Goal: Information Seeking & Learning: Learn about a topic

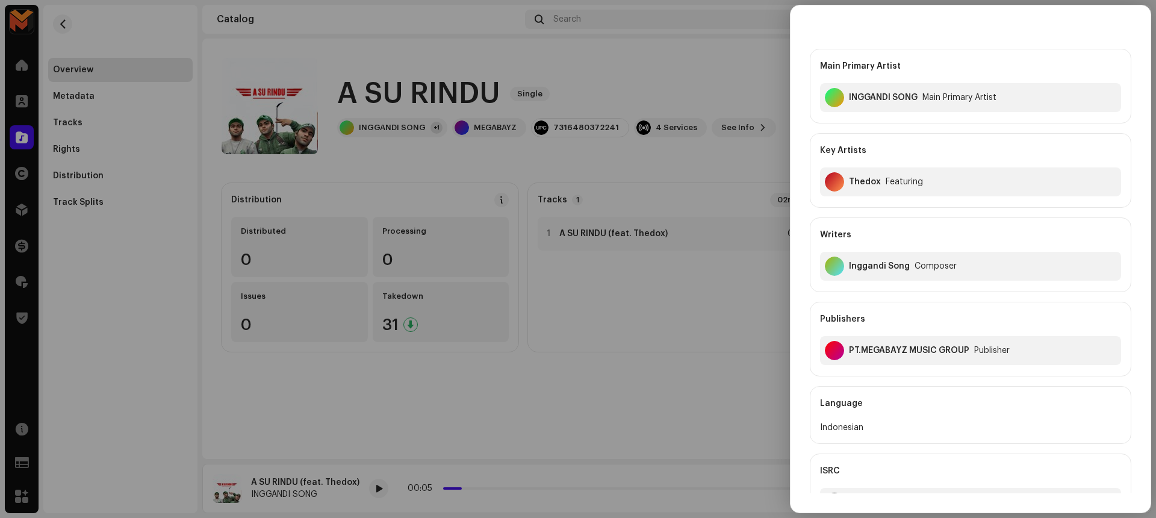
scroll to position [28, 0]
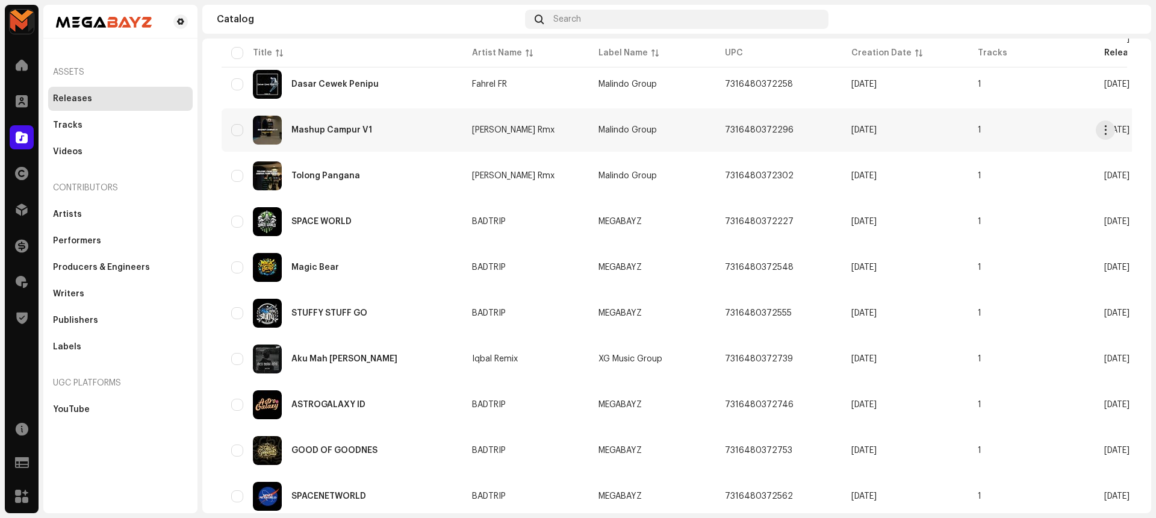
scroll to position [310, 0]
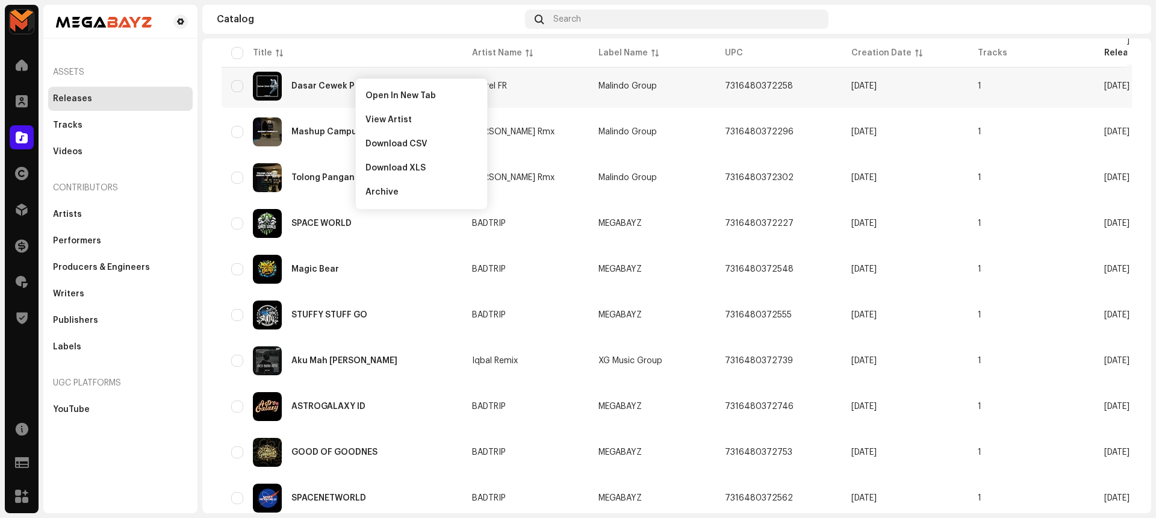
click at [391, 34] on navigation-topbar "Catalog Search" at bounding box center [676, 22] width 949 height 34
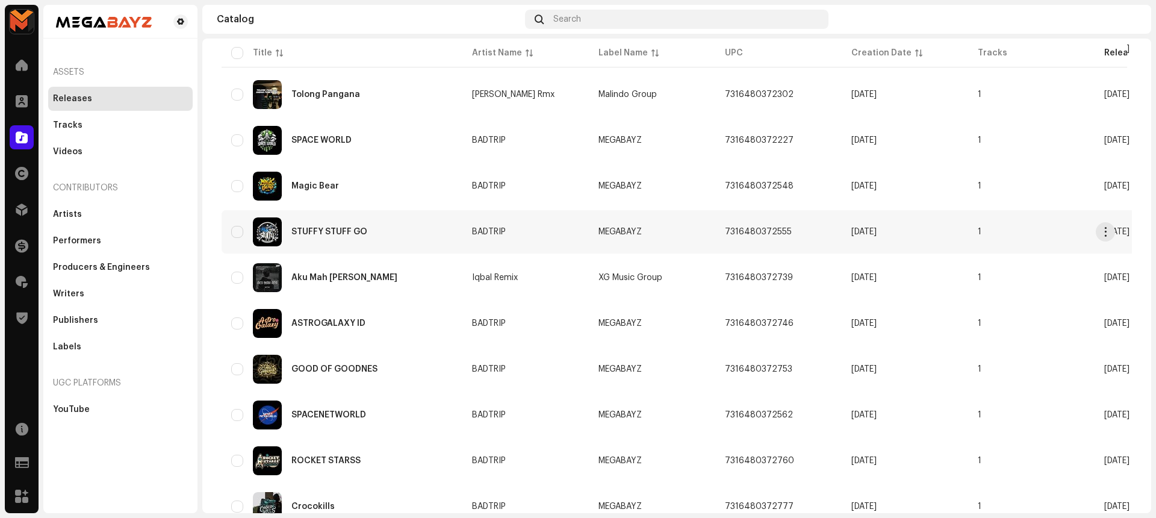
scroll to position [395, 0]
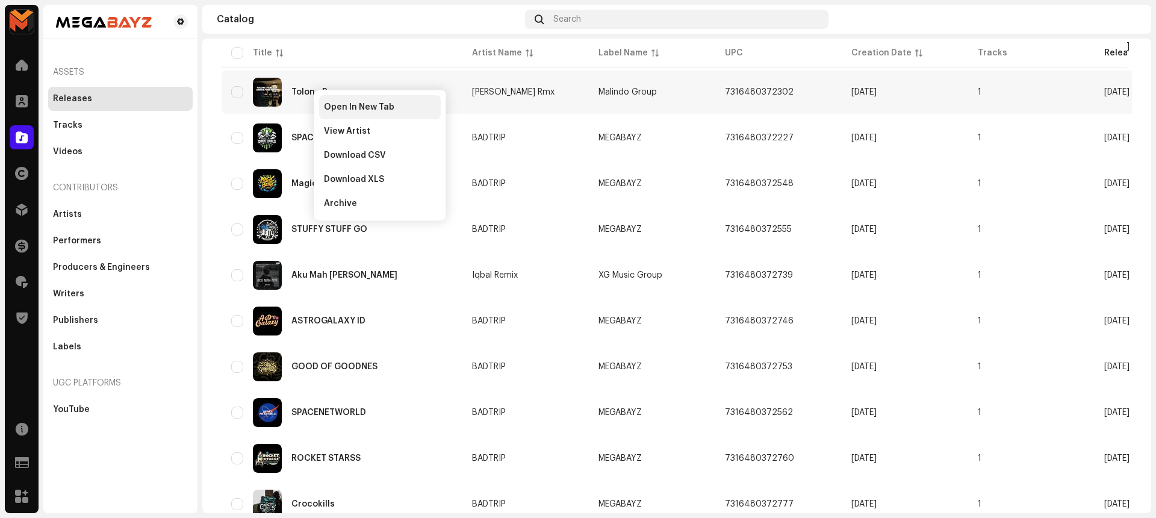
click at [355, 106] on span "Open In New Tab" at bounding box center [359, 107] width 70 height 10
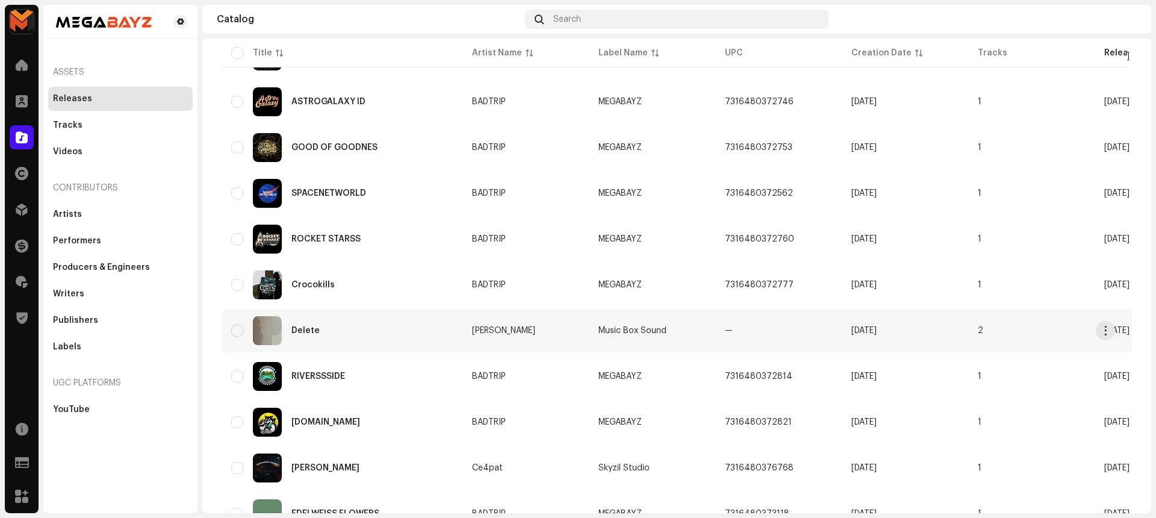
scroll to position [810, 0]
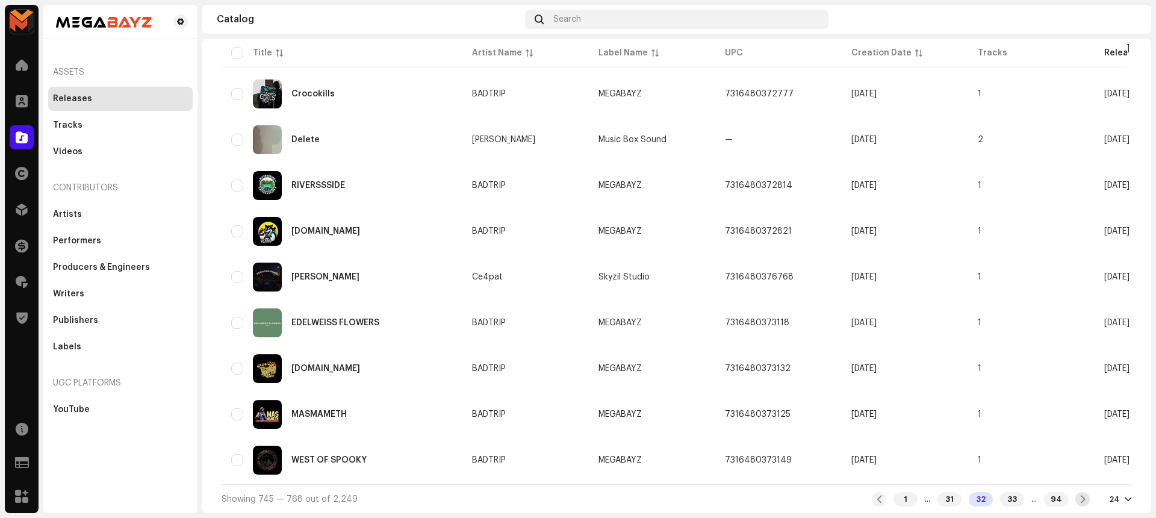
click at [1079, 497] on span at bounding box center [1083, 499] width 8 height 10
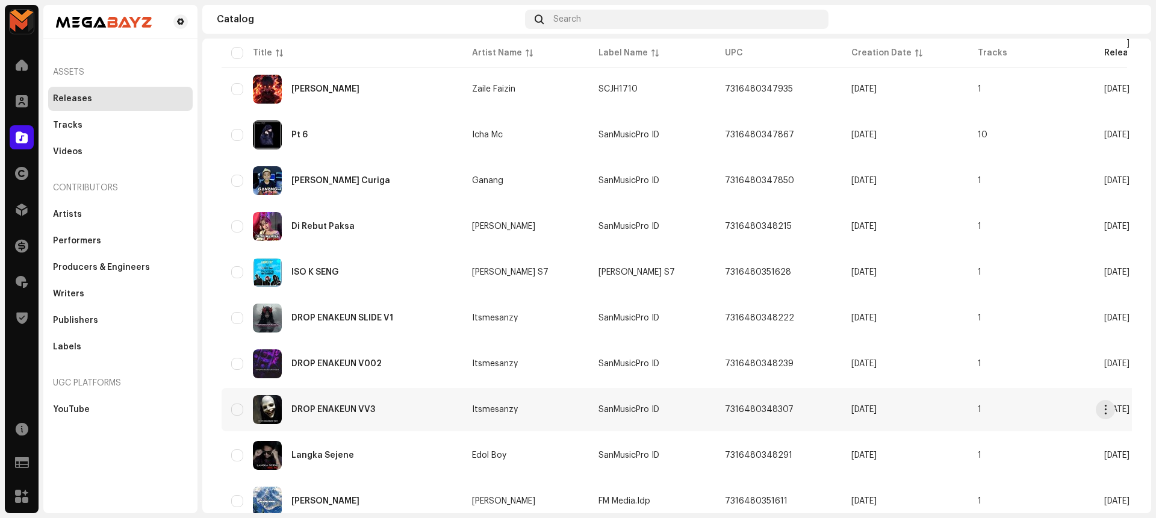
scroll to position [810, 0]
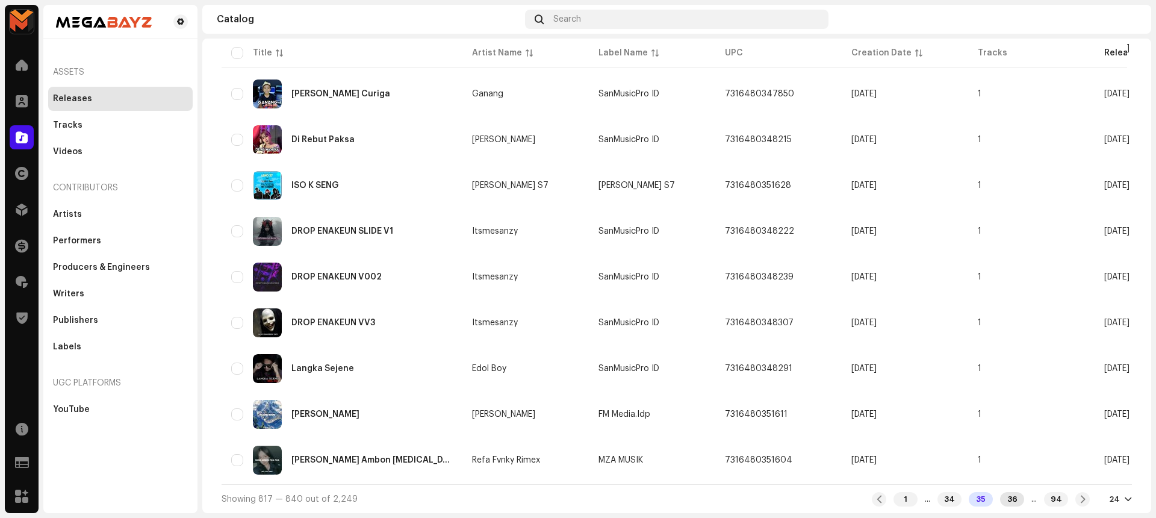
click at [1005, 497] on div "36" at bounding box center [1012, 499] width 24 height 14
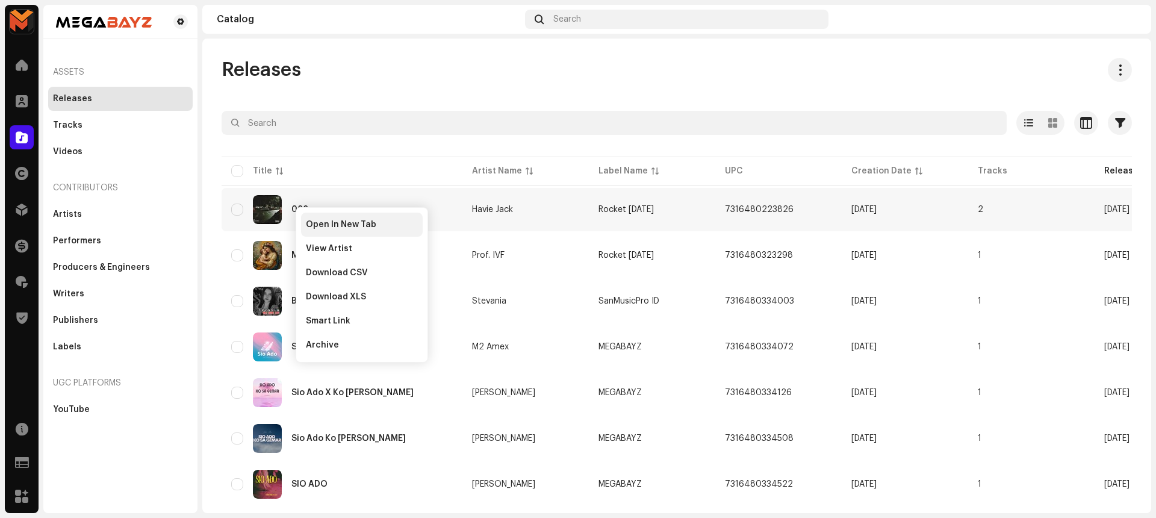
click at [345, 227] on span "Open In New Tab" at bounding box center [341, 225] width 70 height 10
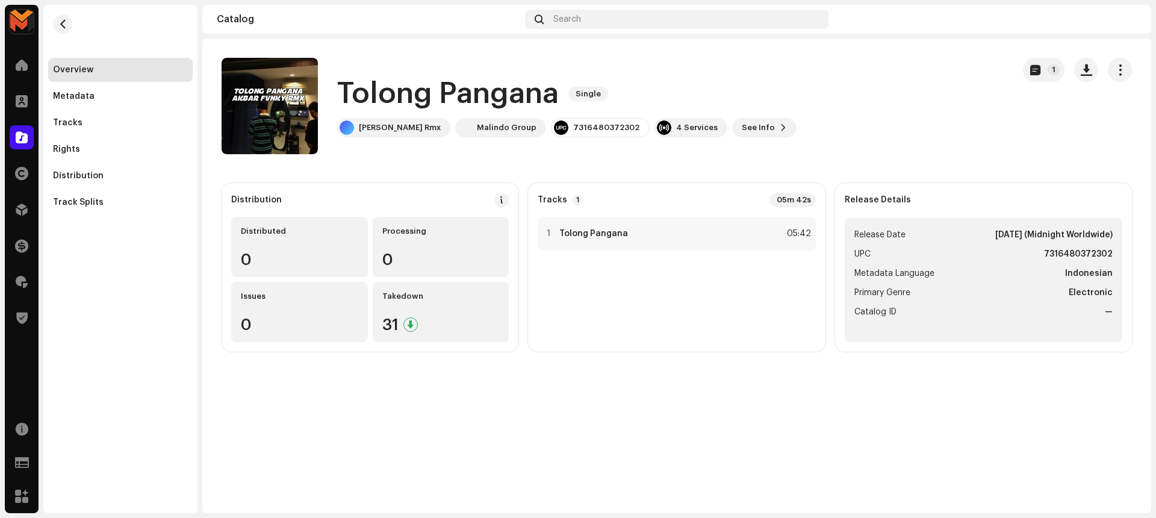
click at [478, 99] on h1 "Tolong Pangana" at bounding box center [448, 94] width 222 height 39
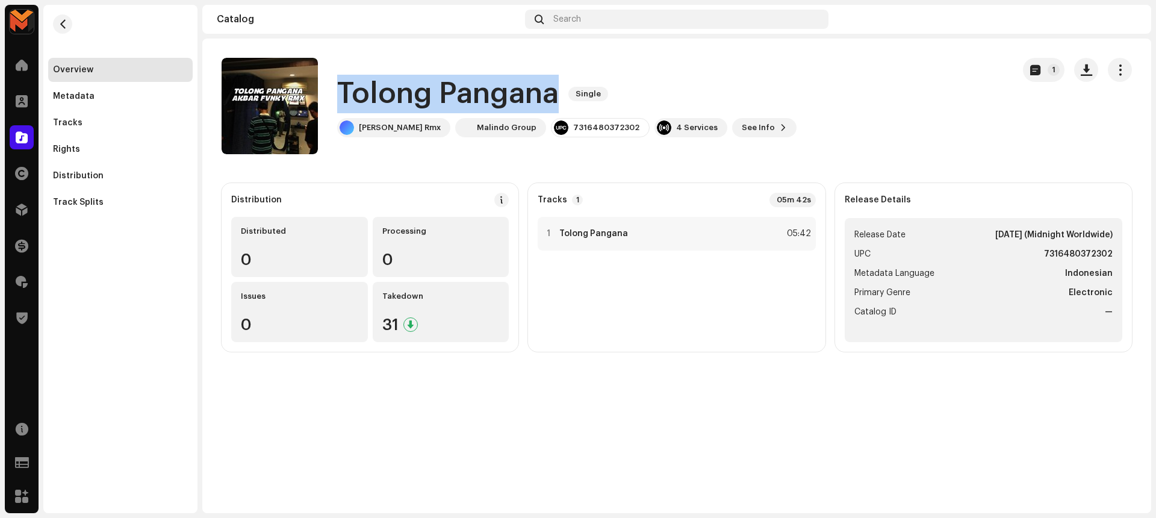
click at [478, 99] on h1 "Tolong Pangana" at bounding box center [448, 94] width 222 height 39
copy div "Tolong Pangana Single"
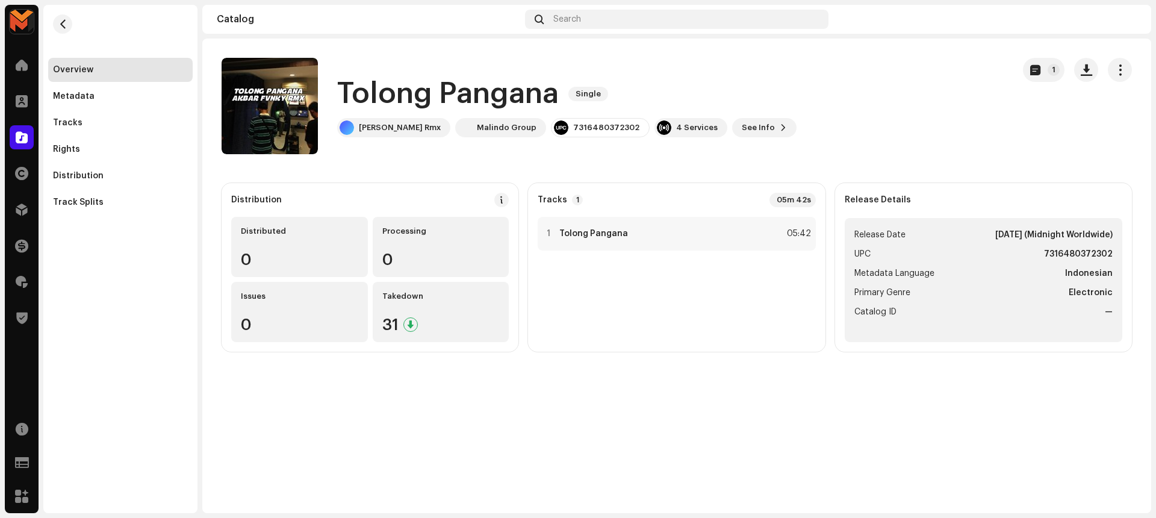
click at [399, 152] on div "Tolong Pangana Single Akbar Fvnky Rmx Malindo Group 7316480372302 4 Services Se…" at bounding box center [613, 106] width 782 height 96
click at [546, 229] on div at bounding box center [548, 234] width 9 height 10
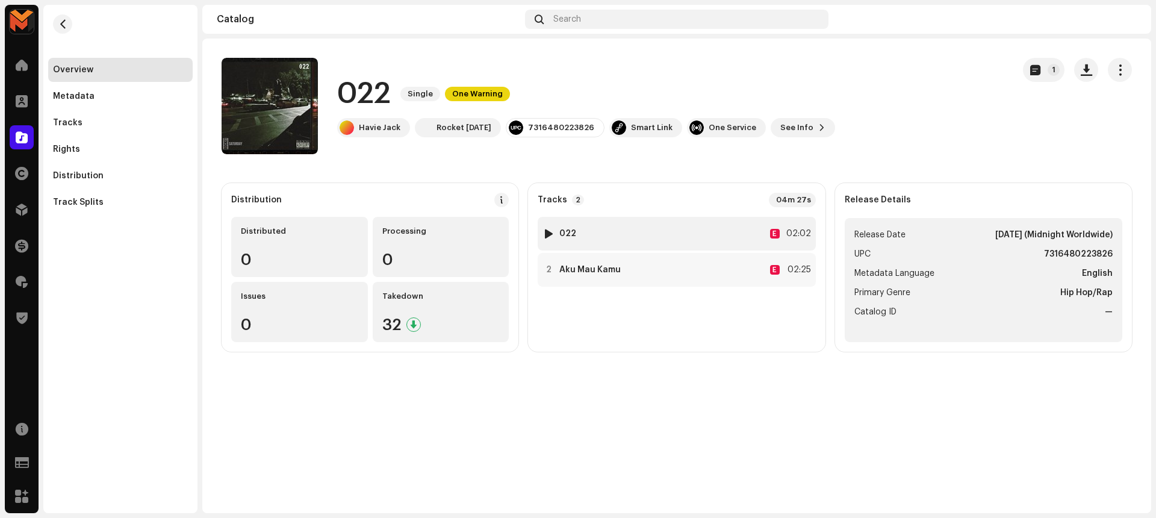
click at [733, 240] on div "1 022 E 02:02" at bounding box center [677, 234] width 278 height 34
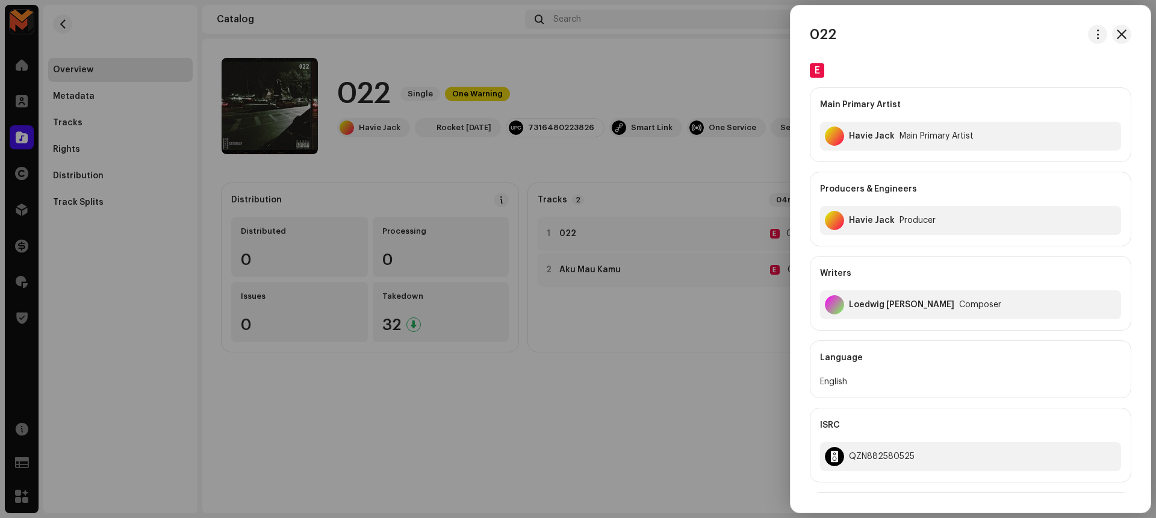
click at [669, 284] on div at bounding box center [578, 259] width 1156 height 518
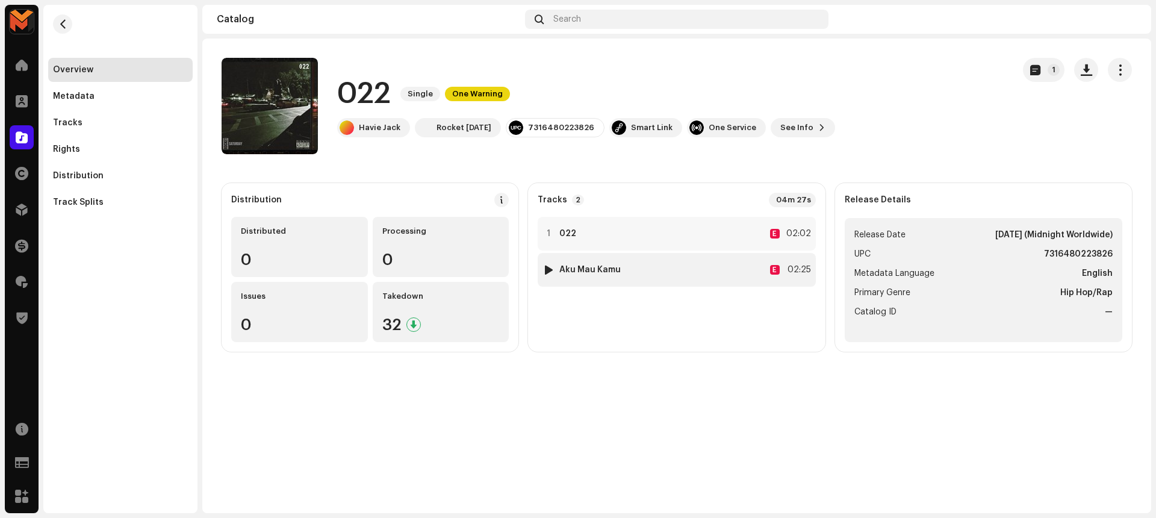
click at [675, 277] on div "2 Aku Mau Kamu E 02:25" at bounding box center [677, 270] width 278 height 34
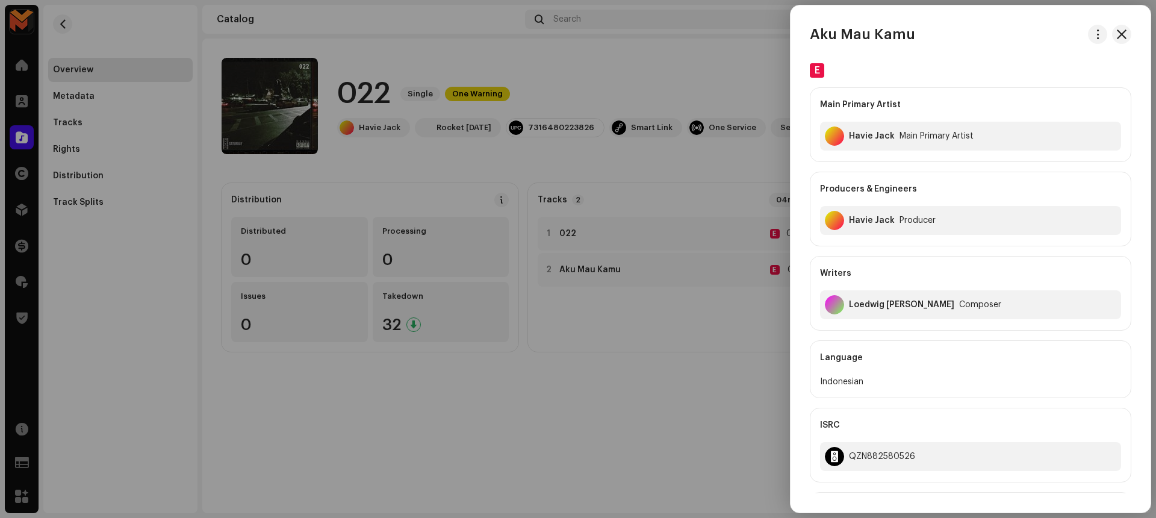
click at [671, 297] on div at bounding box center [578, 259] width 1156 height 518
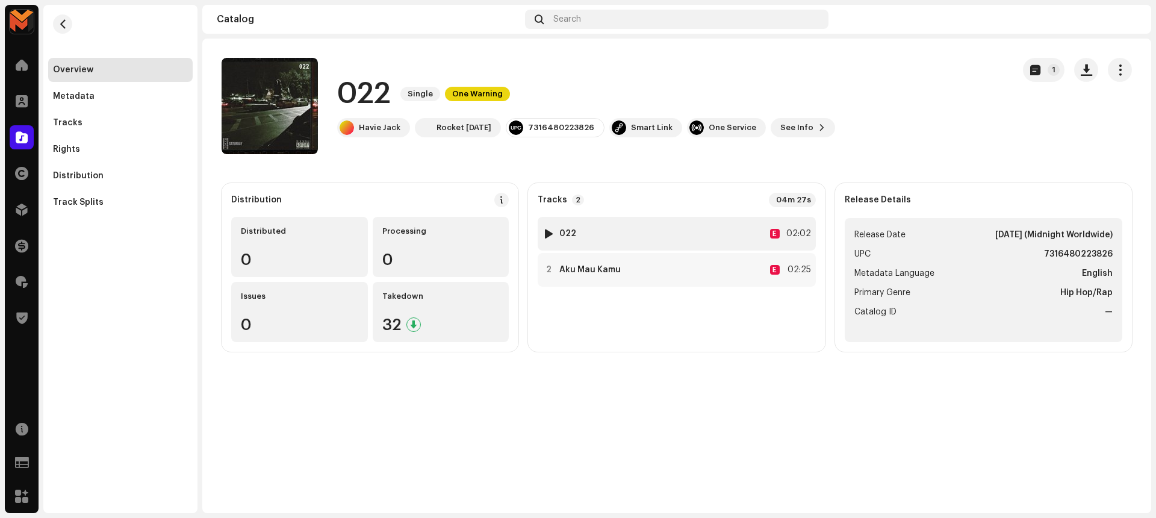
click at [727, 229] on div "1 022 E 02:02" at bounding box center [677, 234] width 278 height 34
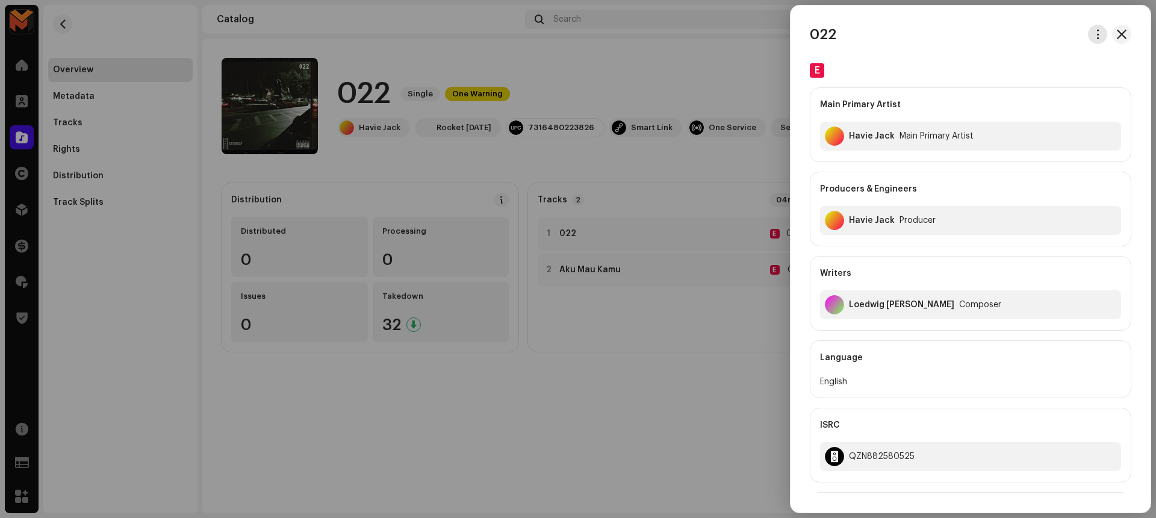
click at [1095, 37] on span "button" at bounding box center [1098, 35] width 9 height 10
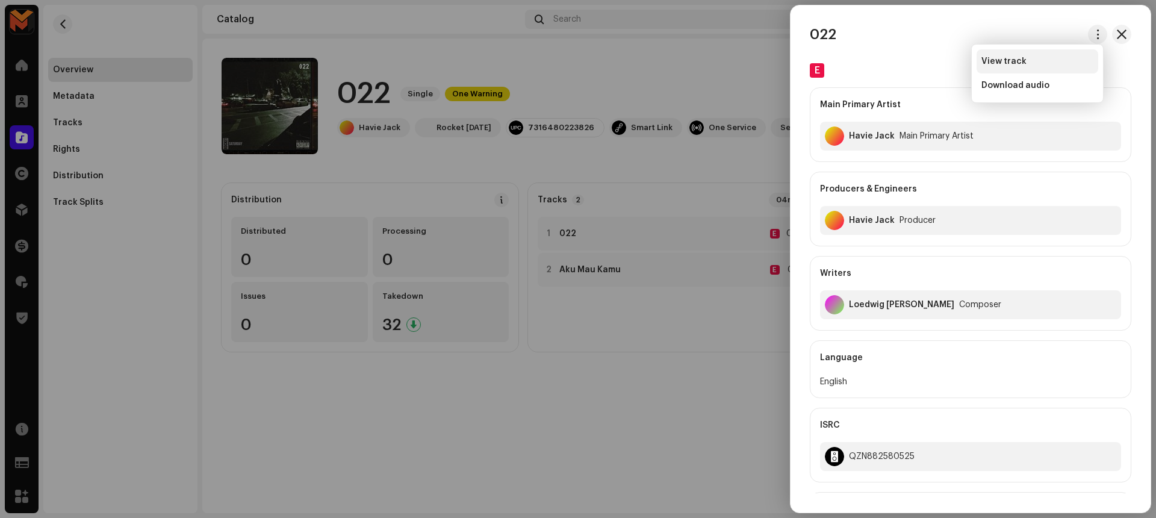
click at [1047, 57] on div "View track" at bounding box center [1038, 62] width 112 height 10
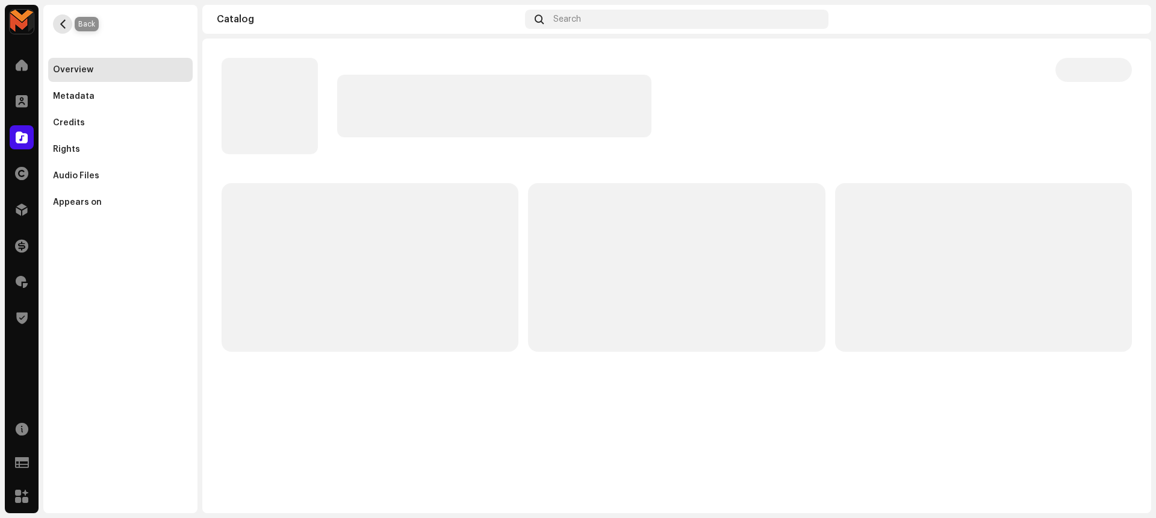
click at [57, 24] on button "button" at bounding box center [62, 23] width 19 height 19
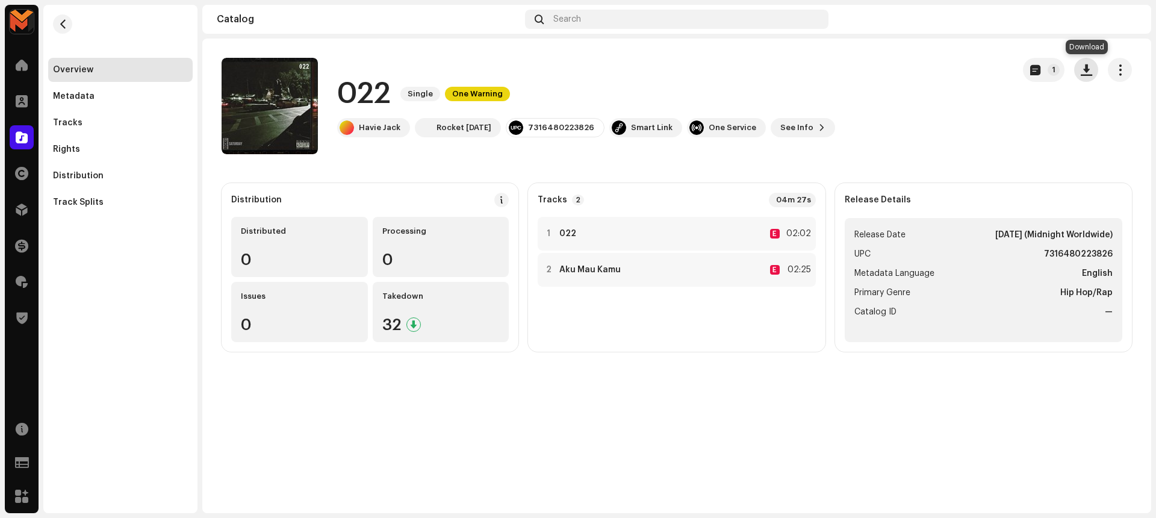
click at [1083, 67] on span "button" at bounding box center [1086, 70] width 11 height 10
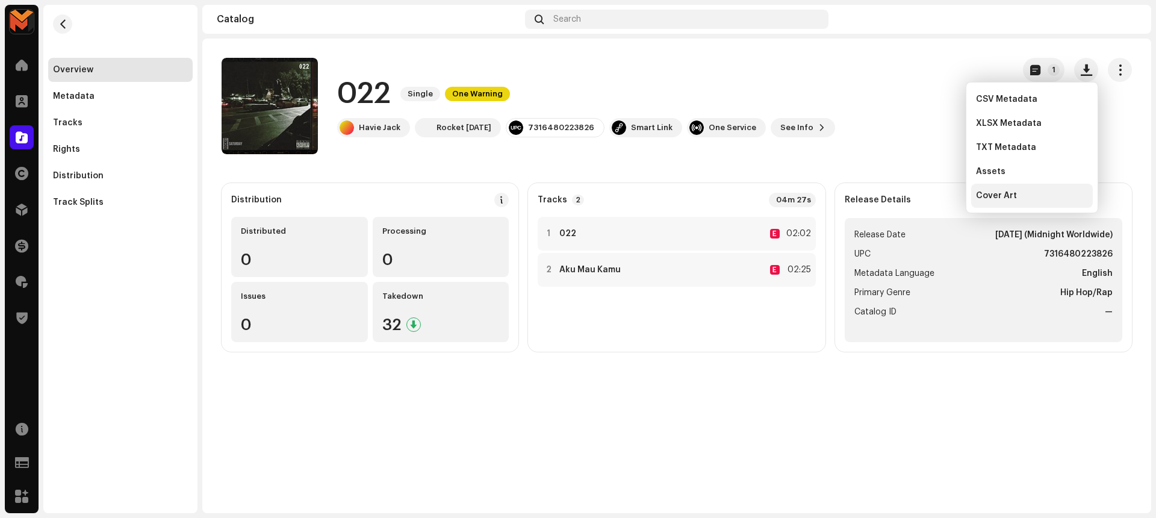
click at [1036, 198] on div "Cover Art" at bounding box center [1032, 196] width 112 height 10
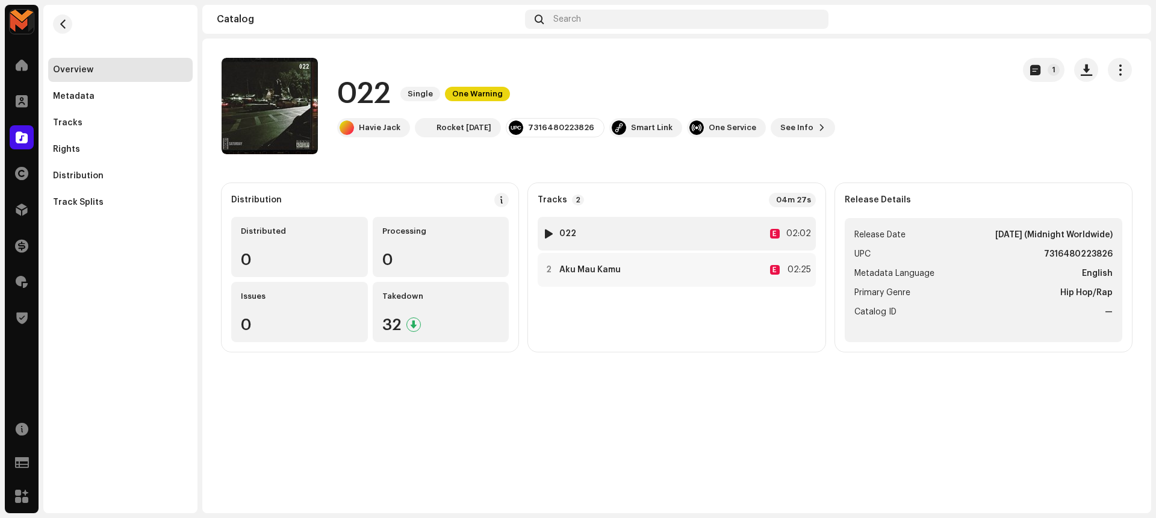
click at [701, 233] on div "1 022 E 02:02" at bounding box center [677, 234] width 278 height 34
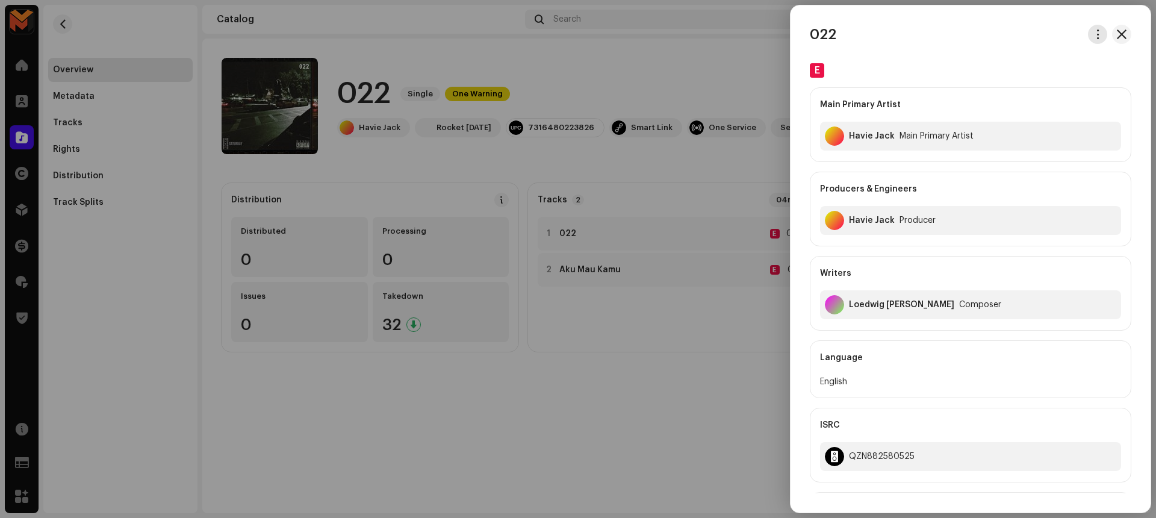
click at [1088, 32] on button "button" at bounding box center [1097, 34] width 19 height 19
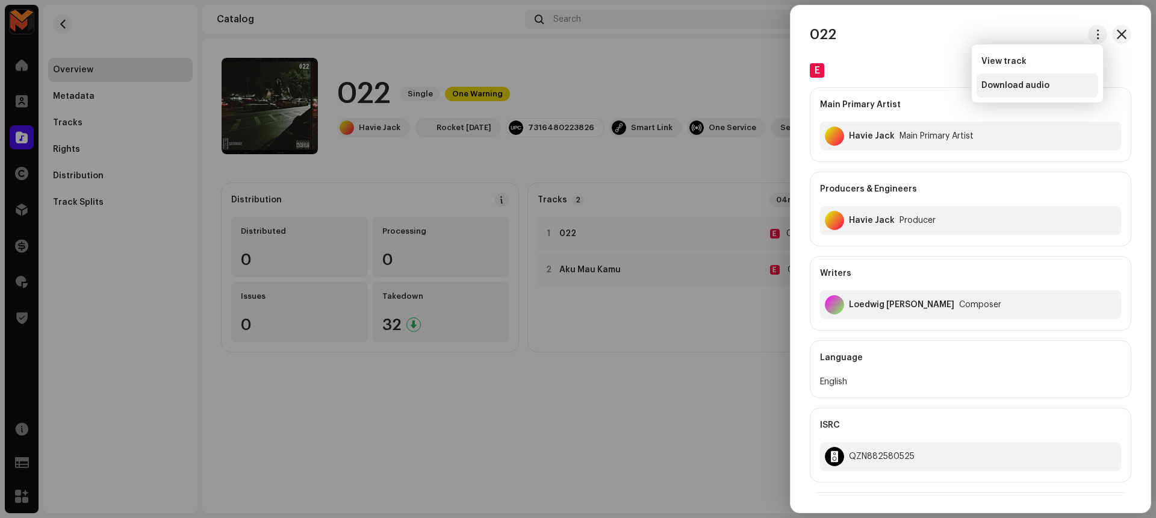
click at [1064, 86] on div "Download audio" at bounding box center [1038, 86] width 112 height 10
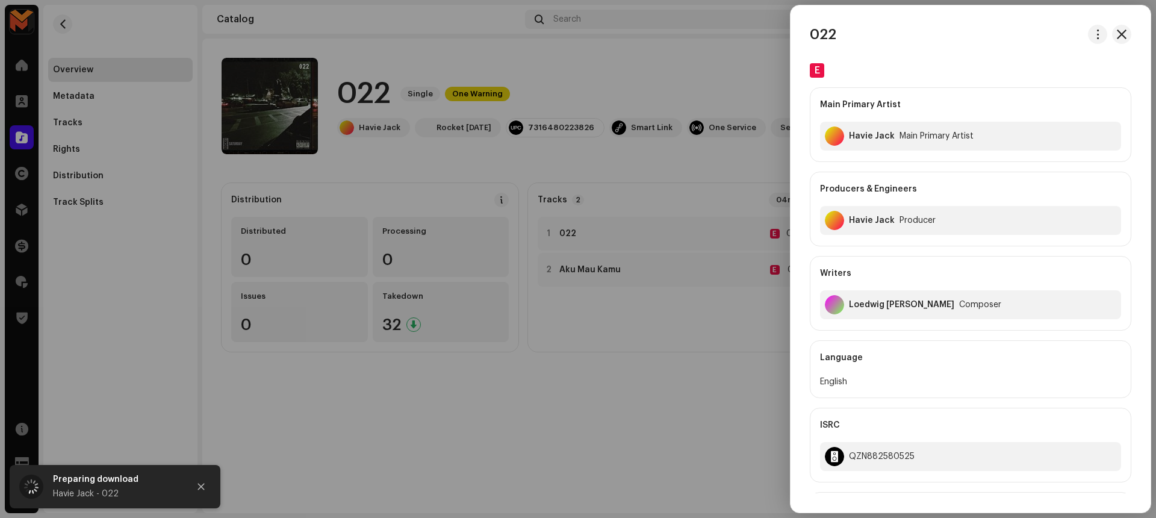
click at [643, 368] on div at bounding box center [578, 259] width 1156 height 518
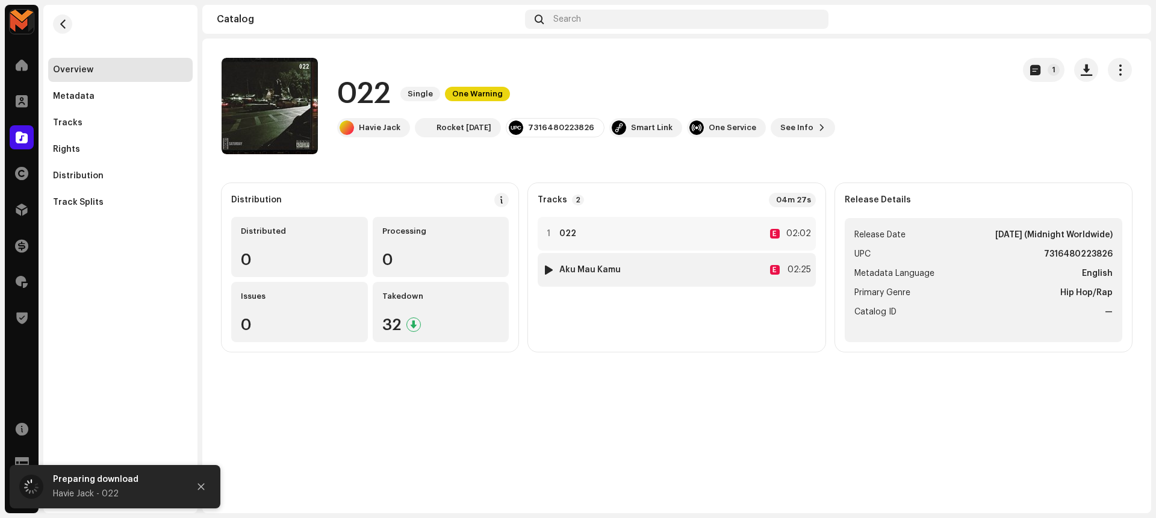
click at [756, 269] on div "2 Aku Mau Kamu E 02:25" at bounding box center [677, 270] width 278 height 34
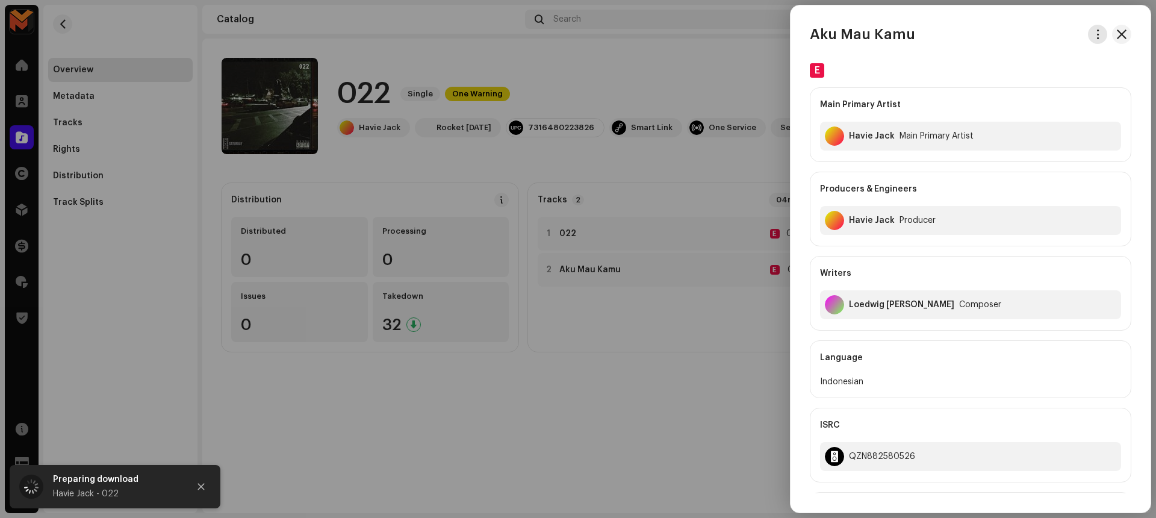
click at [1094, 34] on span "button" at bounding box center [1098, 35] width 9 height 10
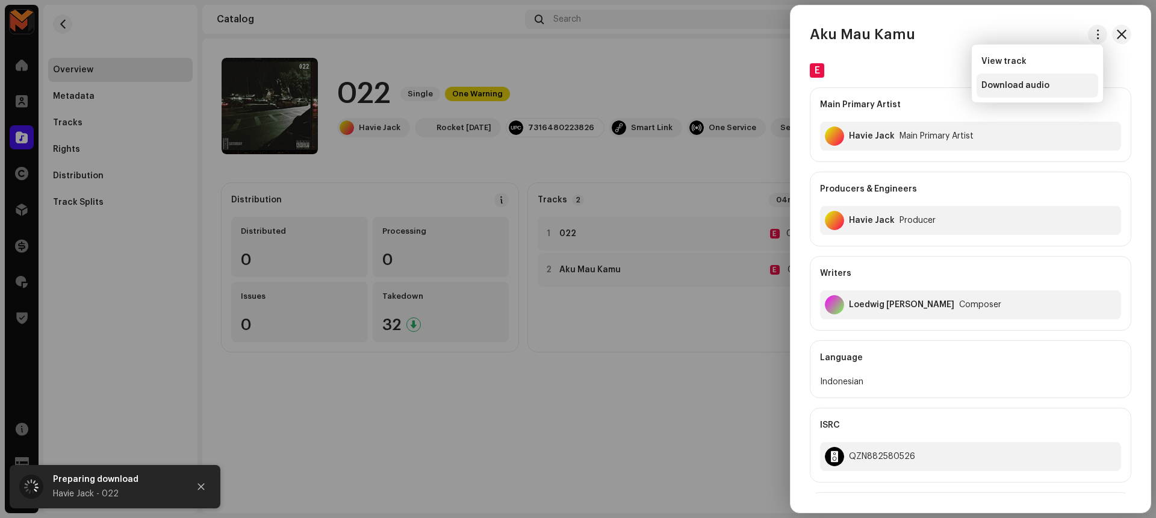
click at [1060, 83] on div "Download audio" at bounding box center [1038, 86] width 112 height 10
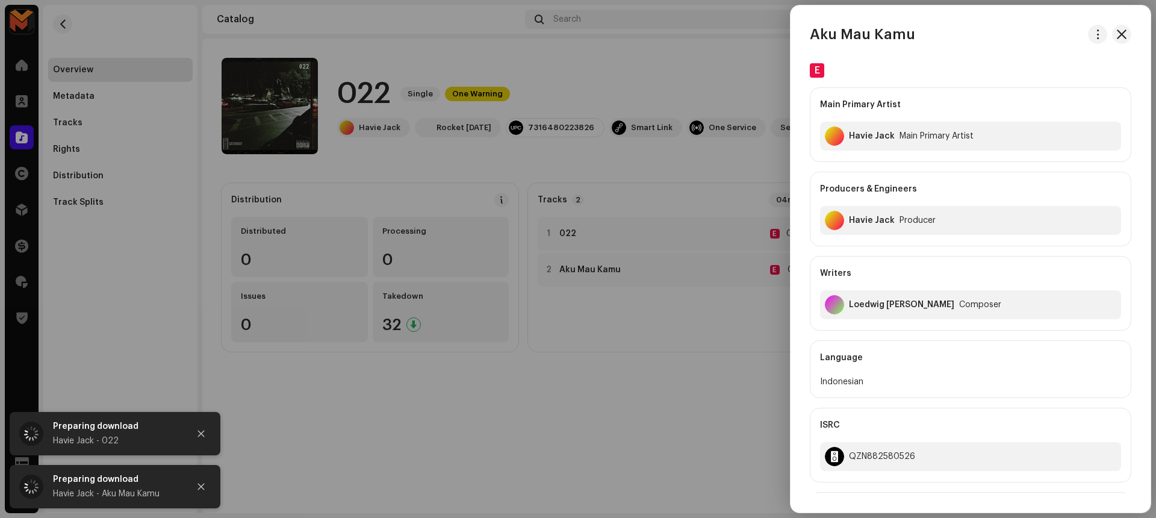
click at [553, 441] on div at bounding box center [578, 259] width 1156 height 518
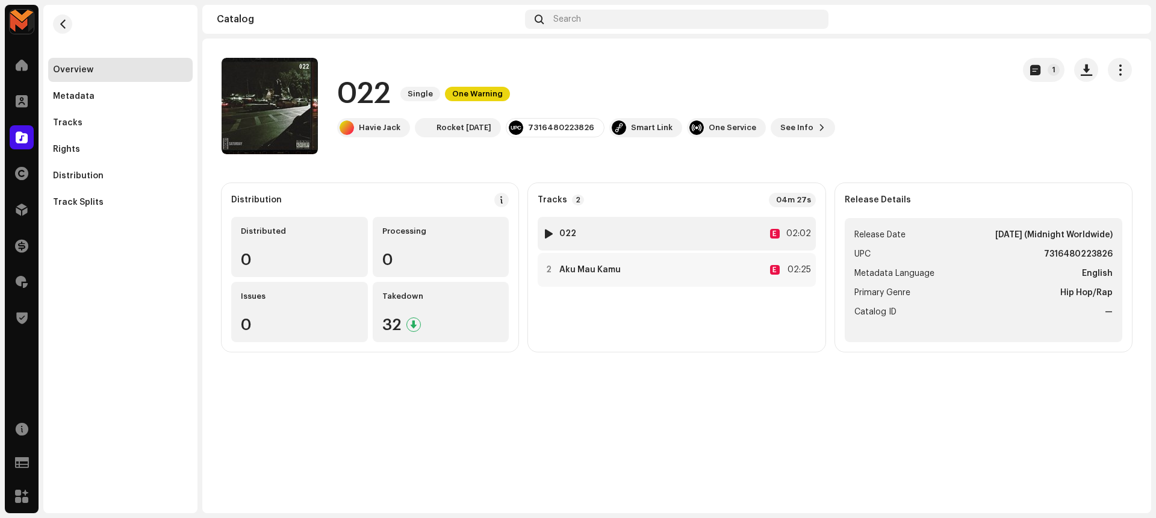
click at [665, 237] on div "1 022 E 02:02" at bounding box center [677, 234] width 278 height 34
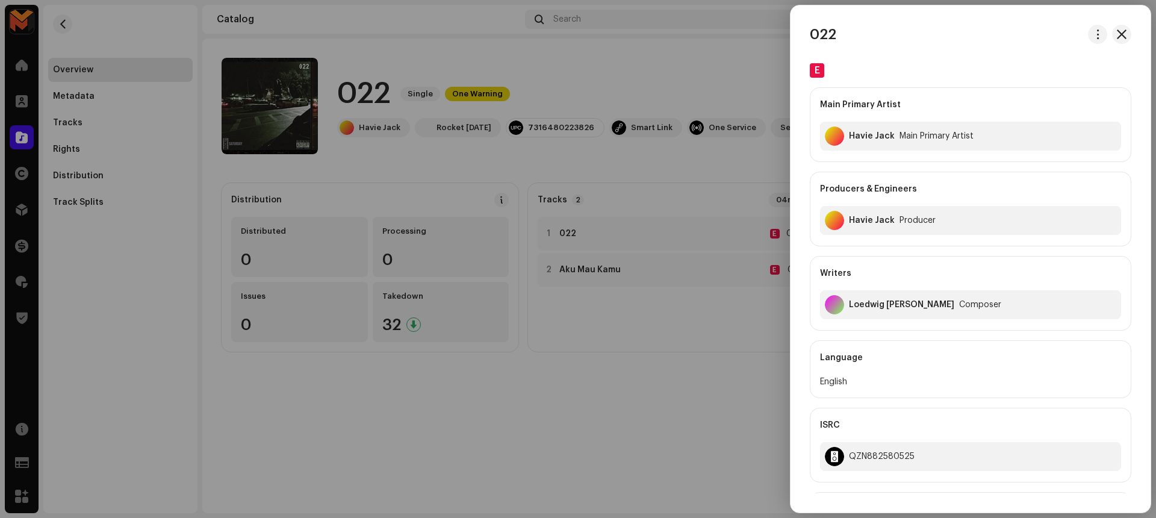
click at [829, 38] on h3 "022" at bounding box center [823, 34] width 26 height 19
copy div "022"
click at [869, 129] on div "Havie Jack Main Primary Artist" at bounding box center [970, 136] width 301 height 29
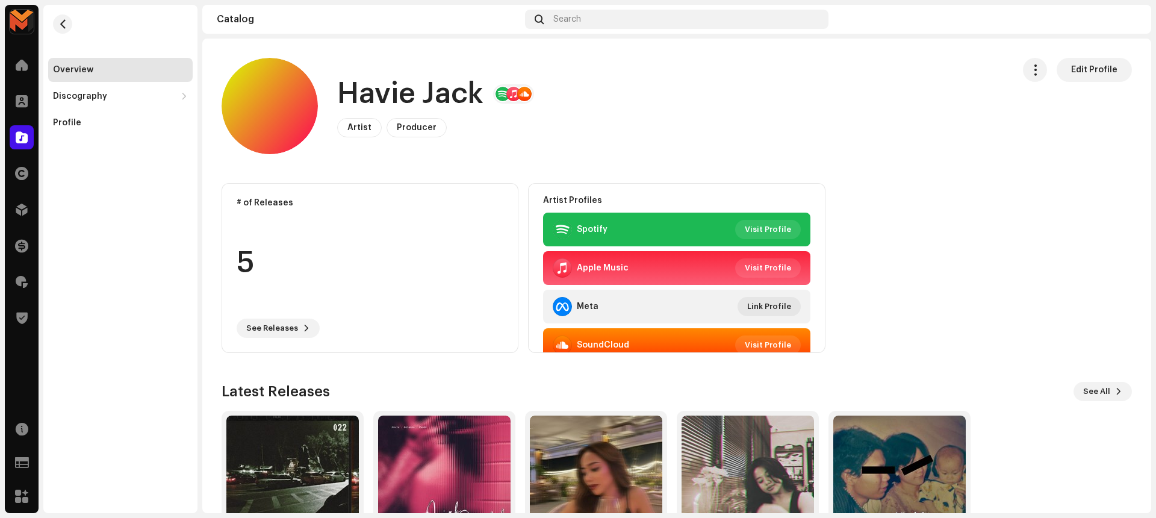
click at [435, 98] on h1 "Havie Jack" at bounding box center [410, 94] width 146 height 39
copy h1 "Havie Jack"
click at [65, 18] on button "button" at bounding box center [62, 23] width 19 height 19
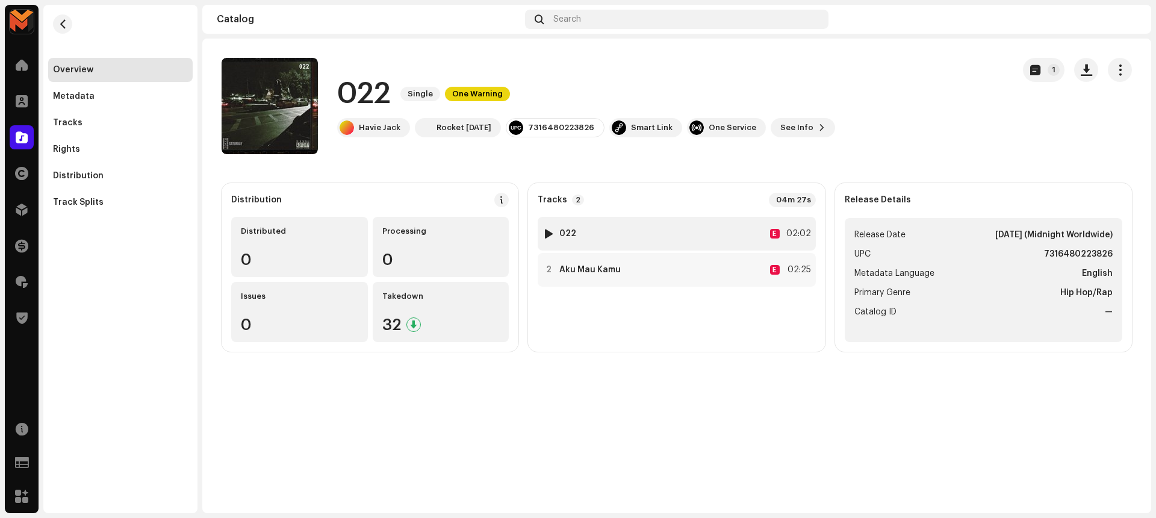
click at [665, 235] on div "1 022 E 02:02" at bounding box center [677, 234] width 278 height 34
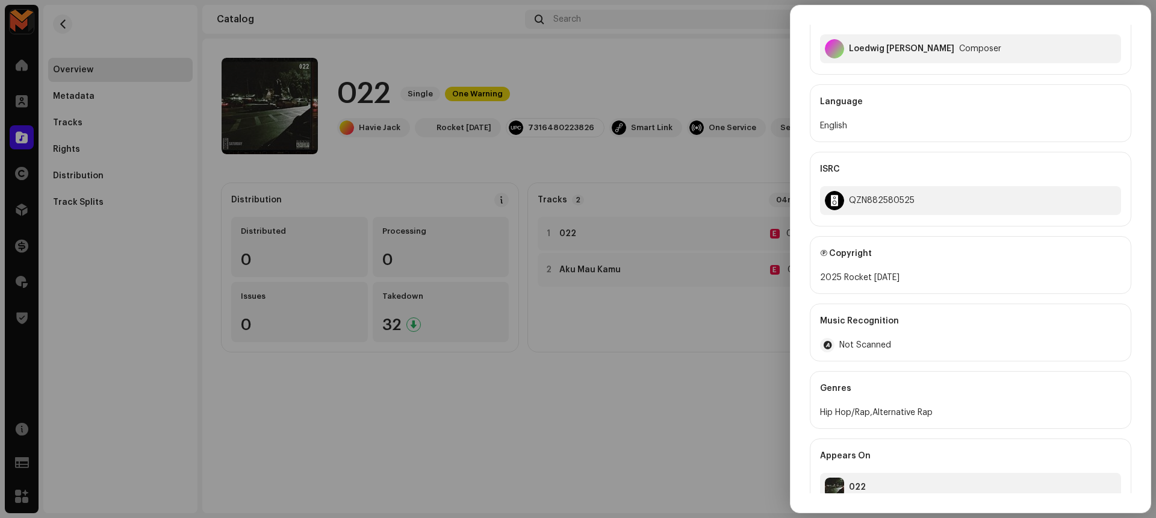
scroll to position [258, 0]
drag, startPoint x: 844, startPoint y: 274, endPoint x: 942, endPoint y: 272, distance: 98.8
click at [942, 272] on div "2025 Rocket Saturday" at bounding box center [970, 276] width 301 height 14
copy div "Rocket Saturday"
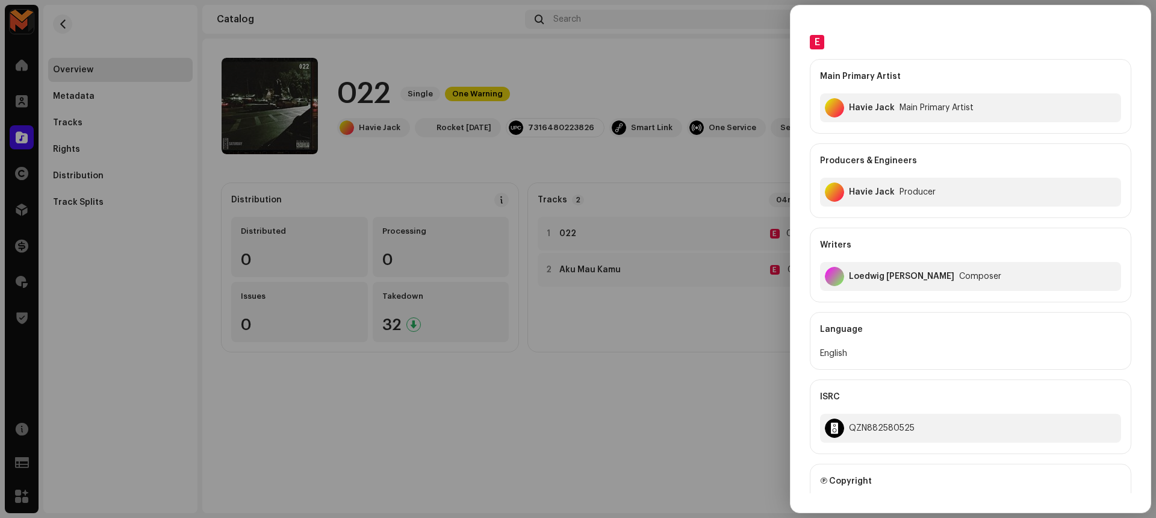
scroll to position [0, 0]
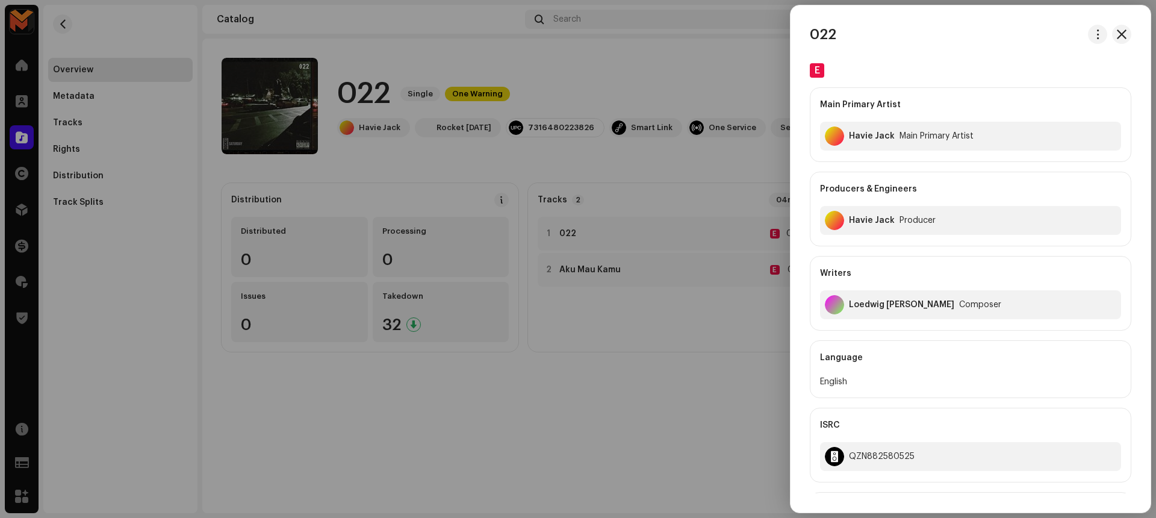
click at [897, 51] on div "022 E Main Primary Artist Havie Jack Main Primary Artist Producers & Engineers …" at bounding box center [971, 259] width 360 height 468
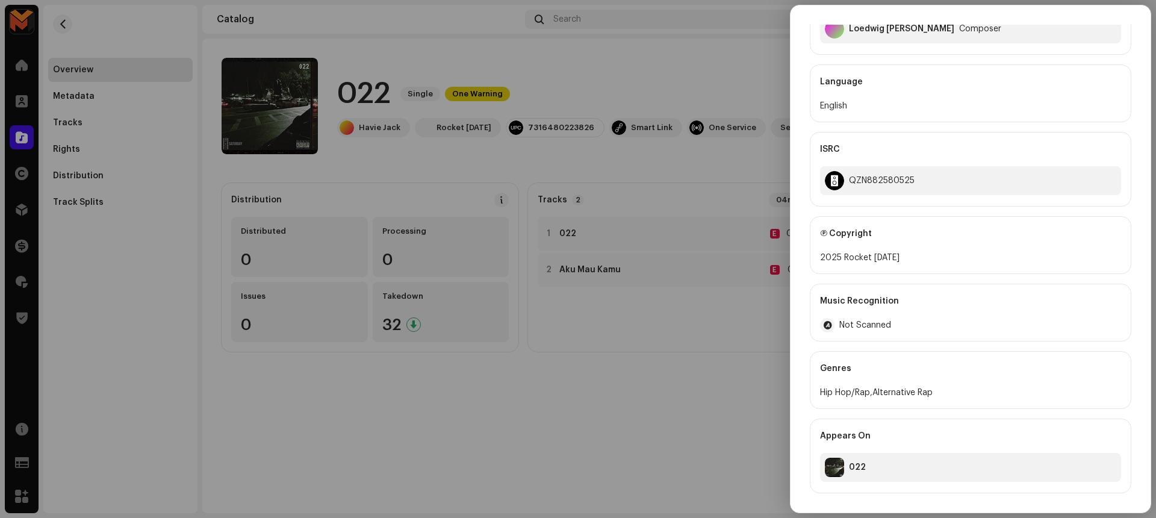
click at [567, 390] on div at bounding box center [578, 259] width 1156 height 518
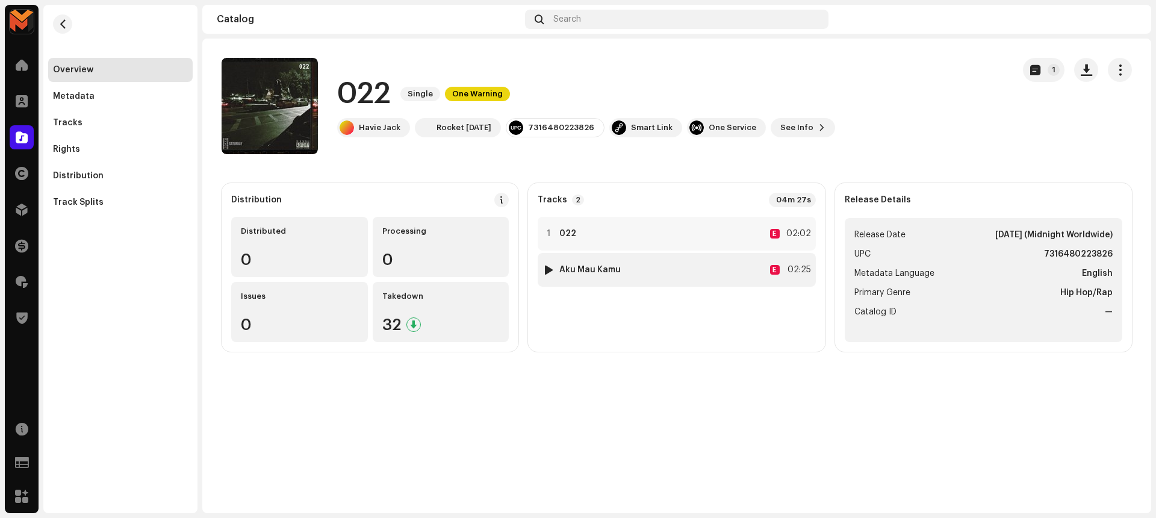
click at [740, 267] on div "2 Aku Mau Kamu E 02:25" at bounding box center [677, 270] width 278 height 34
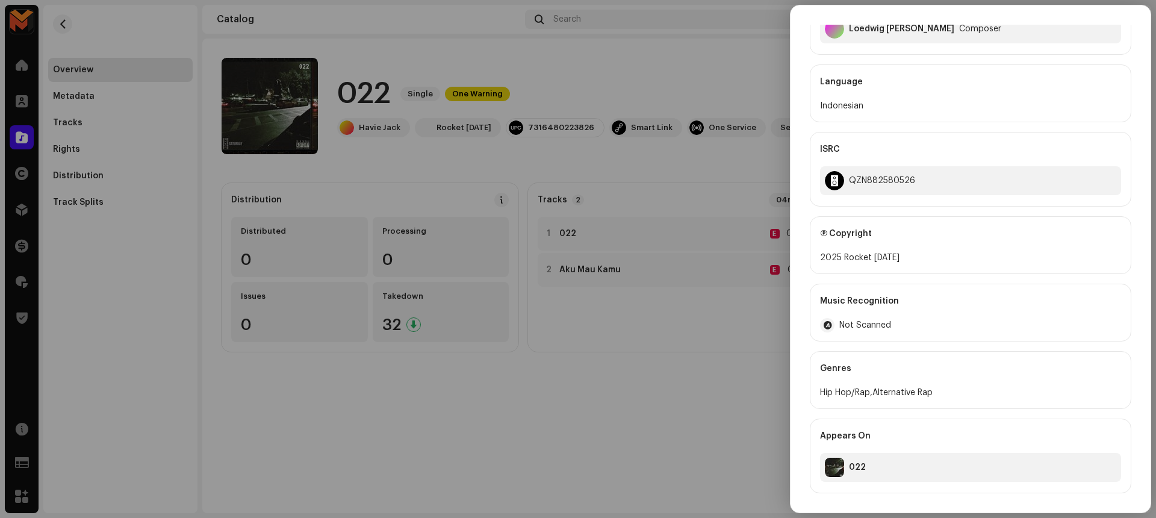
click at [678, 394] on div at bounding box center [578, 259] width 1156 height 518
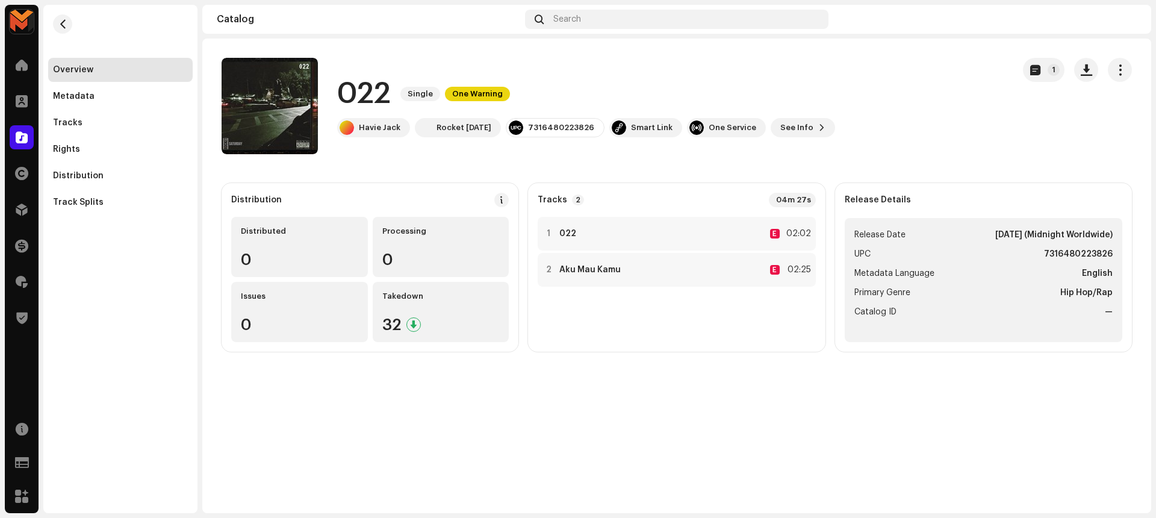
click at [1059, 249] on strong "7316480223826" at bounding box center [1078, 254] width 69 height 14
copy strong "7316480223826"
click at [968, 130] on div "022 Single One Warning Havie Jack Rocket Saturday 7316480223826 Smart Link One …" at bounding box center [613, 106] width 782 height 96
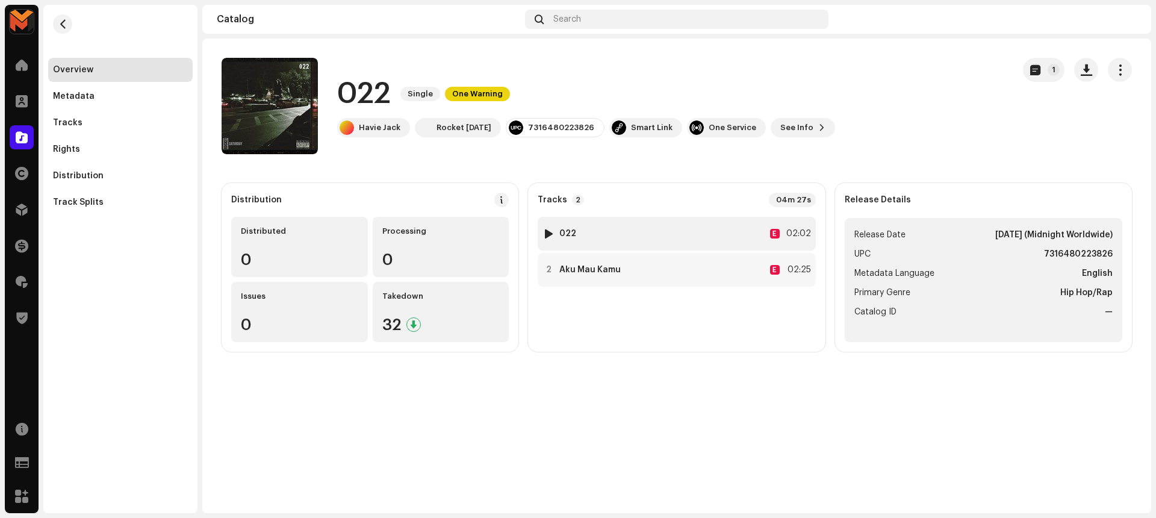
click at [686, 234] on div "1 022 E 02:02" at bounding box center [677, 234] width 278 height 34
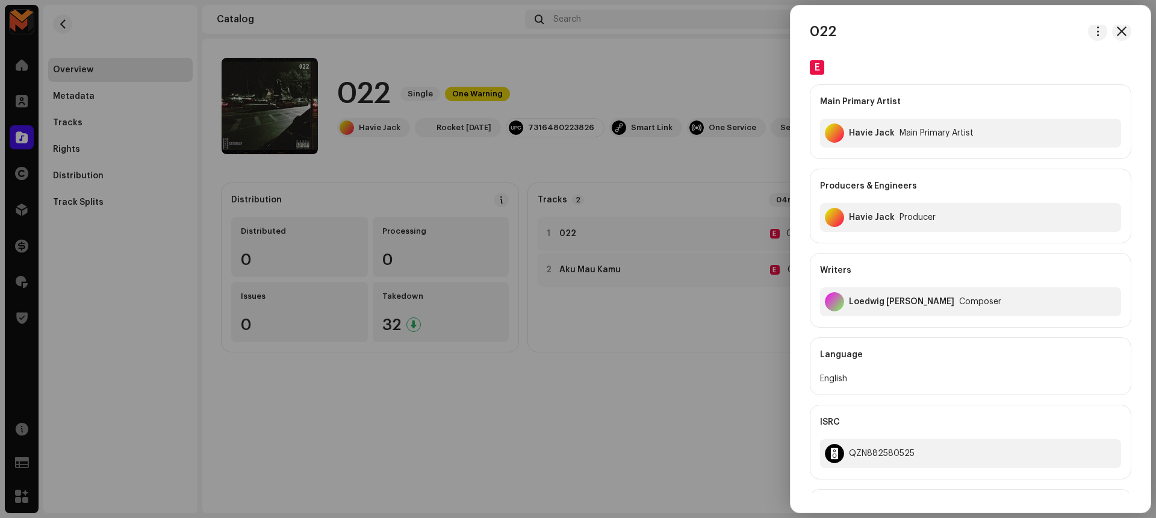
scroll to position [0, 0]
click at [944, 308] on div "Loedwig Guntur Naftali Sojuaon Hasugian" at bounding box center [901, 305] width 105 height 10
click at [903, 303] on div "Loedwig Guntur Naftali Sojuaon Hasugian" at bounding box center [901, 305] width 105 height 10
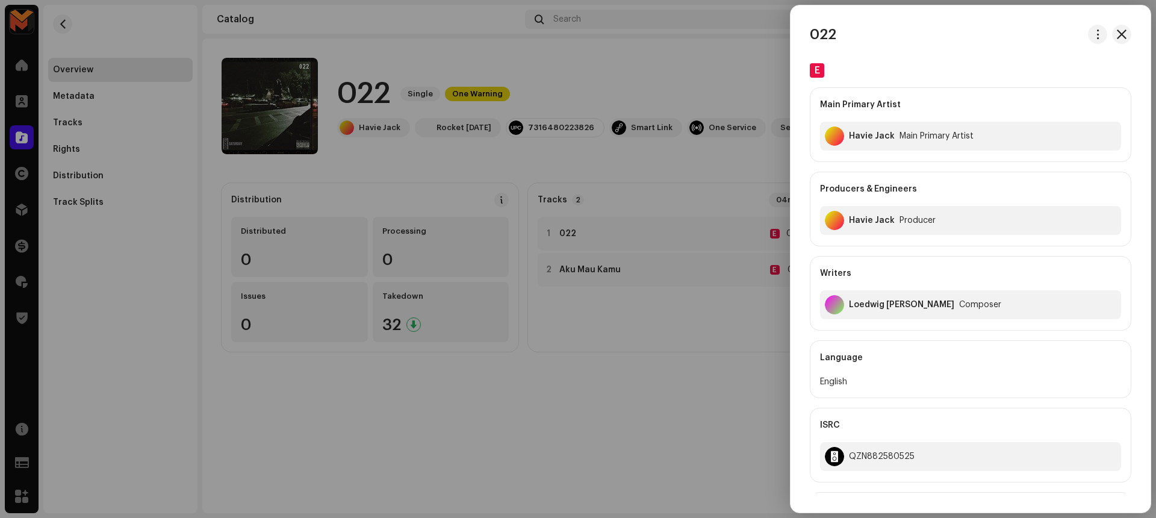
click at [873, 276] on div "Writers" at bounding box center [970, 274] width 301 height 34
click at [877, 306] on div "Loedwig Guntur Naftali Sojuaon Hasugian" at bounding box center [901, 305] width 105 height 10
copy div "Loedwig Guntur Naftali Sojuaon Hasugian"
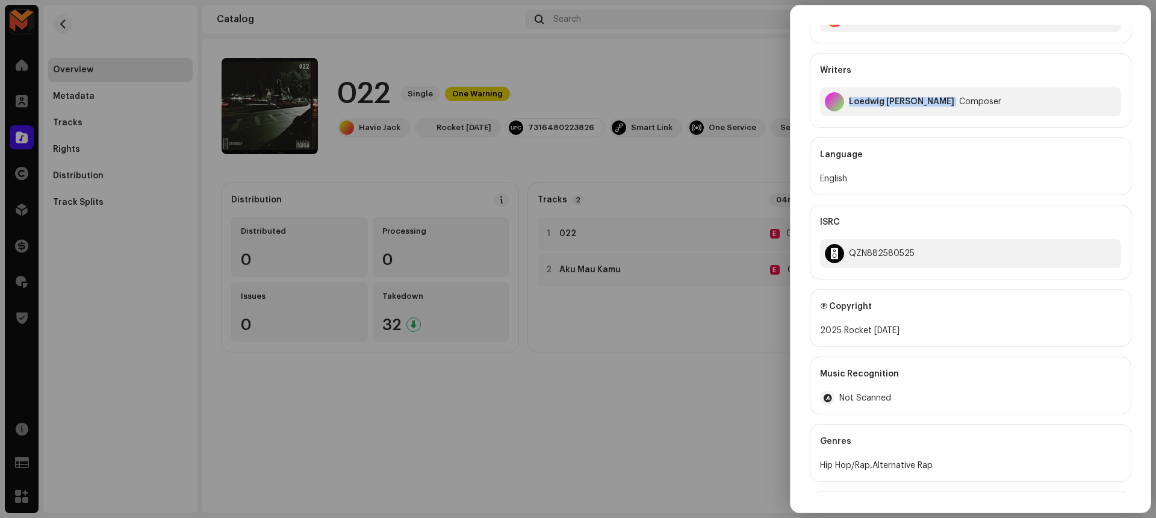
scroll to position [229, 0]
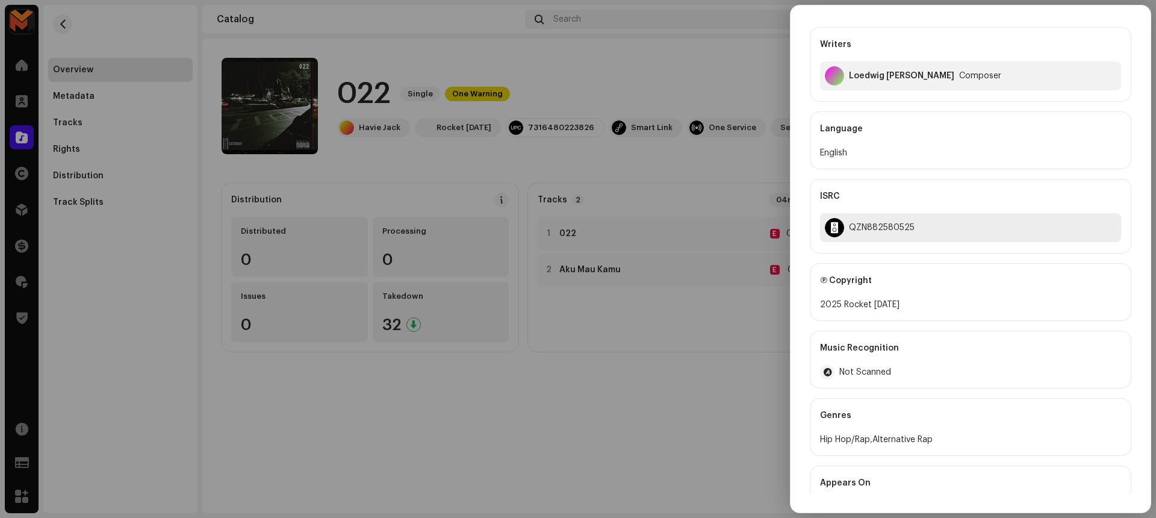
click at [894, 223] on div "QZN882580525" at bounding box center [882, 228] width 66 height 10
copy div "QZN882580525"
click at [728, 316] on div at bounding box center [578, 259] width 1156 height 518
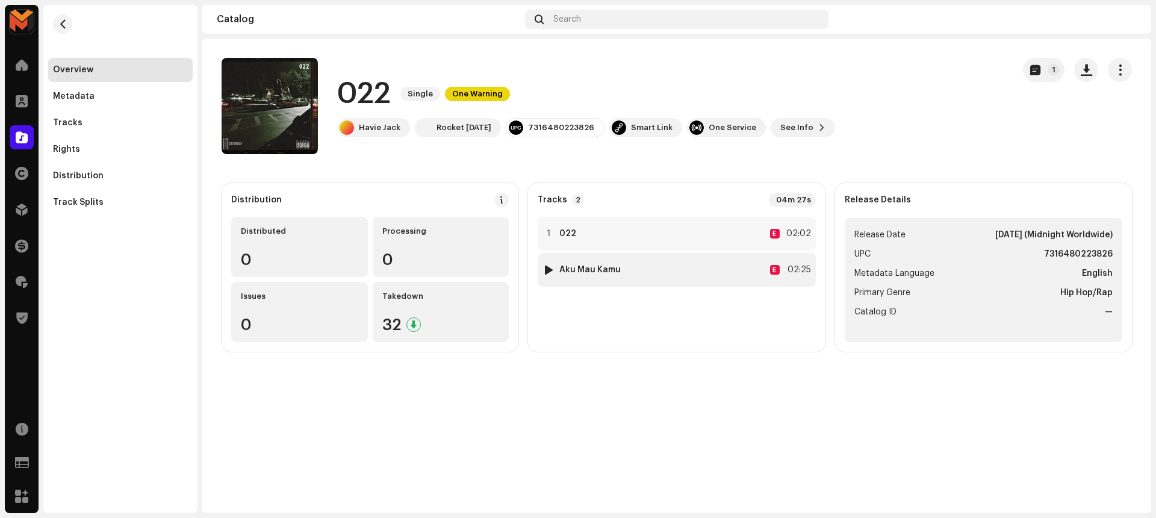
click at [670, 254] on div "2 Aku Mau Kamu E 02:25" at bounding box center [677, 270] width 278 height 34
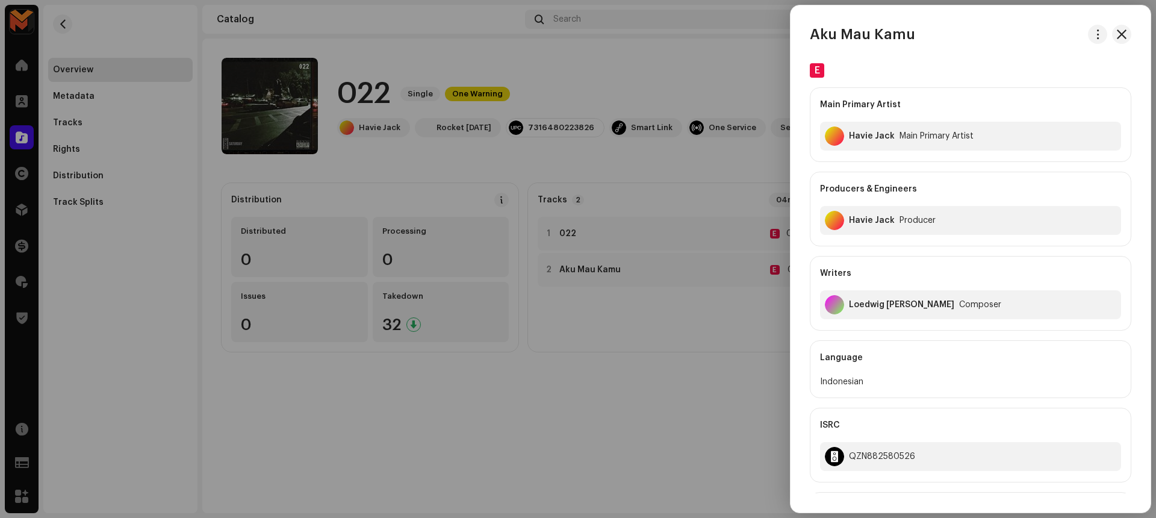
click at [910, 36] on h3 "Aku Mau Kamu" at bounding box center [862, 34] width 105 height 19
copy div "Aku Mau Kamu"
click at [894, 303] on div "Loedwig Guntur Naftali Sojuaon Hasugian" at bounding box center [901, 305] width 105 height 10
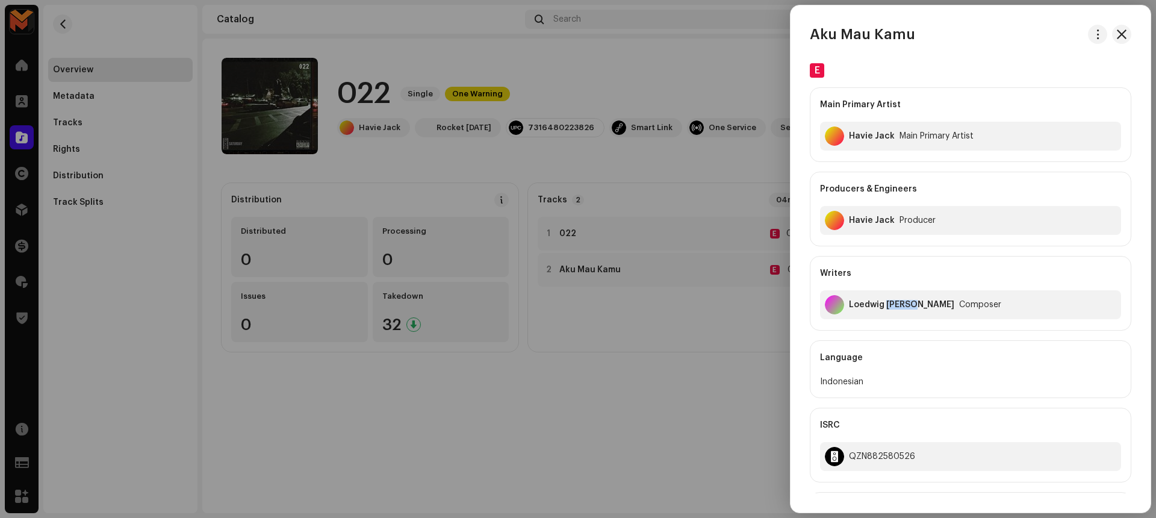
click at [894, 303] on div "Loedwig Guntur Naftali Sojuaon Hasugian" at bounding box center [901, 305] width 105 height 10
copy div "Loedwig Guntur Naftali Sojuaon Hasugian"
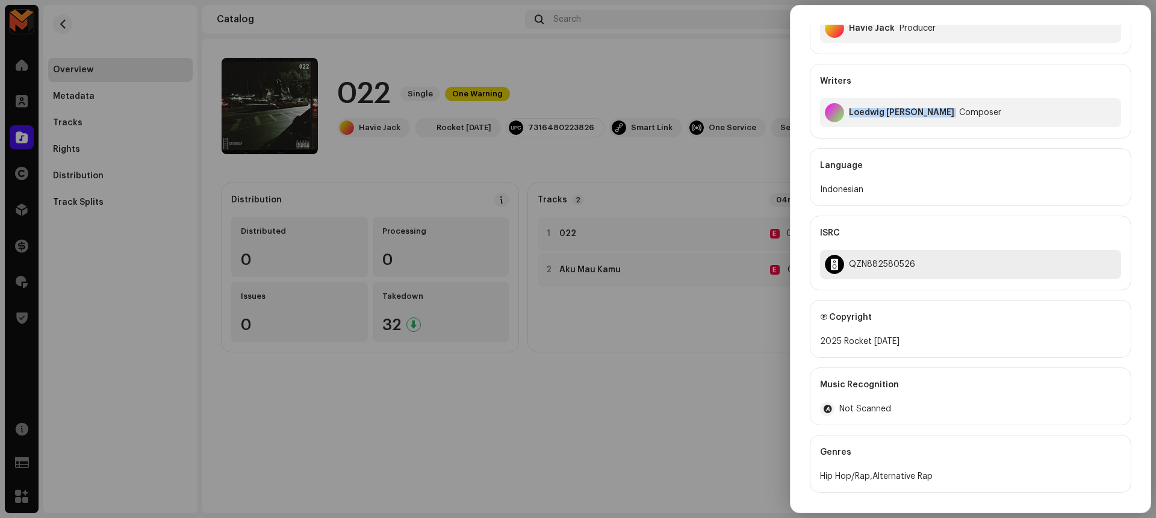
scroll to position [199, 0]
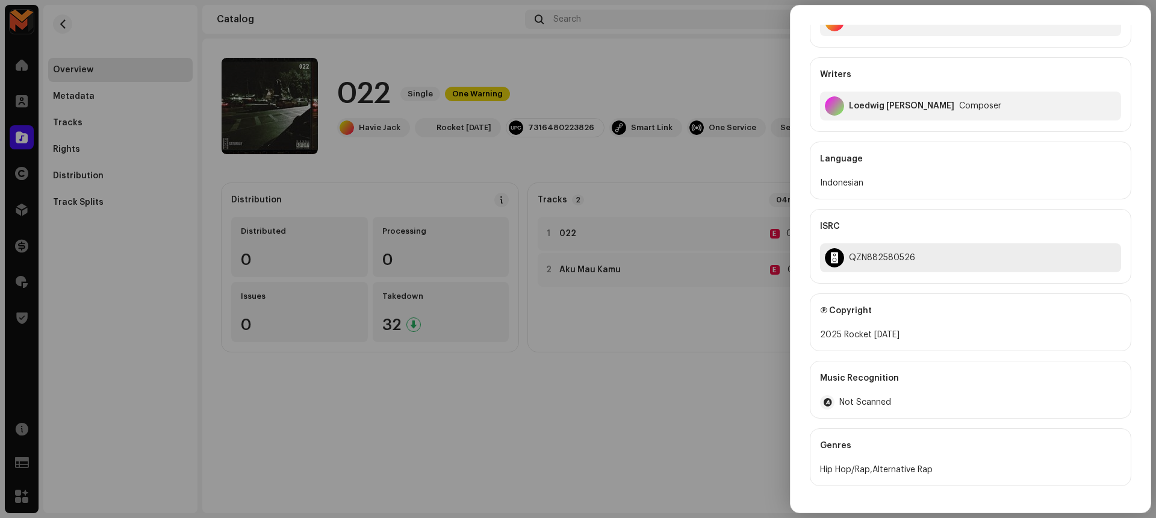
click at [882, 254] on div "QZN882580526" at bounding box center [882, 258] width 66 height 10
copy div "QZN882580526"
drag, startPoint x: 843, startPoint y: 334, endPoint x: 920, endPoint y: 333, distance: 77.1
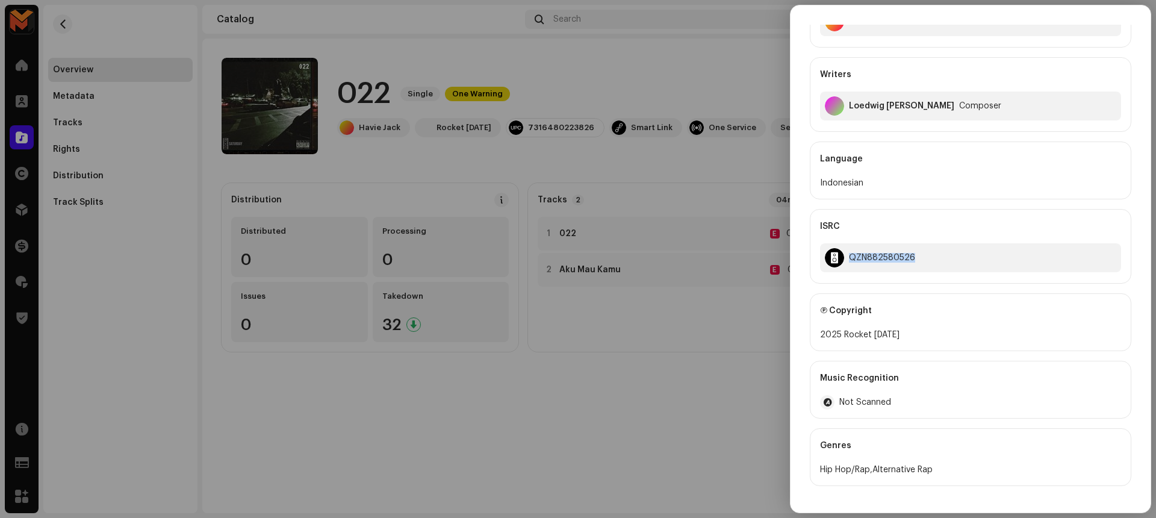
click at [920, 333] on div "2025 Rocket Saturday" at bounding box center [970, 335] width 301 height 14
copy div "Rocket Saturday"
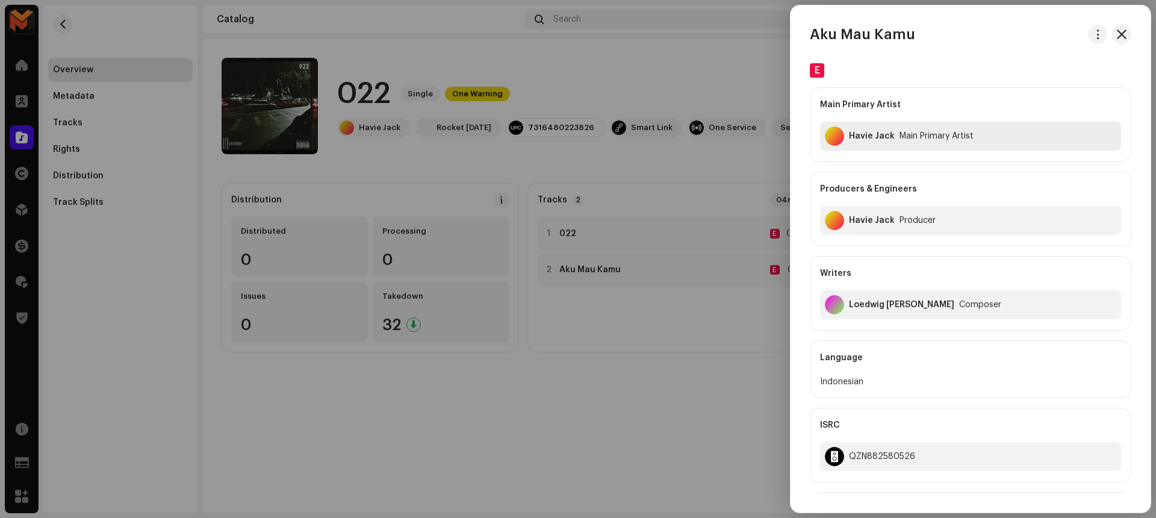
click at [871, 138] on div "Havie Jack" at bounding box center [872, 136] width 46 height 10
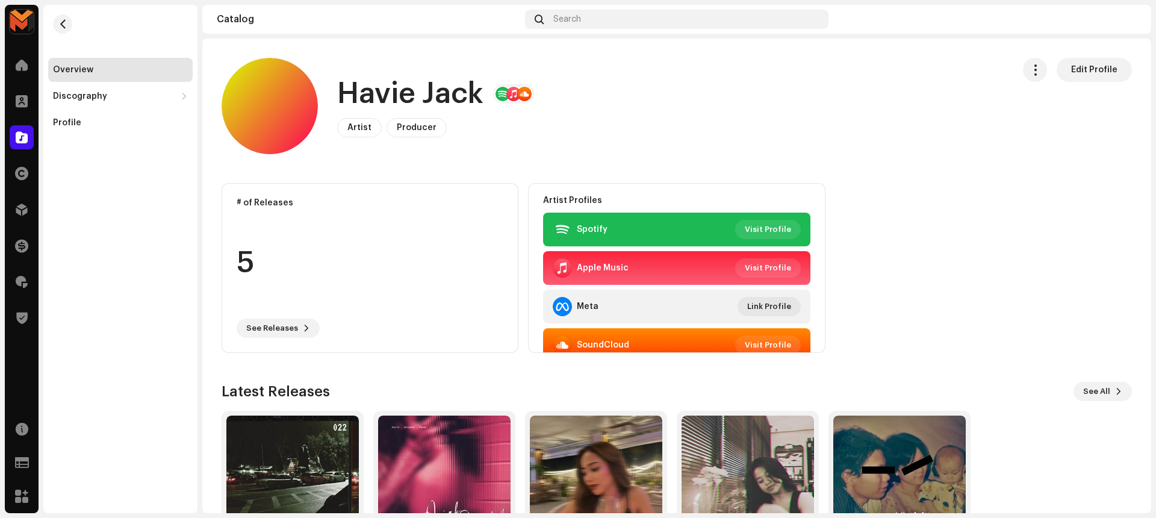
click at [362, 95] on h1 "Havie Jack" at bounding box center [410, 94] width 146 height 39
click at [58, 26] on span "button" at bounding box center [62, 24] width 9 height 10
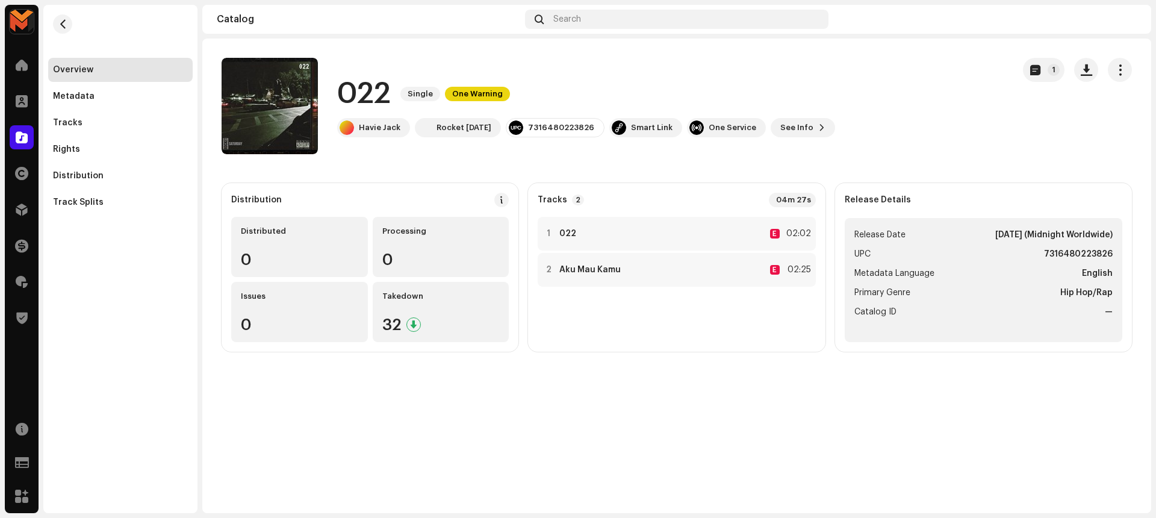
click at [1086, 254] on strong "7316480223826" at bounding box center [1078, 254] width 69 height 14
click at [945, 170] on catalog-releases-details-overview "022 Single One Warning 1 022 Single One Warning Havie Jack Rocket Saturday 7316…" at bounding box center [676, 205] width 949 height 332
click at [712, 234] on div "1 022 E 02:02" at bounding box center [677, 234] width 278 height 34
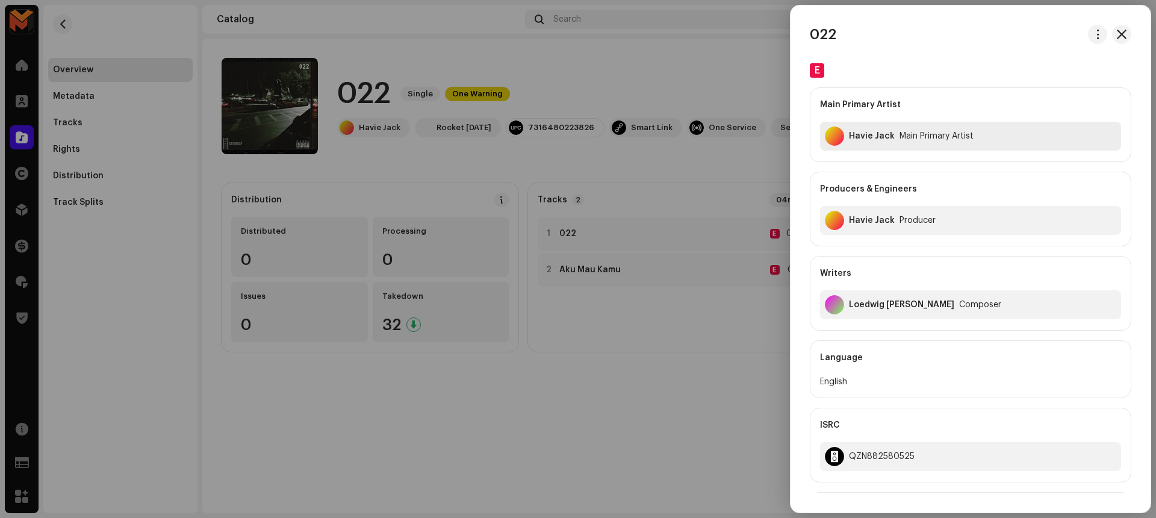
click at [868, 138] on div "Havie Jack" at bounding box center [872, 136] width 46 height 10
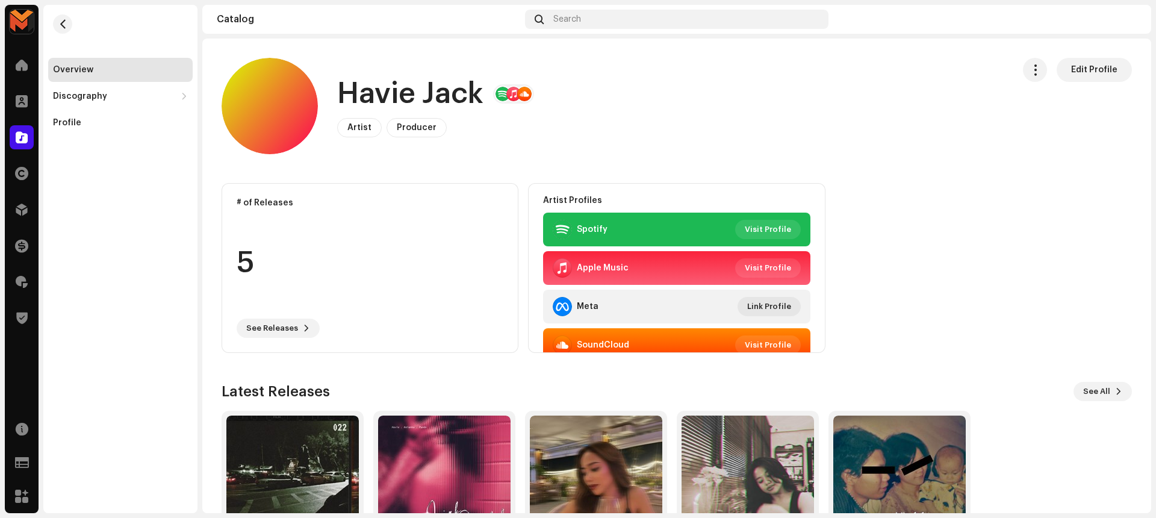
click at [396, 93] on h1 "Havie Jack" at bounding box center [410, 94] width 146 height 39
click at [62, 24] on span "button" at bounding box center [62, 24] width 9 height 10
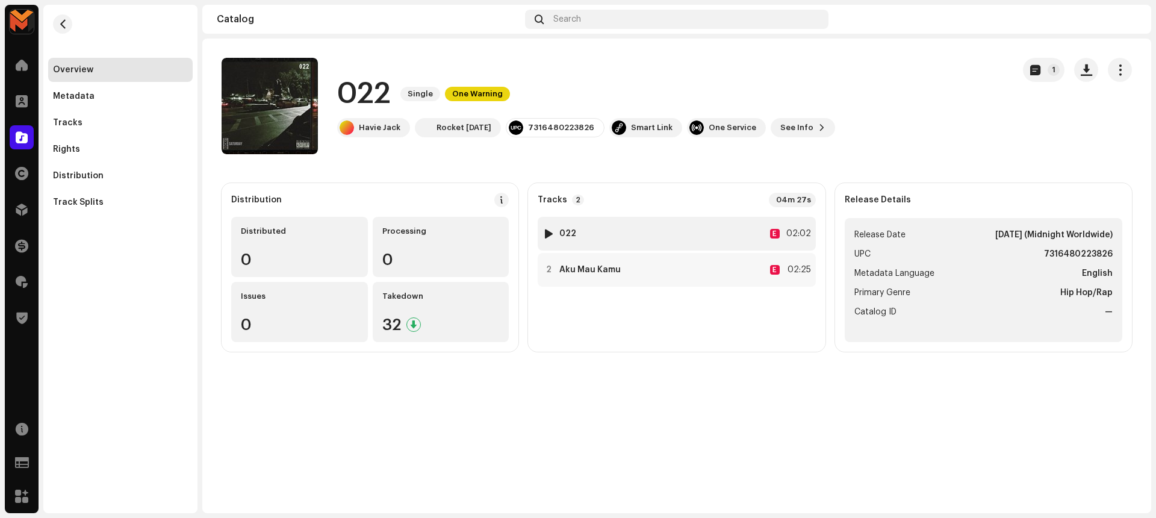
click at [713, 229] on div "1 022 E 02:02" at bounding box center [677, 234] width 278 height 34
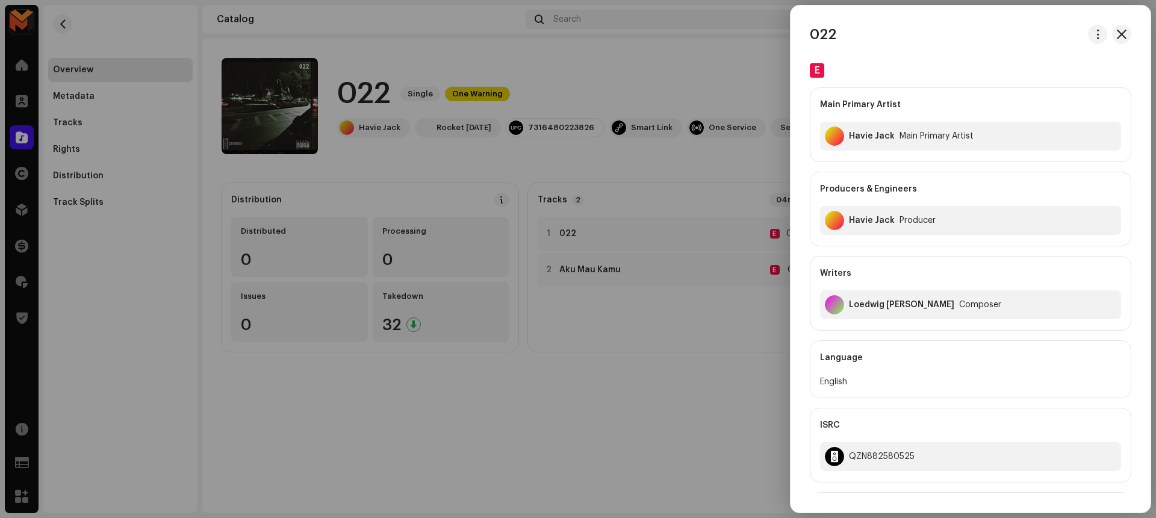
click at [888, 304] on div "Loedwig Guntur Naftali Sojuaon Hasugian" at bounding box center [901, 305] width 105 height 10
click at [861, 459] on div "QZN882580525" at bounding box center [882, 457] width 66 height 10
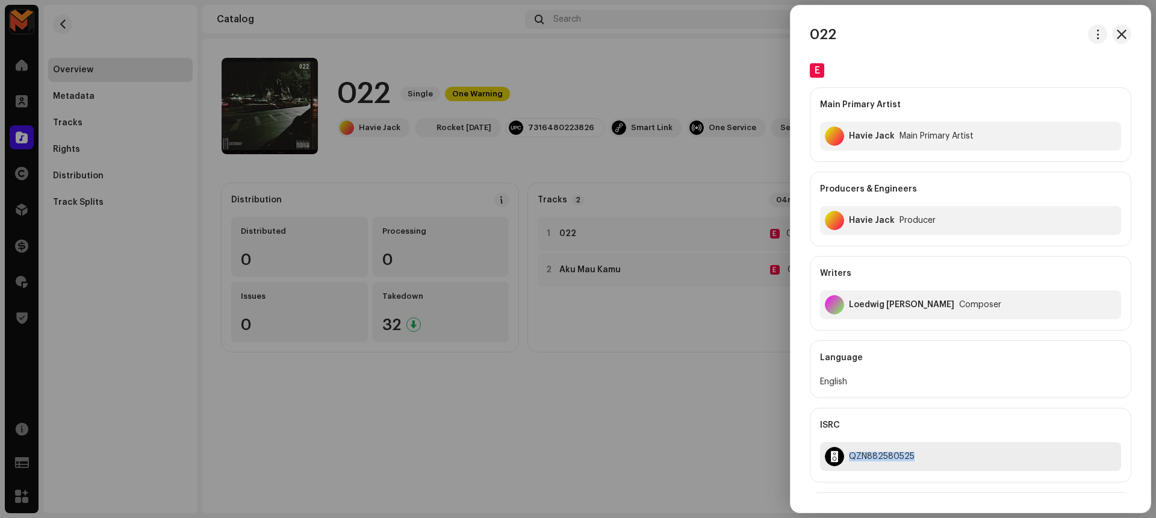
click at [861, 459] on div "QZN882580525" at bounding box center [882, 457] width 66 height 10
click at [879, 305] on div "Loedwig Guntur Naftali Sojuaon Hasugian" at bounding box center [901, 305] width 105 height 10
click at [735, 285] on div at bounding box center [578, 259] width 1156 height 518
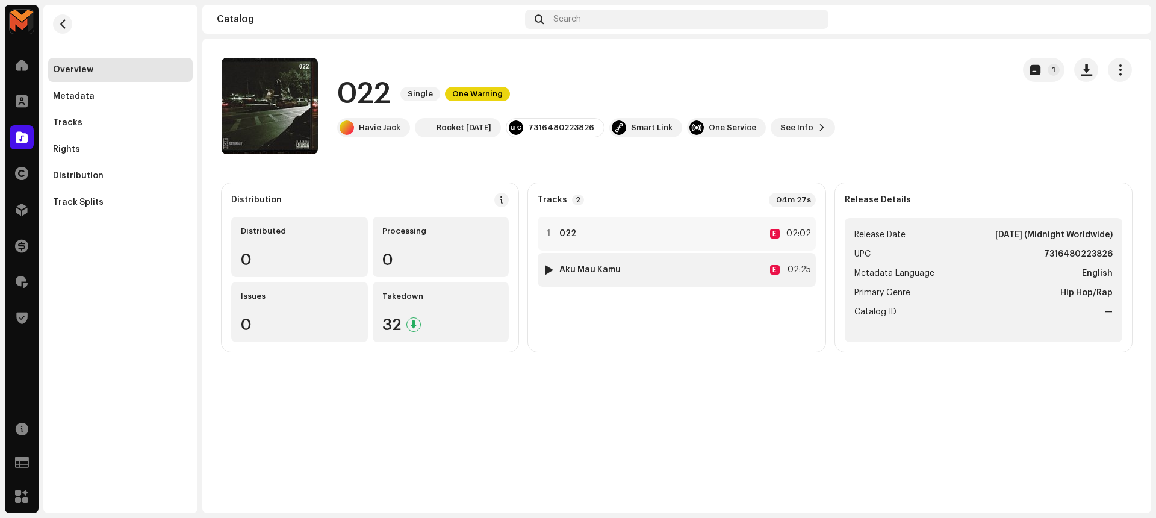
click at [697, 274] on div "2 Aku Mau Kamu E 02:25" at bounding box center [677, 270] width 278 height 34
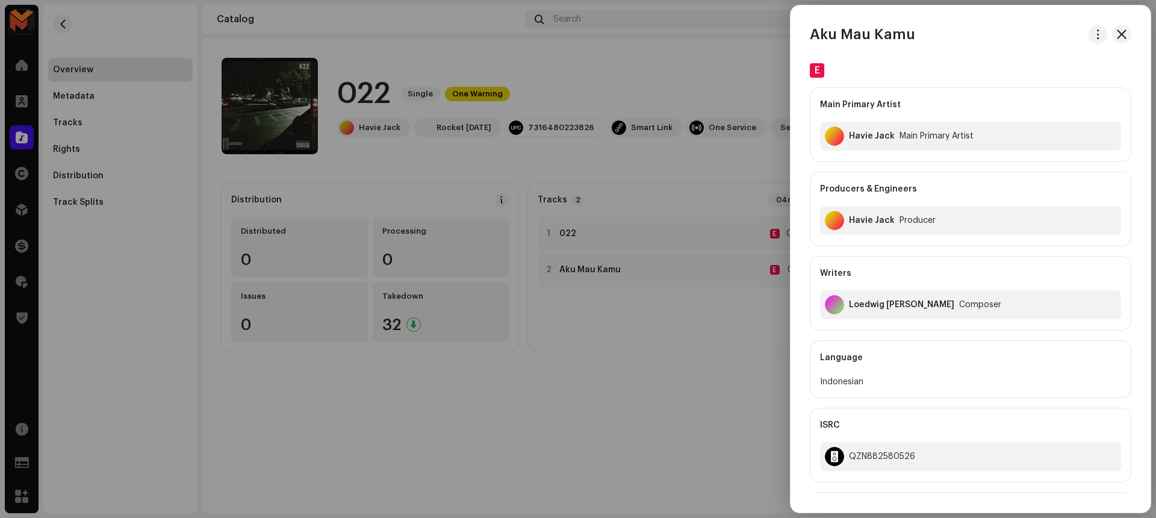
click at [876, 305] on div "Loedwig Guntur Naftali Sojuaon Hasugian" at bounding box center [901, 305] width 105 height 10
click at [944, 254] on div "Main Primary Artist Havie Jack Main Primary Artist Producers & Engineers Havie …" at bounding box center [971, 208] width 322 height 243
click at [871, 458] on div "QZN882580526" at bounding box center [882, 457] width 66 height 10
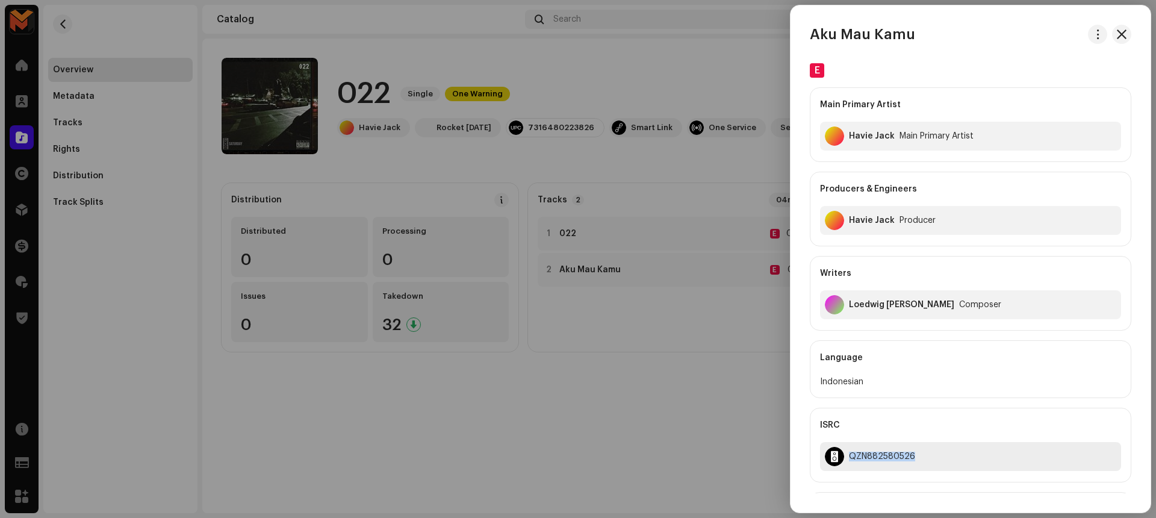
click at [871, 458] on div "QZN882580526" at bounding box center [882, 457] width 66 height 10
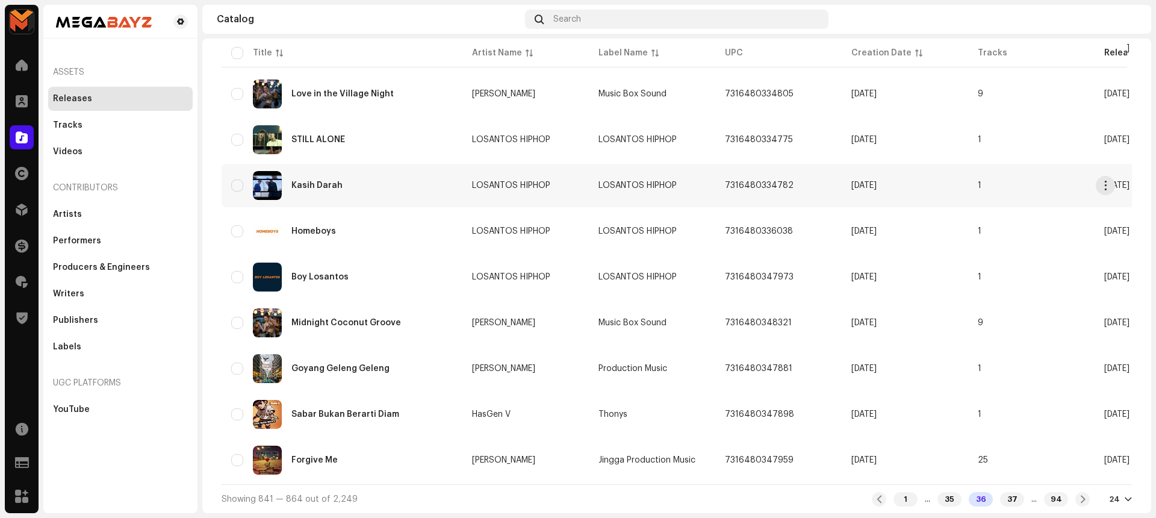
scroll to position [810, 0]
click at [1069, 500] on div "1 ... 35 36 37 ... 94" at bounding box center [981, 499] width 218 height 14
click at [1079, 499] on span at bounding box center [1083, 499] width 8 height 10
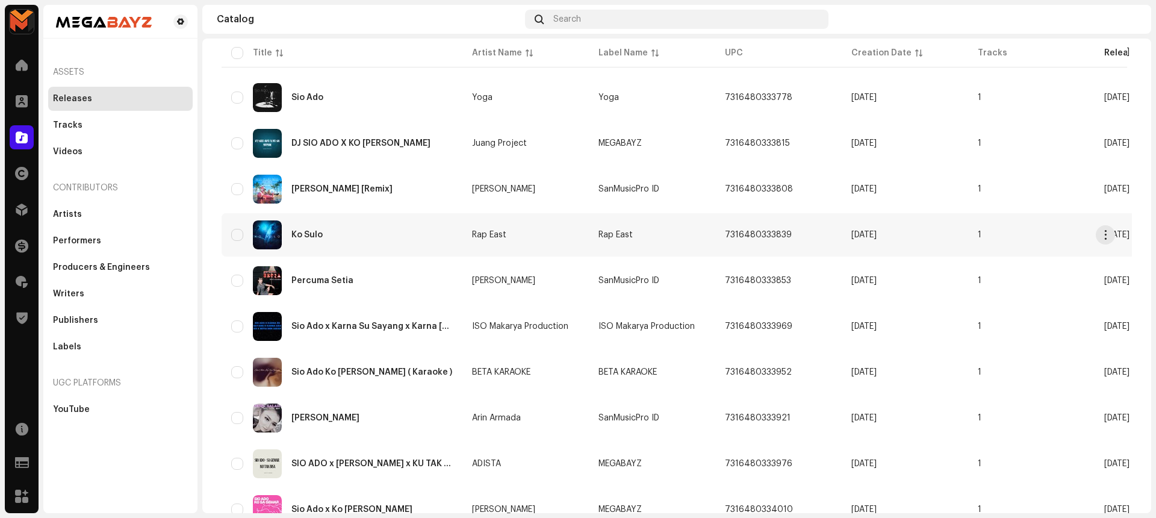
scroll to position [810, 0]
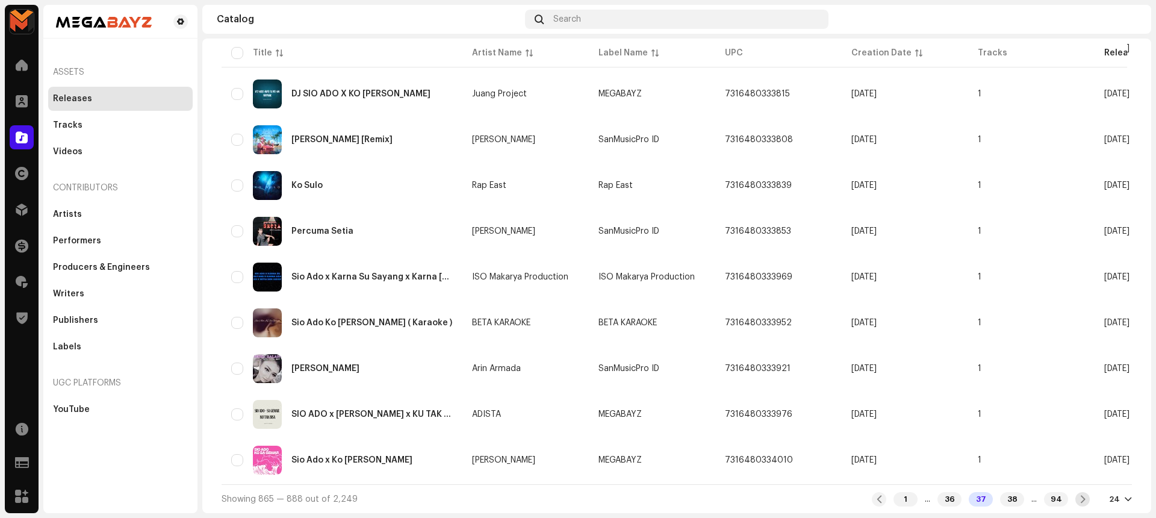
click at [1079, 500] on span at bounding box center [1083, 499] width 8 height 10
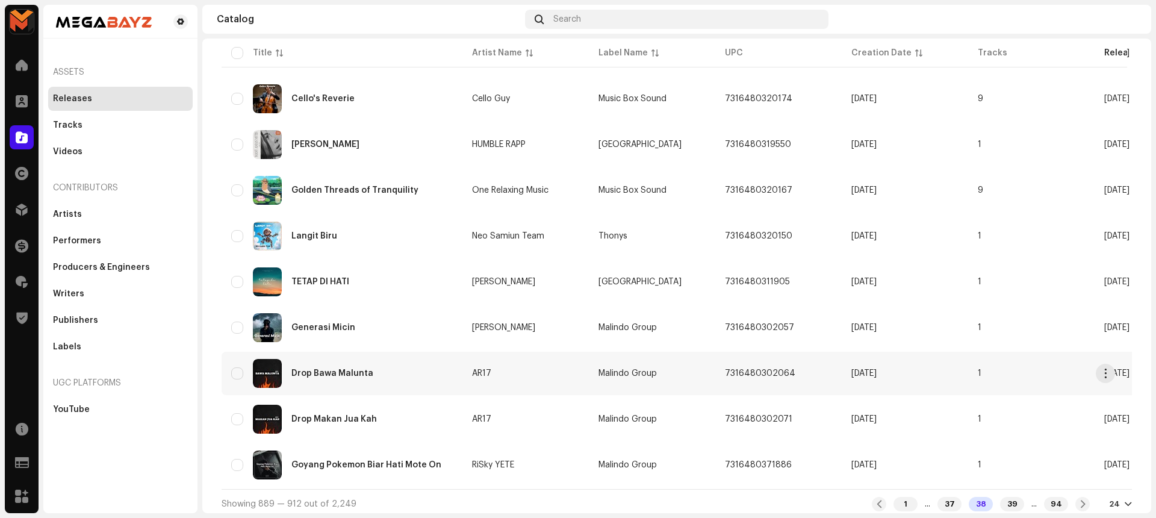
scroll to position [810, 0]
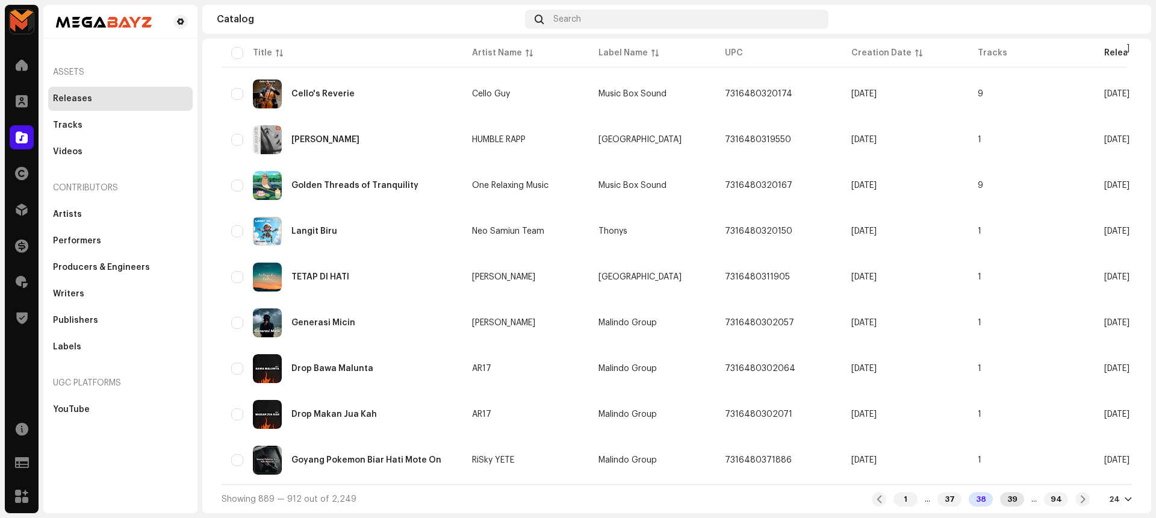
click at [1003, 497] on div "39" at bounding box center [1012, 499] width 24 height 14
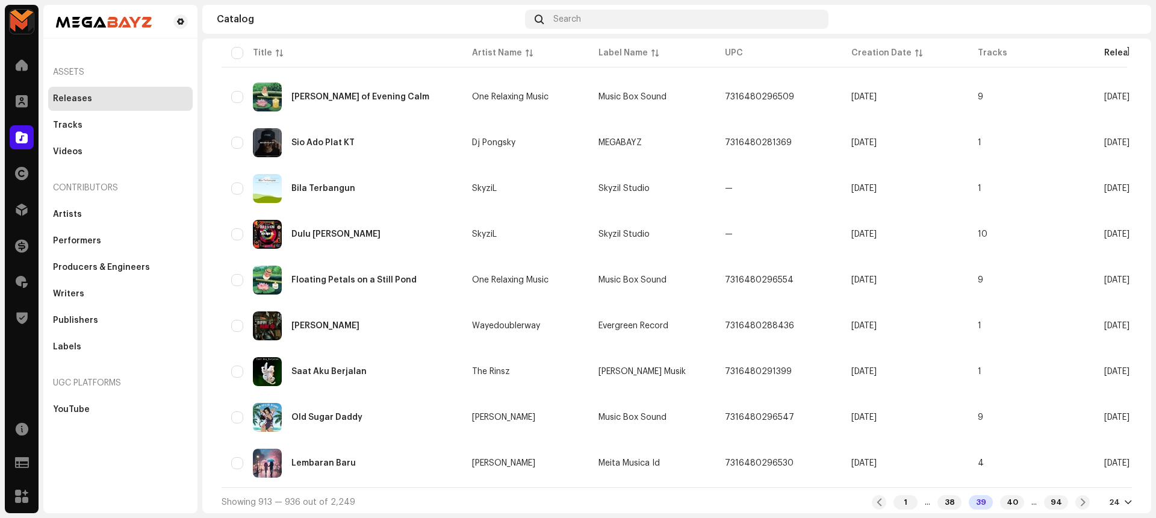
scroll to position [810, 0]
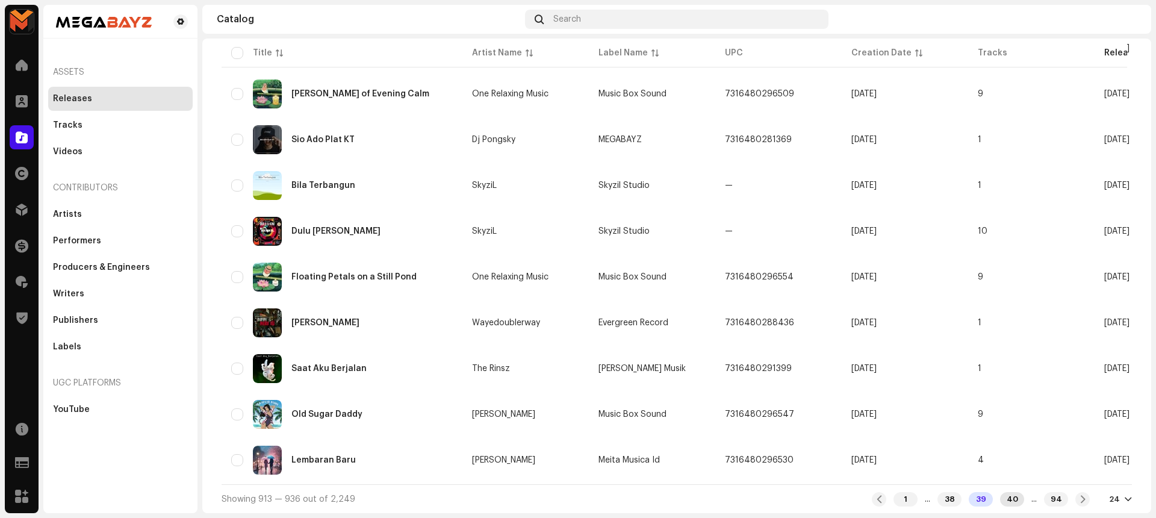
click at [1003, 502] on div "40" at bounding box center [1012, 499] width 24 height 14
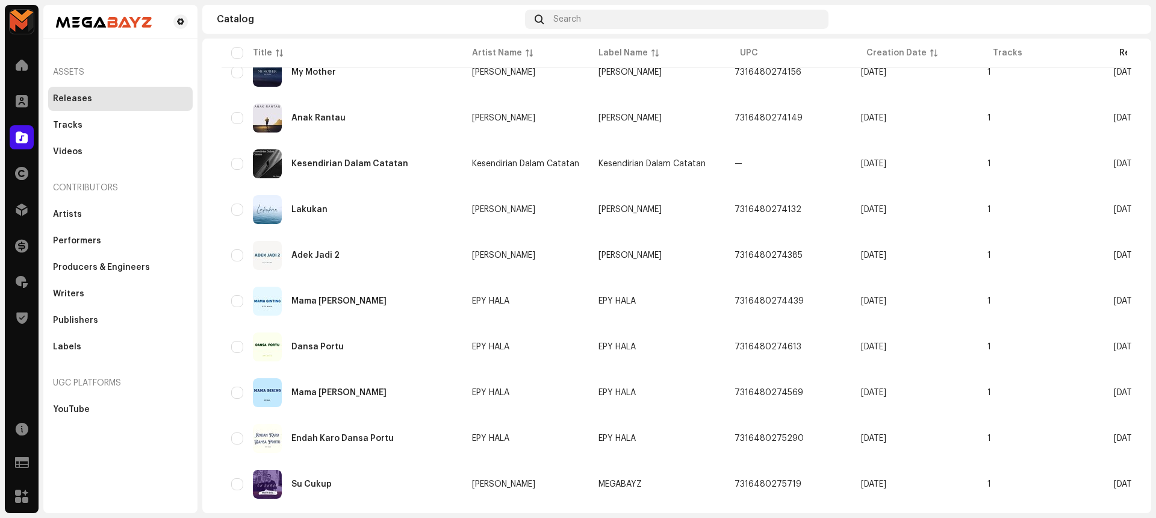
scroll to position [810, 0]
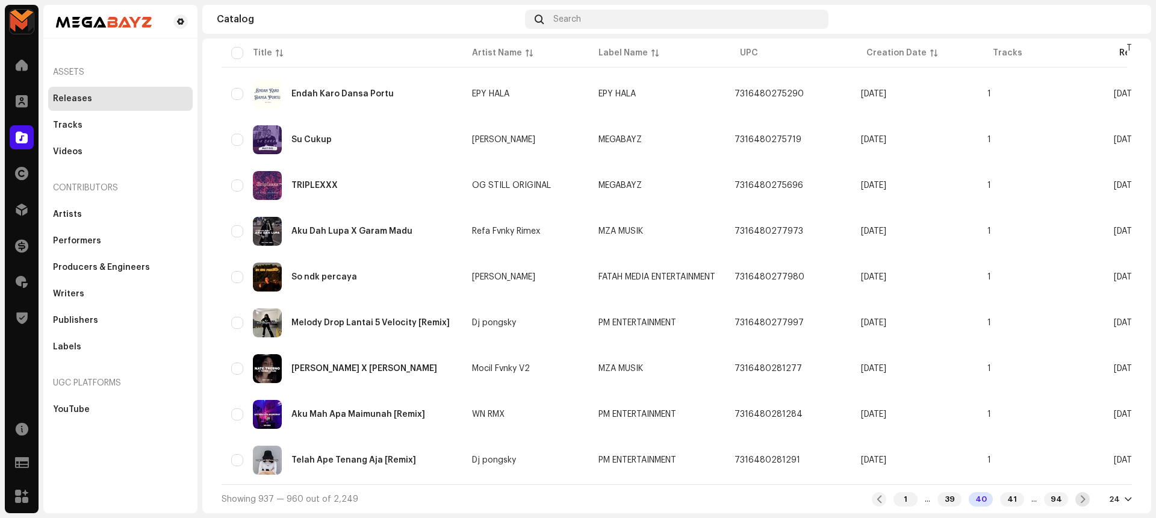
click at [1079, 497] on span at bounding box center [1083, 499] width 8 height 10
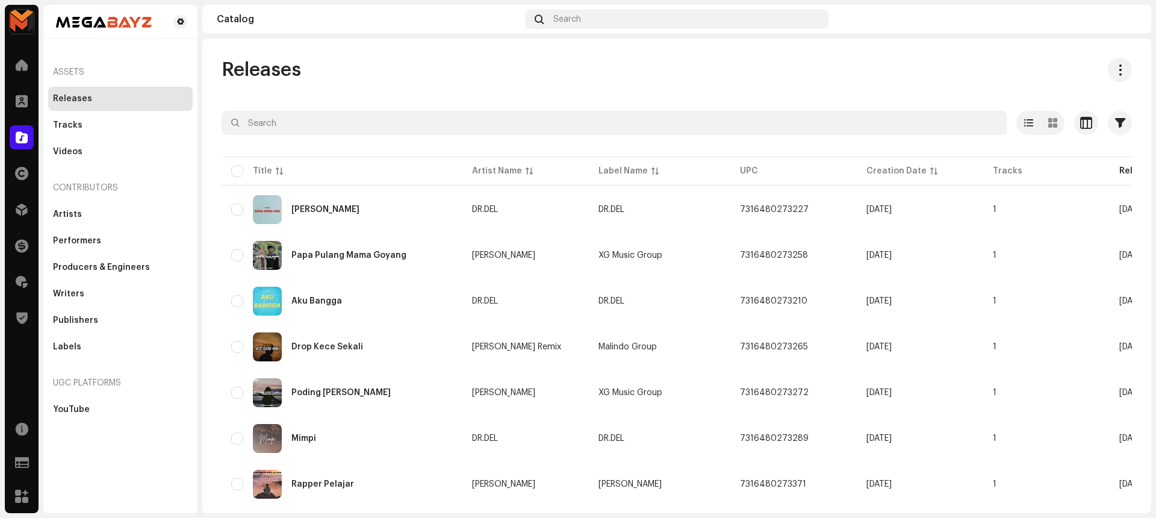
click at [1074, 497] on td "1" at bounding box center [1046, 483] width 126 height 43
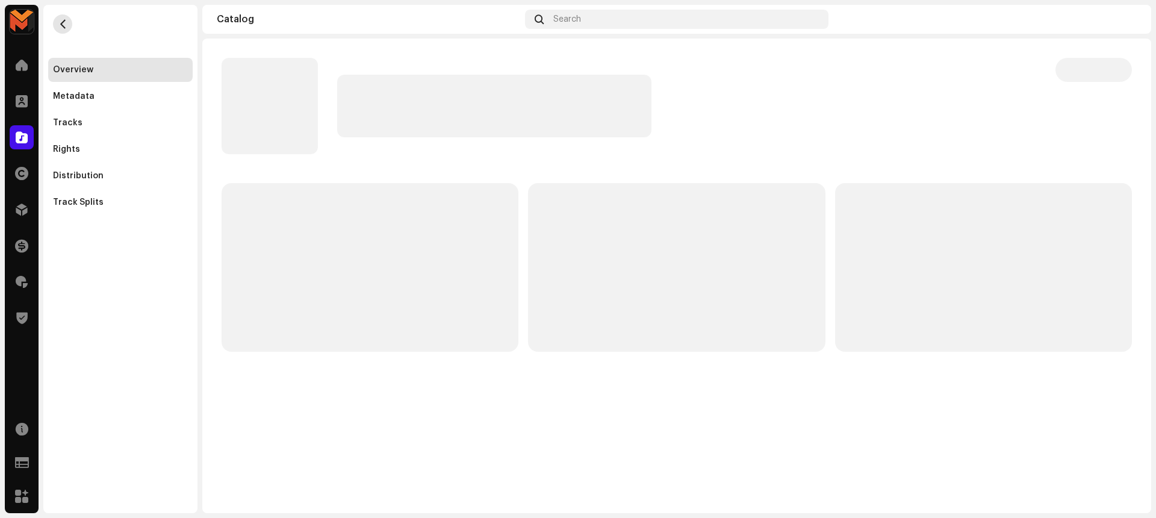
click at [59, 21] on span "button" at bounding box center [62, 24] width 9 height 10
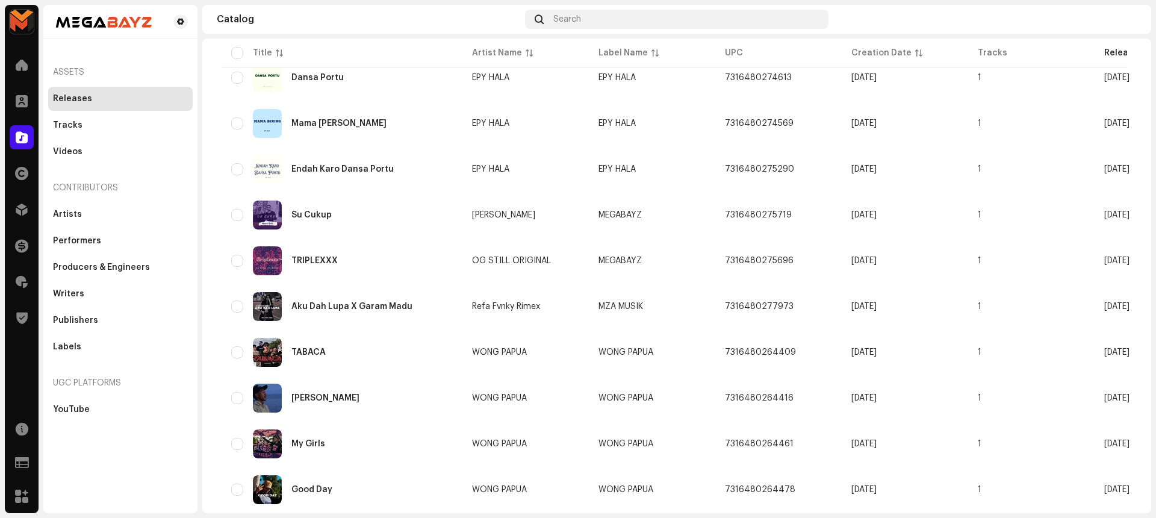
scroll to position [810, 0]
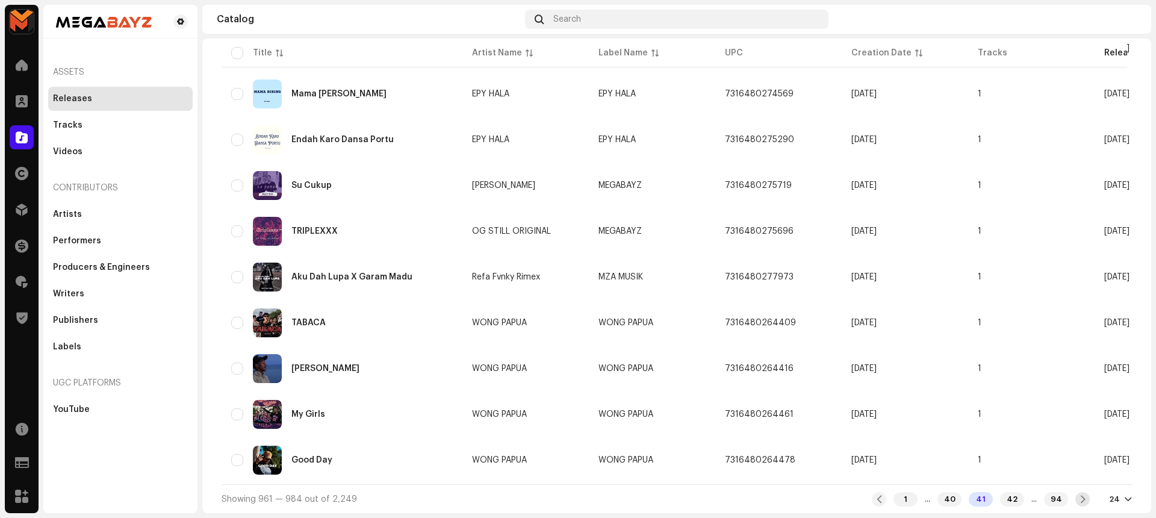
click at [1079, 500] on span at bounding box center [1083, 499] width 8 height 10
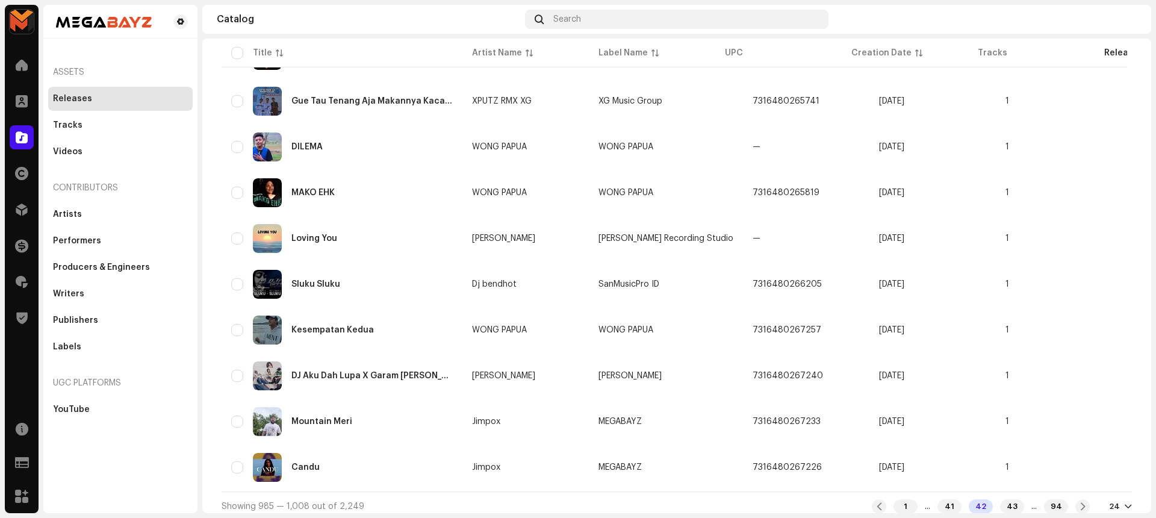
scroll to position [810, 0]
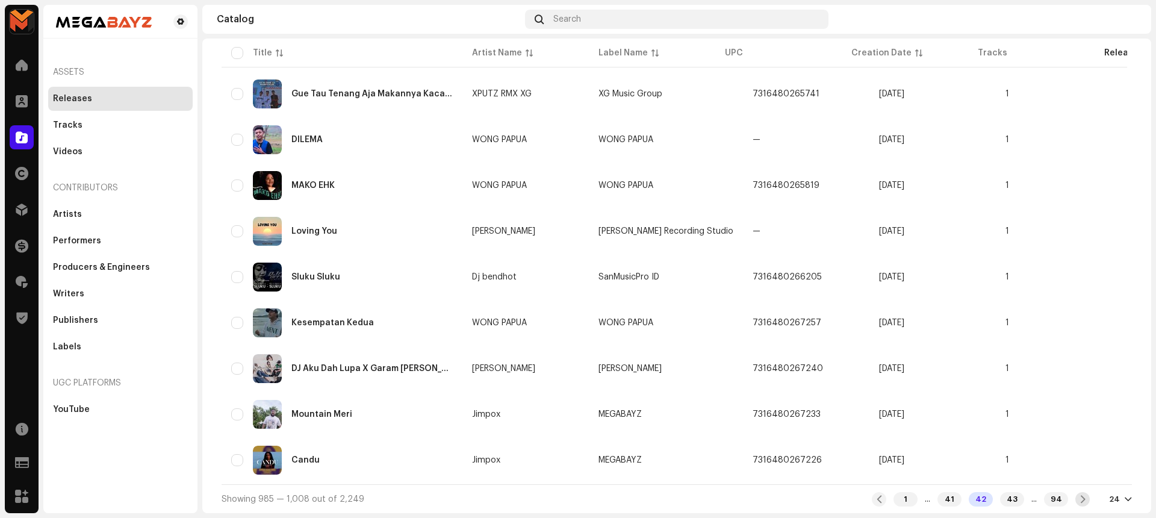
click at [1079, 498] on span at bounding box center [1083, 499] width 8 height 10
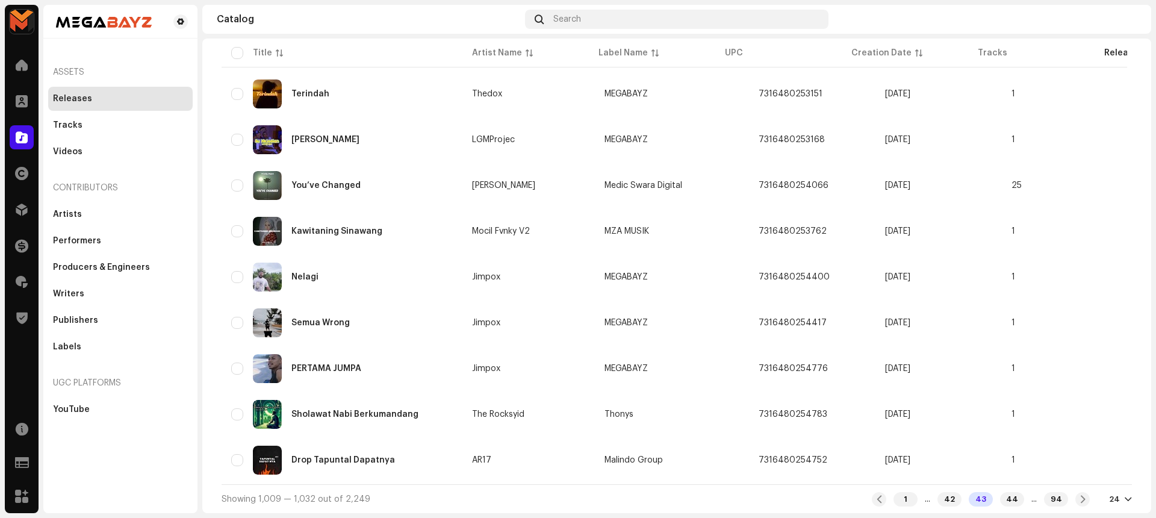
scroll to position [810, 0]
click at [1000, 498] on div "44" at bounding box center [1012, 499] width 24 height 14
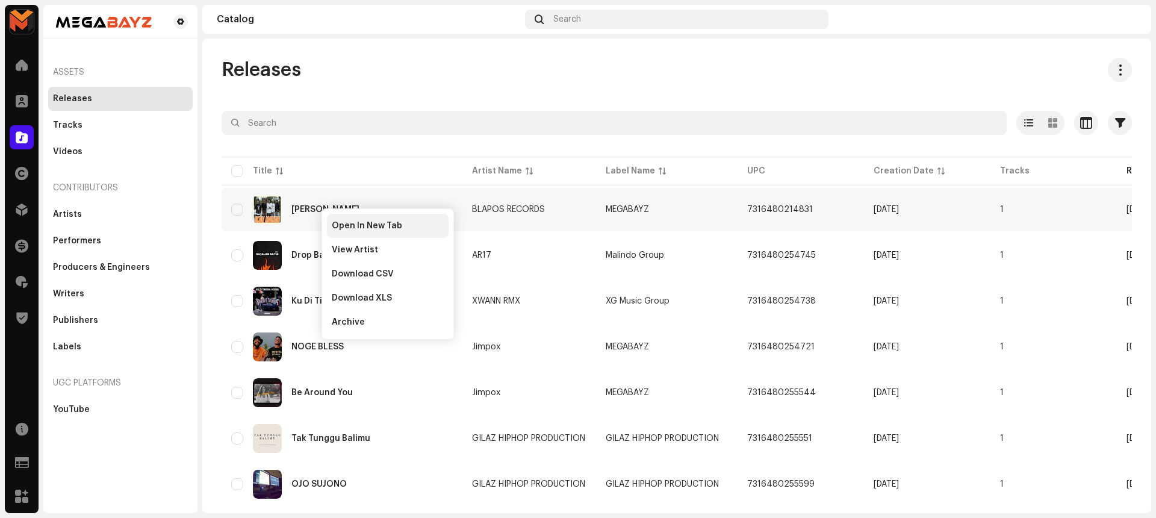
click at [343, 219] on div "Open In New Tab" at bounding box center [388, 226] width 122 height 24
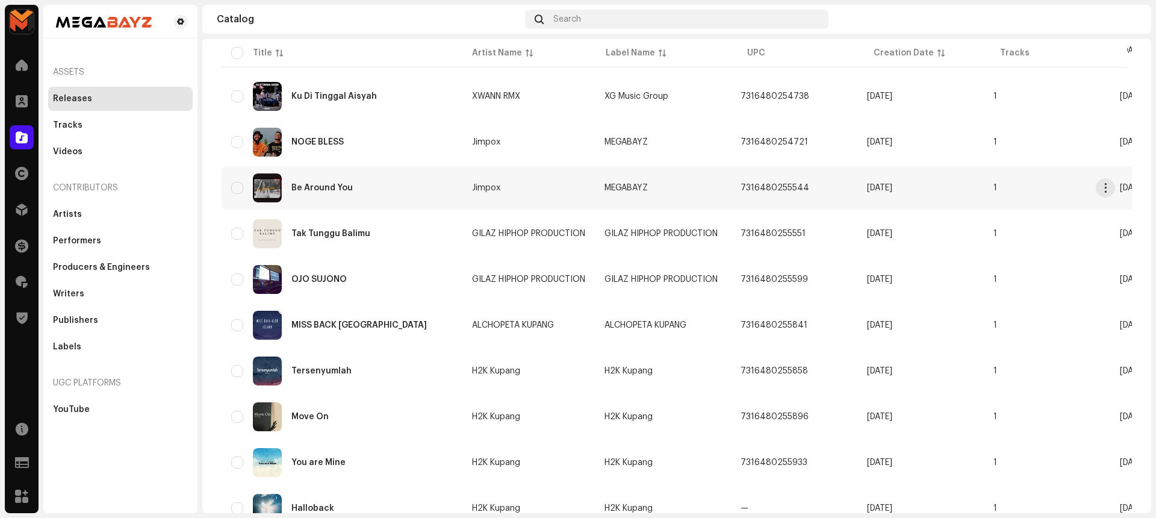
scroll to position [205, 0]
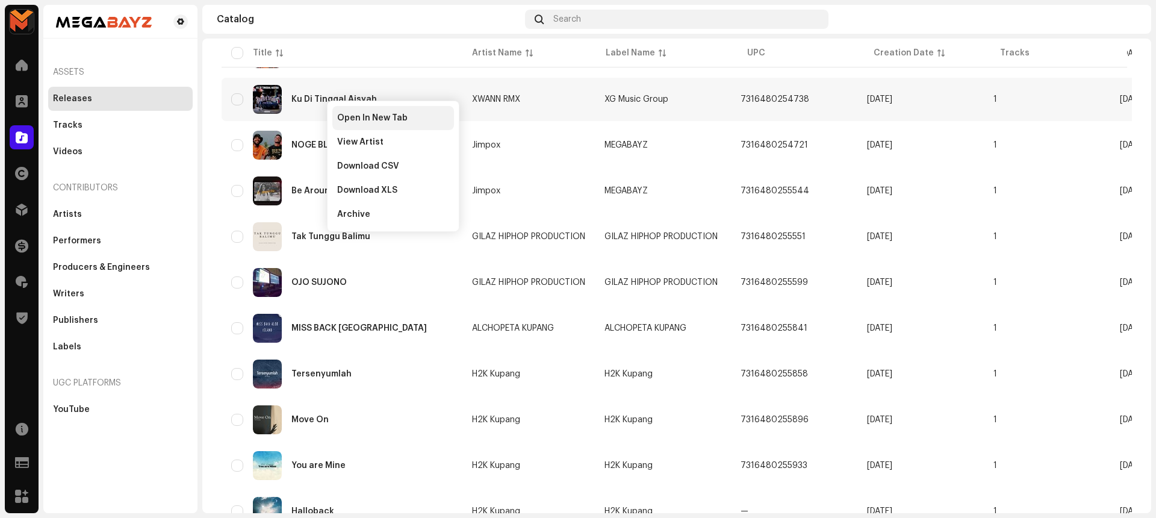
click at [366, 114] on span "Open In New Tab" at bounding box center [372, 118] width 70 height 10
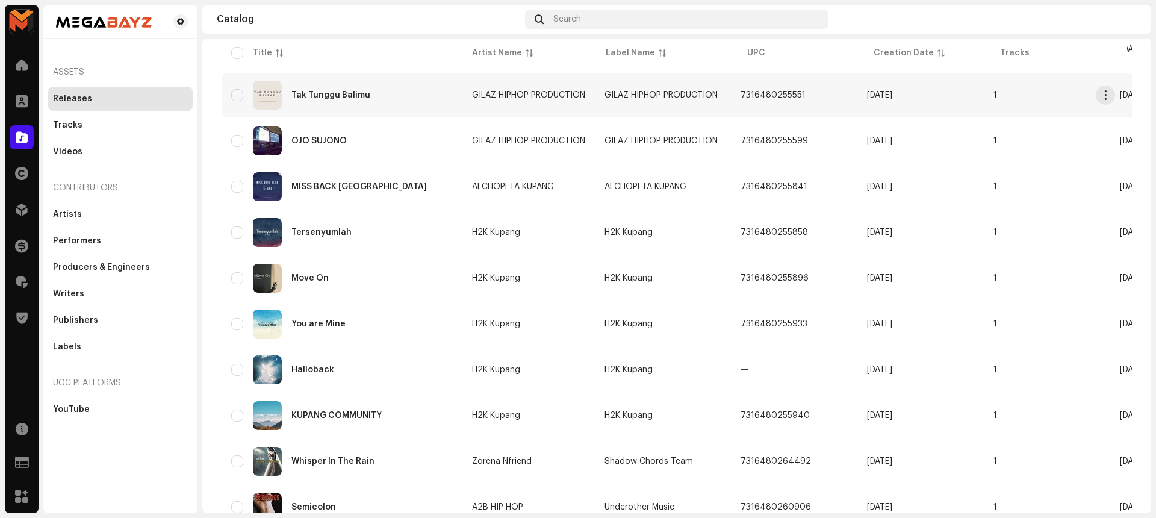
scroll to position [349, 0]
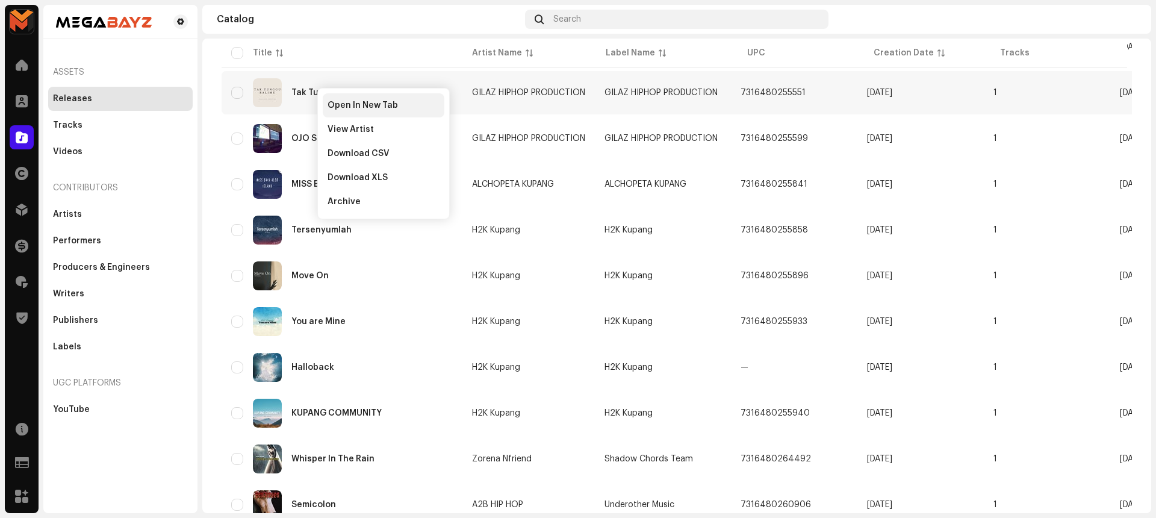
click at [337, 104] on span "Open In New Tab" at bounding box center [363, 106] width 70 height 10
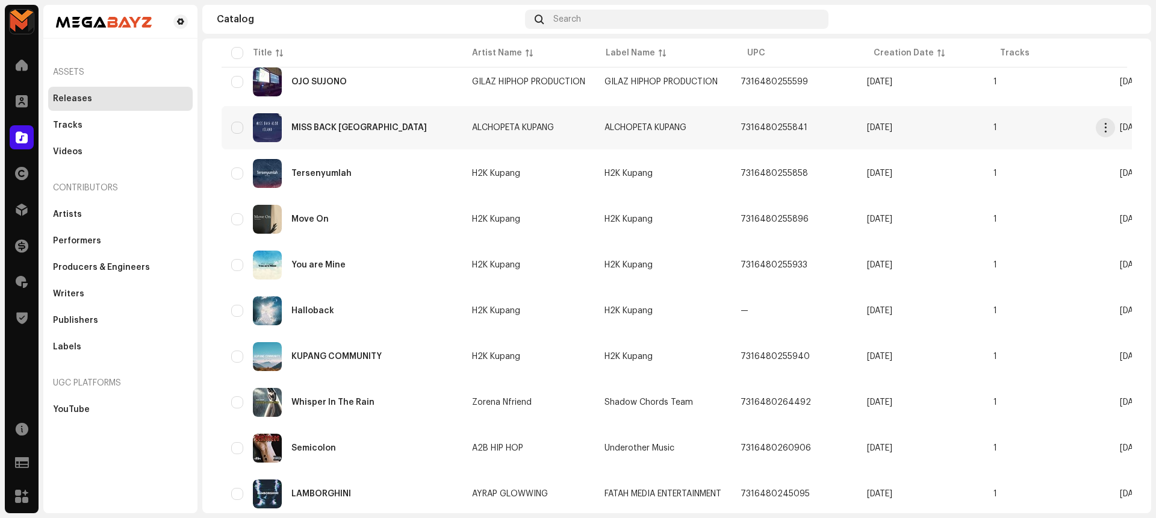
scroll to position [403, 0]
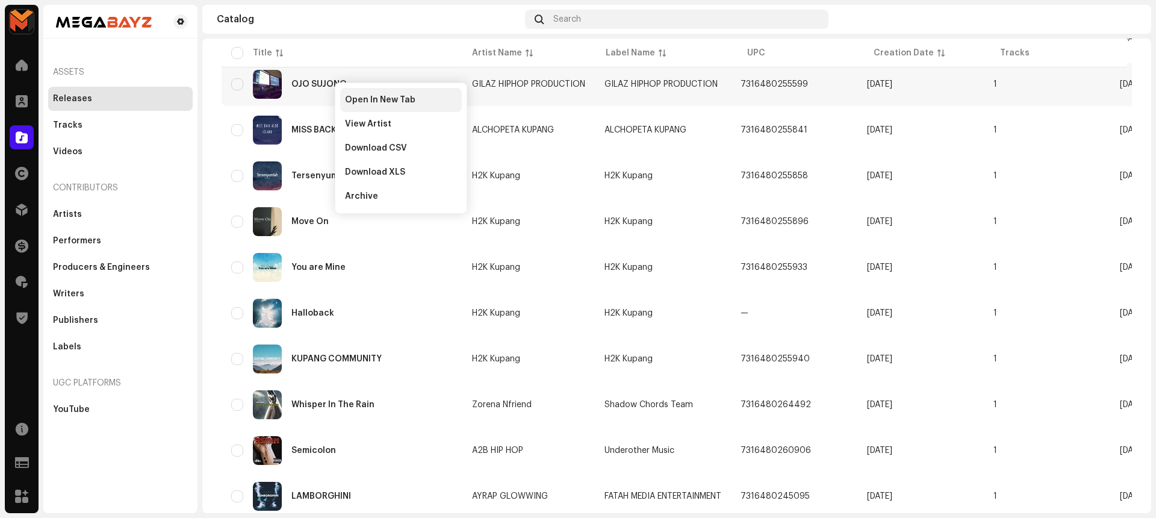
click at [358, 97] on span "Open In New Tab" at bounding box center [380, 100] width 70 height 10
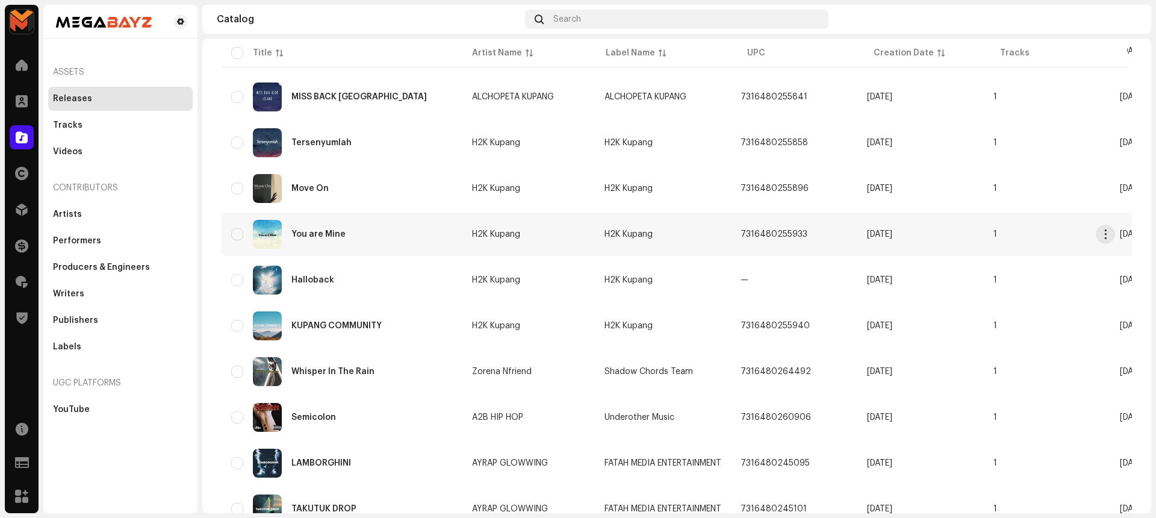
scroll to position [439, 0]
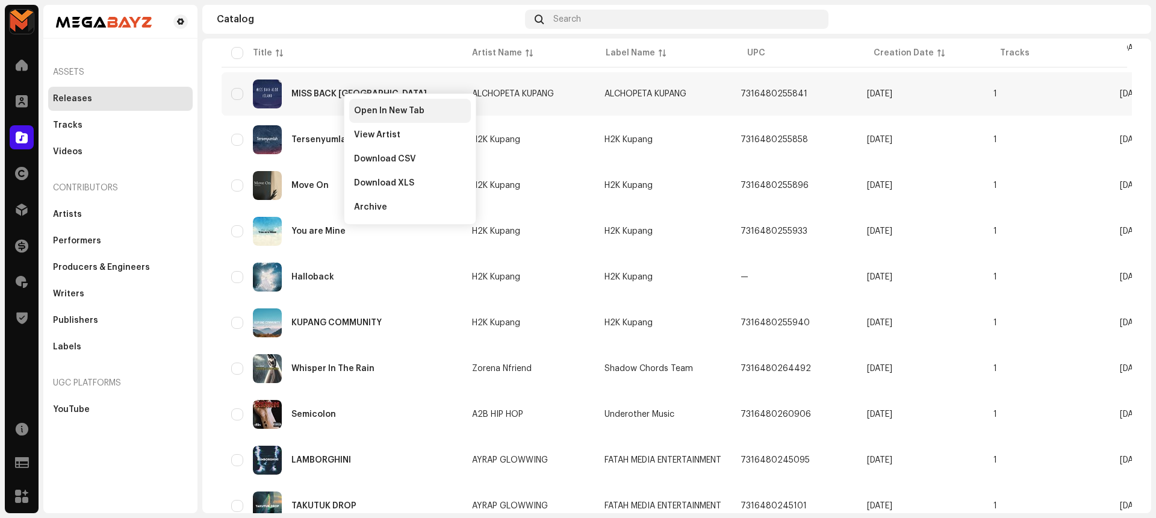
click at [378, 111] on span "Open In New Tab" at bounding box center [389, 111] width 70 height 10
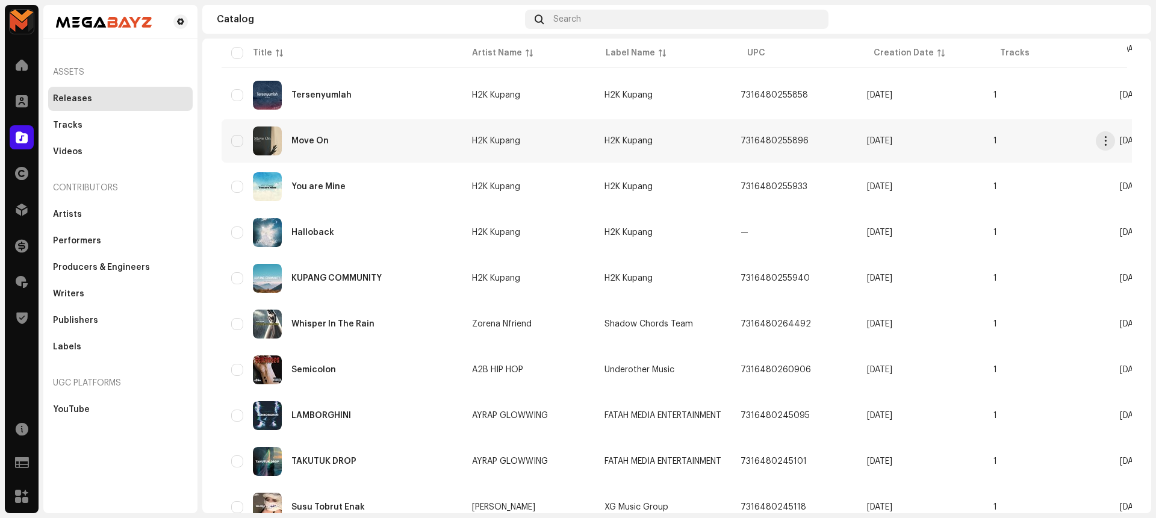
scroll to position [486, 0]
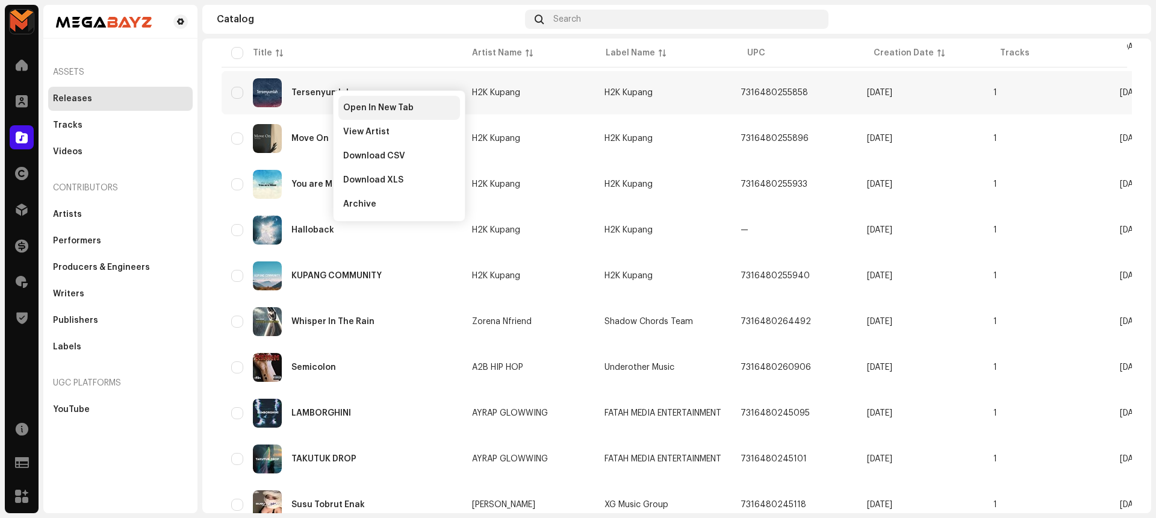
click at [361, 108] on span "Open In New Tab" at bounding box center [378, 108] width 70 height 10
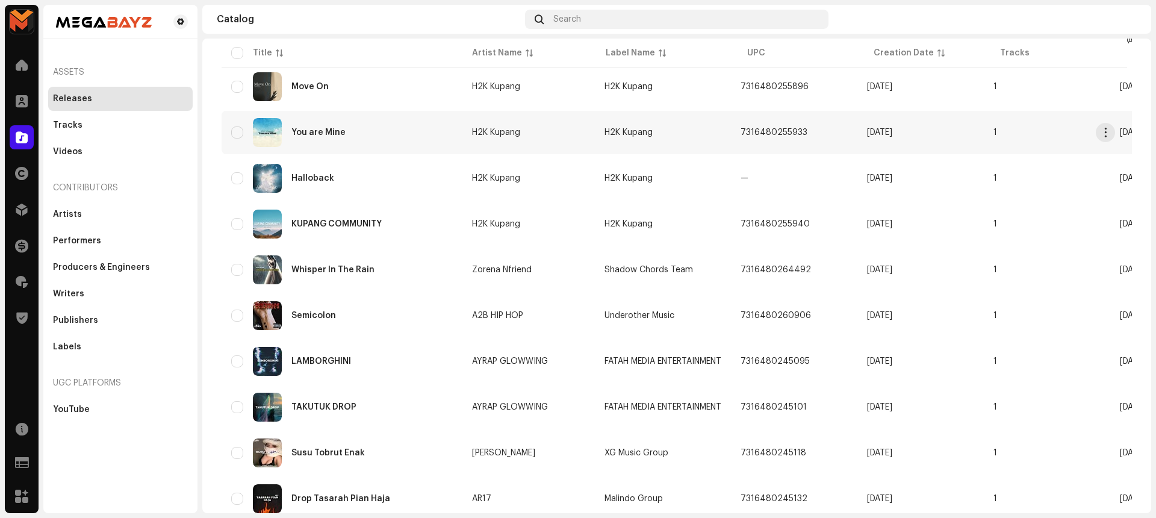
scroll to position [535, 0]
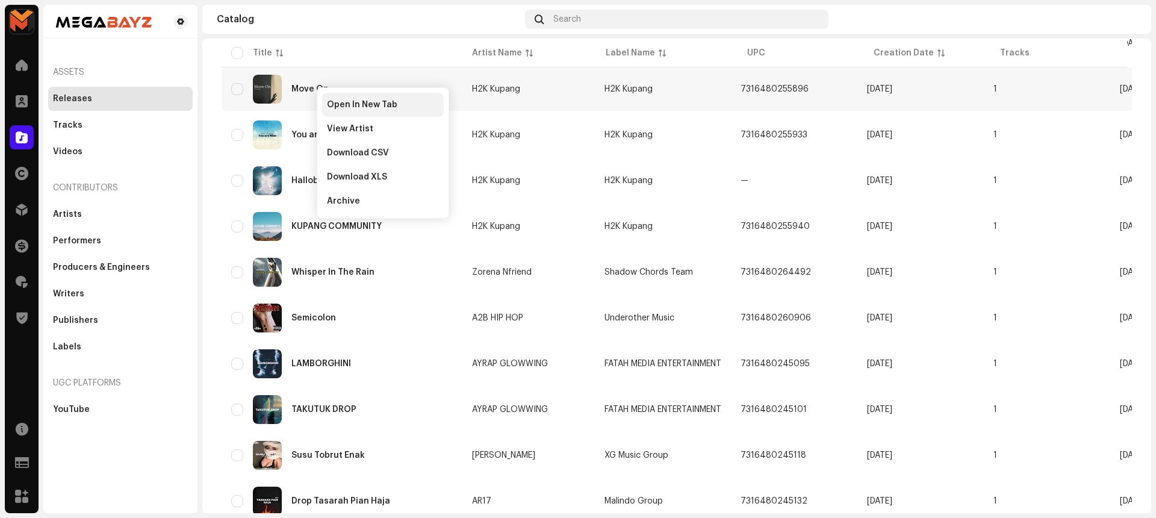
click at [333, 105] on span "Open In New Tab" at bounding box center [362, 105] width 70 height 10
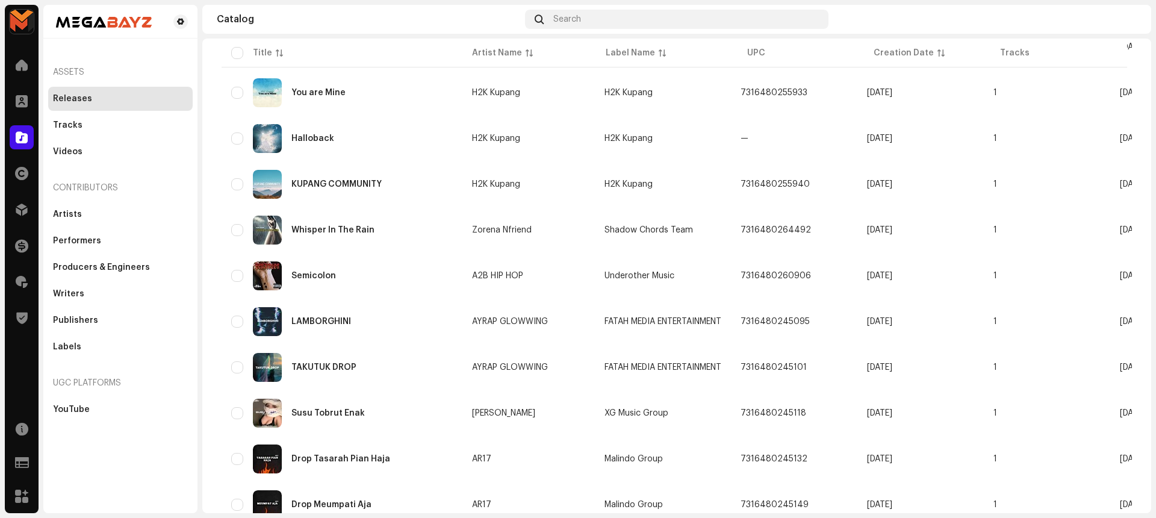
scroll to position [580, 0]
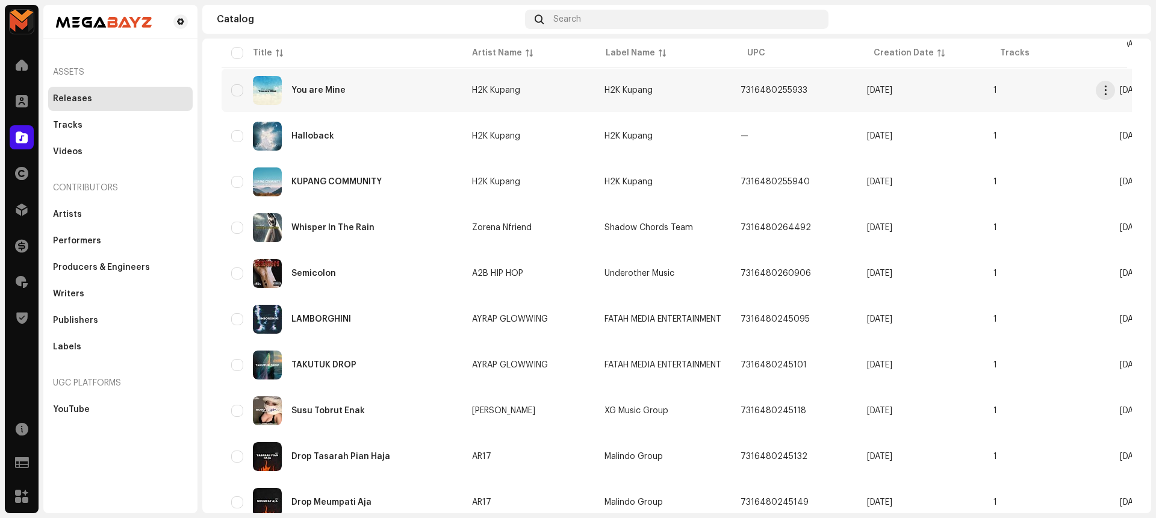
click at [338, 90] on div "You are Mine" at bounding box center [318, 90] width 54 height 8
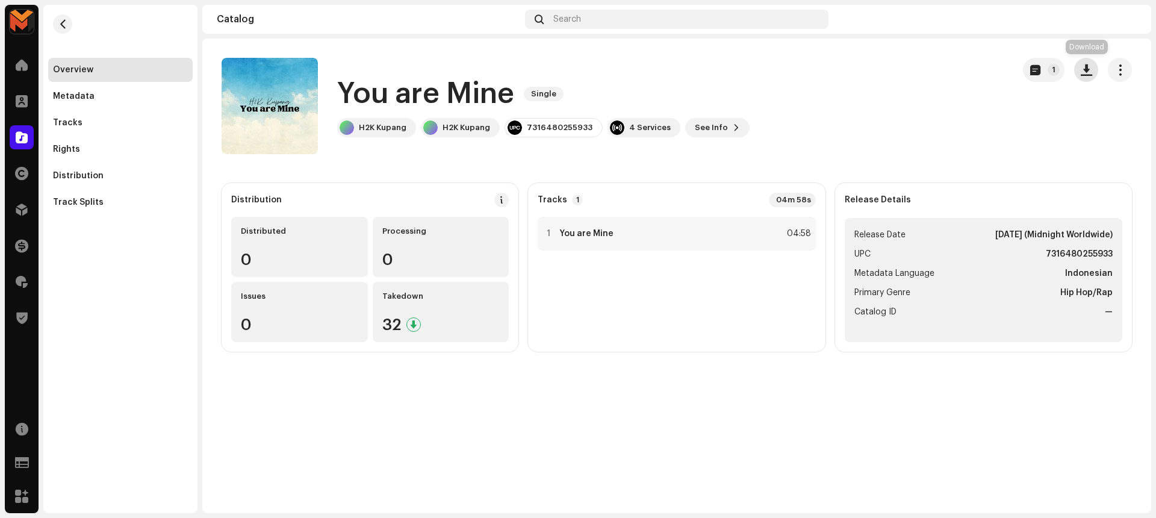
click at [1085, 67] on span "button" at bounding box center [1086, 70] width 11 height 10
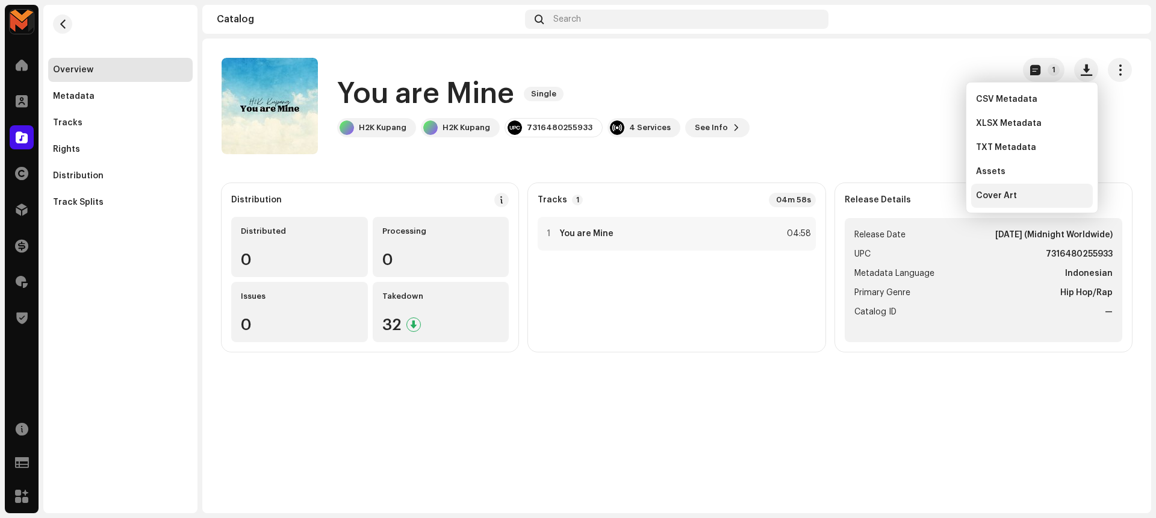
click at [1027, 200] on div "Cover Art" at bounding box center [1032, 196] width 112 height 10
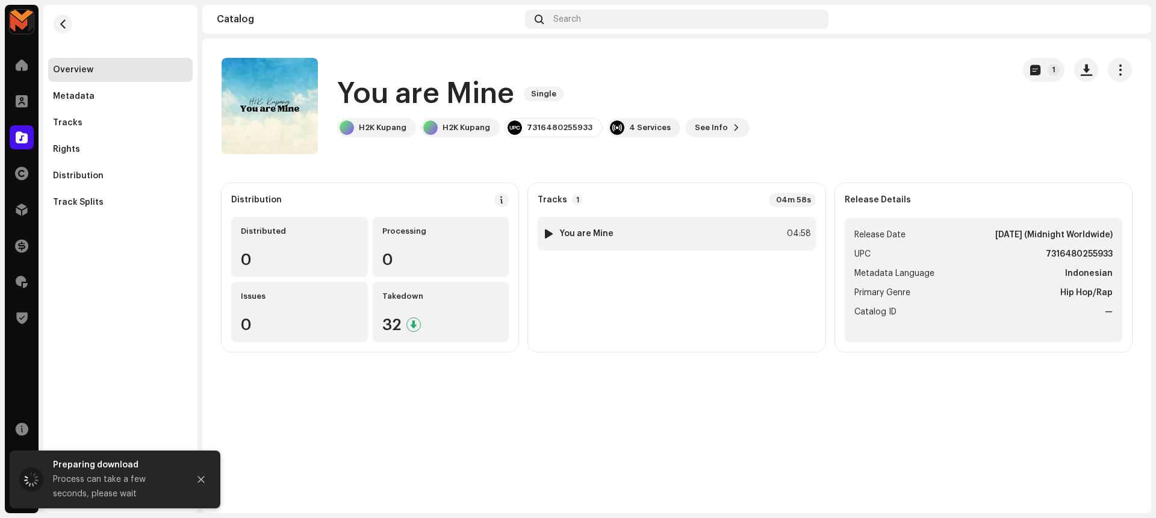
click at [777, 242] on div "1 You are Mine 04:58" at bounding box center [677, 234] width 278 height 34
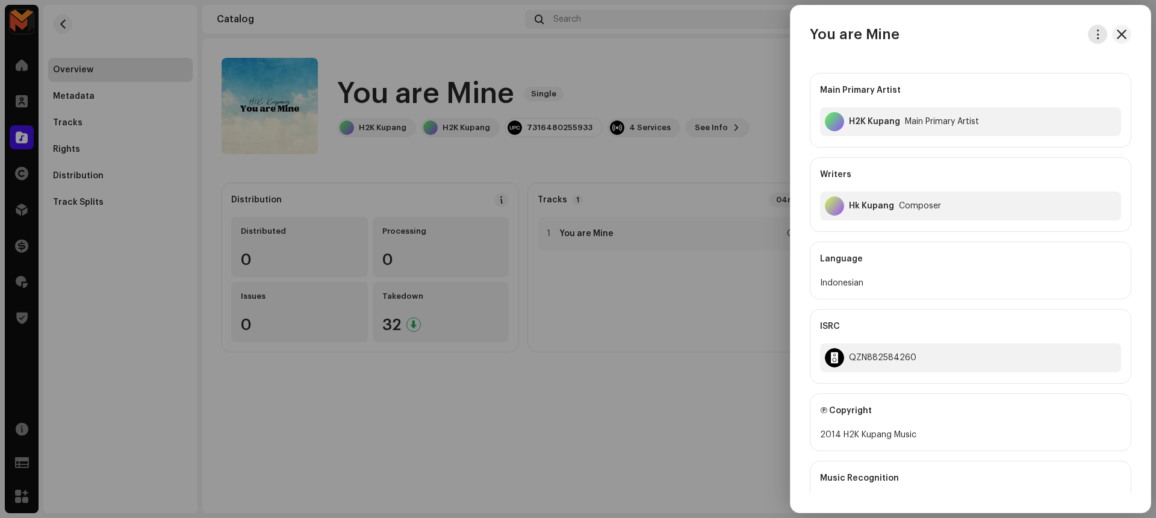
click at [1094, 26] on button "button" at bounding box center [1097, 34] width 19 height 19
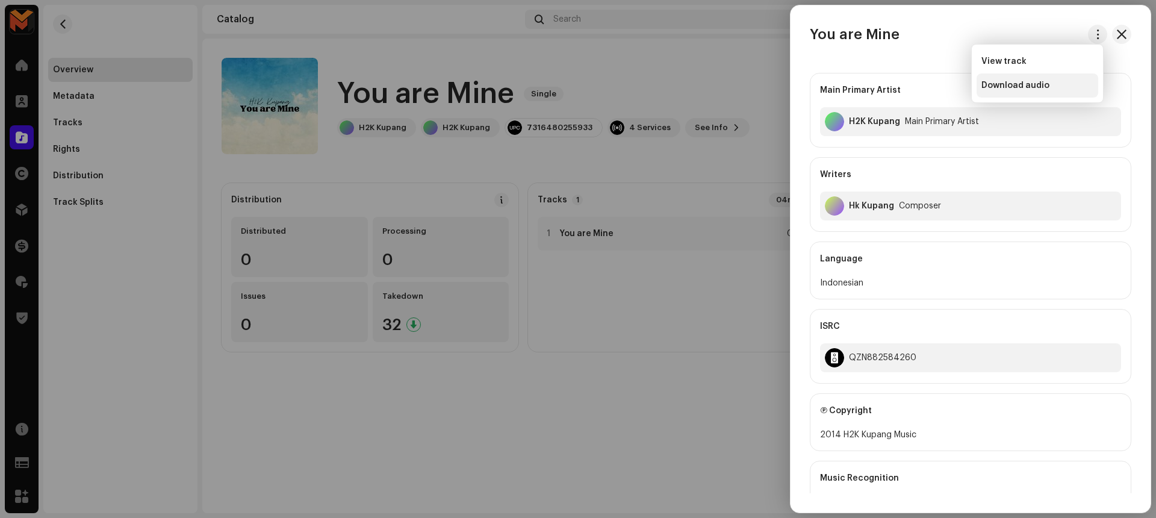
click at [1012, 84] on span "Download audio" at bounding box center [1016, 86] width 68 height 10
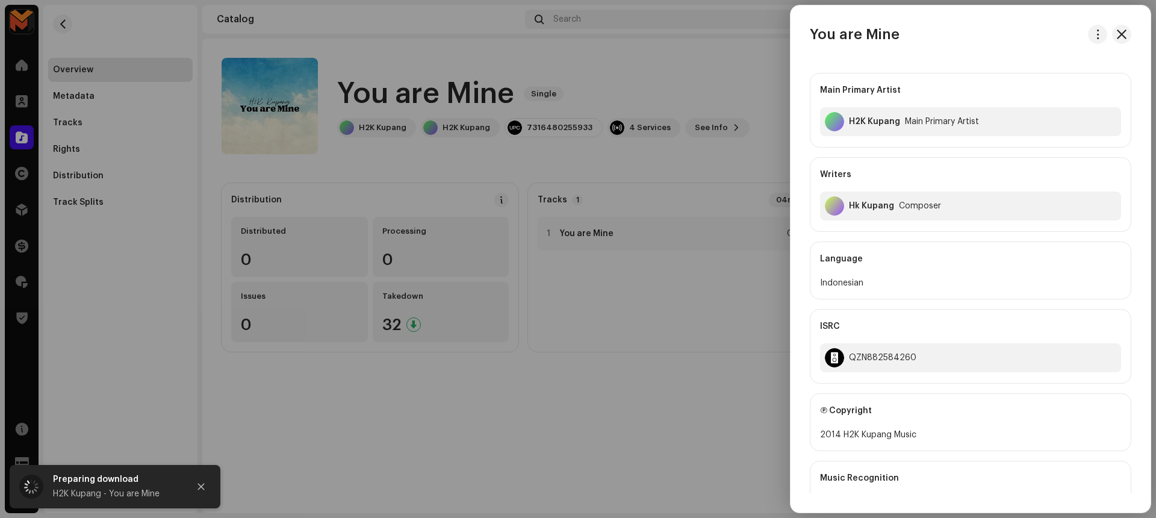
click at [860, 36] on h3 "You are Mine" at bounding box center [855, 34] width 90 height 19
copy div "You are Mine"
click at [643, 166] on div at bounding box center [578, 259] width 1156 height 518
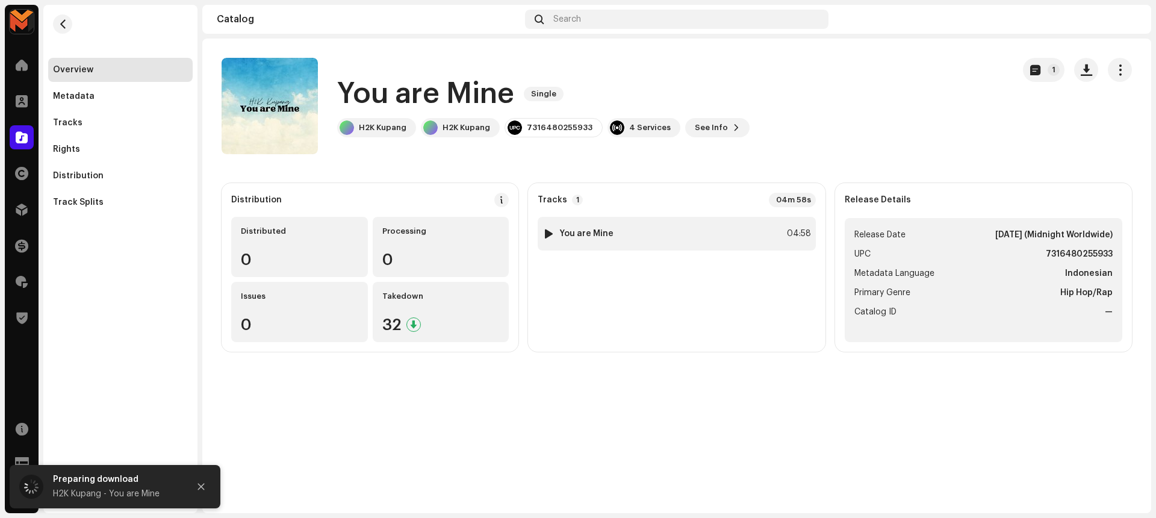
click at [554, 227] on img at bounding box center [549, 234] width 16 height 16
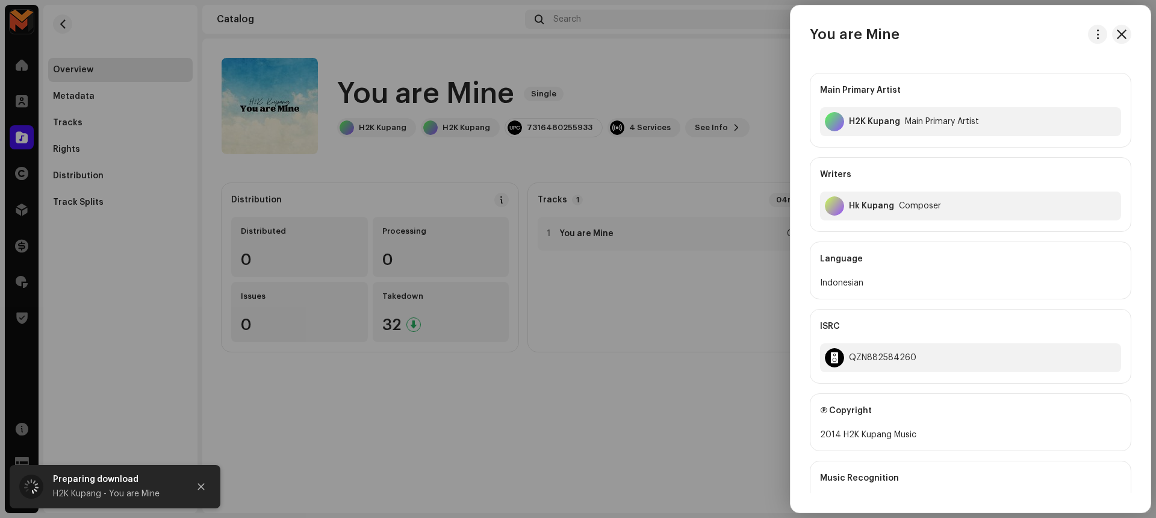
click at [550, 233] on div at bounding box center [578, 259] width 1156 height 518
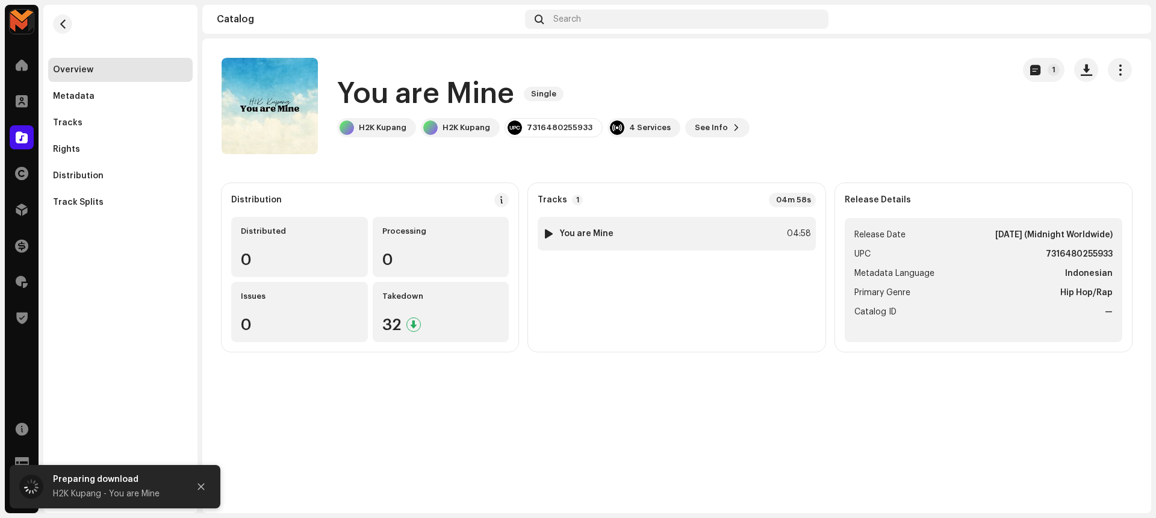
click at [550, 235] on div at bounding box center [548, 234] width 9 height 10
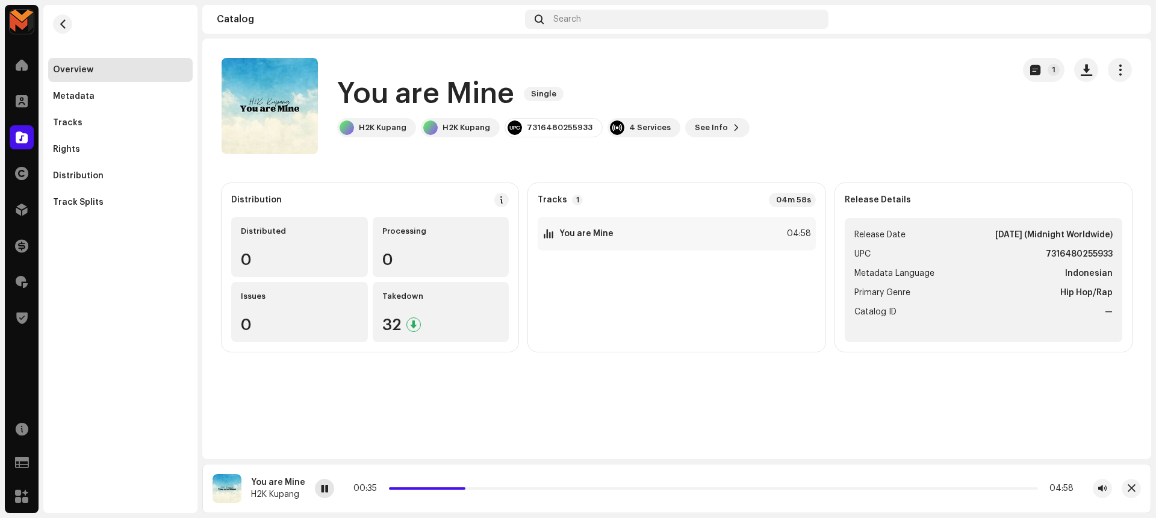
click at [321, 490] on span at bounding box center [324, 489] width 7 height 10
click at [316, 480] on div at bounding box center [324, 488] width 19 height 19
click at [315, 487] on div at bounding box center [324, 488] width 19 height 19
click at [1065, 254] on strong "7316480255933" at bounding box center [1079, 254] width 67 height 14
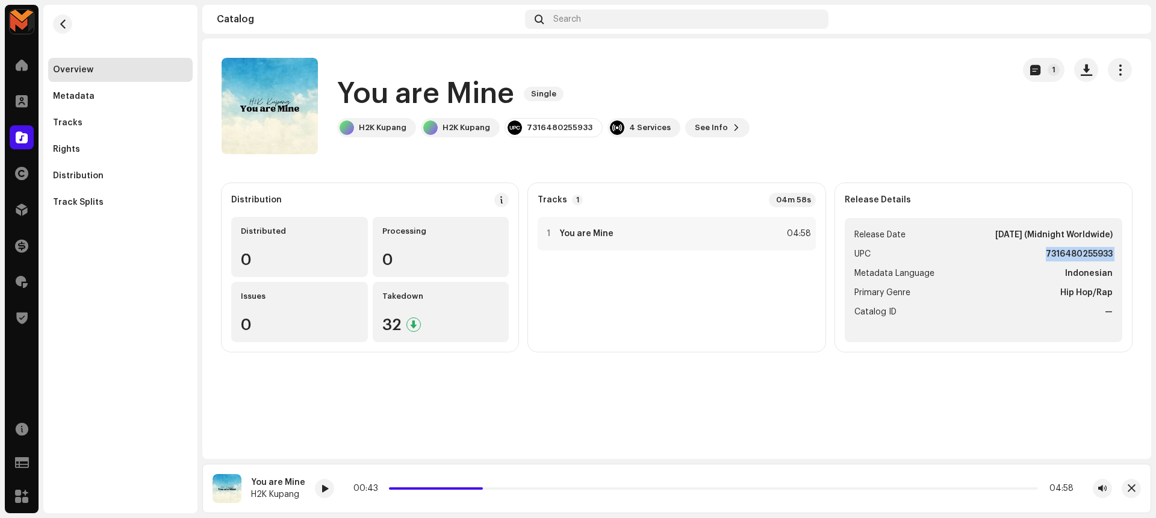
click at [1065, 254] on strong "7316480255933" at bounding box center [1079, 254] width 67 height 14
copy strong "7316480255933"
click at [772, 229] on div "1 You are Mine 04:58" at bounding box center [677, 234] width 278 height 34
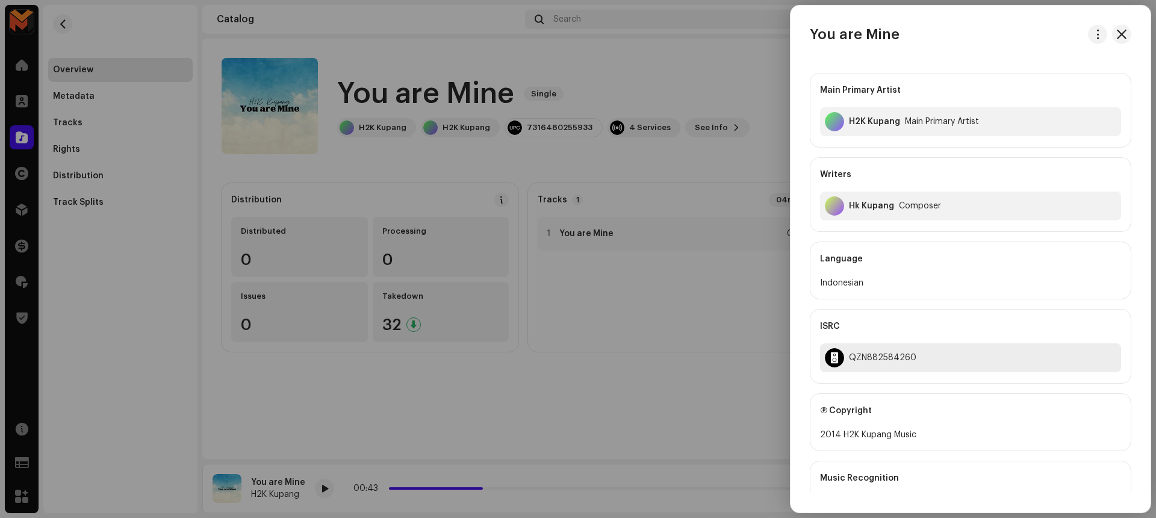
click at [893, 357] on div "QZN882584260" at bounding box center [882, 358] width 67 height 10
copy div "QZN882584260"
click at [879, 22] on div "You are Mine Main Primary Artist H2K Kupang Main Primary Artist Writers Hk Kupa…" at bounding box center [971, 258] width 360 height 507
click at [879, 23] on div "You are Mine Main Primary Artist H2K Kupang Main Primary Artist Writers Hk Kupa…" at bounding box center [971, 258] width 360 height 507
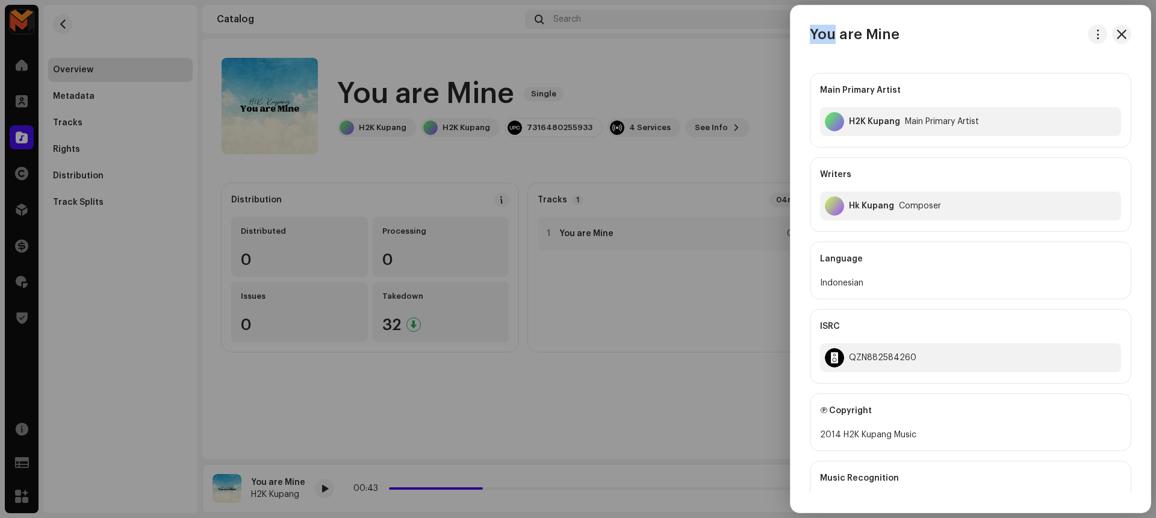
click at [879, 23] on div "You are Mine Main Primary Artist H2K Kupang Main Primary Artist Writers Hk Kupa…" at bounding box center [971, 258] width 360 height 507
copy div "You are Mine"
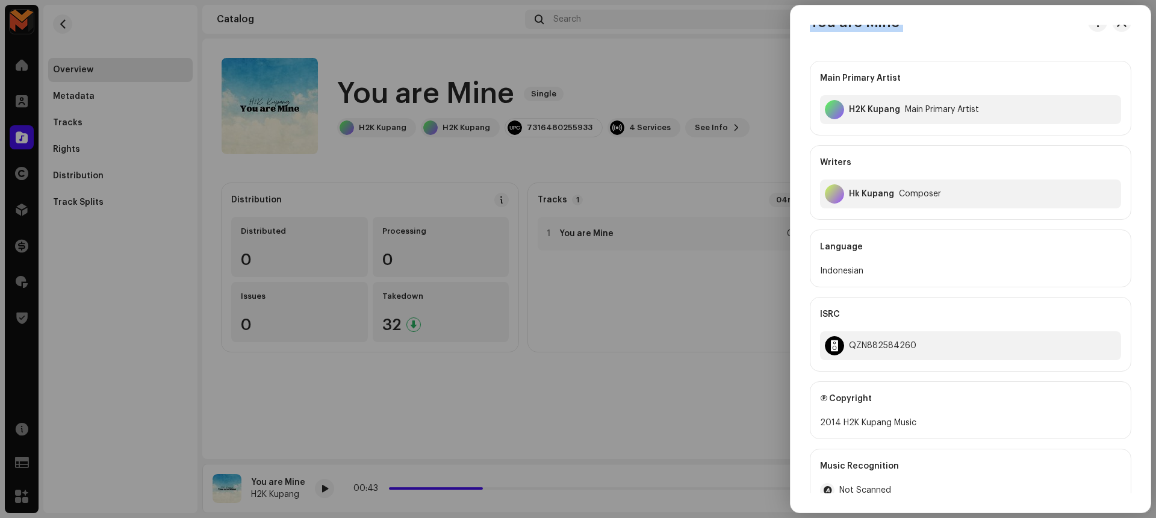
scroll to position [34, 0]
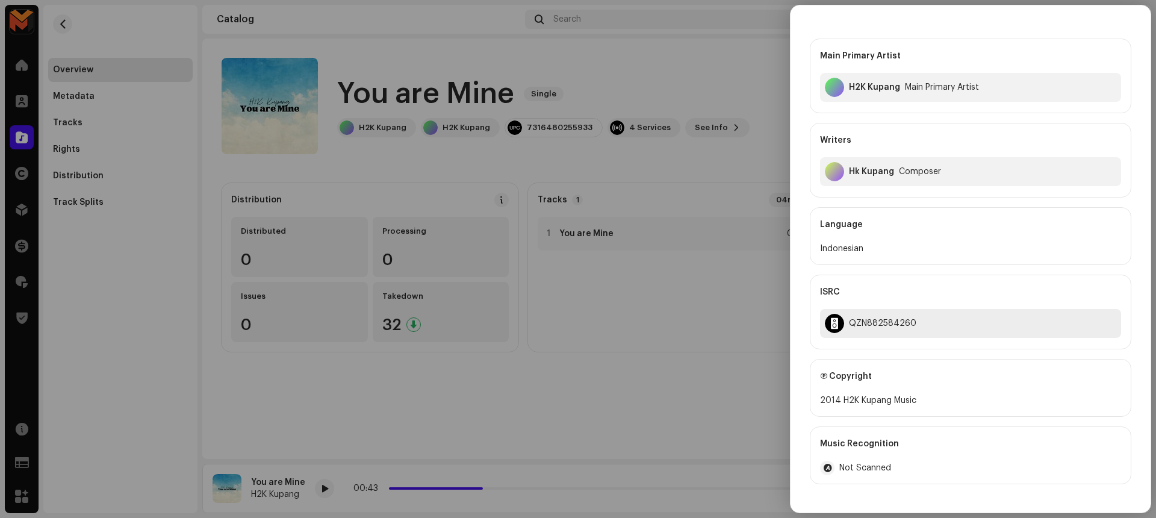
click at [876, 325] on div "QZN882584260" at bounding box center [882, 324] width 67 height 10
copy div "QZN882584260"
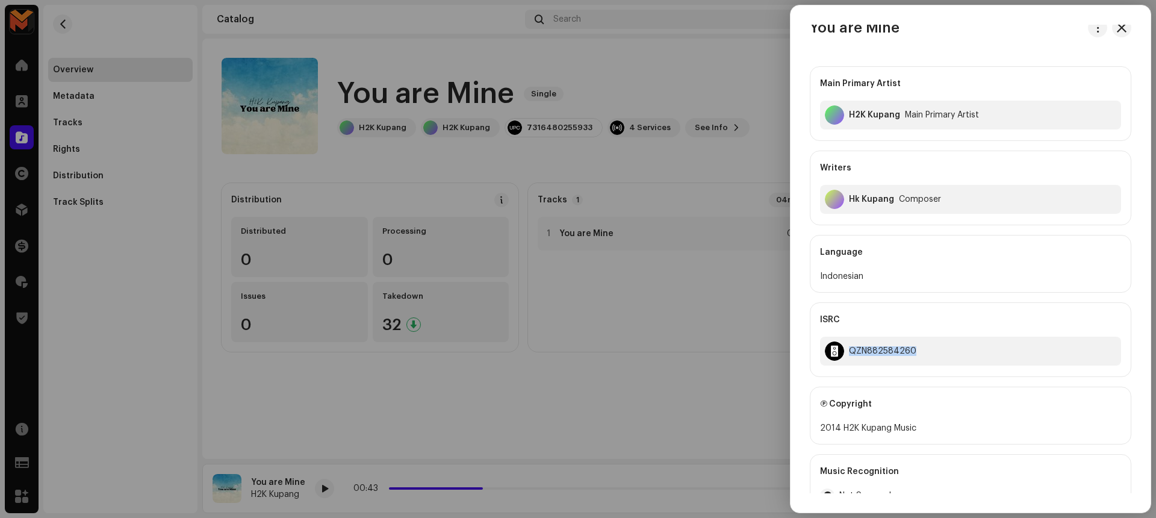
scroll to position [0, 0]
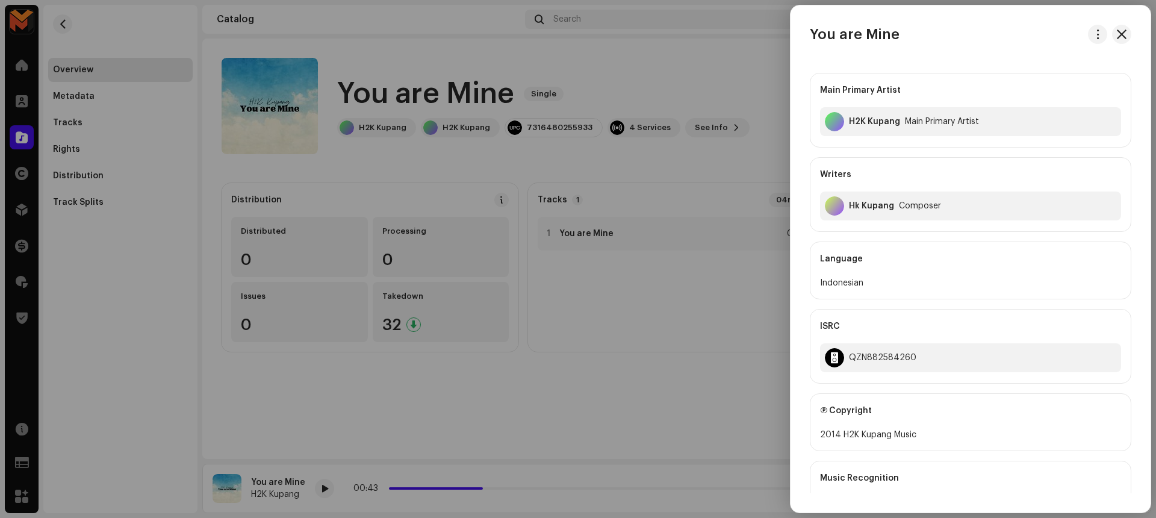
click at [883, 35] on h3 "You are Mine" at bounding box center [855, 34] width 90 height 19
copy div "You are Mine"
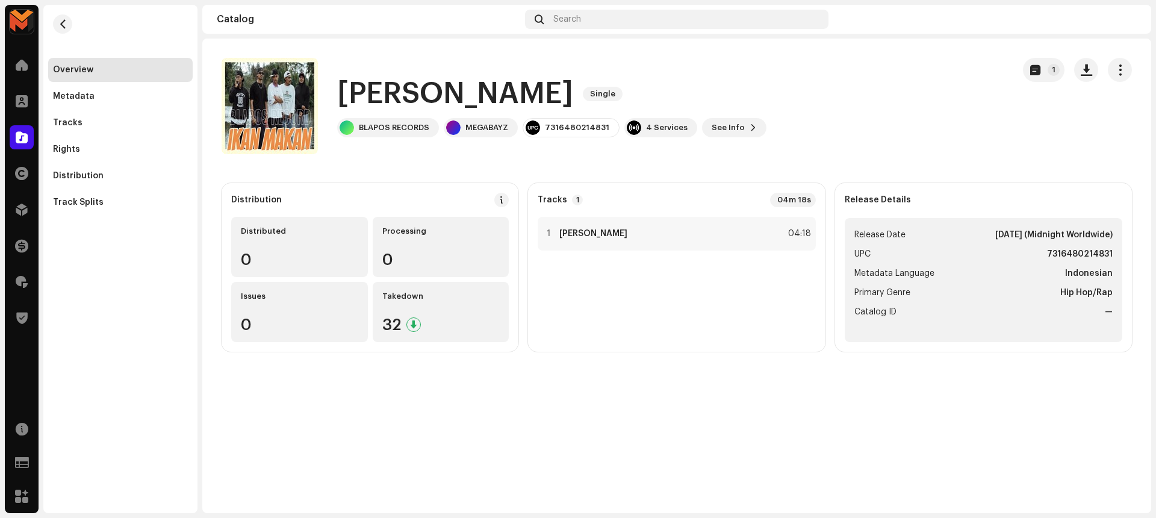
click at [441, 96] on h1 "[PERSON_NAME]" at bounding box center [455, 94] width 236 height 39
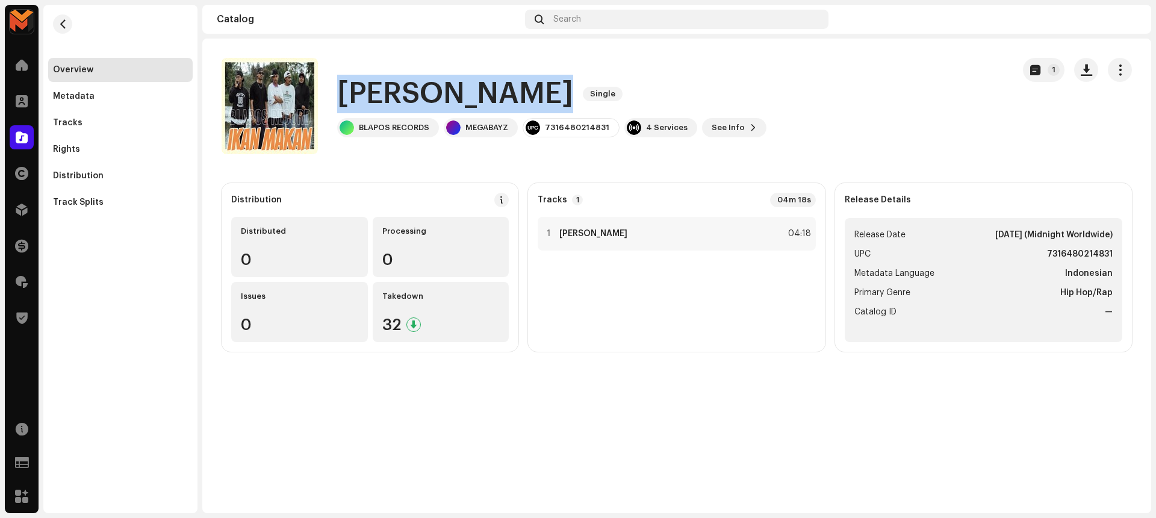
click at [441, 96] on h1 "[PERSON_NAME]" at bounding box center [455, 94] width 236 height 39
copy div "[PERSON_NAME] Single"
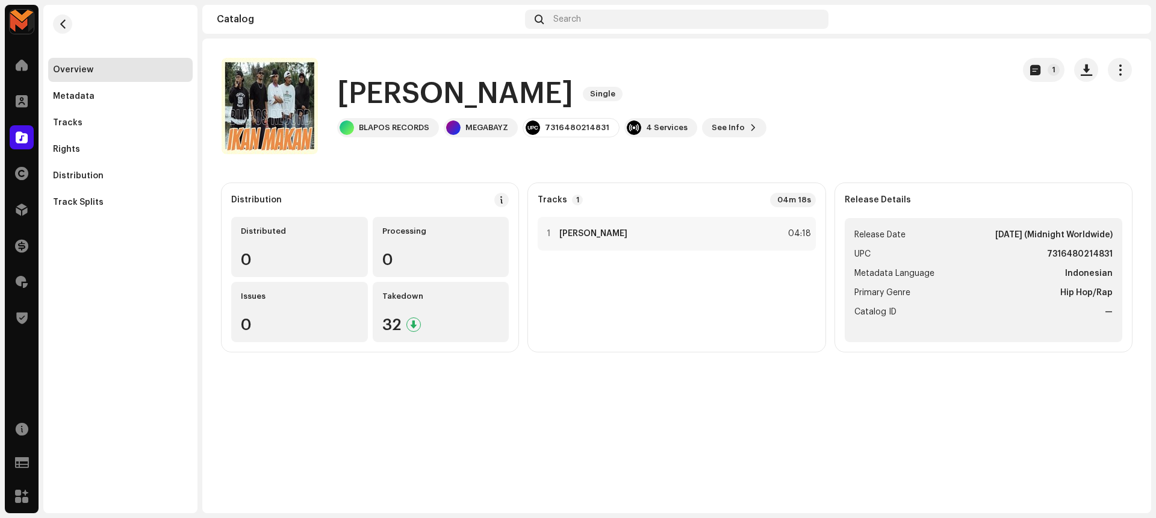
click at [652, 164] on catalog-releases-details-overview "Ikan Makan Single 1 Ikan Makan Single BLAPOS RECORDS MEGABAYZ 7316480214831 4 S…" at bounding box center [676, 205] width 949 height 332
click at [715, 231] on div "1 Ikan Makan 04:18" at bounding box center [677, 234] width 278 height 34
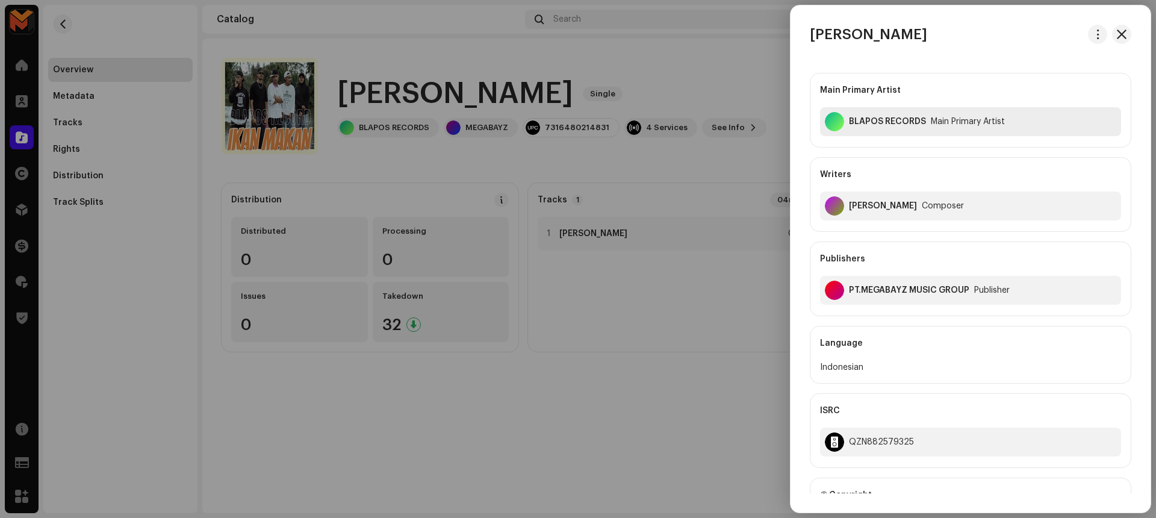
click at [896, 121] on div "BLAPOS RECORDS" at bounding box center [887, 122] width 77 height 10
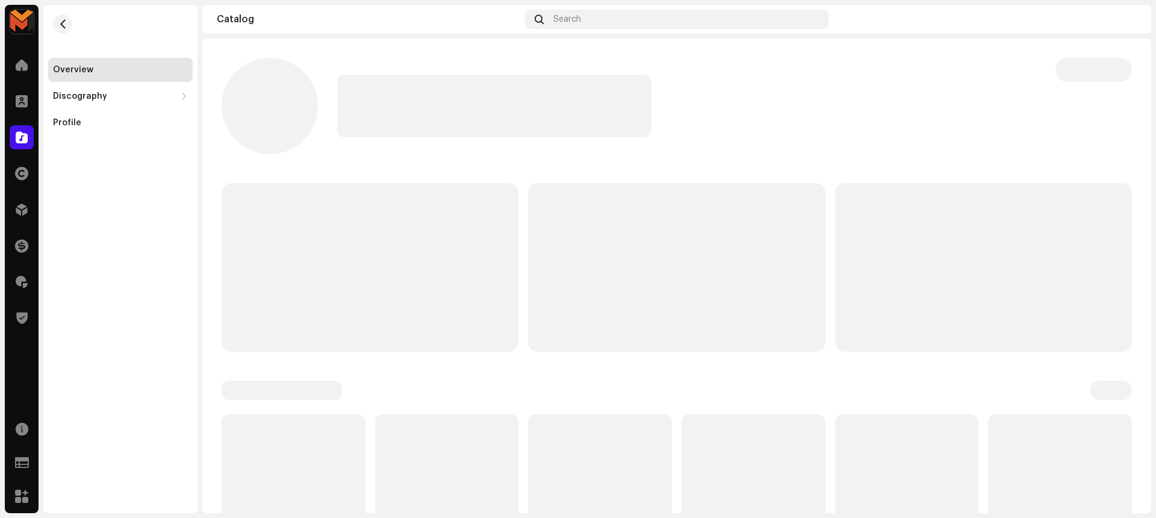
click at [896, 121] on div at bounding box center [686, 106] width 699 height 63
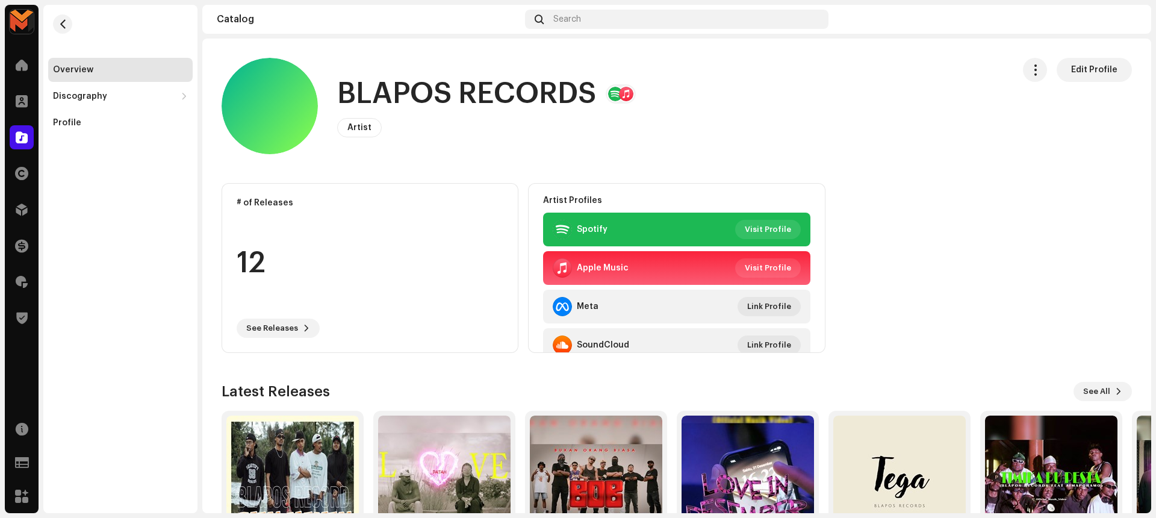
click at [453, 92] on h1 "BLAPOS RECORDS" at bounding box center [466, 94] width 259 height 39
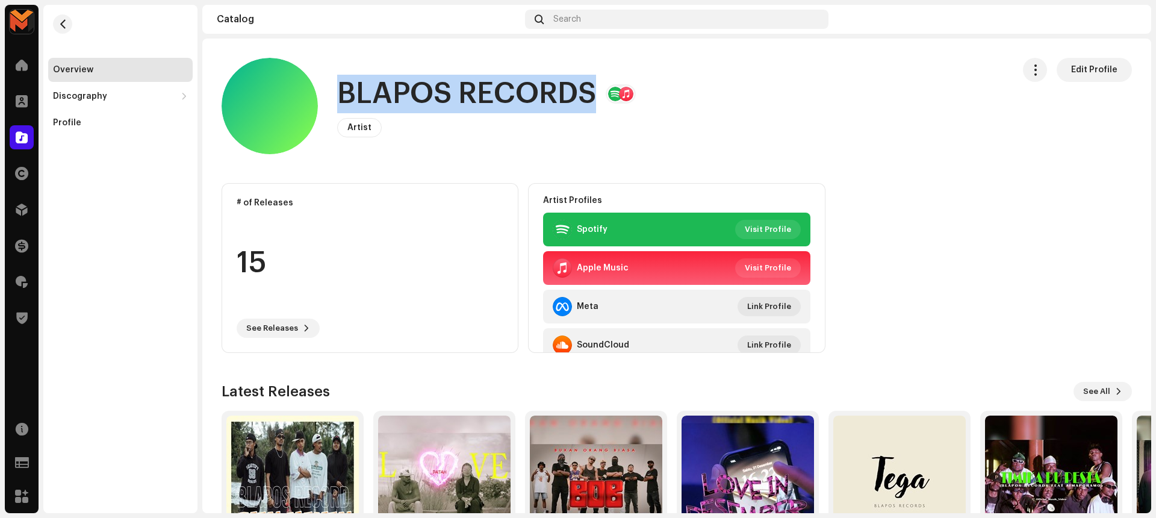
click at [453, 92] on h1 "BLAPOS RECORDS" at bounding box center [466, 94] width 259 height 39
copy h1 "BLAPOS RECORDS"
click at [58, 28] on span "button" at bounding box center [62, 24] width 9 height 10
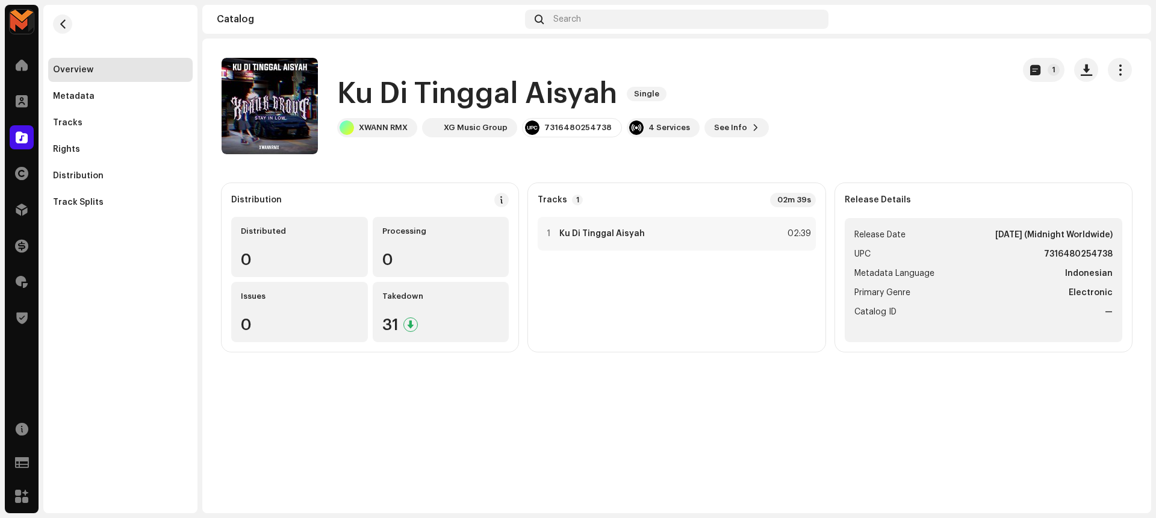
click at [437, 100] on h1 "Ku Di Tinggal Aisyah" at bounding box center [477, 94] width 280 height 39
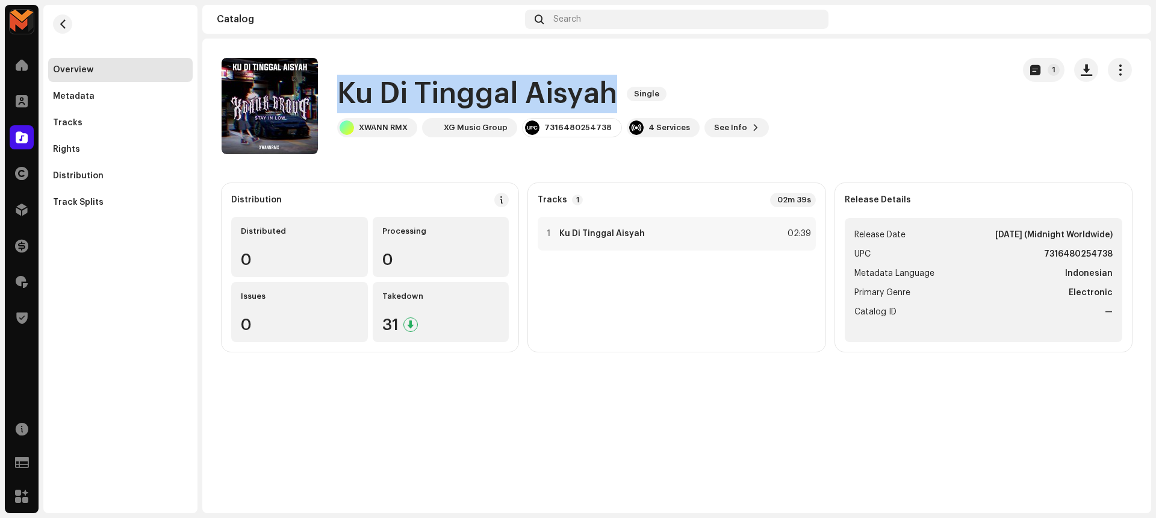
click at [437, 100] on h1 "Ku Di Tinggal Aisyah" at bounding box center [477, 94] width 280 height 39
copy div "Ku Di Tinggal Aisyah Single"
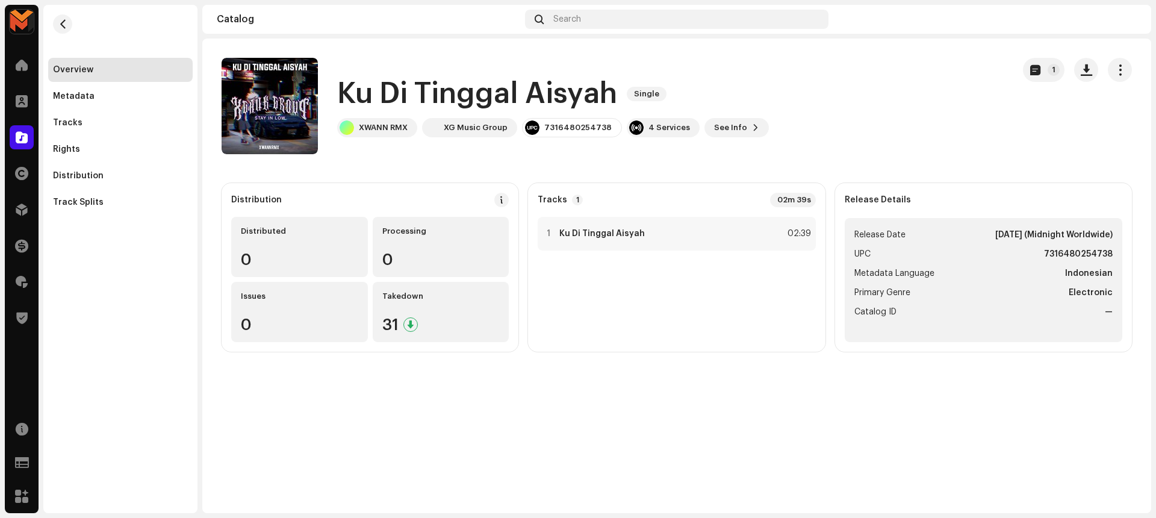
click at [895, 57] on catalog-releases-details-overview "Ku Di Tinggal Aisyah Single 1 Ku Di Tinggal Aisyah Single XWANN RMX XG Music Gr…" at bounding box center [676, 205] width 949 height 332
click at [663, 234] on div "1 Ku Di Tinggal Aisyah 02:39" at bounding box center [677, 234] width 278 height 34
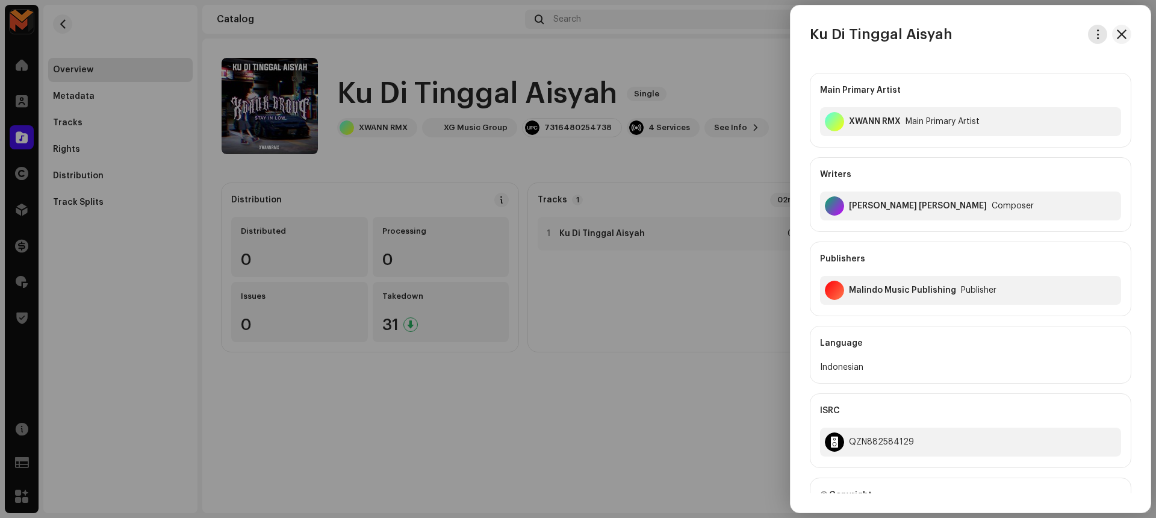
click at [1088, 30] on button "button" at bounding box center [1097, 34] width 19 height 19
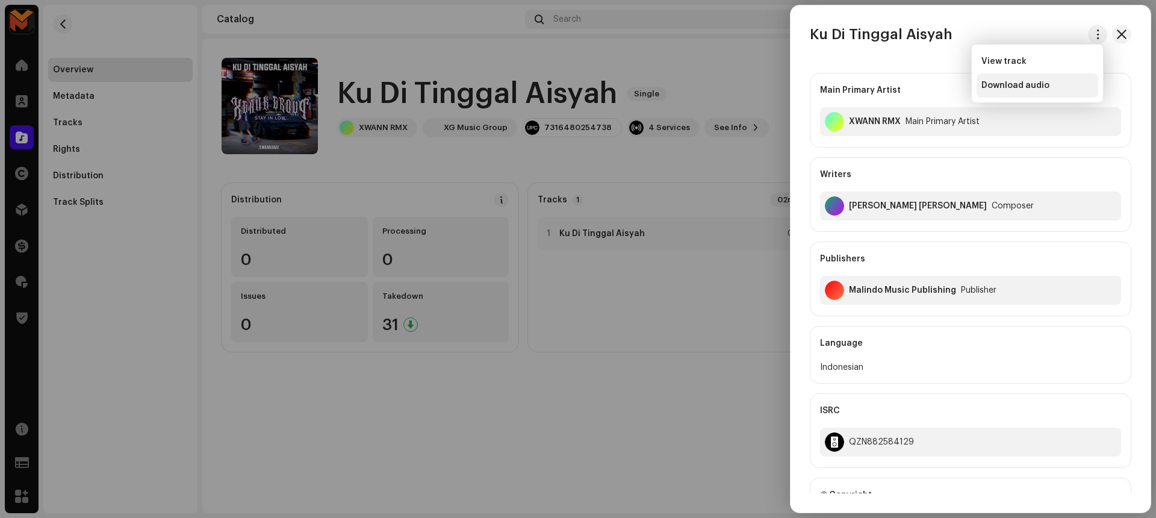
click at [1064, 81] on div "Download audio" at bounding box center [1038, 86] width 112 height 10
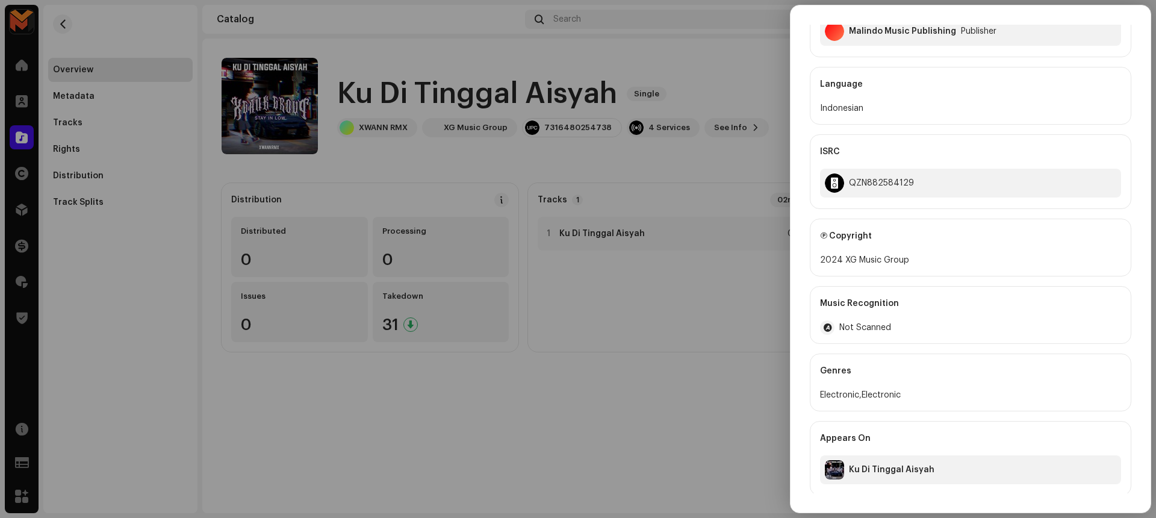
scroll to position [261, 0]
drag, startPoint x: 840, startPoint y: 257, endPoint x: 948, endPoint y: 260, distance: 108.4
click at [948, 260] on div "2024 XG Music Group" at bounding box center [970, 257] width 301 height 14
copy div "XG Music Group"
click at [867, 178] on div "QZN882584129" at bounding box center [881, 181] width 65 height 10
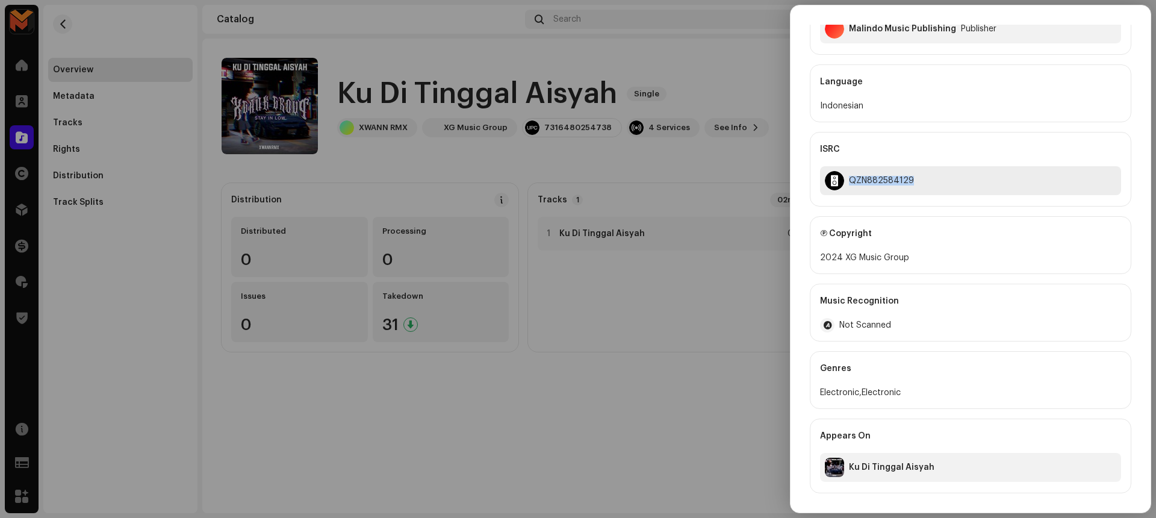
click at [867, 178] on div "QZN882584129" at bounding box center [881, 181] width 65 height 10
copy div "QZN882584129"
click at [644, 181] on div at bounding box center [578, 259] width 1156 height 518
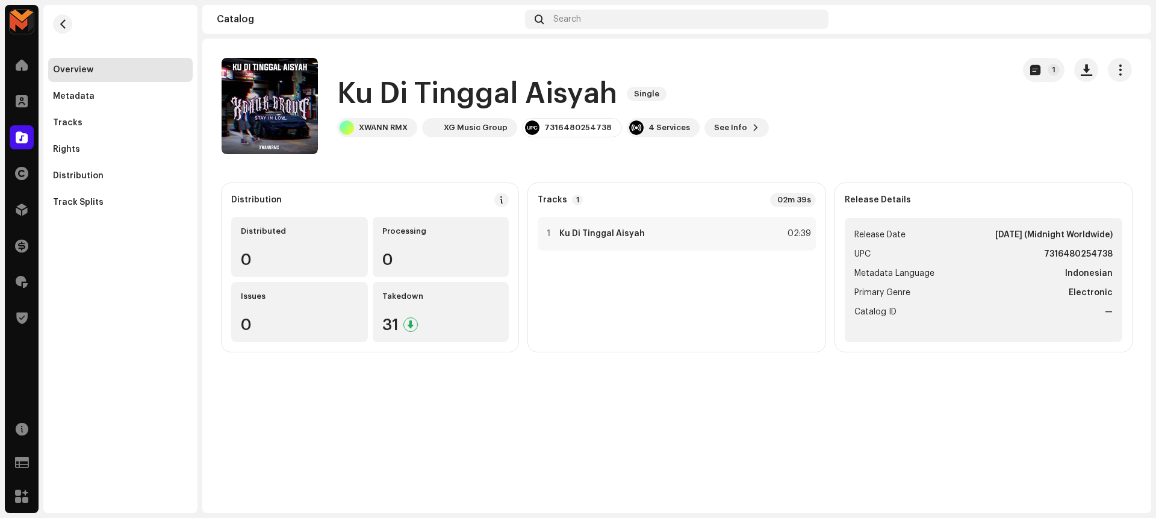
click at [1094, 252] on strong "7316480254738" at bounding box center [1078, 254] width 69 height 14
copy strong "7316480254738"
click at [432, 86] on h1 "Ku Di Tinggal Aisyah" at bounding box center [477, 94] width 280 height 39
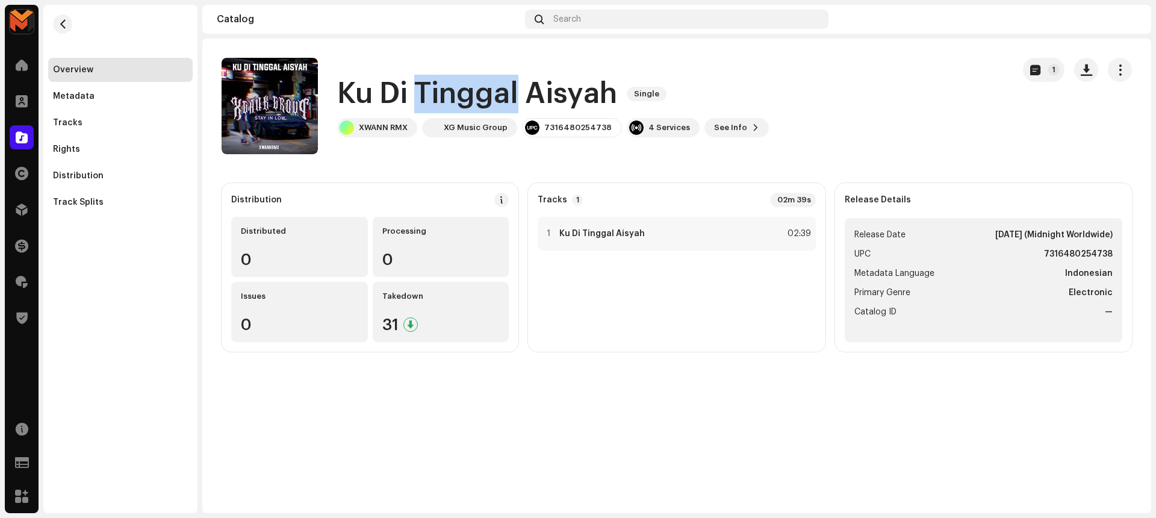
click at [432, 86] on h1 "Ku Di Tinggal Aisyah" at bounding box center [477, 94] width 280 height 39
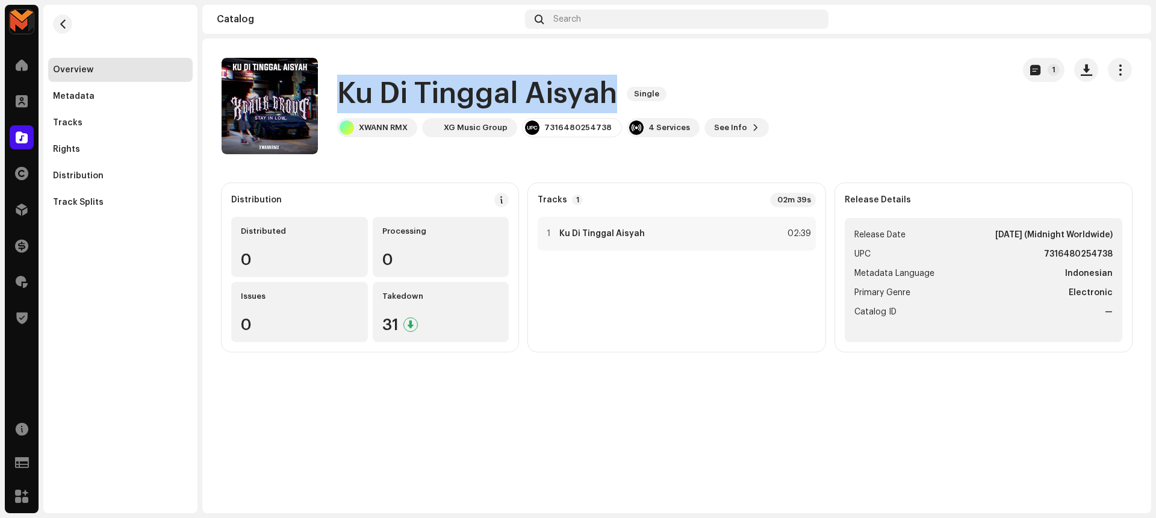
click at [432, 86] on h1 "Ku Di Tinggal Aisyah" at bounding box center [477, 94] width 280 height 39
copy div "Ku Di Tinggal Aisyah Single"
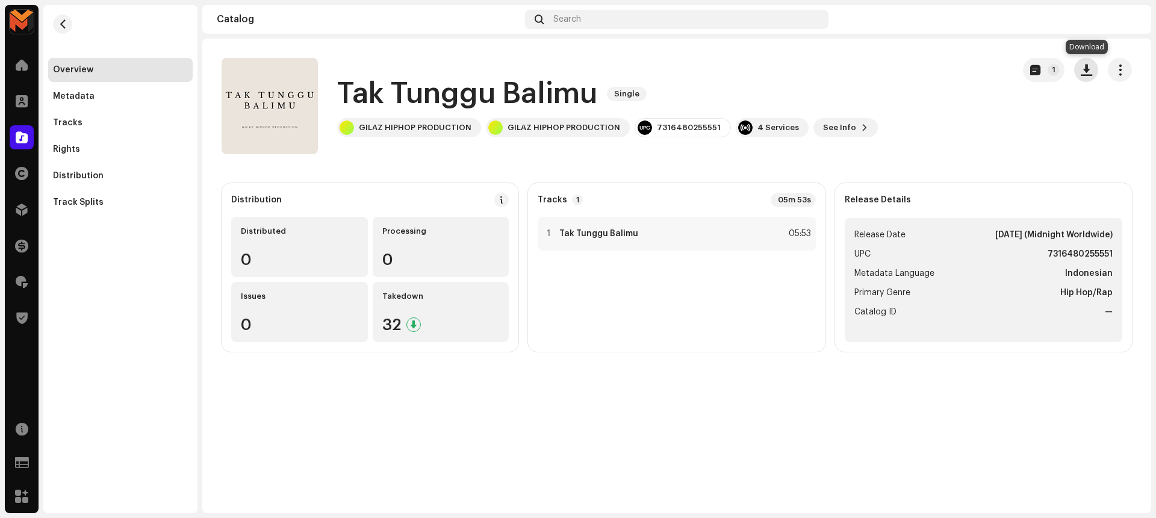
click at [1075, 68] on button "button" at bounding box center [1086, 70] width 24 height 24
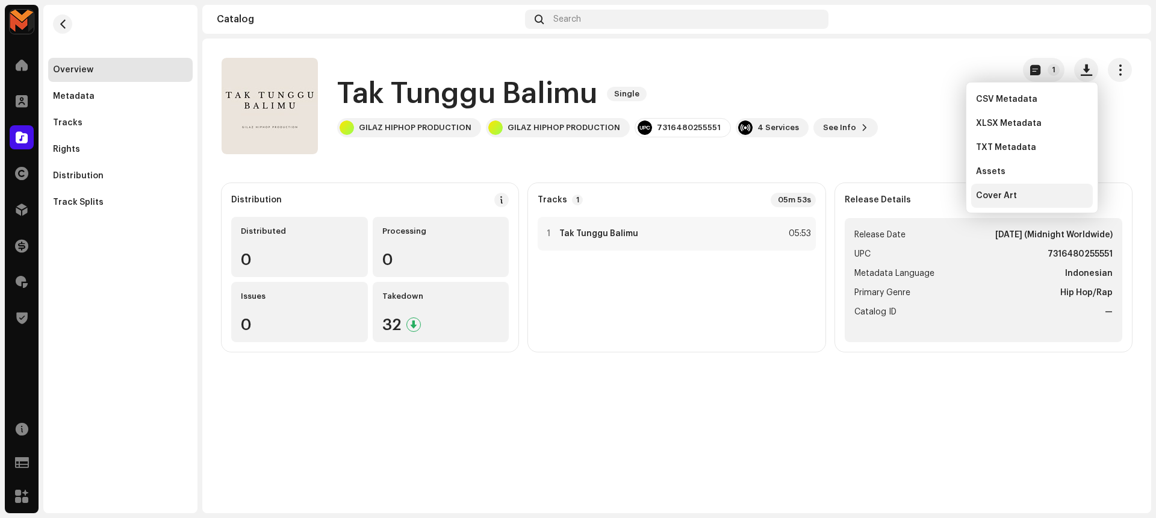
click at [986, 191] on span "Cover Art" at bounding box center [996, 196] width 41 height 10
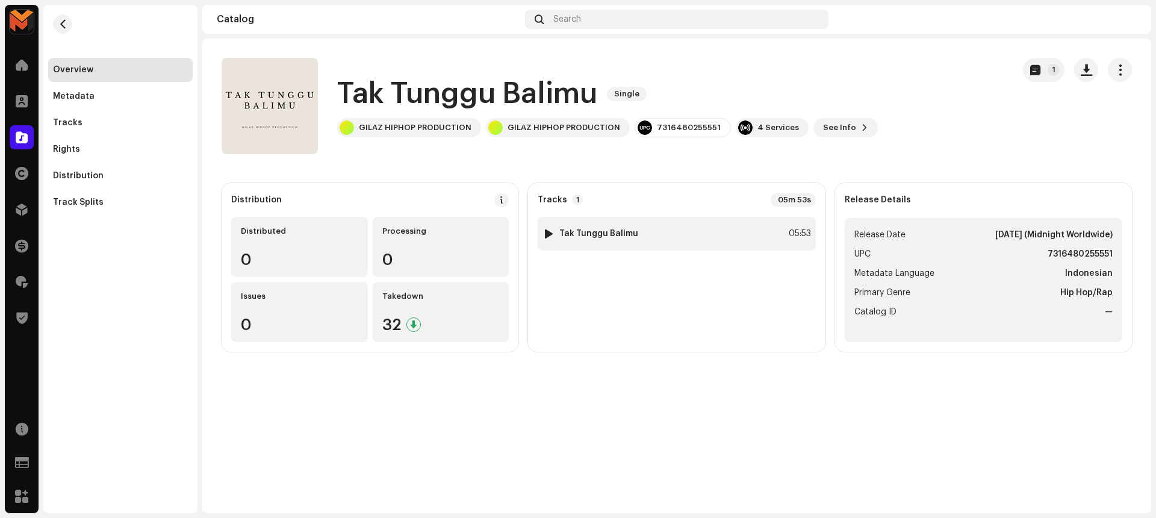
click at [735, 240] on div "1 Tak Tunggu Balimu 05:53" at bounding box center [677, 234] width 278 height 34
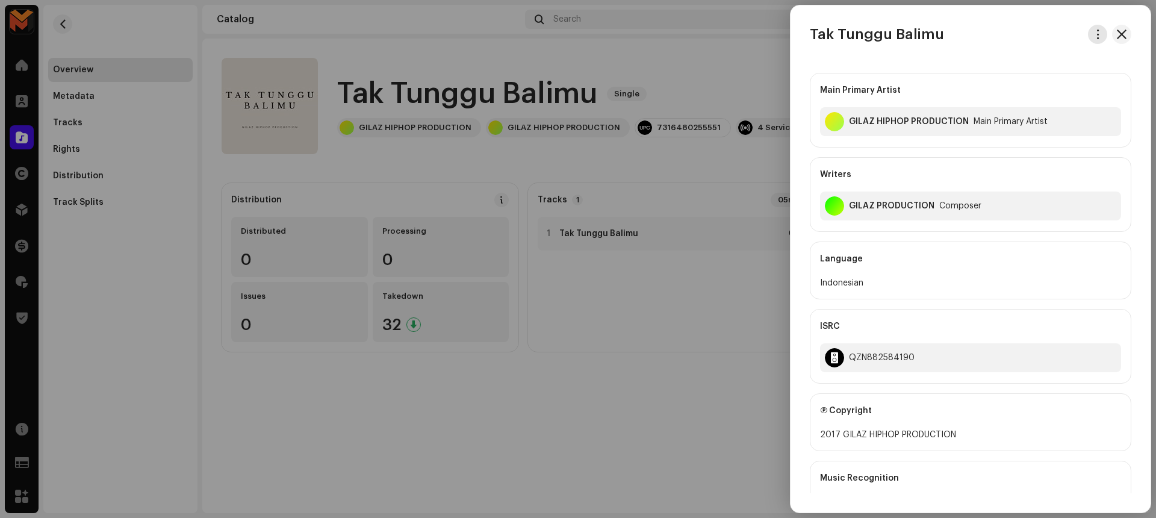
click at [1097, 33] on span "button" at bounding box center [1098, 35] width 9 height 10
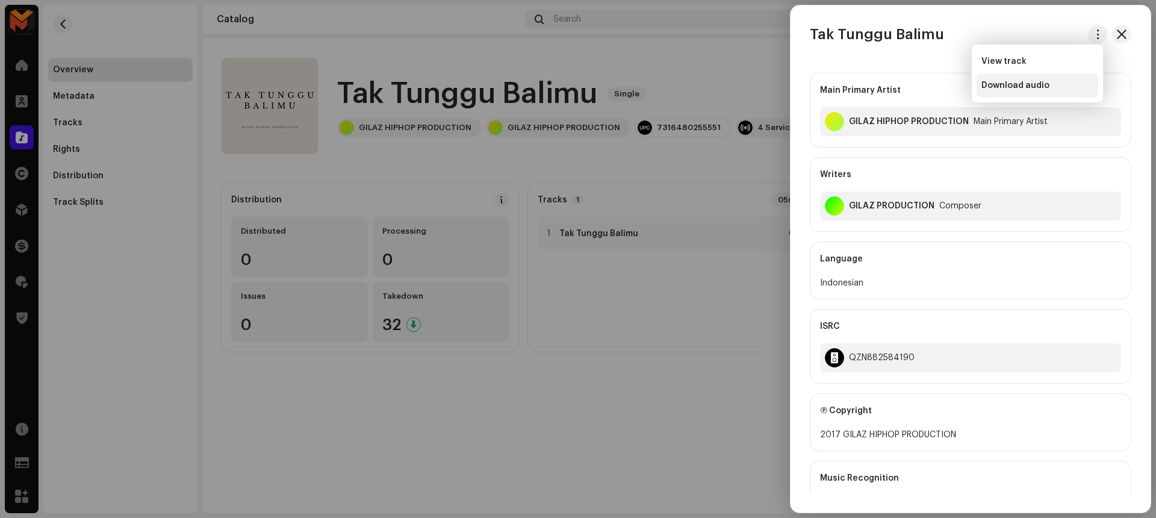
click at [1070, 79] on div "Download audio" at bounding box center [1038, 85] width 122 height 24
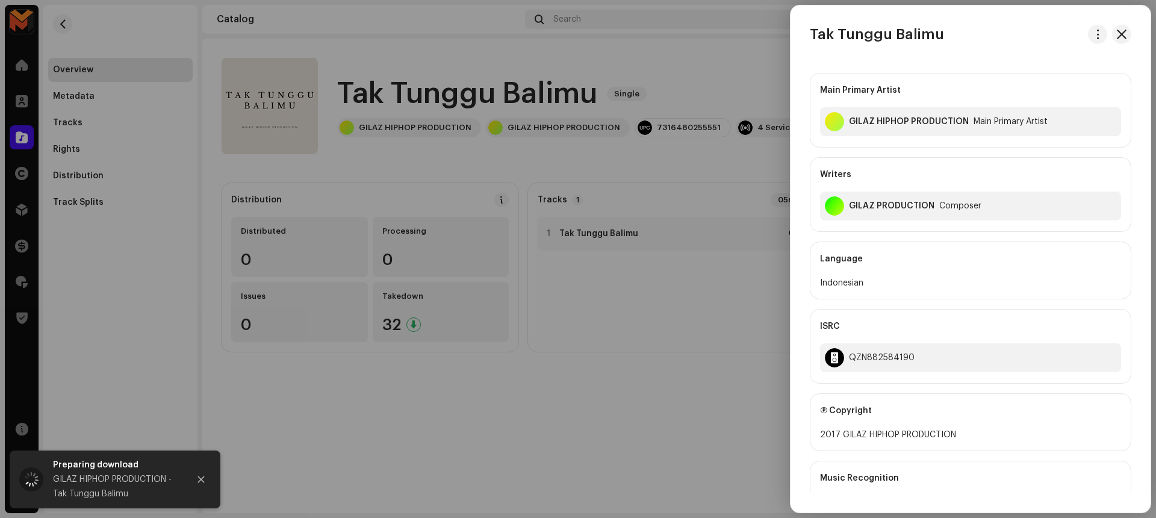
click at [831, 30] on h3 "Tak Tunggu Balimu" at bounding box center [877, 34] width 134 height 19
copy div "Tak Tunggu Balimu"
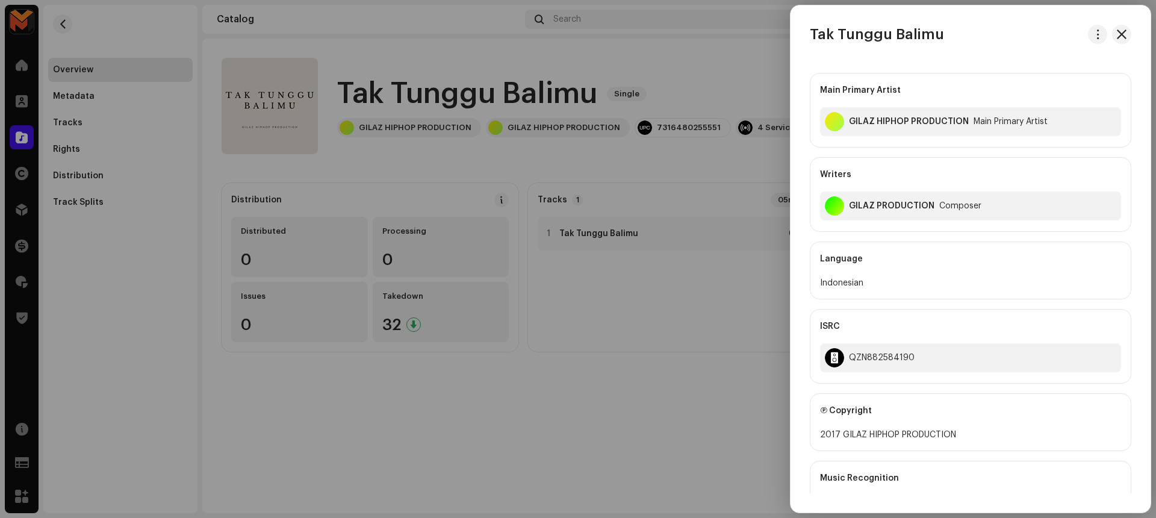
click at [964, 259] on div "Language" at bounding box center [970, 259] width 301 height 34
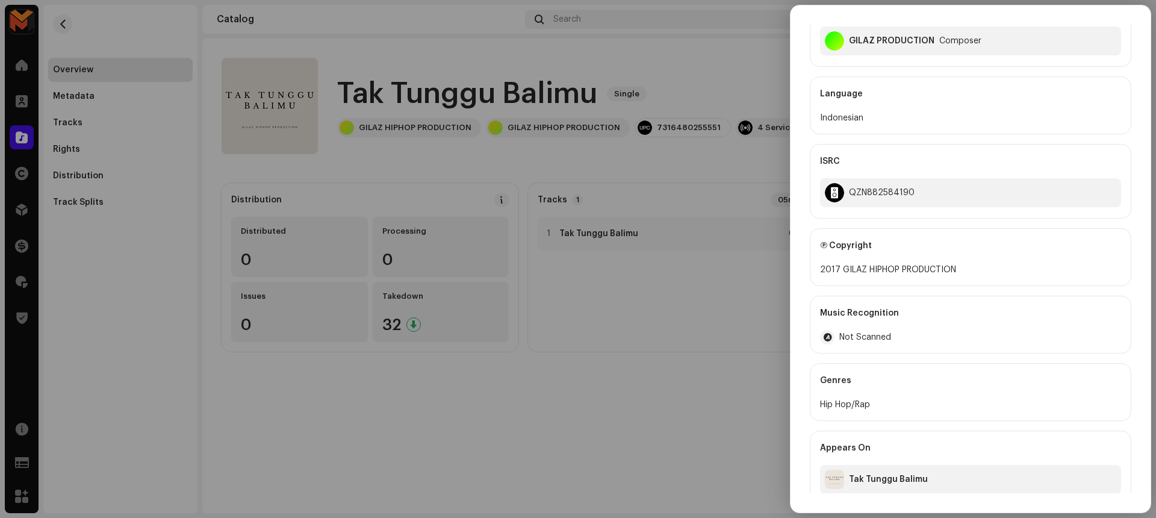
scroll to position [177, 0]
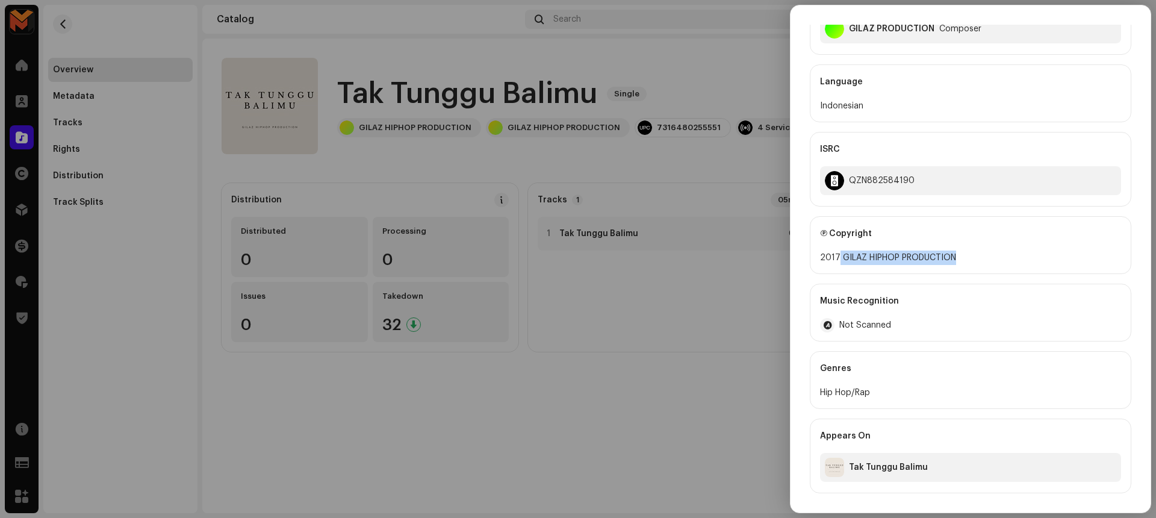
drag, startPoint x: 839, startPoint y: 257, endPoint x: 982, endPoint y: 257, distance: 143.3
click at [982, 257] on div "2017 GILAZ HIPHOP PRODUCTION" at bounding box center [970, 257] width 301 height 14
copy div "GILAZ HIPHOP PRODUCTION"
click at [963, 229] on div "Ⓟ Copyright" at bounding box center [970, 234] width 301 height 34
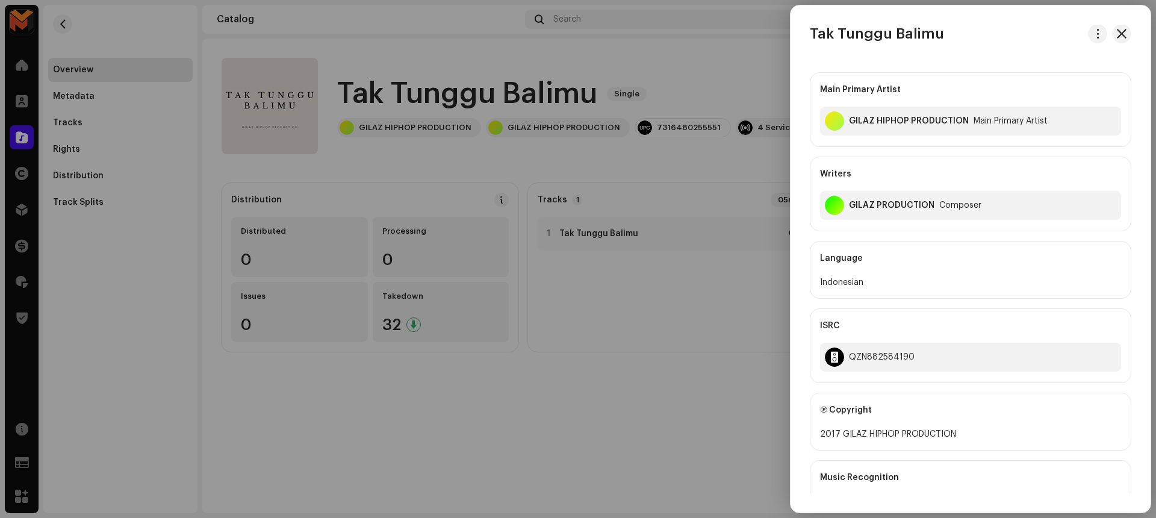
scroll to position [0, 0]
click at [683, 180] on div at bounding box center [578, 259] width 1156 height 518
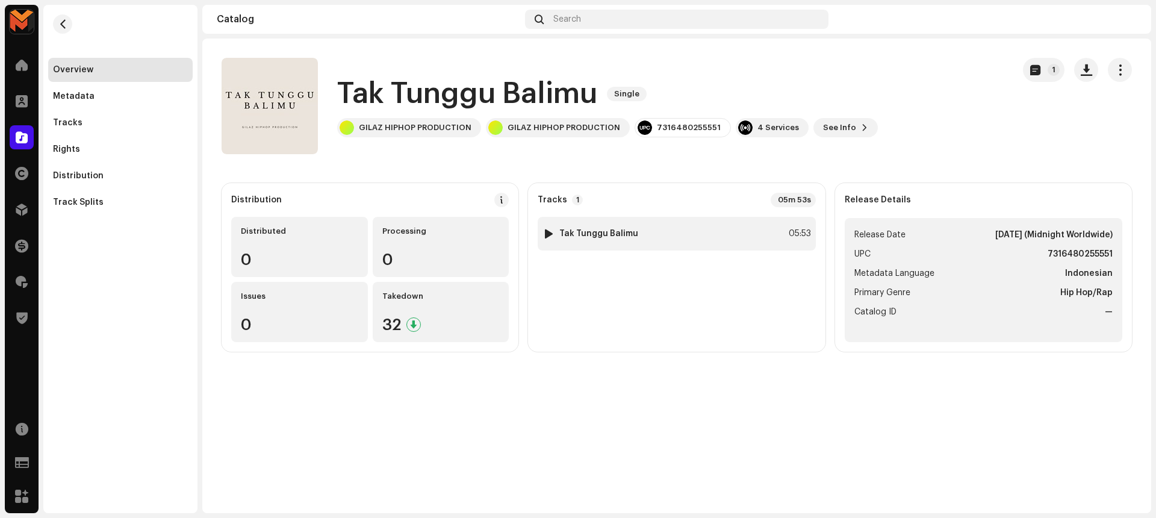
click at [705, 227] on div "1 Tak Tunggu Balimu 05:53" at bounding box center [677, 234] width 278 height 34
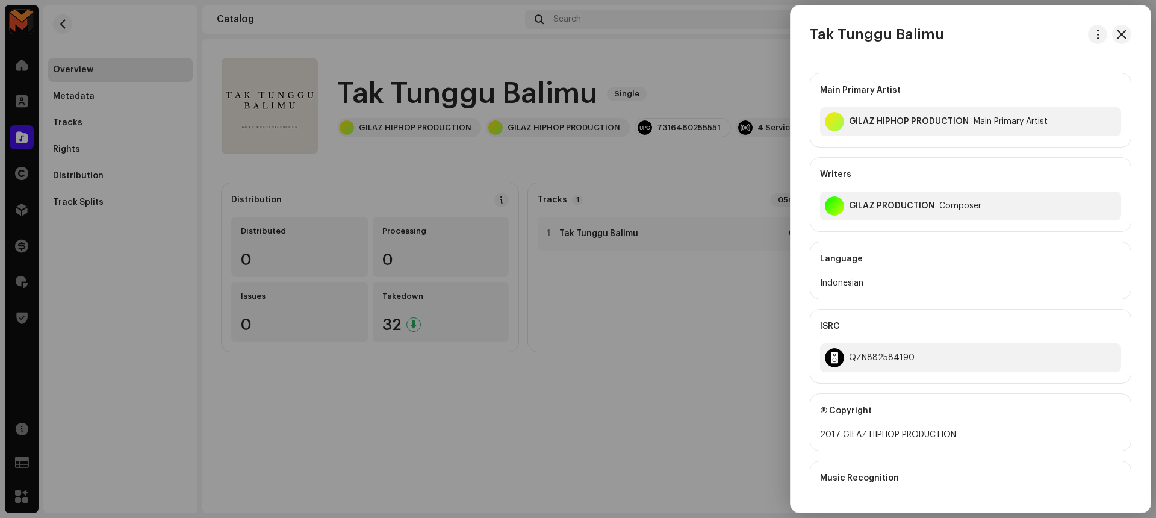
click at [885, 36] on h3 "Tak Tunggu Balimu" at bounding box center [877, 34] width 134 height 19
copy div "Tak Tunggu Balimu"
click at [889, 119] on div "GILAZ HIPHOP PRODUCTION" at bounding box center [909, 122] width 120 height 10
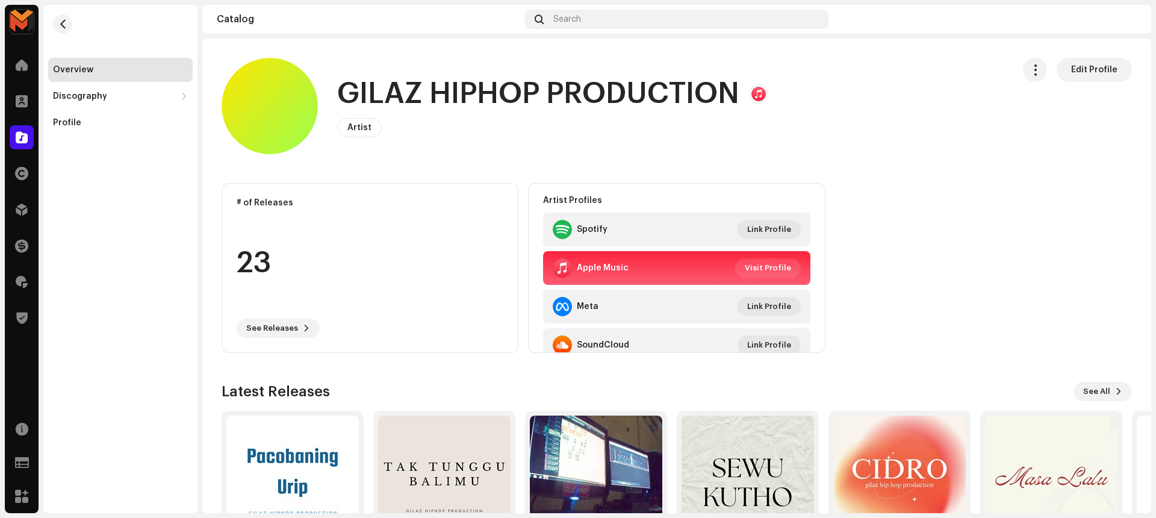
click at [479, 89] on h1 "GILAZ HIPHOP PRODUCTION" at bounding box center [538, 94] width 402 height 39
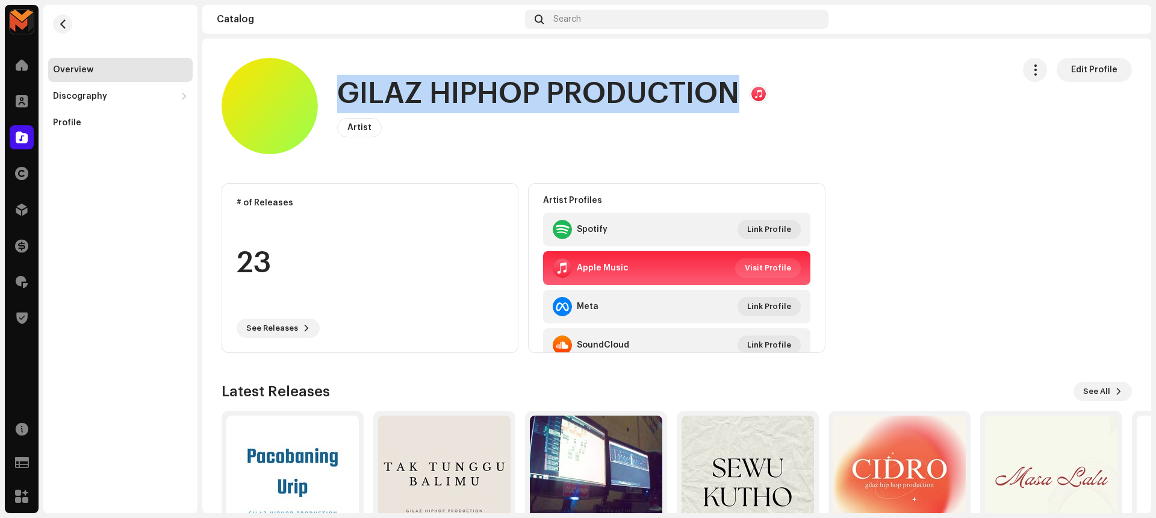
click at [479, 89] on h1 "GILAZ HIPHOP PRODUCTION" at bounding box center [538, 94] width 402 height 39
copy h1 "GILAZ HIPHOP PRODUCTION"
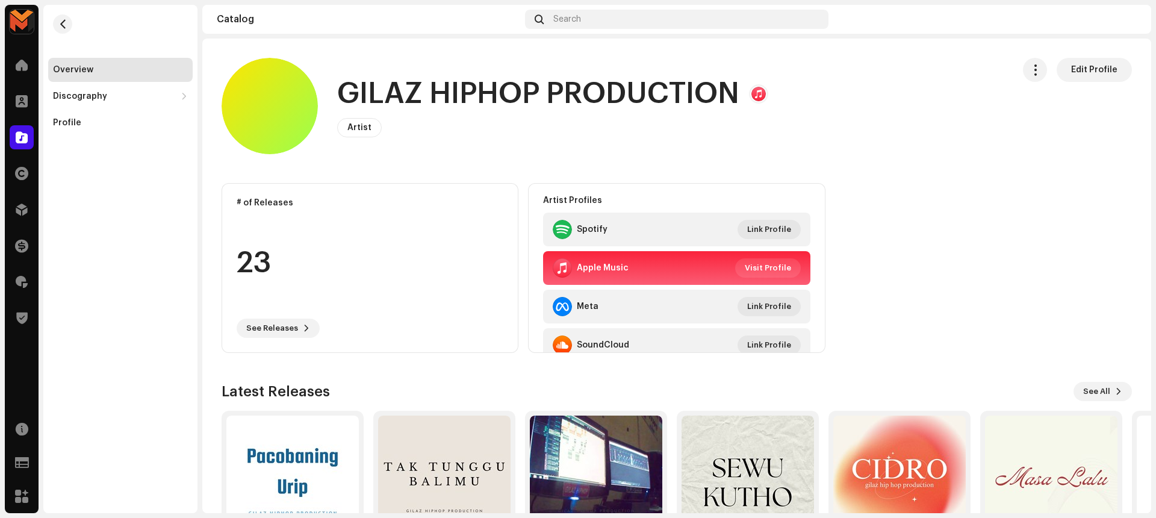
click at [818, 120] on div "GILAZ HIPHOP PRODUCTION Artist Edit Profile" at bounding box center [613, 106] width 782 height 96
click at [61, 19] on span "button" at bounding box center [62, 24] width 9 height 10
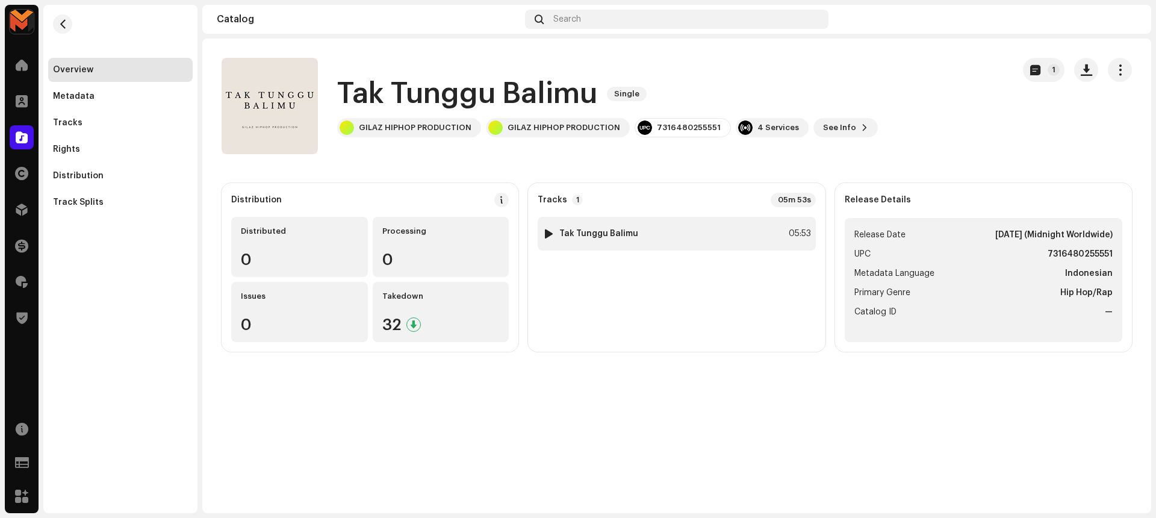
click at [777, 229] on div "1 Tak Tunggu Balimu 05:53" at bounding box center [677, 234] width 278 height 34
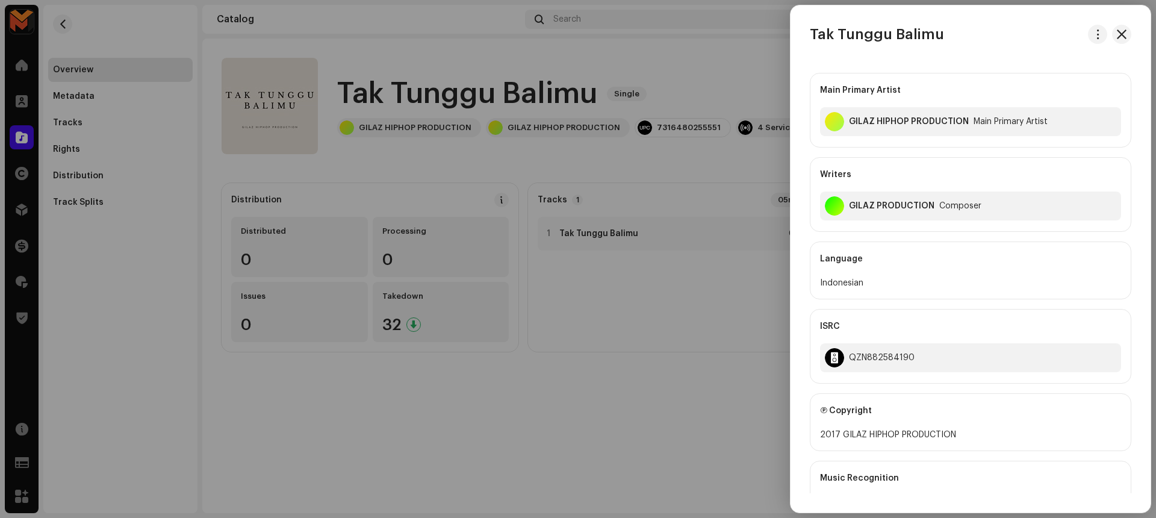
click at [870, 204] on div "GILAZ PRODUCTION" at bounding box center [892, 206] width 86 height 10
copy div "GILAZ PRODUCTION"
click at [1006, 168] on div "Writers" at bounding box center [970, 175] width 301 height 34
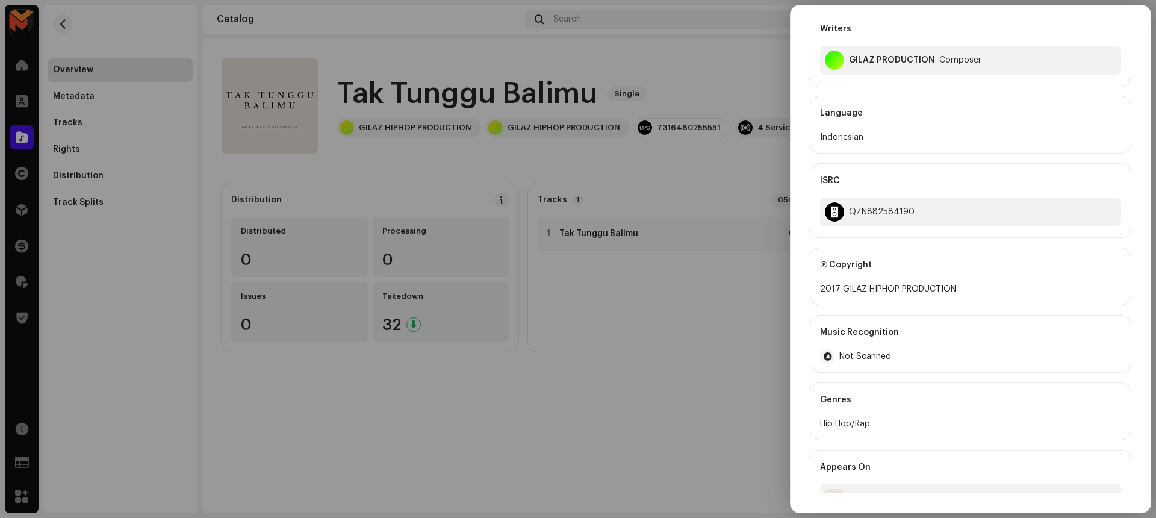
scroll to position [148, 0]
drag, startPoint x: 840, startPoint y: 287, endPoint x: 959, endPoint y: 288, distance: 119.2
click at [959, 288] on div "2017 GILAZ HIPHOP PRODUCTION" at bounding box center [970, 286] width 301 height 14
copy div "GILAZ HIPHOP PRODUCTION"
click at [877, 211] on div "QZN882584190" at bounding box center [882, 210] width 66 height 10
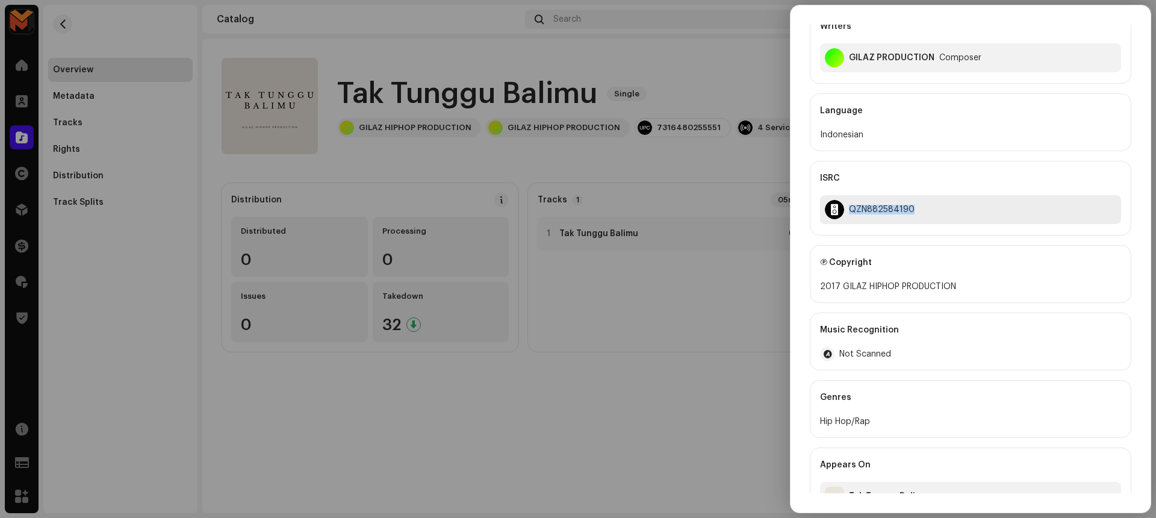
click at [877, 211] on div "QZN882584190" at bounding box center [882, 210] width 66 height 10
copy div "QZN882584190"
click at [751, 269] on div at bounding box center [578, 259] width 1156 height 518
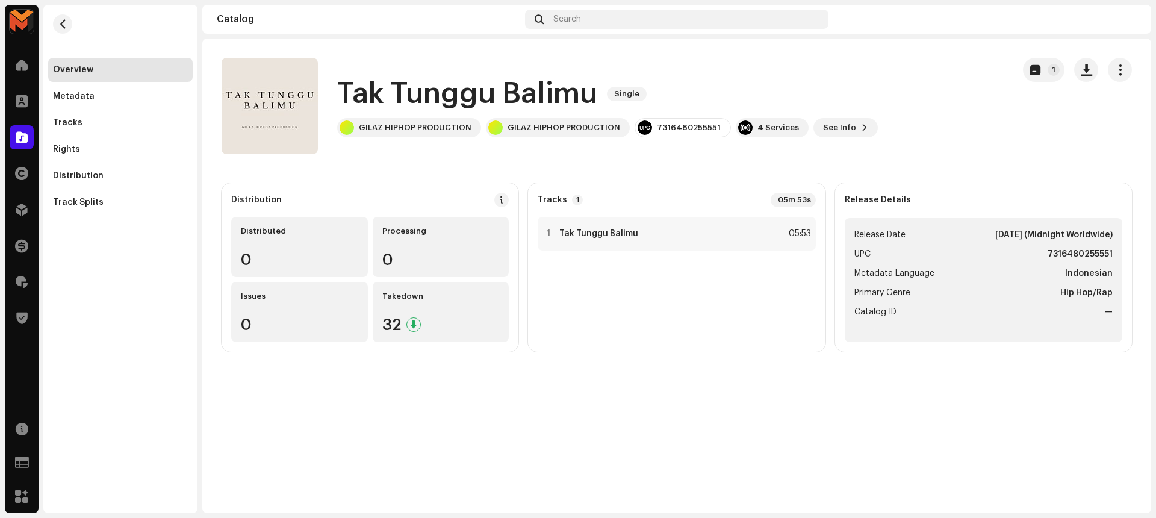
click at [1056, 248] on strong "7316480255551" at bounding box center [1080, 254] width 65 height 14
copy strong "7316480255551"
click at [984, 121] on div "Tak Tunggu Balimu Single GILAZ HIPHOP PRODUCTION GILAZ HIPHOP PRODUCTION 731648…" at bounding box center [613, 106] width 782 height 96
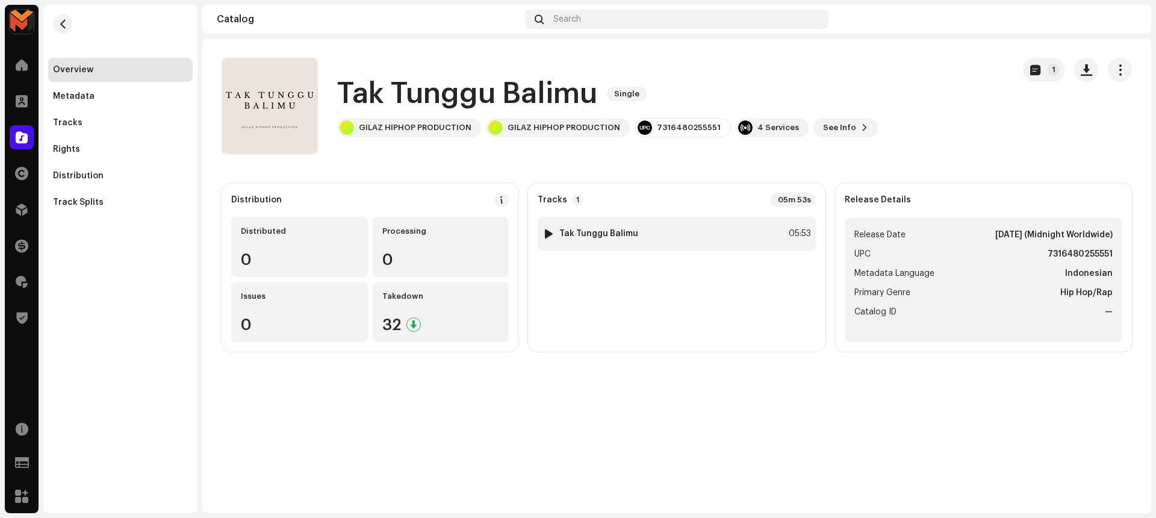
click at [789, 233] on div "05:53" at bounding box center [798, 233] width 26 height 14
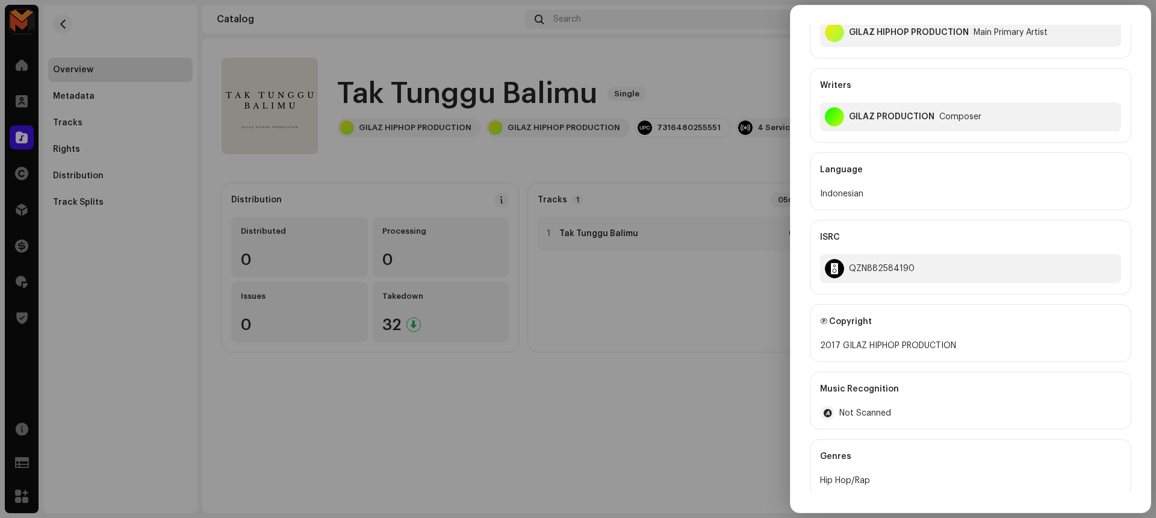
scroll to position [138, 0]
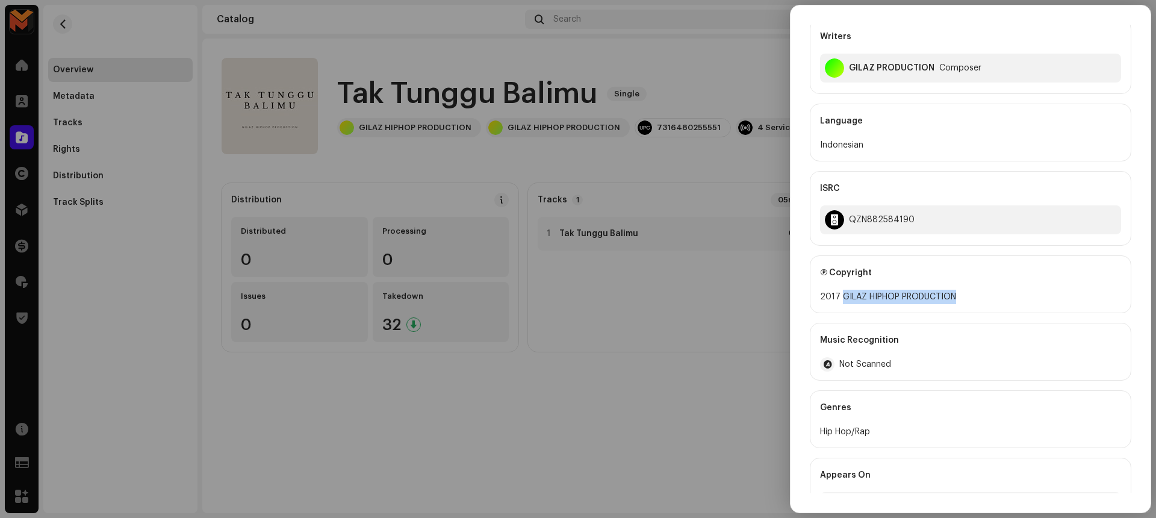
drag, startPoint x: 841, startPoint y: 297, endPoint x: 987, endPoint y: 294, distance: 145.8
click at [987, 294] on div "2017 GILAZ HIPHOP PRODUCTION" at bounding box center [970, 297] width 301 height 14
copy div "GILAZ HIPHOP PRODUCTION"
click at [910, 173] on div "ISRC" at bounding box center [970, 189] width 301 height 34
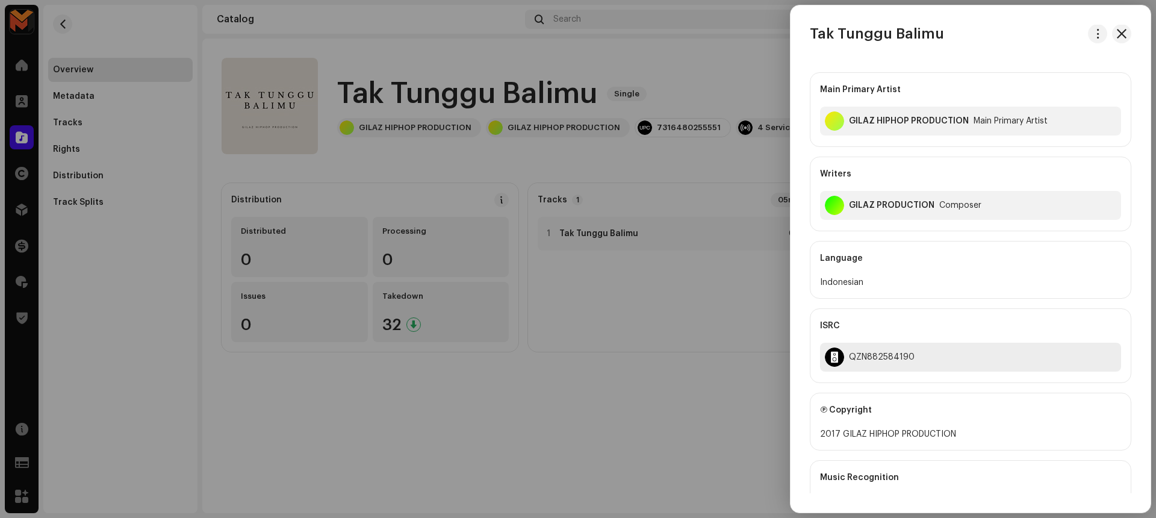
scroll to position [0, 0]
click at [853, 123] on div "GILAZ HIPHOP PRODUCTION" at bounding box center [909, 122] width 120 height 10
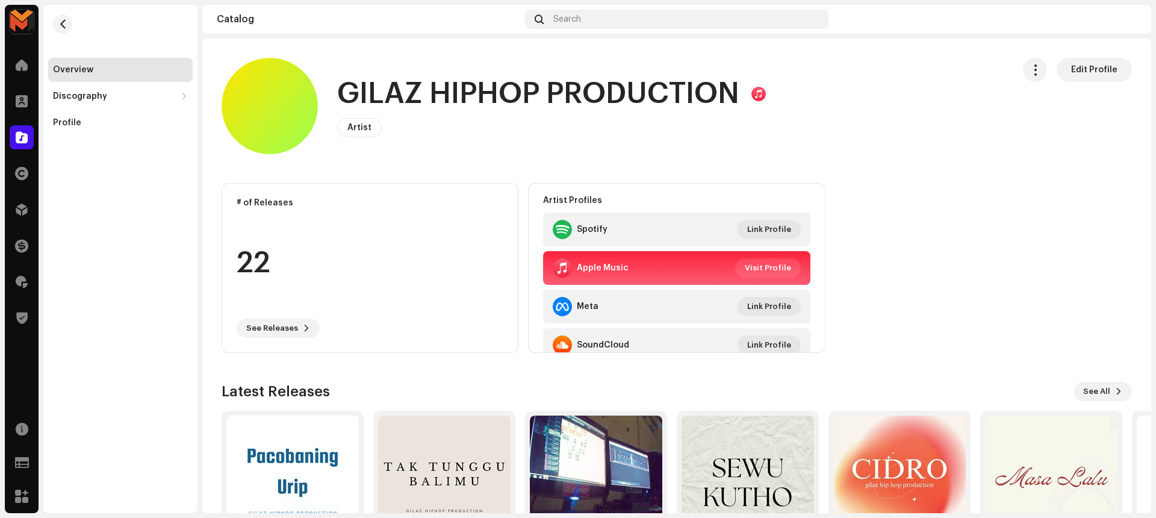
click at [423, 72] on div "GILAZ HIPHOP PRODUCTION Artist Edit Profile" at bounding box center [613, 106] width 782 height 96
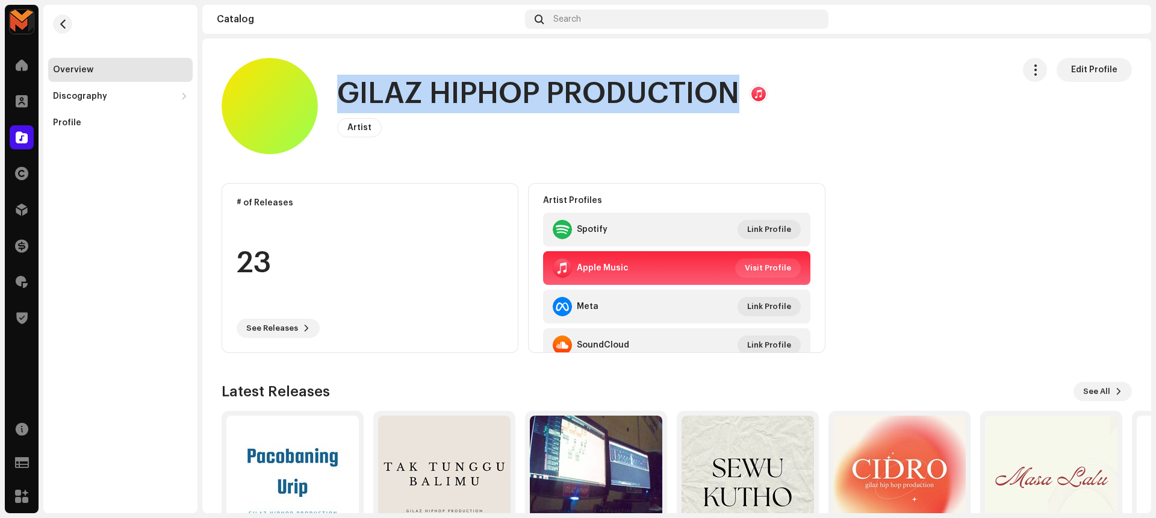
click at [423, 72] on div "GILAZ HIPHOP PRODUCTION Artist Edit Profile" at bounding box center [613, 106] width 782 height 96
copy h1 "GILAZ HIPHOP PRODUCTION"
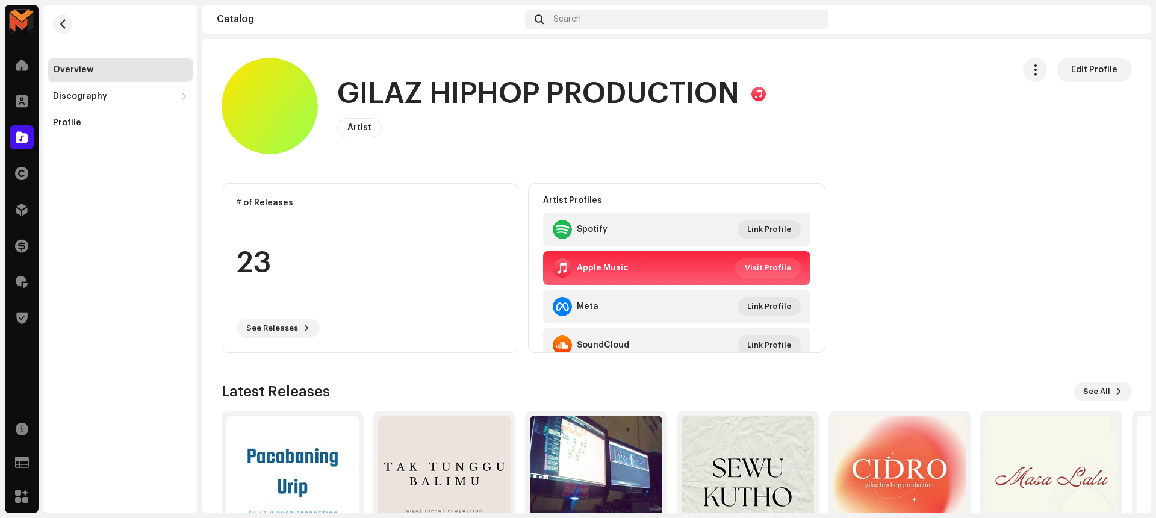
click at [874, 123] on div "GILAZ HIPHOP PRODUCTION Artist Edit Profile" at bounding box center [613, 106] width 782 height 96
click at [57, 29] on button "button" at bounding box center [62, 23] width 19 height 19
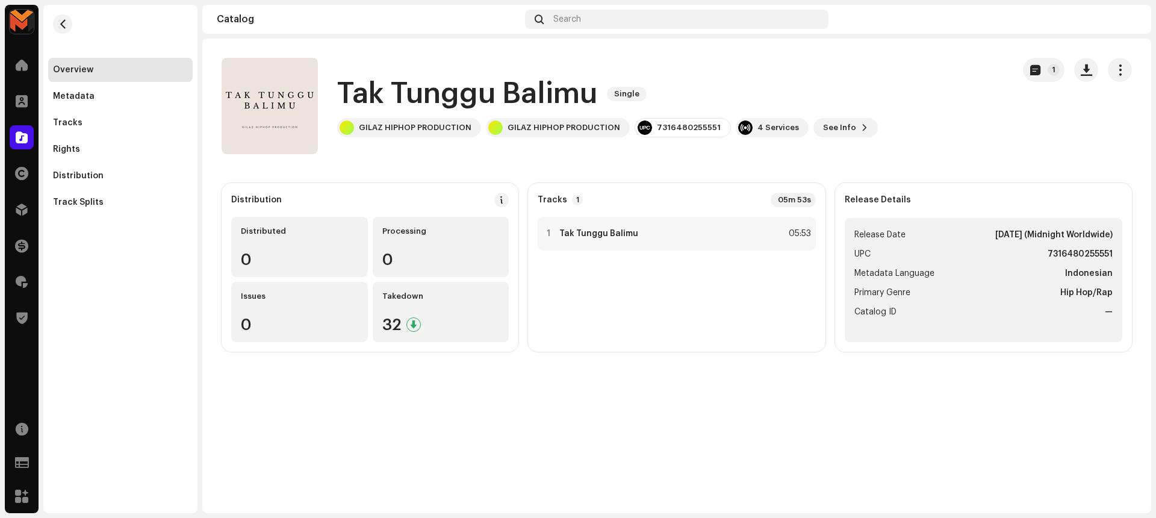
click at [387, 104] on h1 "Tak Tunggu Balimu" at bounding box center [467, 94] width 260 height 39
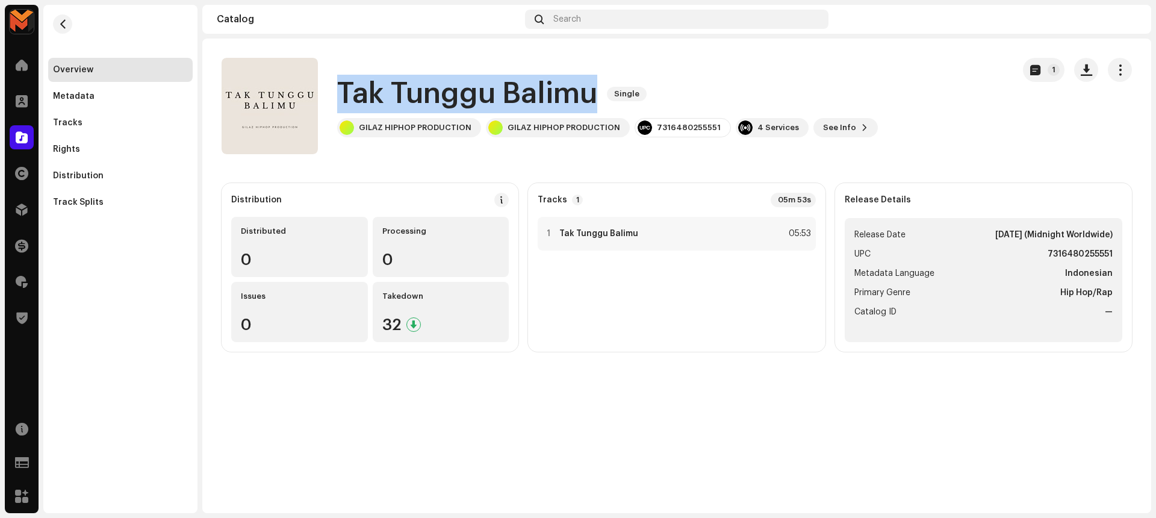
click at [387, 104] on h1 "Tak Tunggu Balimu" at bounding box center [467, 94] width 260 height 39
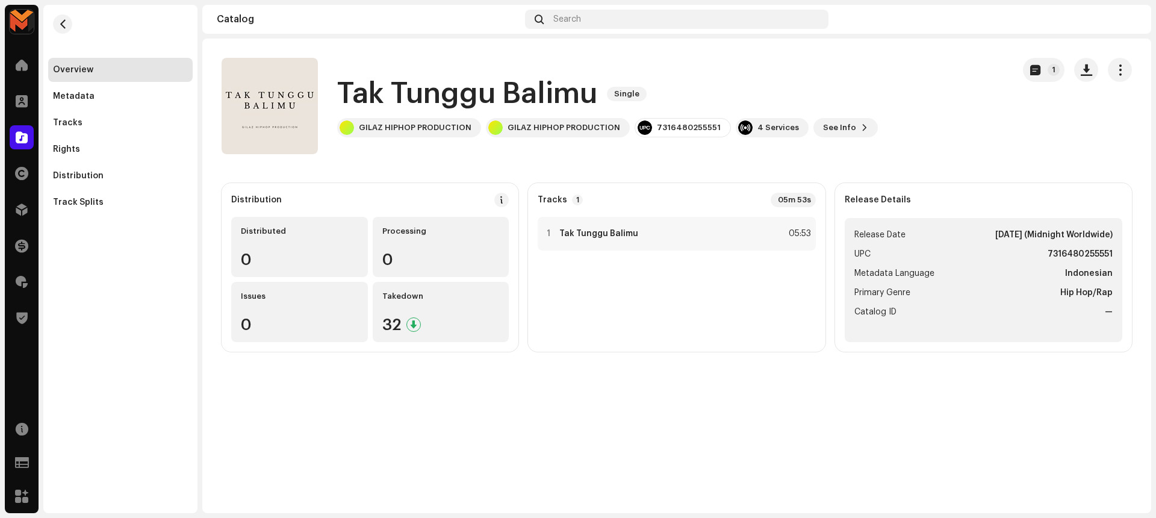
click at [1060, 257] on strong "7316480255551" at bounding box center [1080, 254] width 65 height 14
click at [956, 137] on div "Tak Tunggu Balimu Single GILAZ HIPHOP PRODUCTION GILAZ HIPHOP PRODUCTION 731648…" at bounding box center [613, 106] width 782 height 96
click at [524, 92] on h1 "Tak Tunggu Balimu" at bounding box center [467, 94] width 260 height 39
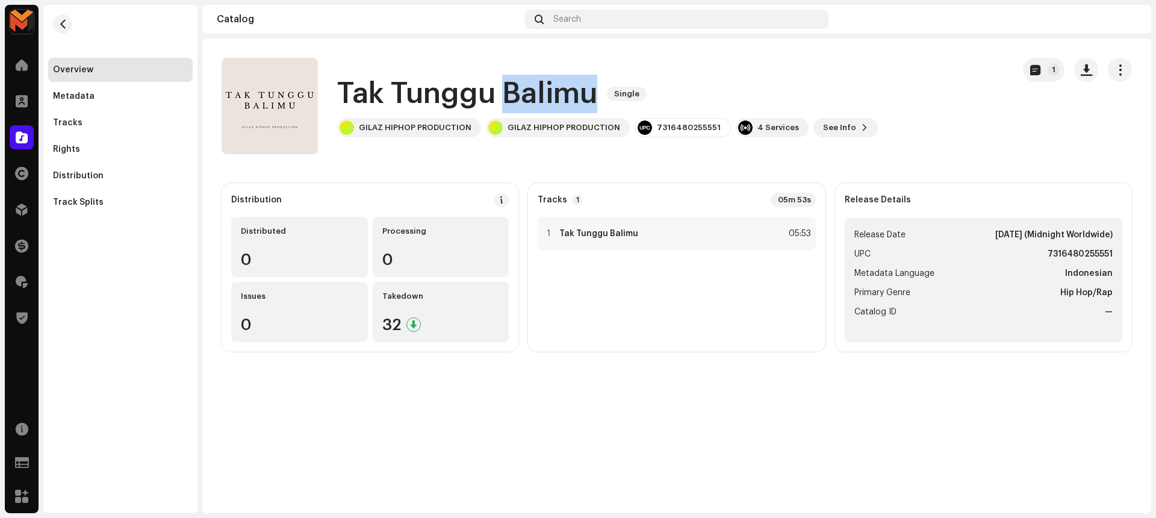
click at [524, 92] on h1 "Tak Tunggu Balimu" at bounding box center [467, 94] width 260 height 39
click at [662, 234] on div "1 Tak Tunggu Balimu 05:53" at bounding box center [677, 234] width 278 height 34
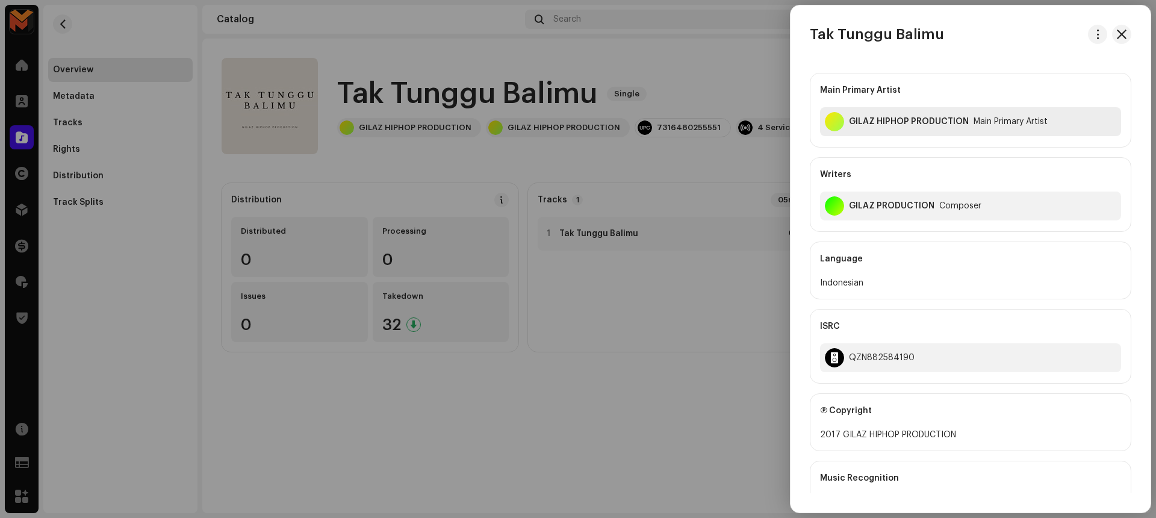
click at [900, 119] on div "GILAZ HIPHOP PRODUCTION" at bounding box center [909, 122] width 120 height 10
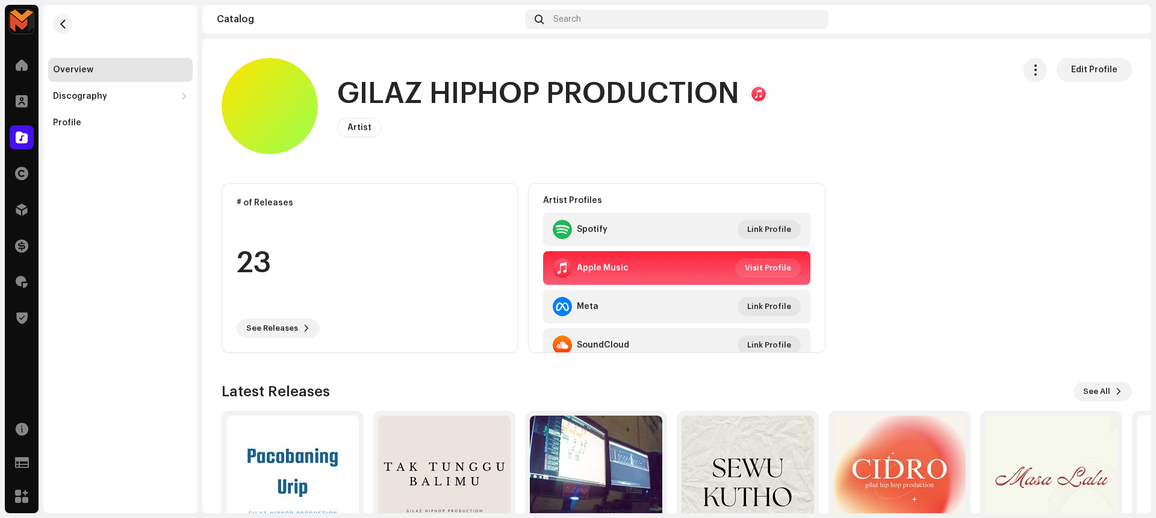
click at [394, 91] on h1 "GILAZ HIPHOP PRODUCTION" at bounding box center [538, 94] width 402 height 39
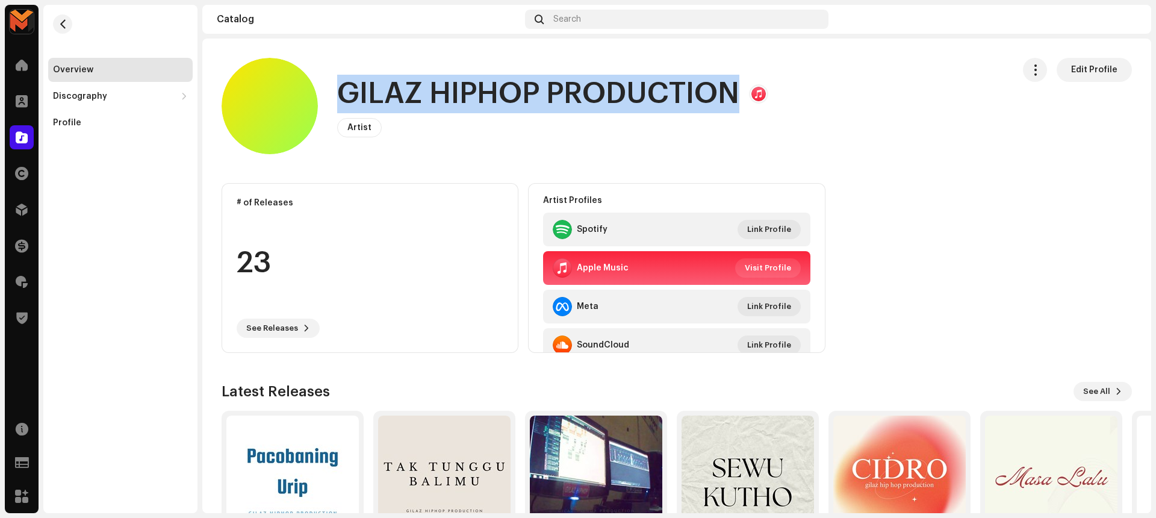
click at [394, 91] on h1 "GILAZ HIPHOP PRODUCTION" at bounding box center [538, 94] width 402 height 39
click at [55, 27] on button "button" at bounding box center [62, 23] width 19 height 19
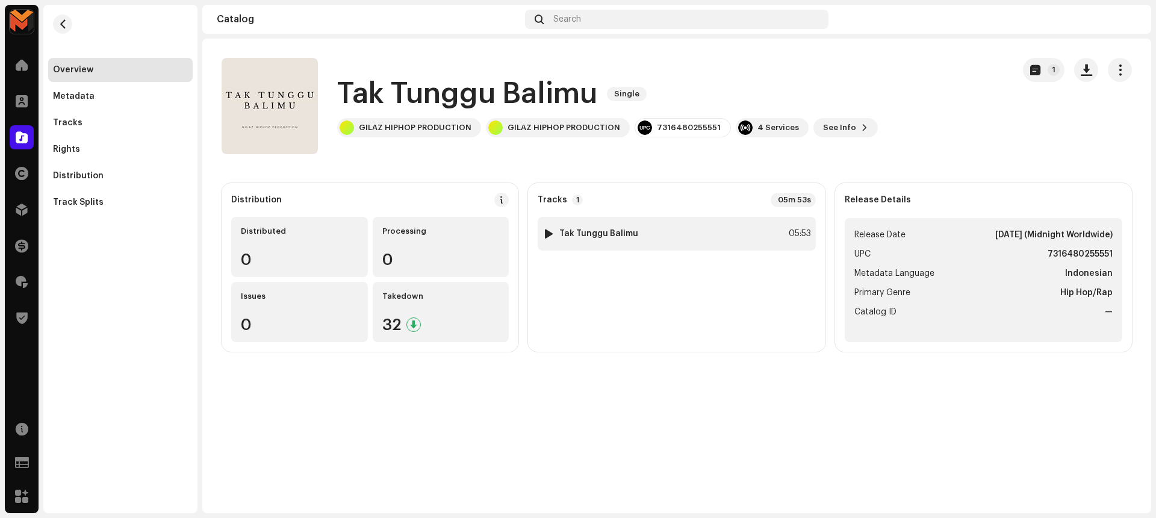
click at [655, 236] on div "1 Tak Tunggu Balimu 05:53" at bounding box center [677, 234] width 278 height 34
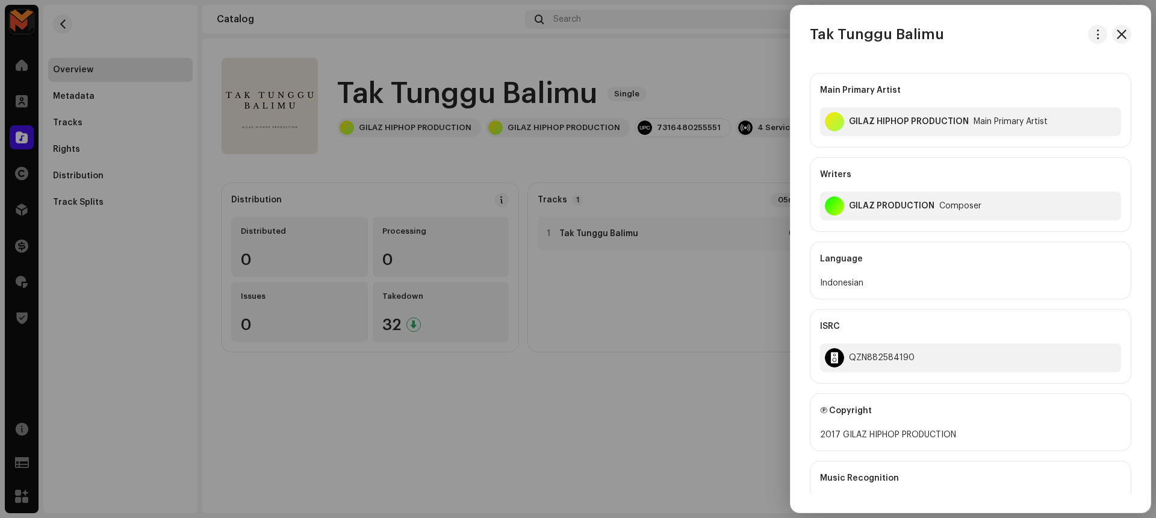
click at [886, 205] on div "GILAZ PRODUCTION" at bounding box center [892, 206] width 86 height 10
click at [886, 208] on div "GILAZ PRODUCTION" at bounding box center [892, 206] width 86 height 10
click at [907, 204] on div "GILAZ PRODUCTION" at bounding box center [892, 206] width 86 height 10
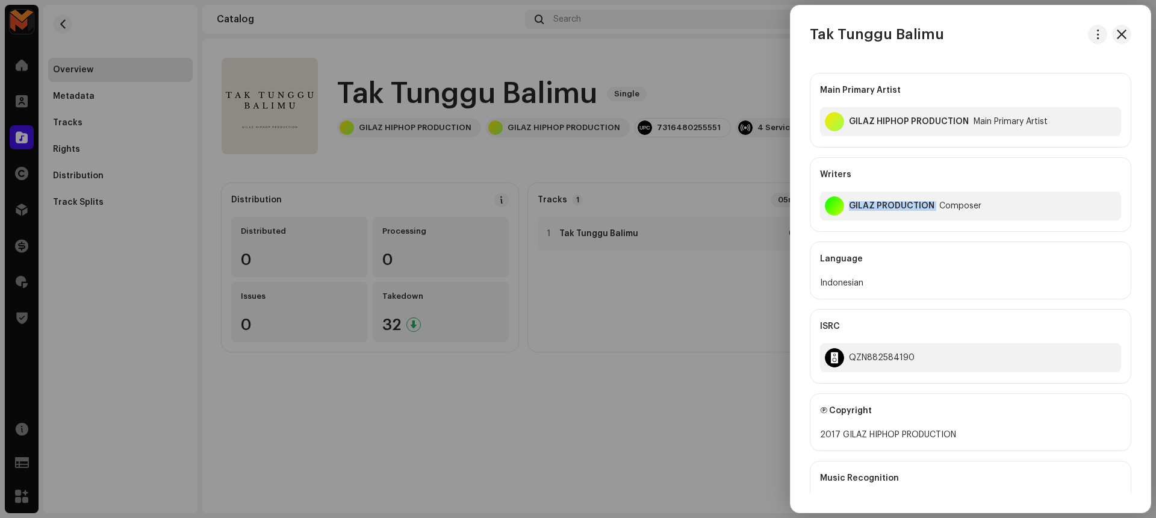
click at [907, 204] on div "GILAZ PRODUCTION" at bounding box center [892, 206] width 86 height 10
click at [881, 353] on div "QZN882584190" at bounding box center [882, 358] width 66 height 10
click at [579, 426] on div at bounding box center [578, 259] width 1156 height 518
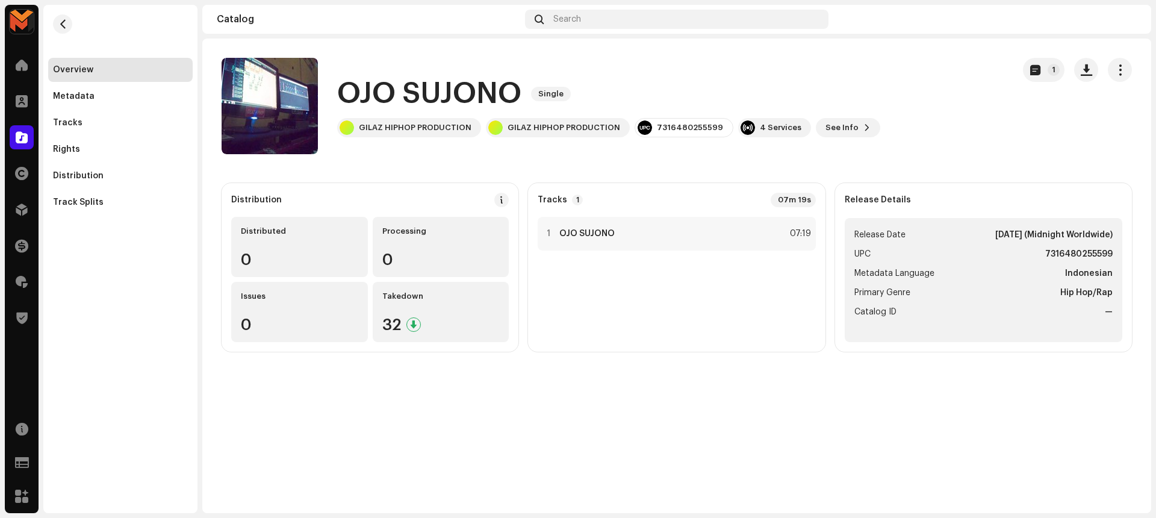
click at [469, 89] on h1 "OJO SUJONO" at bounding box center [429, 94] width 184 height 39
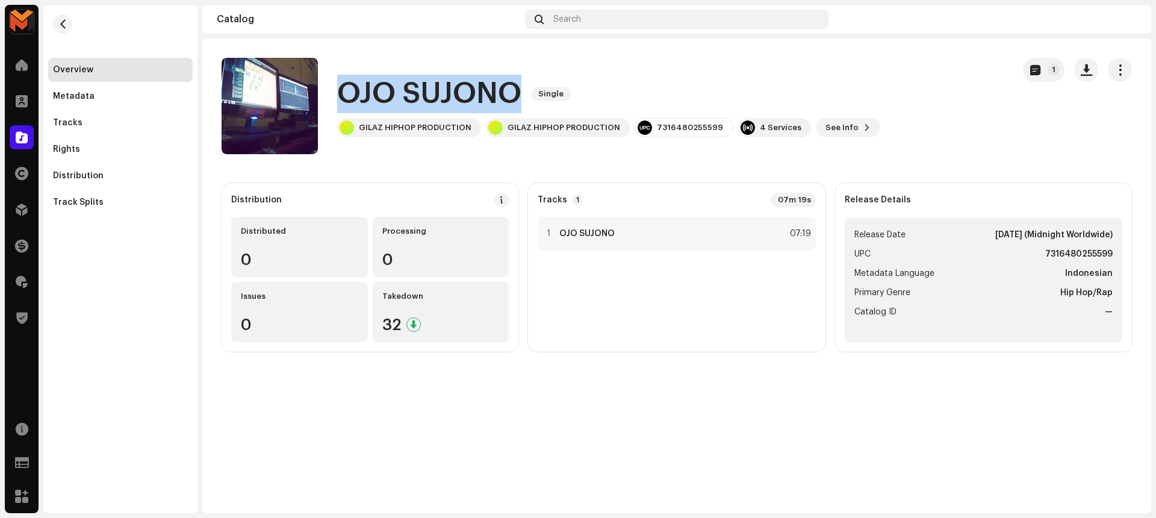
click at [469, 89] on h1 "OJO SUJONO" at bounding box center [429, 94] width 184 height 39
copy div "OJO SUJONO Single"
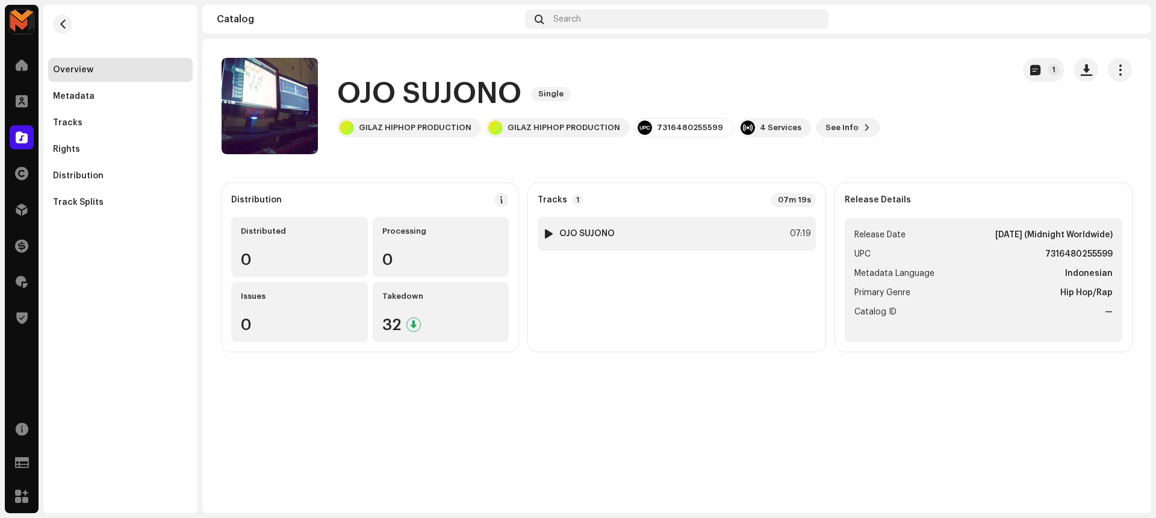
click at [639, 227] on div "1 OJO SUJONO 07:19" at bounding box center [677, 234] width 278 height 34
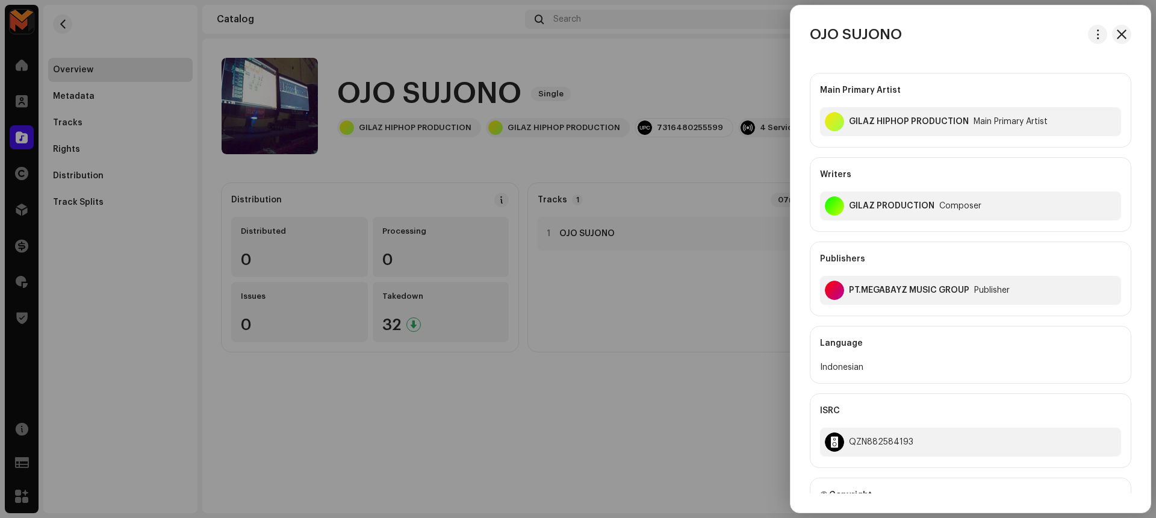
click at [702, 49] on div at bounding box center [578, 259] width 1156 height 518
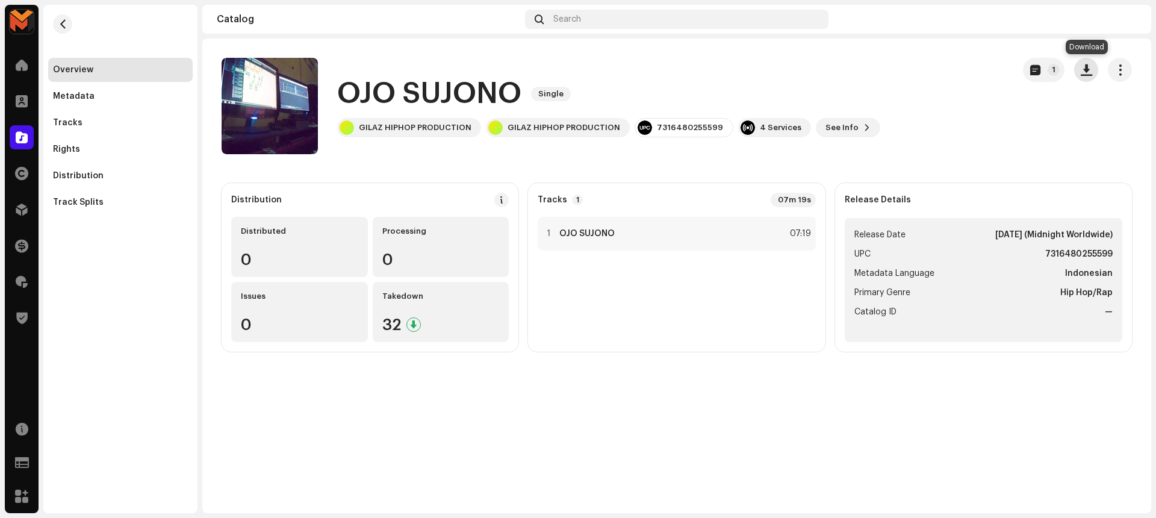
click at [1081, 72] on span "button" at bounding box center [1086, 70] width 11 height 10
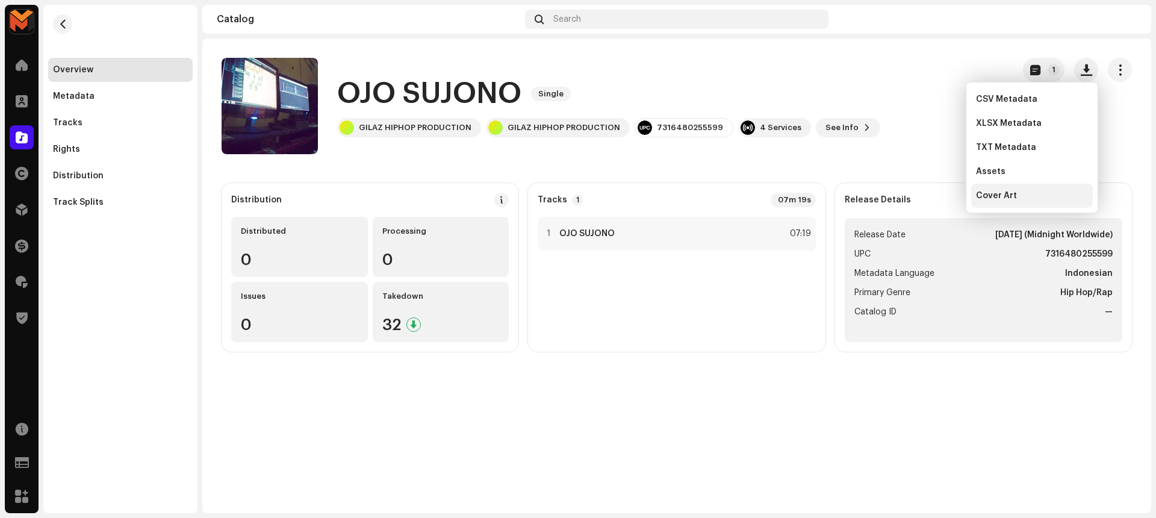
click at [999, 194] on span "Cover Art" at bounding box center [996, 196] width 41 height 10
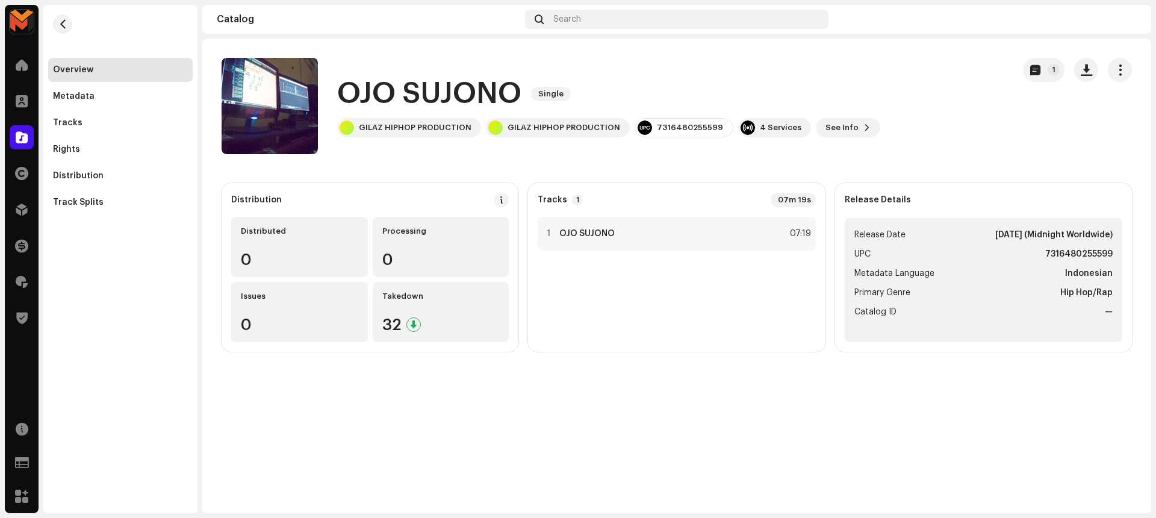
click at [1097, 251] on strong "7316480255599" at bounding box center [1078, 254] width 67 height 14
copy strong "7316480255599"
click at [758, 224] on div "1 OJO SUJONO 07:19" at bounding box center [677, 234] width 278 height 34
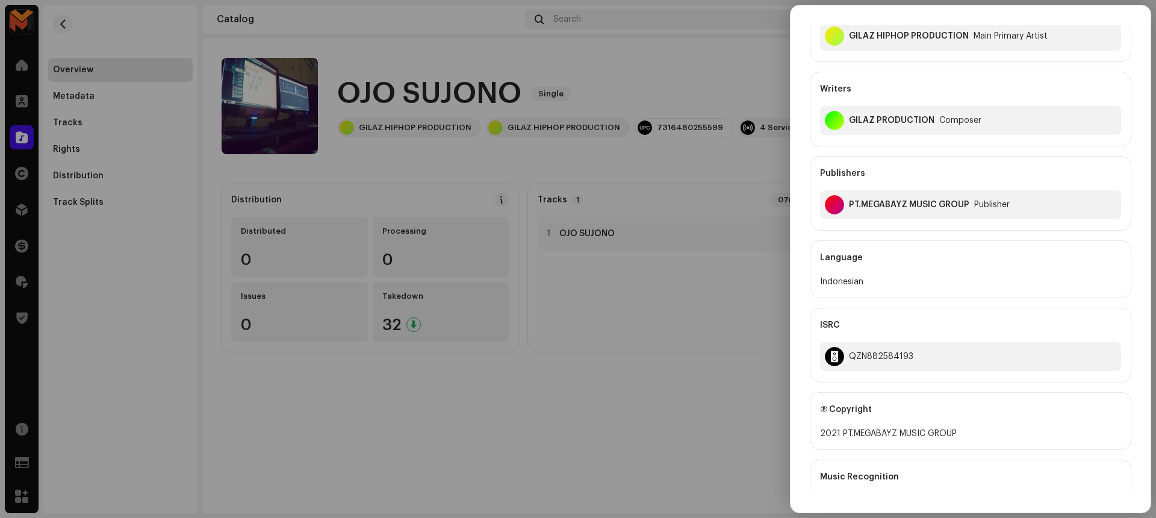
scroll to position [87, 0]
click at [859, 352] on div "QZN882584193" at bounding box center [881, 355] width 64 height 10
copy div "QZN882584193"
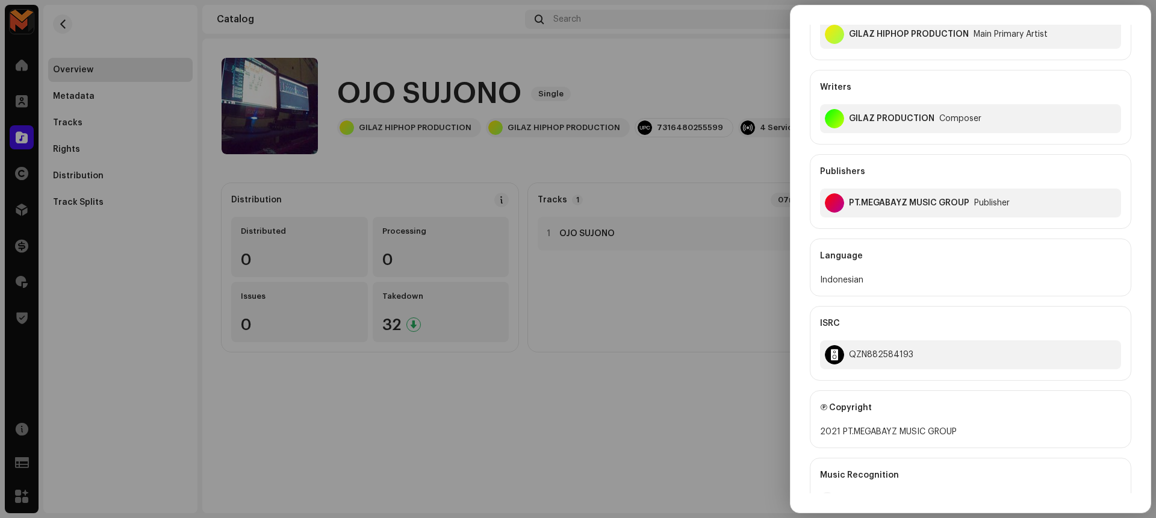
click at [732, 357] on div at bounding box center [578, 259] width 1156 height 518
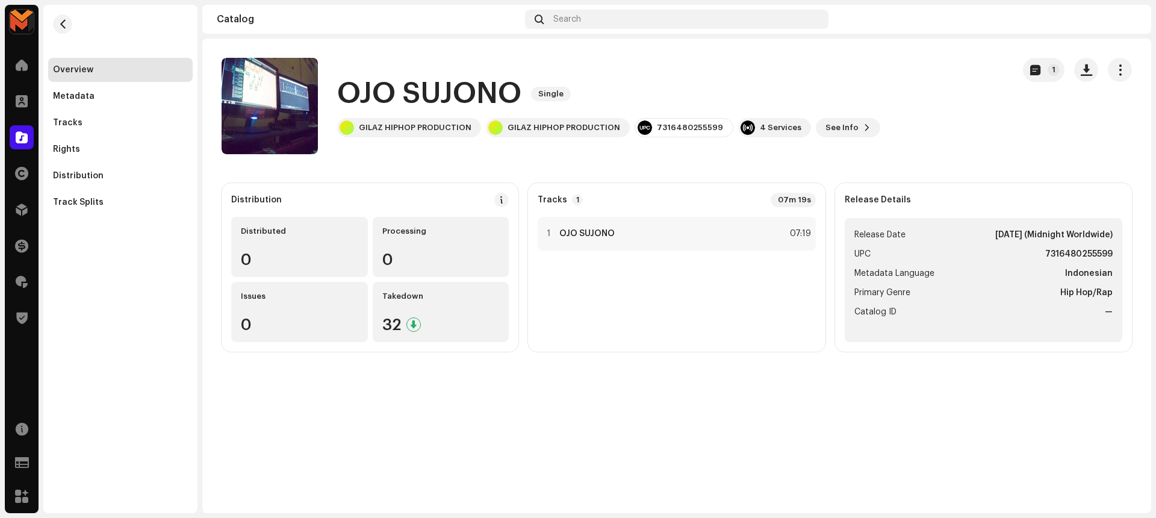
click at [1066, 253] on strong "7316480255599" at bounding box center [1078, 254] width 67 height 14
copy strong "7316480255599"
click at [1028, 208] on div "Release Details Release Date Mar 25, 2025 (Midnight Worldwide) UPC 731648025559…" at bounding box center [983, 267] width 297 height 169
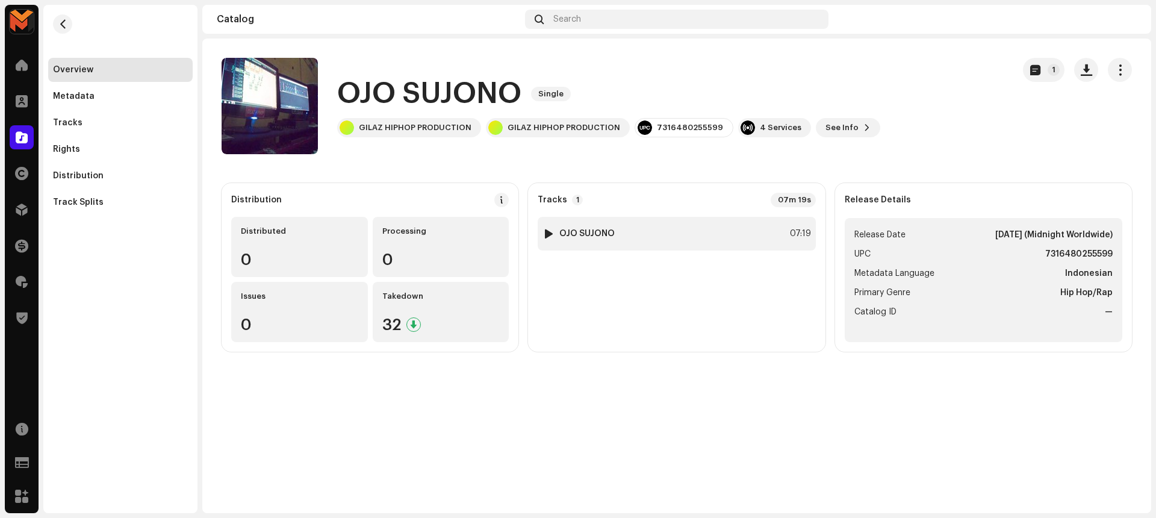
click at [751, 239] on div "1 OJO SUJONO 07:19" at bounding box center [677, 234] width 278 height 34
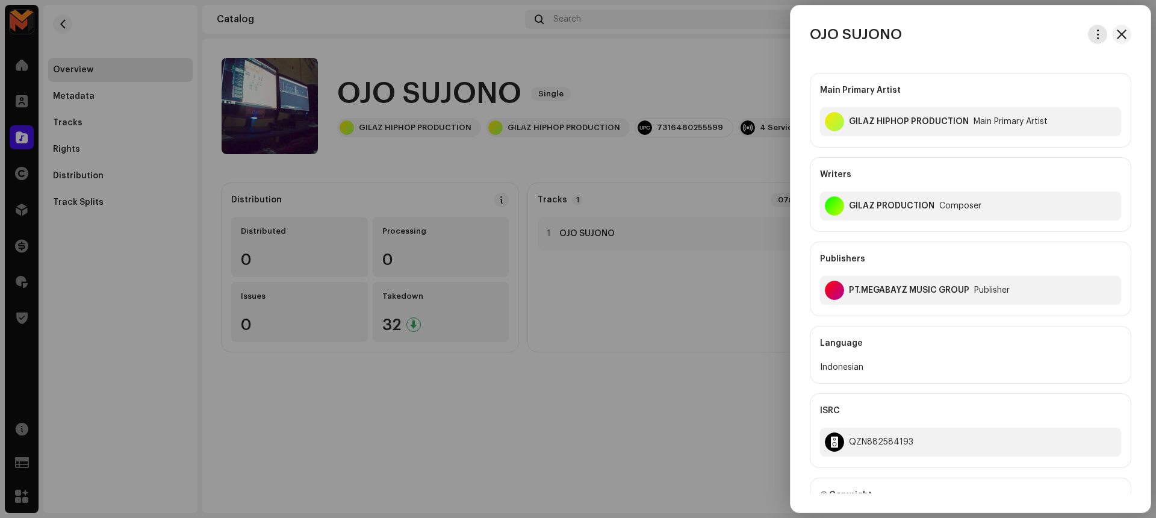
click at [1091, 28] on button "button" at bounding box center [1097, 34] width 19 height 19
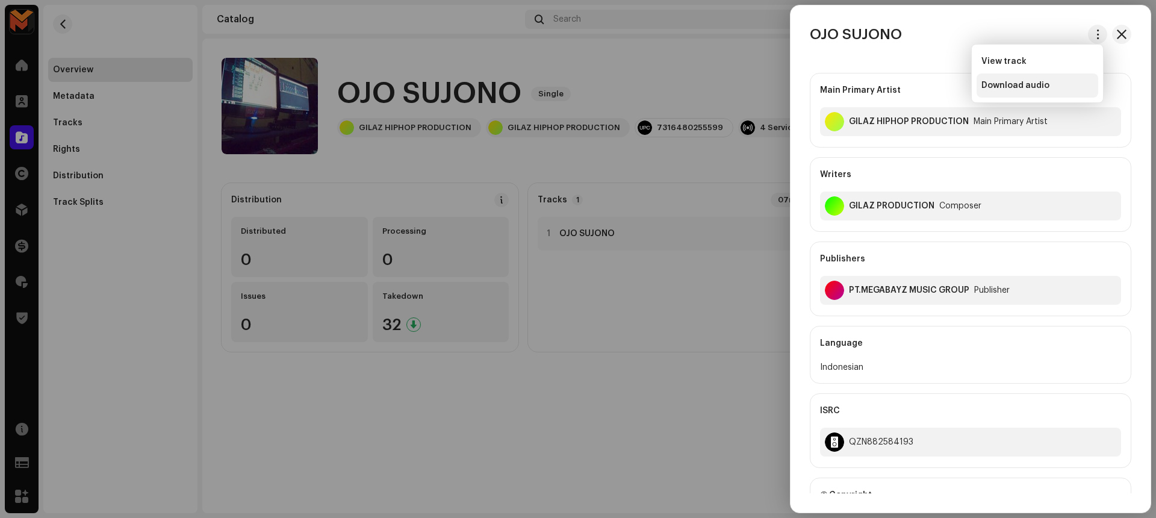
click at [1062, 84] on div "Download audio" at bounding box center [1038, 86] width 112 height 10
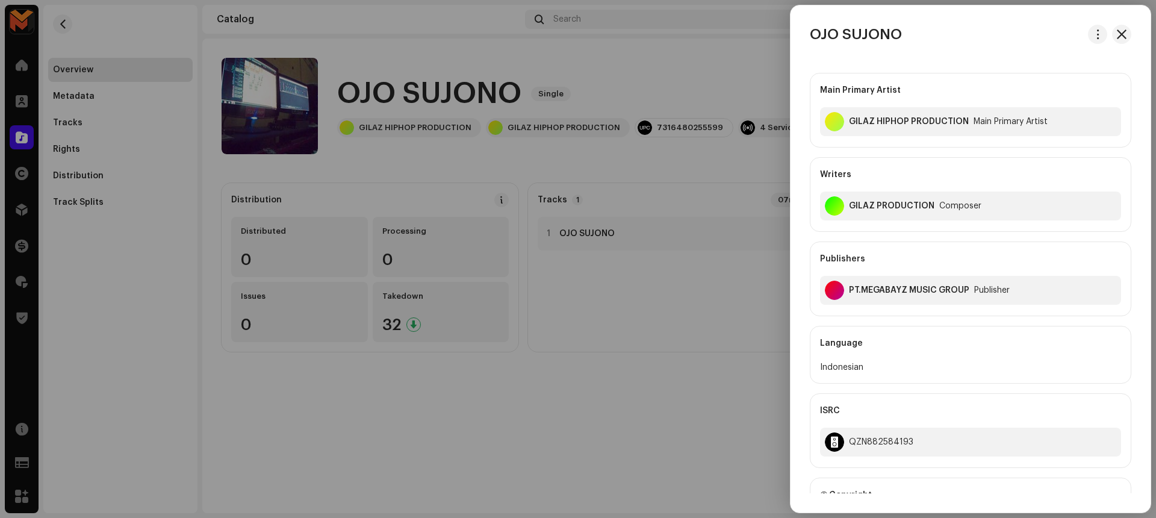
click at [879, 40] on h3 "OJO SUJONO" at bounding box center [856, 34] width 92 height 19
copy div "OJO SUJONO"
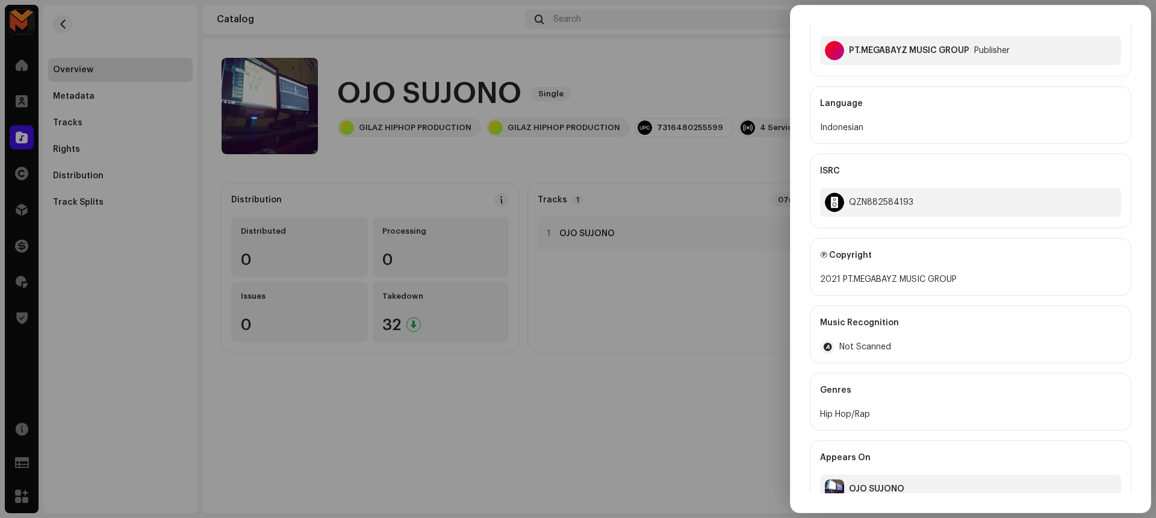
scroll to position [261, 0]
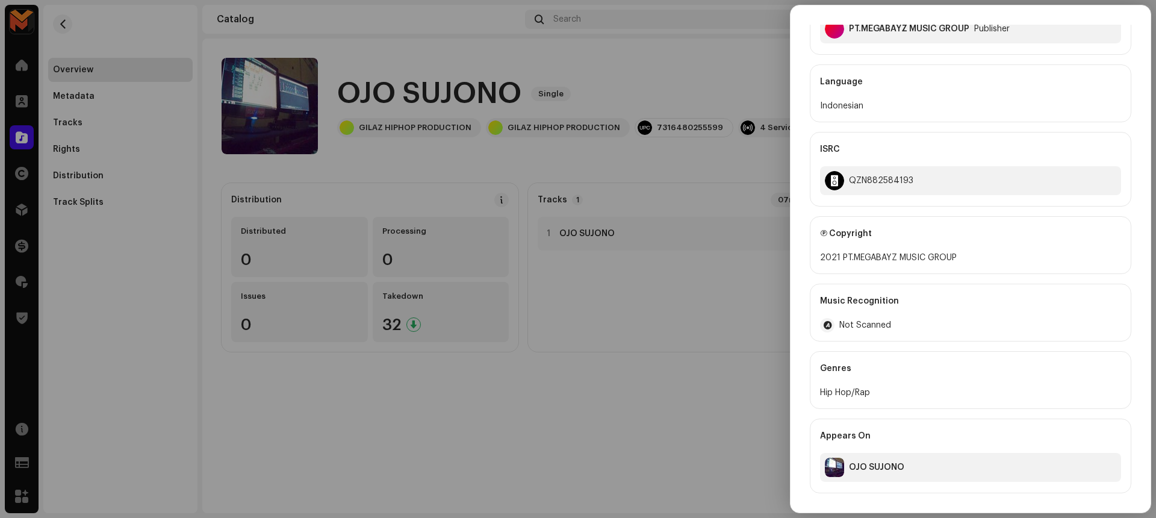
click at [695, 170] on div at bounding box center [578, 259] width 1156 height 518
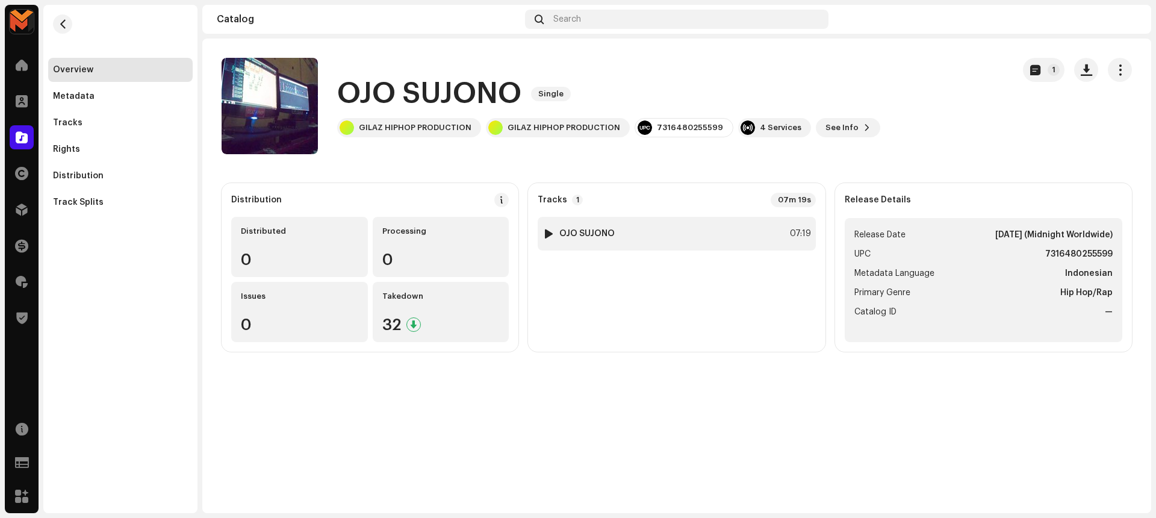
click at [786, 240] on div "07:19" at bounding box center [798, 233] width 26 height 14
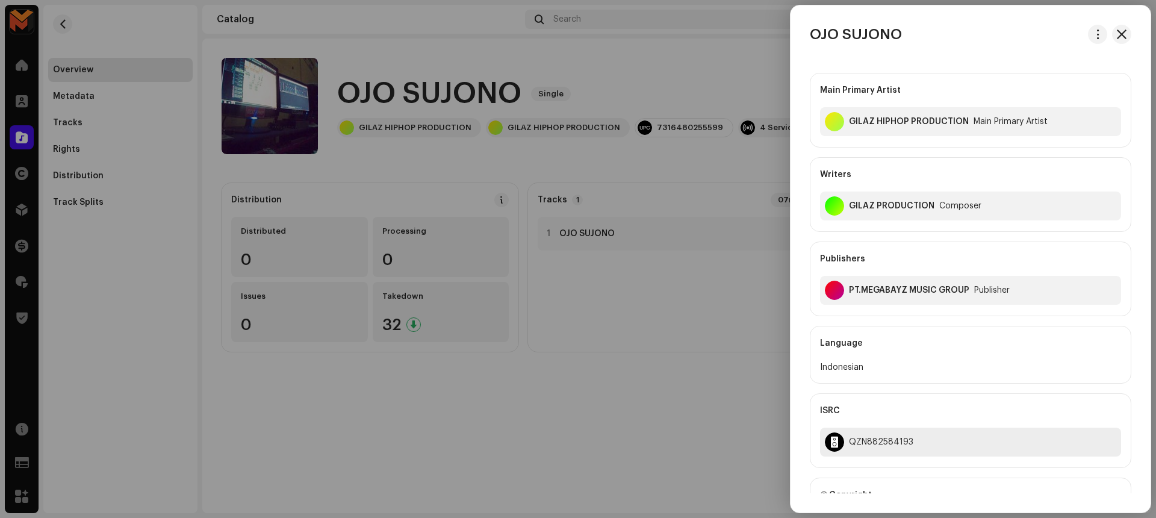
click at [870, 443] on div "QZN882584193" at bounding box center [881, 442] width 64 height 10
copy div "QZN882584193"
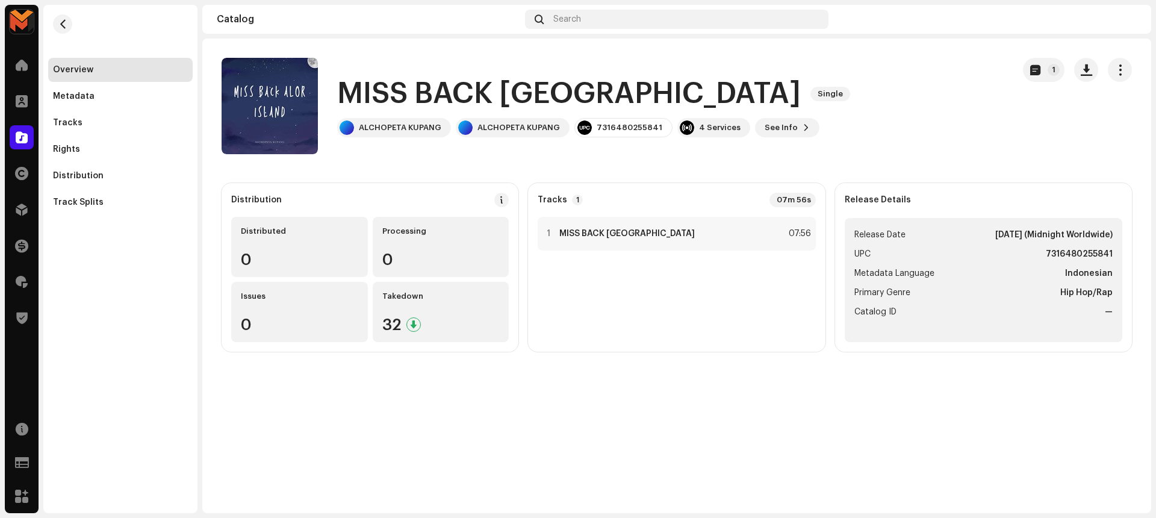
click at [442, 84] on h1 "MISS BACK [GEOGRAPHIC_DATA]" at bounding box center [569, 94] width 464 height 39
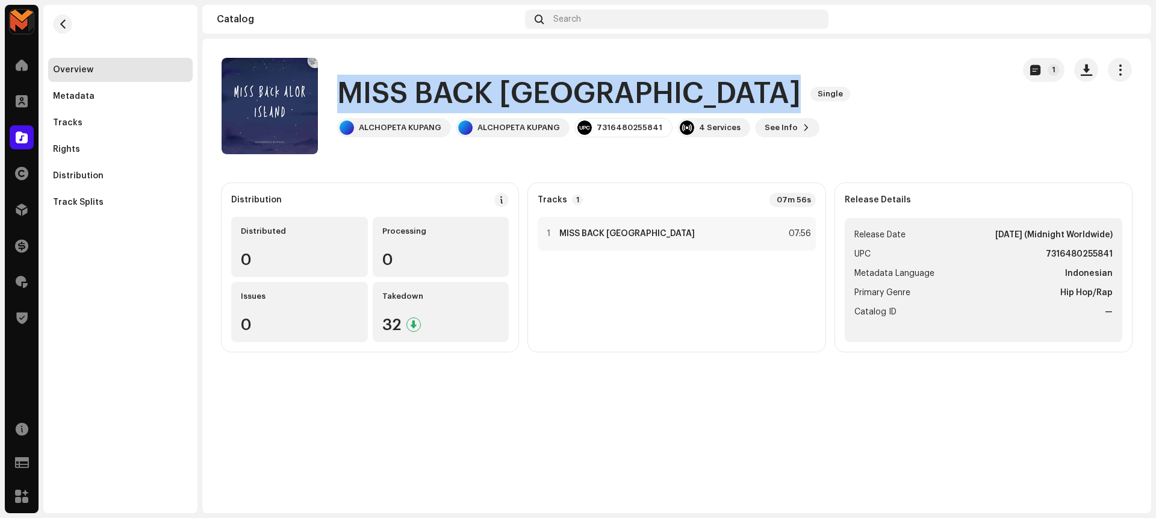
click at [442, 84] on h1 "MISS BACK [GEOGRAPHIC_DATA]" at bounding box center [569, 94] width 464 height 39
copy div "MISS BACK [GEOGRAPHIC_DATA] Single"
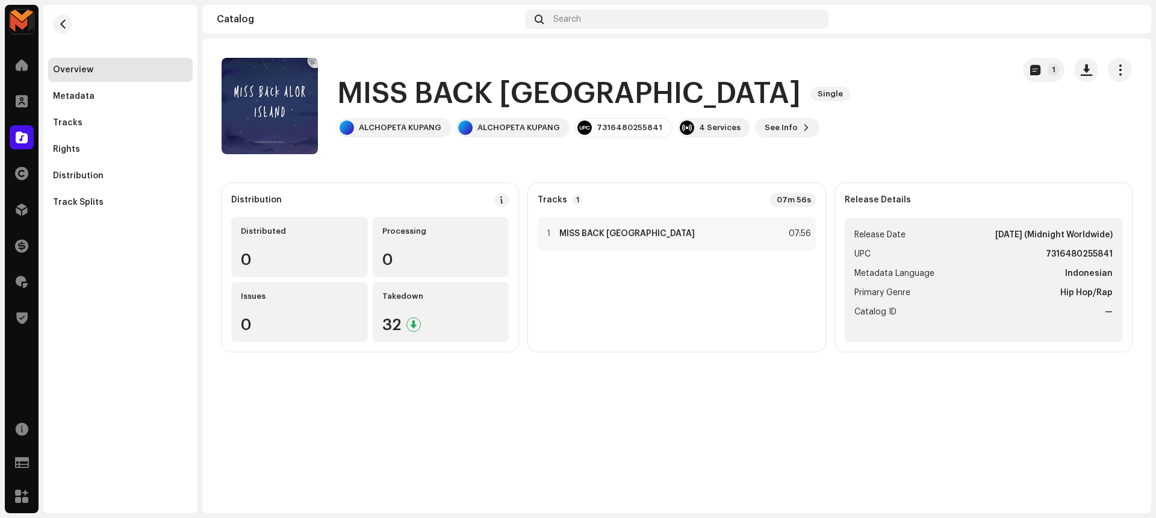
click at [564, 158] on catalog-releases-details-overview "MISS BACK [GEOGRAPHIC_DATA] Single 1 MISS BACK [GEOGRAPHIC_DATA] Single ALCHOPE…" at bounding box center [676, 205] width 949 height 332
click at [759, 245] on div "1 MISS BACK [GEOGRAPHIC_DATA] 07:56" at bounding box center [677, 234] width 278 height 34
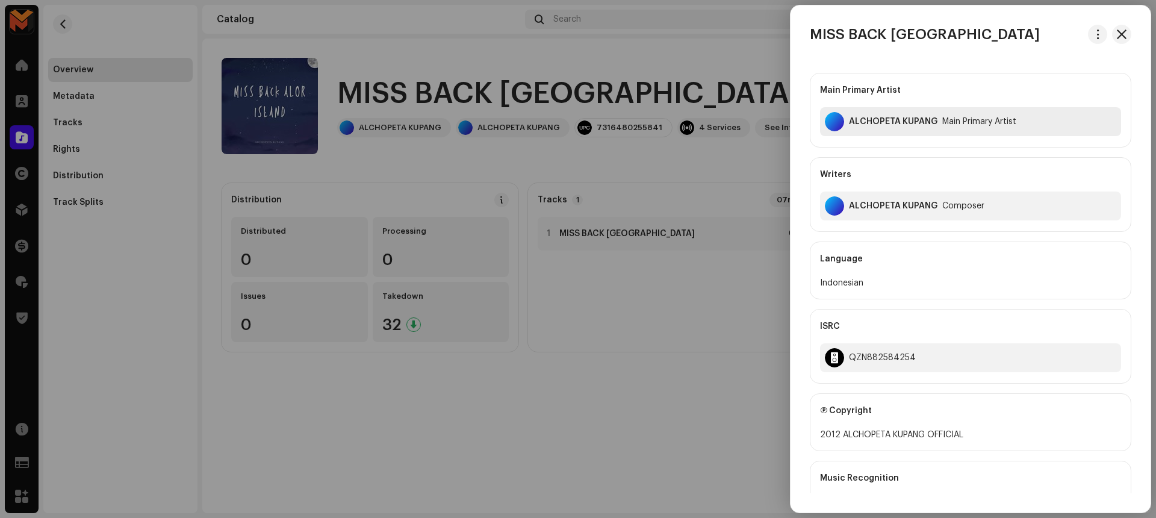
click at [870, 118] on div "ALCHOPETA KUPANG" at bounding box center [893, 122] width 89 height 10
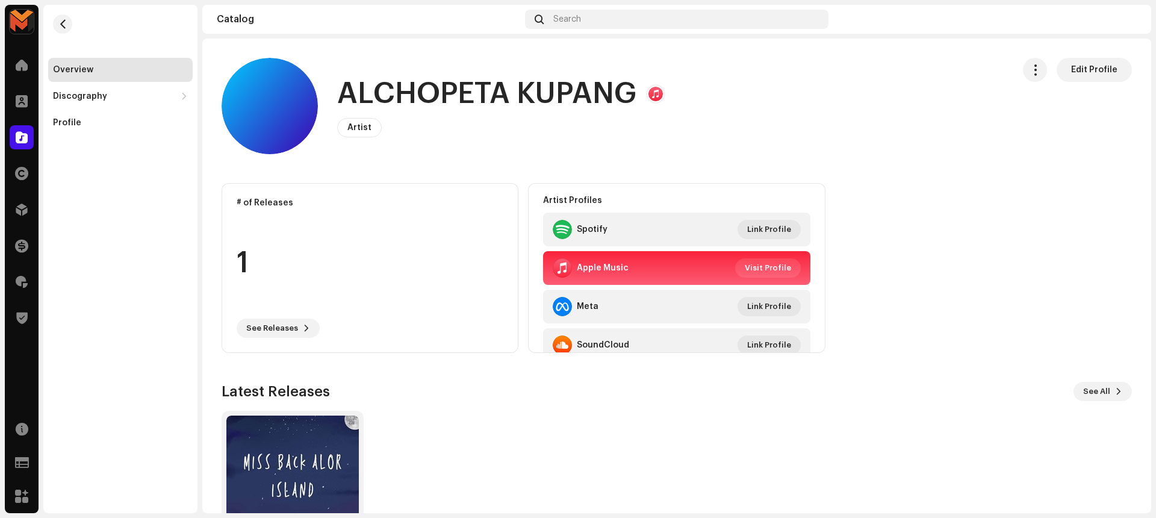
click at [427, 89] on h1 "ALCHOPETA KUPANG" at bounding box center [486, 94] width 299 height 39
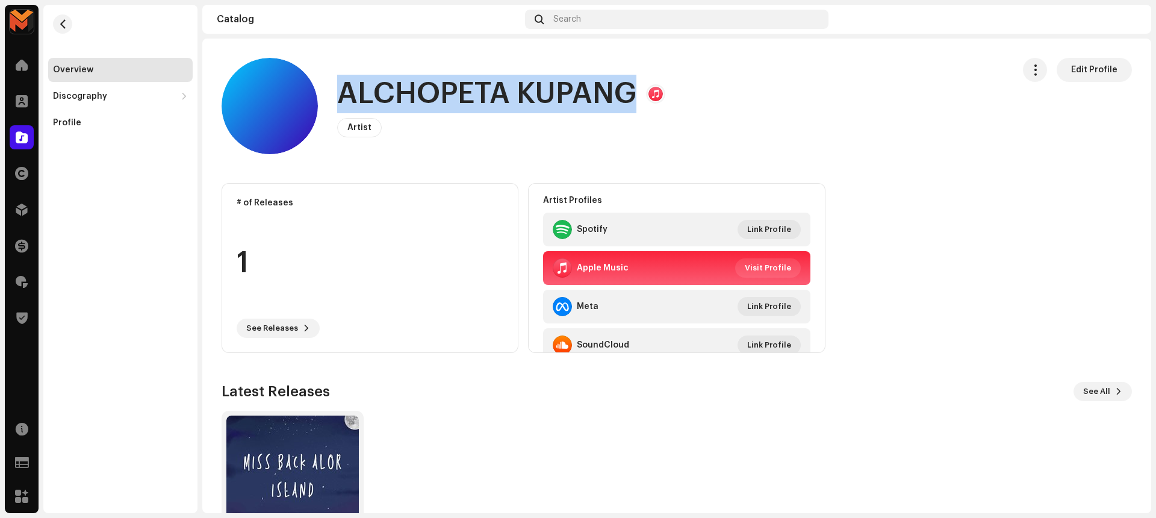
click at [427, 89] on h1 "ALCHOPETA KUPANG" at bounding box center [486, 94] width 299 height 39
copy h1 "ALCHOPETA KUPANG"
click at [66, 22] on span "button" at bounding box center [62, 24] width 9 height 10
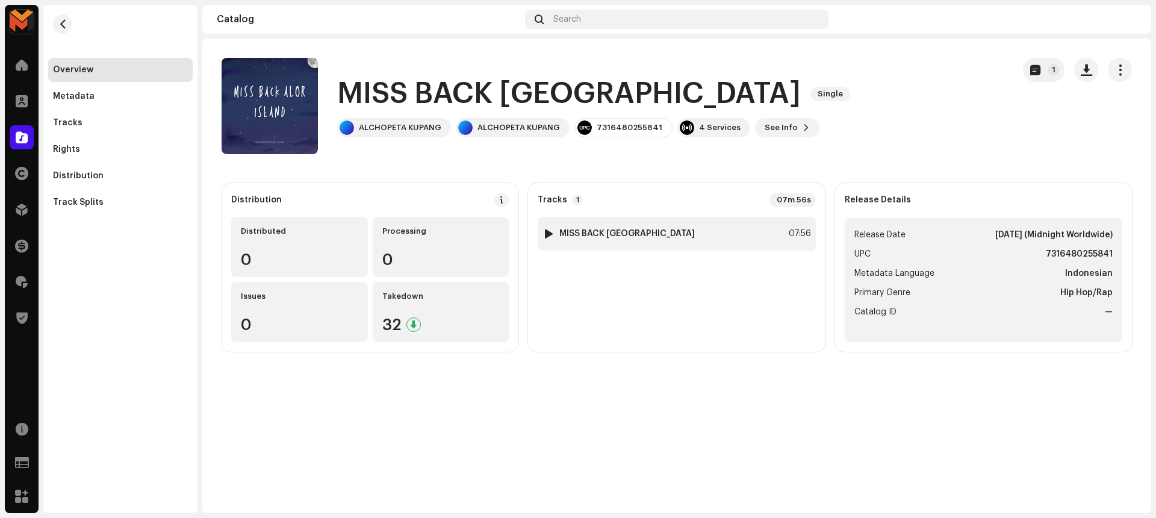
click at [594, 229] on strong "MISS BACK [GEOGRAPHIC_DATA]" at bounding box center [626, 234] width 135 height 10
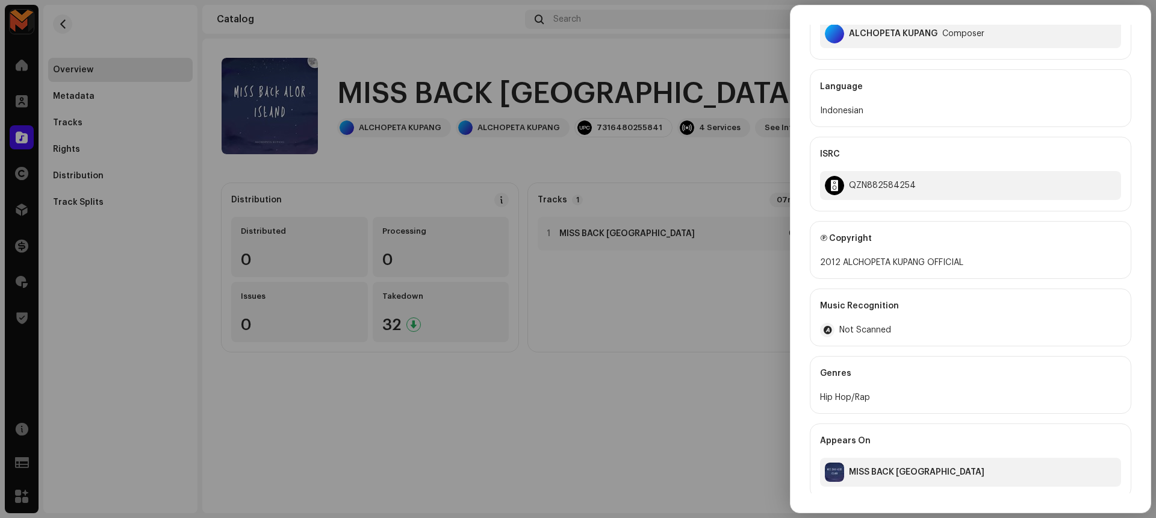
scroll to position [170, 0]
click at [473, 391] on div at bounding box center [578, 259] width 1156 height 518
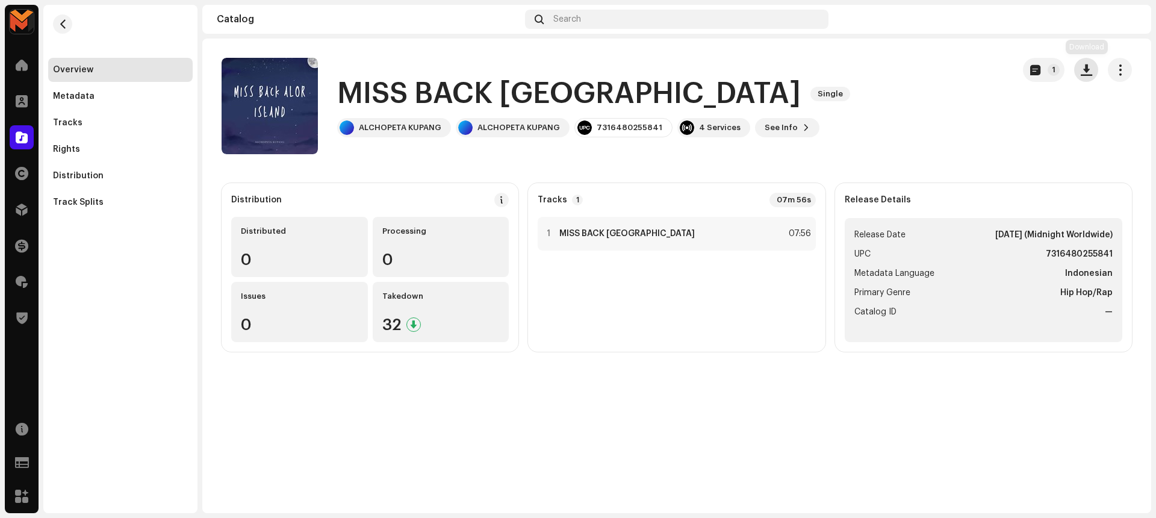
click at [1088, 66] on span "button" at bounding box center [1086, 70] width 11 height 10
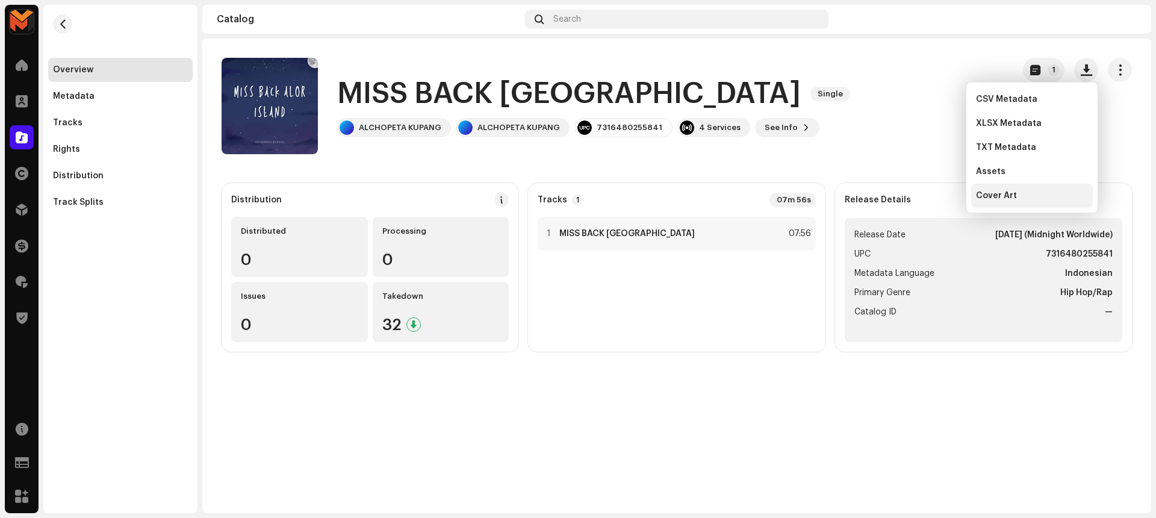
click at [1024, 187] on div "Cover Art" at bounding box center [1032, 196] width 122 height 24
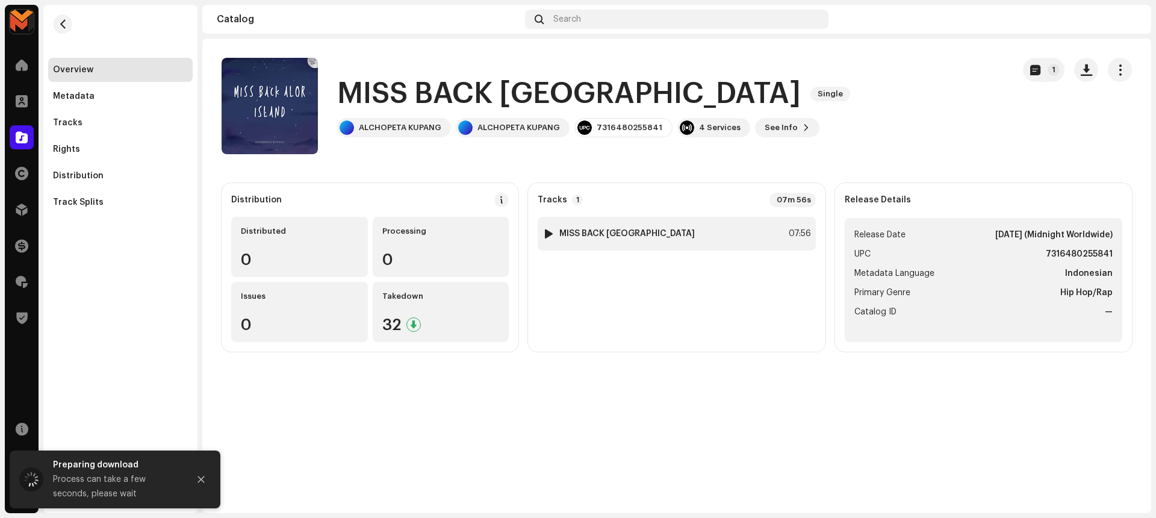
click at [764, 232] on div "1 MISS BACK [GEOGRAPHIC_DATA] 07:56" at bounding box center [677, 234] width 278 height 34
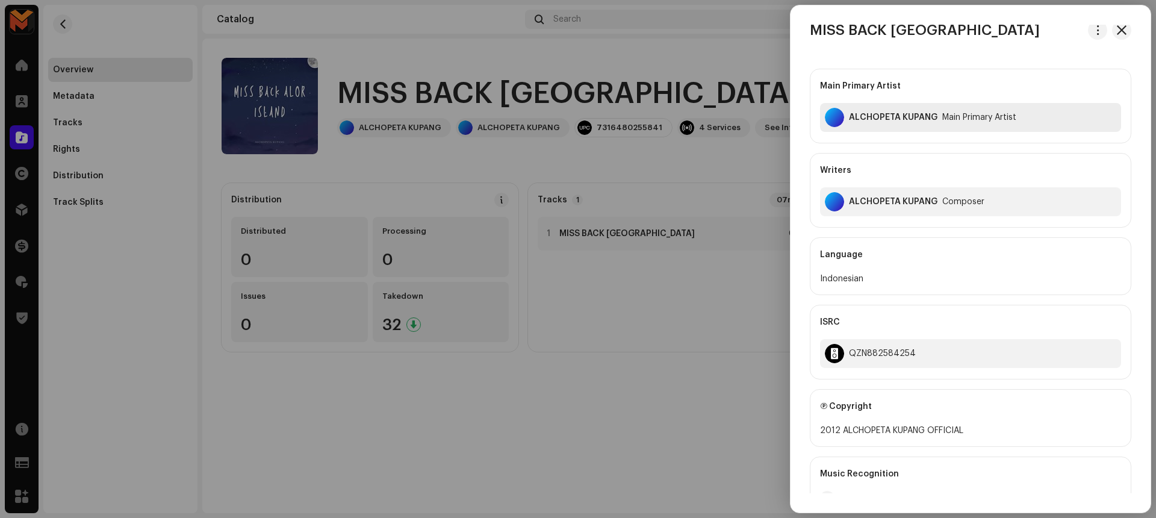
scroll to position [0, 0]
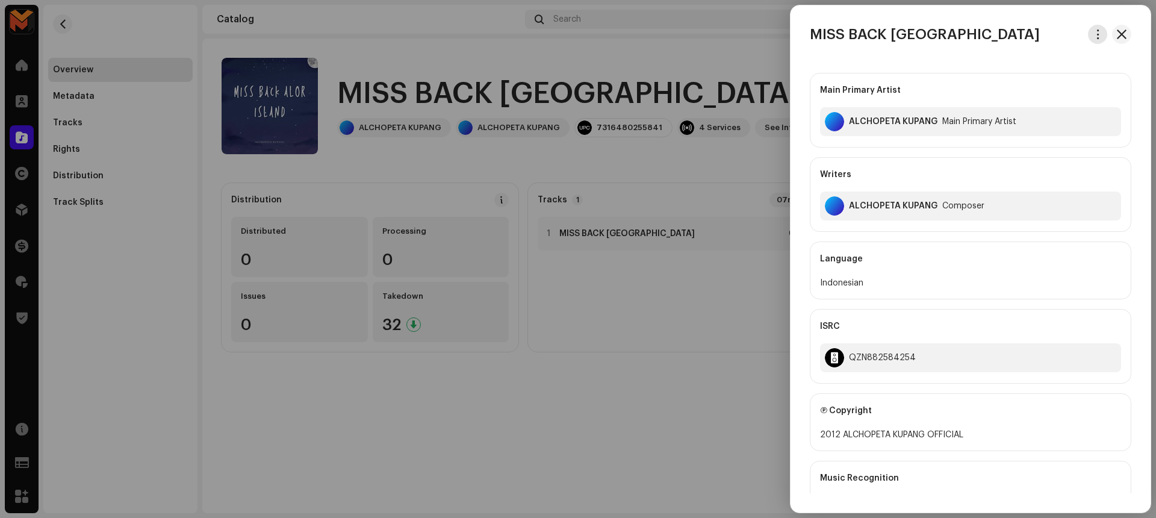
click at [1096, 34] on span "button" at bounding box center [1098, 35] width 9 height 10
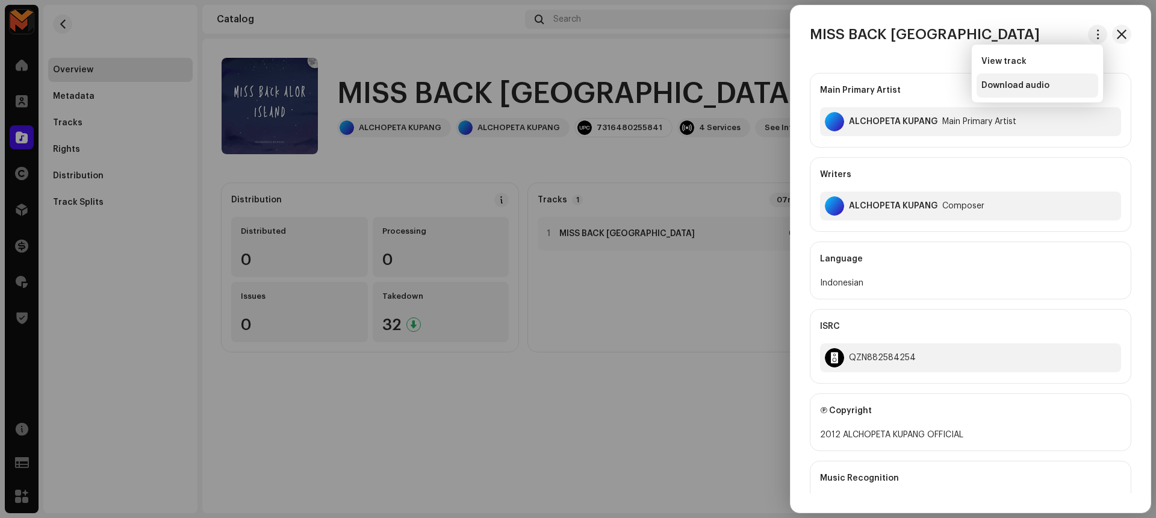
click at [1062, 88] on div "Download audio" at bounding box center [1038, 86] width 112 height 10
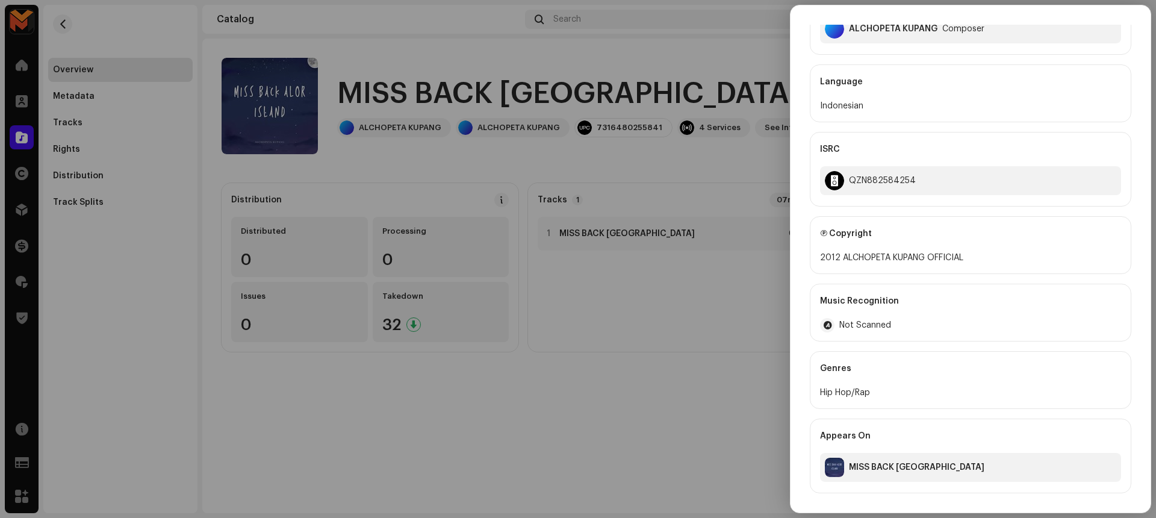
scroll to position [156, 0]
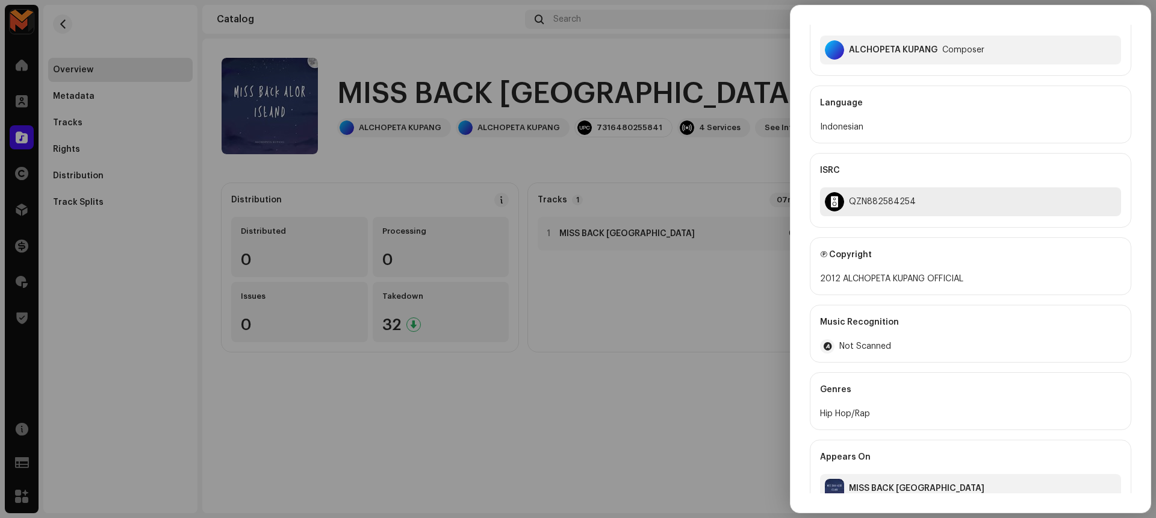
click at [874, 200] on div "QZN882584254" at bounding box center [882, 202] width 67 height 10
copy div "QZN882584254"
click at [892, 141] on div "Language Indonesian" at bounding box center [971, 115] width 322 height 58
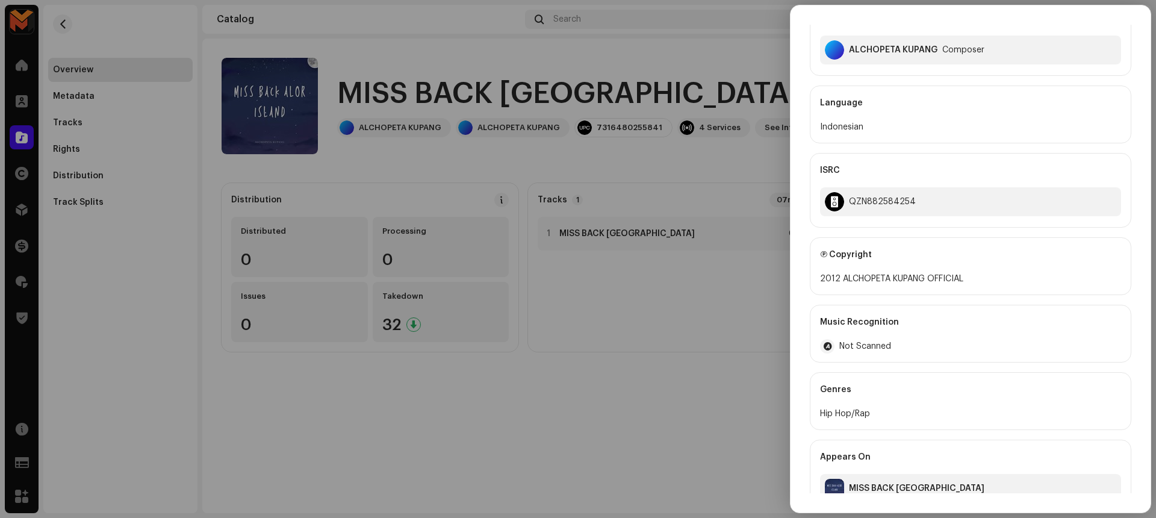
scroll to position [158, 0]
click at [758, 305] on div at bounding box center [578, 259] width 1156 height 518
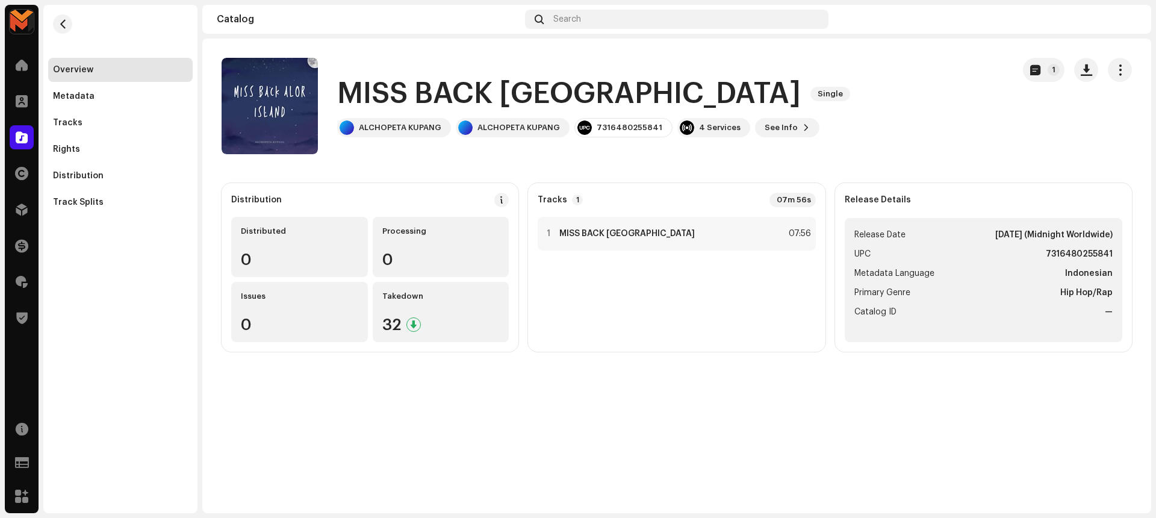
click at [1066, 256] on strong "7316480255841" at bounding box center [1079, 254] width 67 height 14
copy strong "7316480255841"
click at [609, 245] on div "1 MISS BACK [GEOGRAPHIC_DATA] 07:56" at bounding box center [677, 234] width 278 height 34
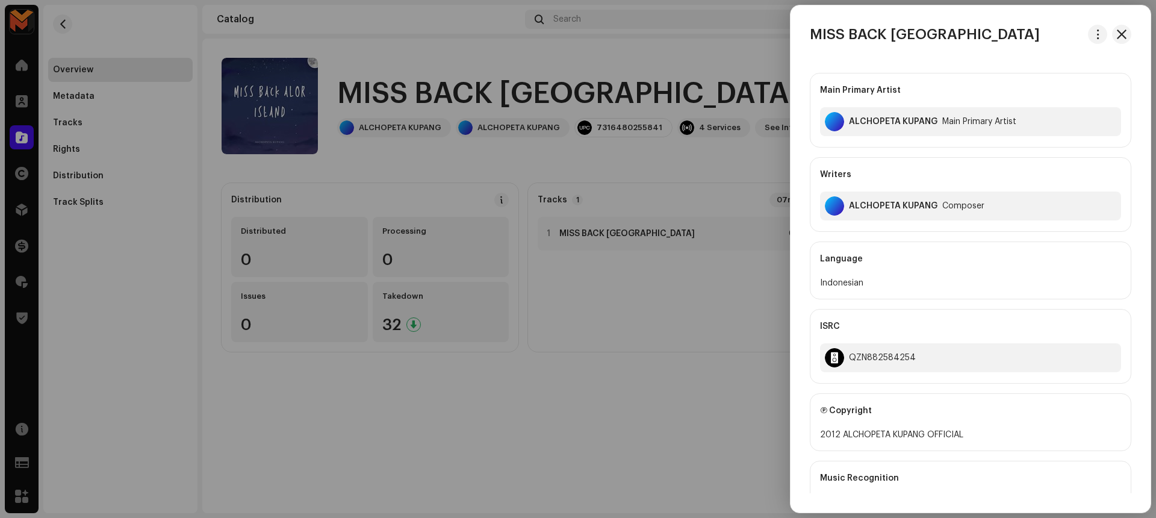
click at [687, 160] on div at bounding box center [578, 259] width 1156 height 518
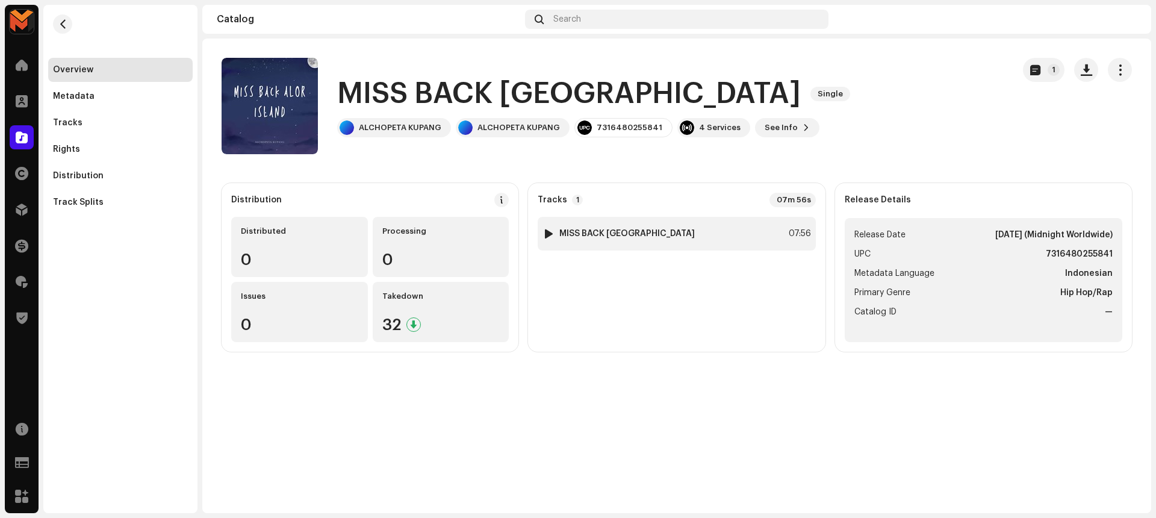
click at [729, 234] on div "1 MISS BACK [GEOGRAPHIC_DATA] 07:56" at bounding box center [677, 234] width 278 height 34
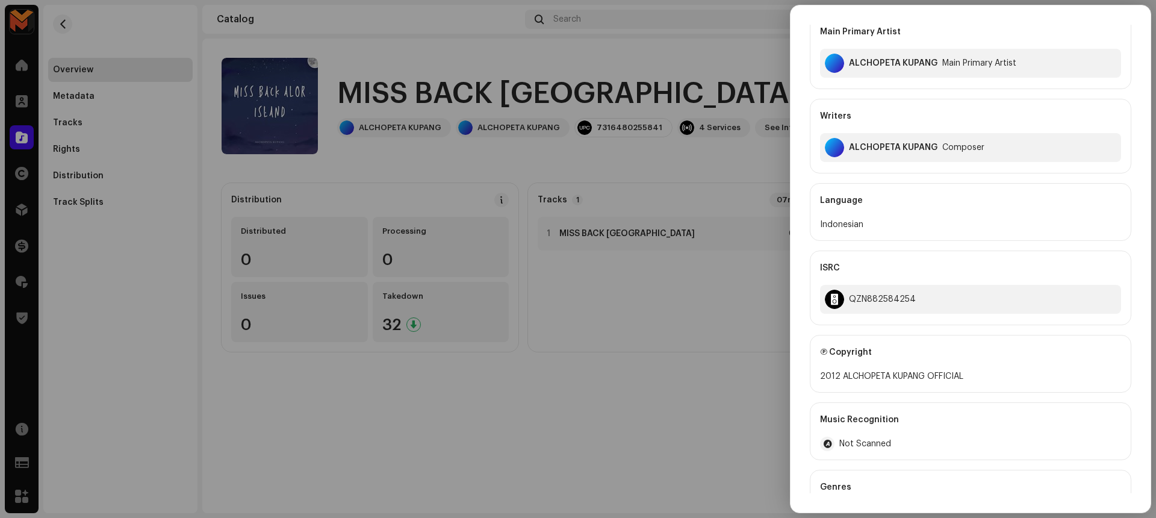
scroll to position [0, 0]
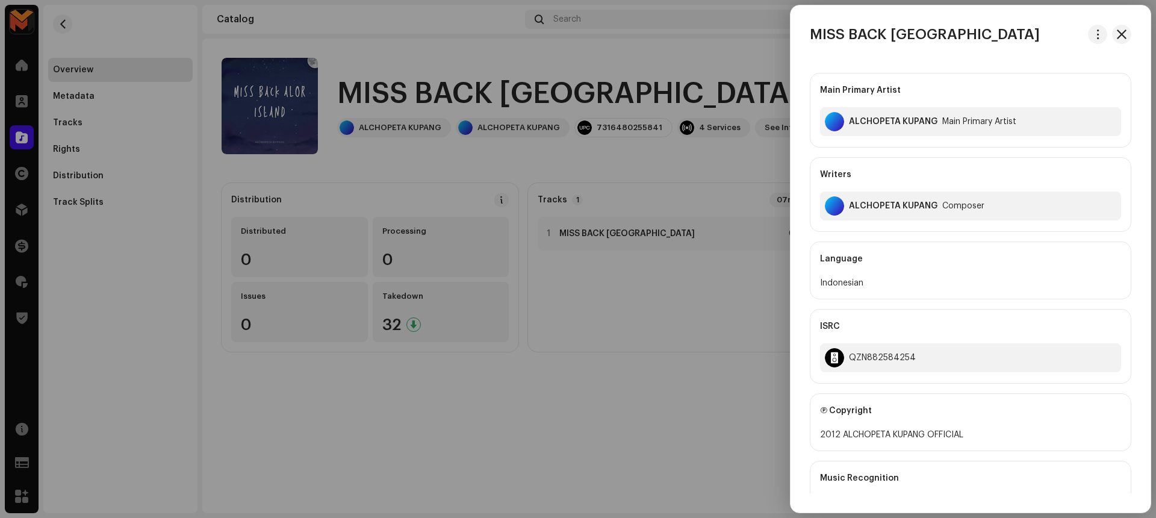
click at [658, 400] on div at bounding box center [578, 259] width 1156 height 518
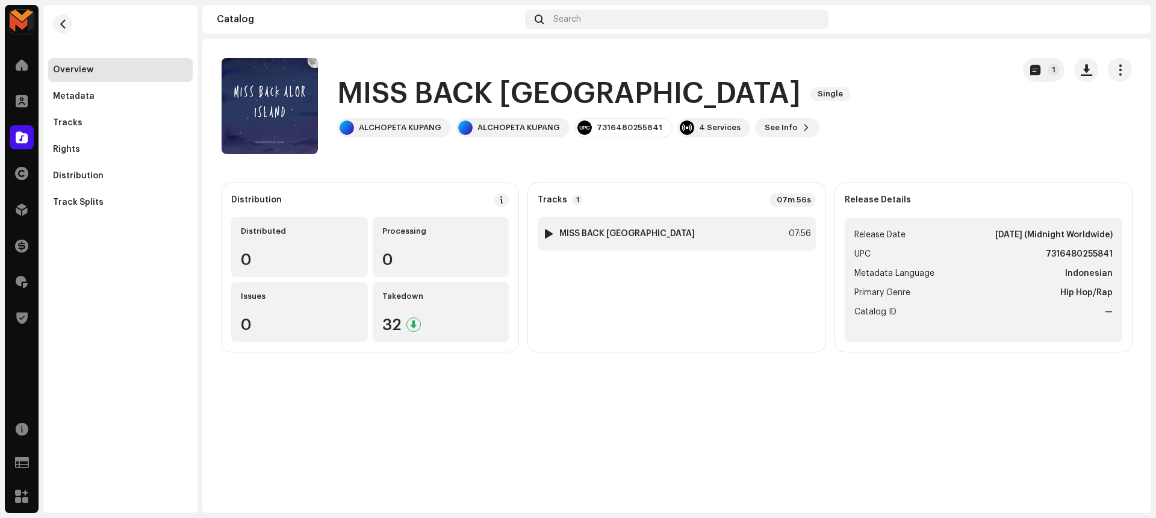
click at [649, 247] on div "1 MISS BACK [GEOGRAPHIC_DATA] 07:56" at bounding box center [677, 234] width 278 height 34
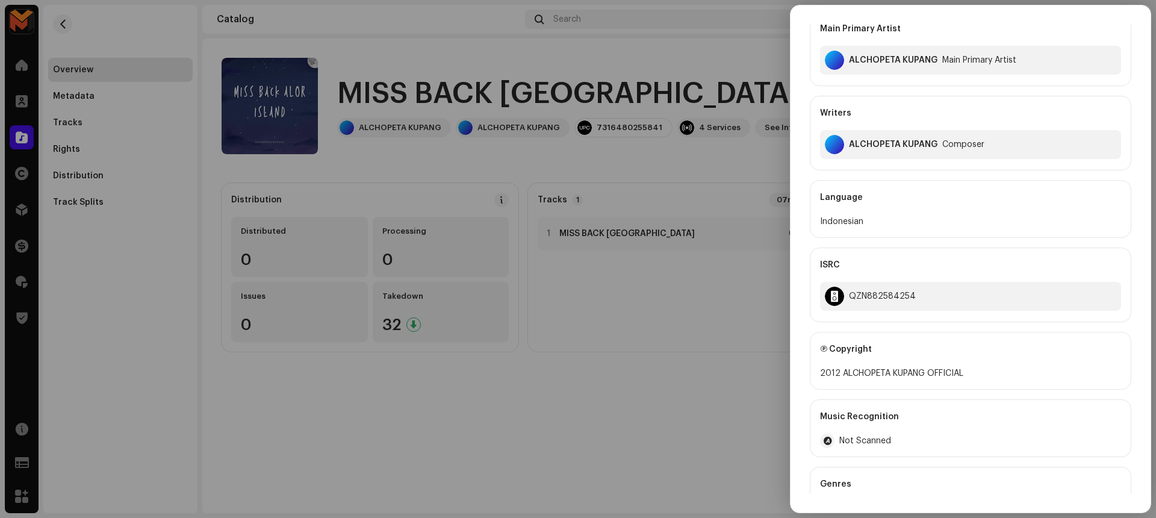
scroll to position [177, 0]
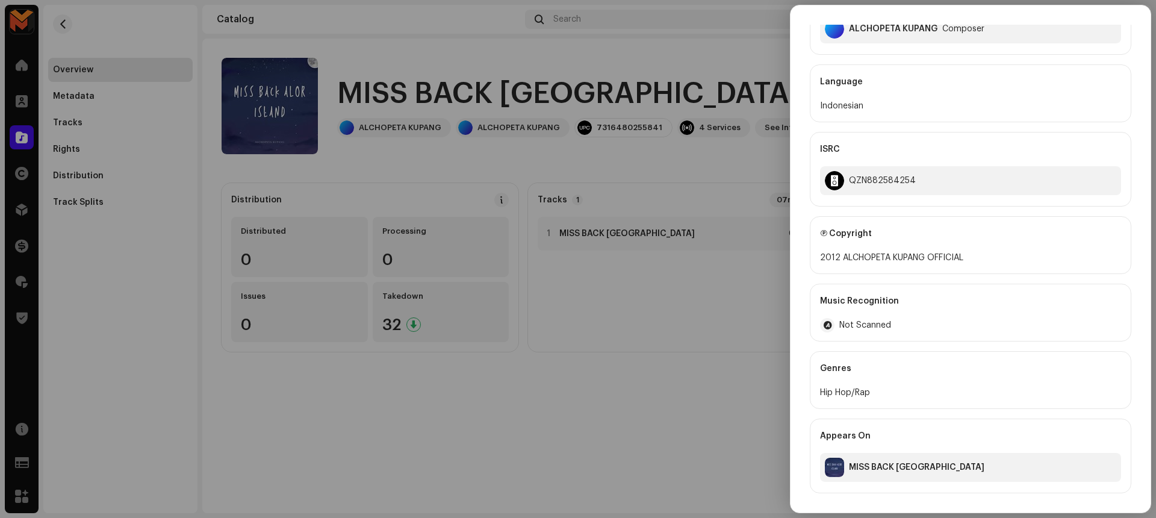
click at [727, 185] on div at bounding box center [578, 259] width 1156 height 518
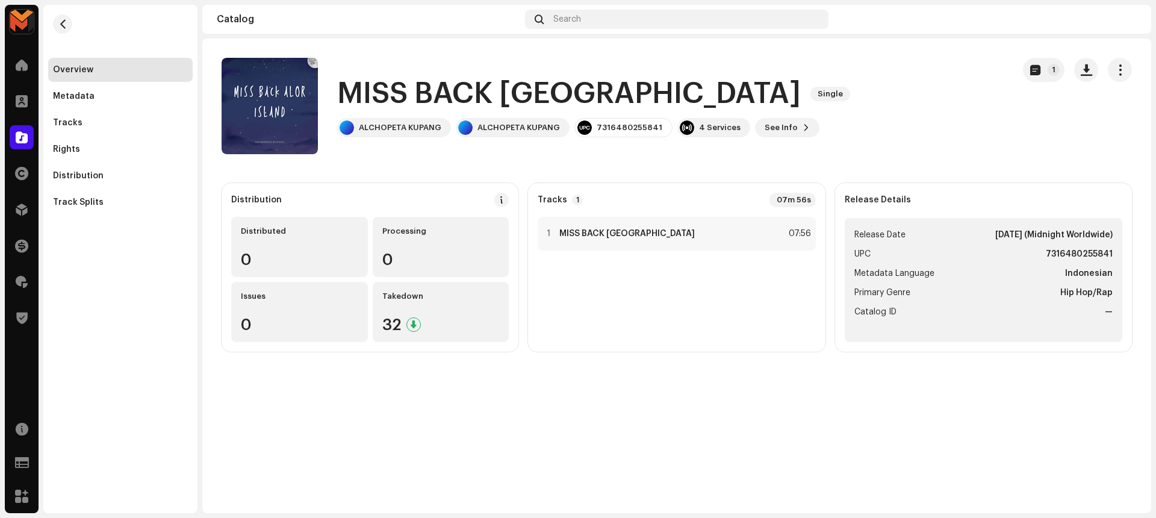
click at [1071, 254] on strong "7316480255841" at bounding box center [1079, 254] width 67 height 14
copy strong "7316480255841"
click at [826, 135] on div "MISS BACK [GEOGRAPHIC_DATA] Single ALCHOPETA KUPANG ALCHOPETA KUPANG 7316480255…" at bounding box center [613, 106] width 782 height 96
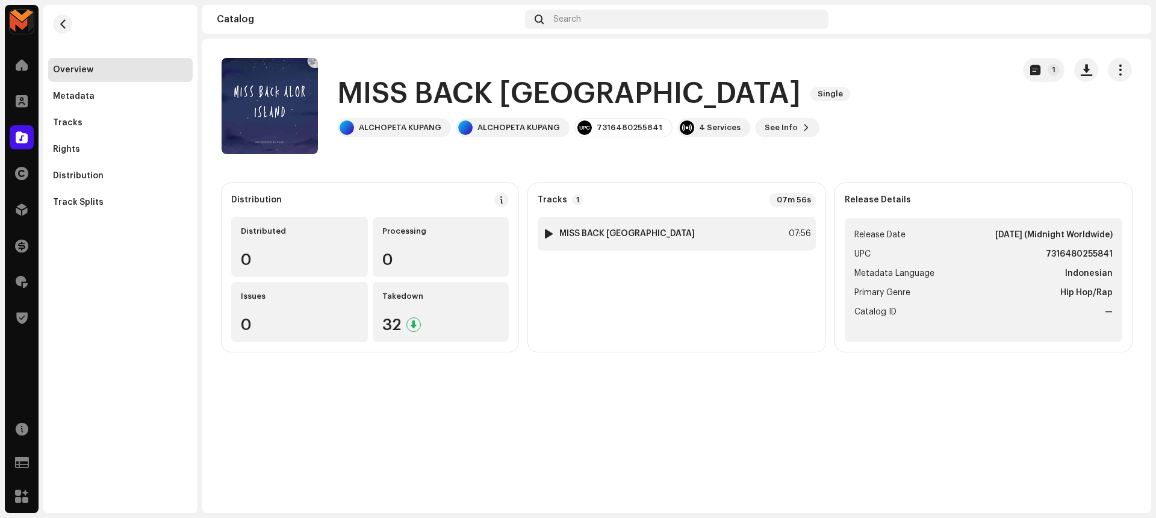
click at [733, 240] on div "1 MISS BACK [GEOGRAPHIC_DATA] 07:56" at bounding box center [677, 234] width 278 height 34
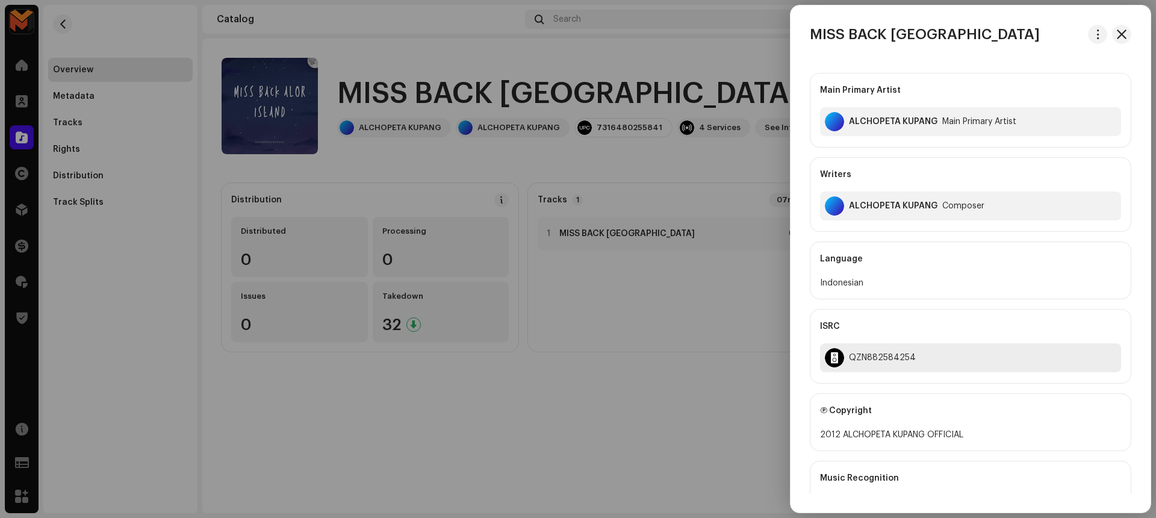
click at [912, 358] on div "QZN882584254" at bounding box center [970, 357] width 301 height 29
copy div "QZN882584254"
click at [893, 297] on div "Language Indonesian" at bounding box center [971, 270] width 322 height 58
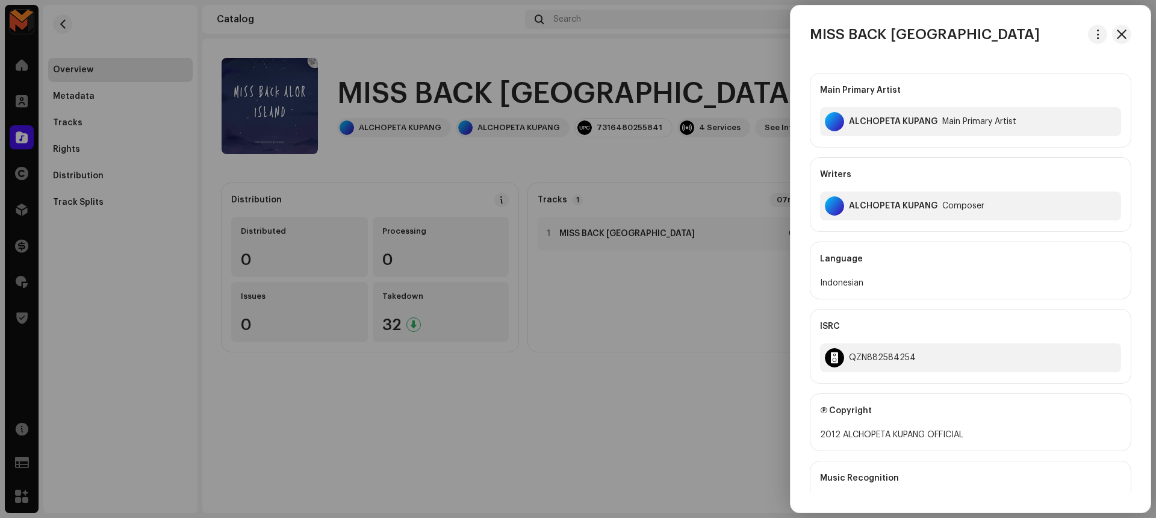
click at [733, 199] on div at bounding box center [578, 259] width 1156 height 518
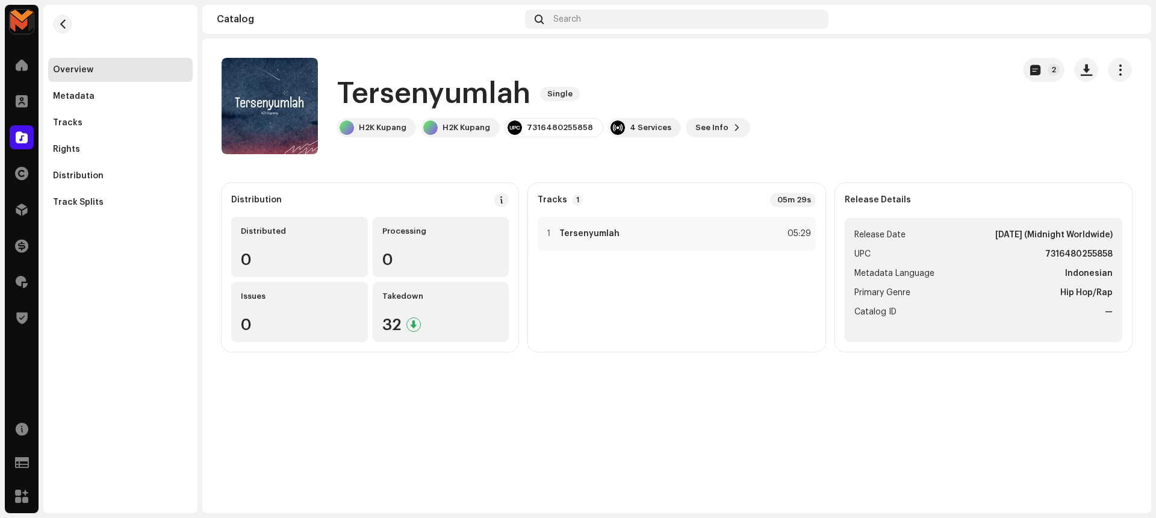
click at [534, 86] on div "Tersenyumlah Single" at bounding box center [543, 94] width 413 height 39
click at [529, 89] on h1 "Tersenyumlah" at bounding box center [433, 94] width 193 height 39
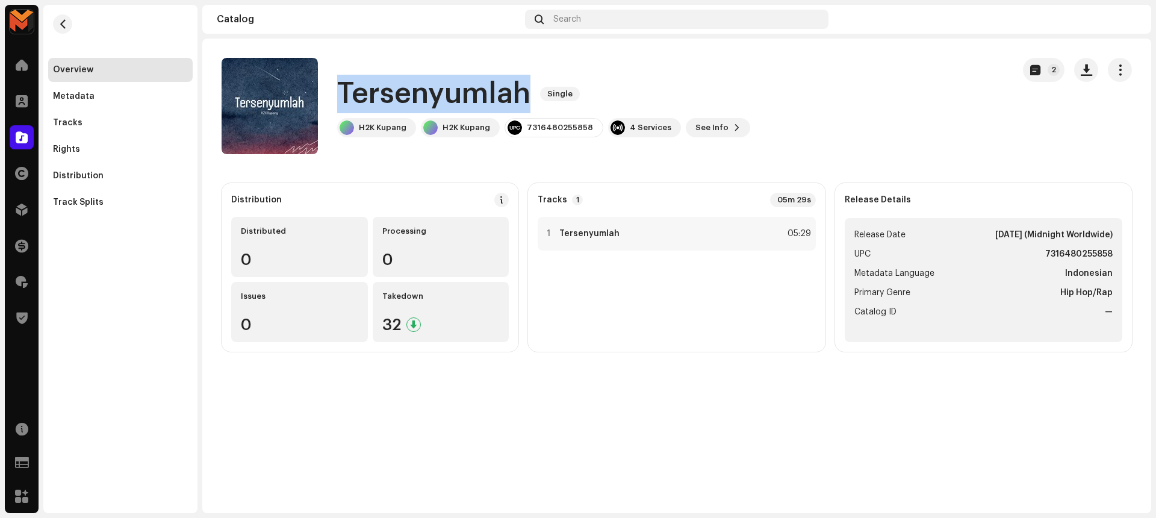
click at [529, 89] on h1 "Tersenyumlah" at bounding box center [433, 94] width 193 height 39
copy div "Tersenyumlah Single"
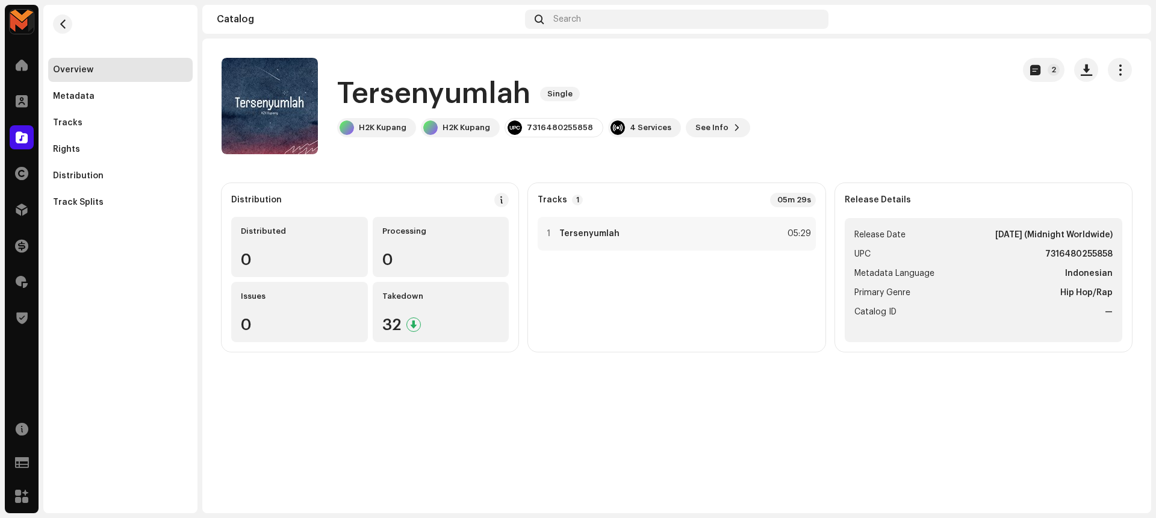
click at [715, 253] on div "1 Tersenyumlah 05:29" at bounding box center [677, 279] width 278 height 125
click at [683, 224] on div "1 Tersenyumlah 05:29" at bounding box center [677, 234] width 278 height 34
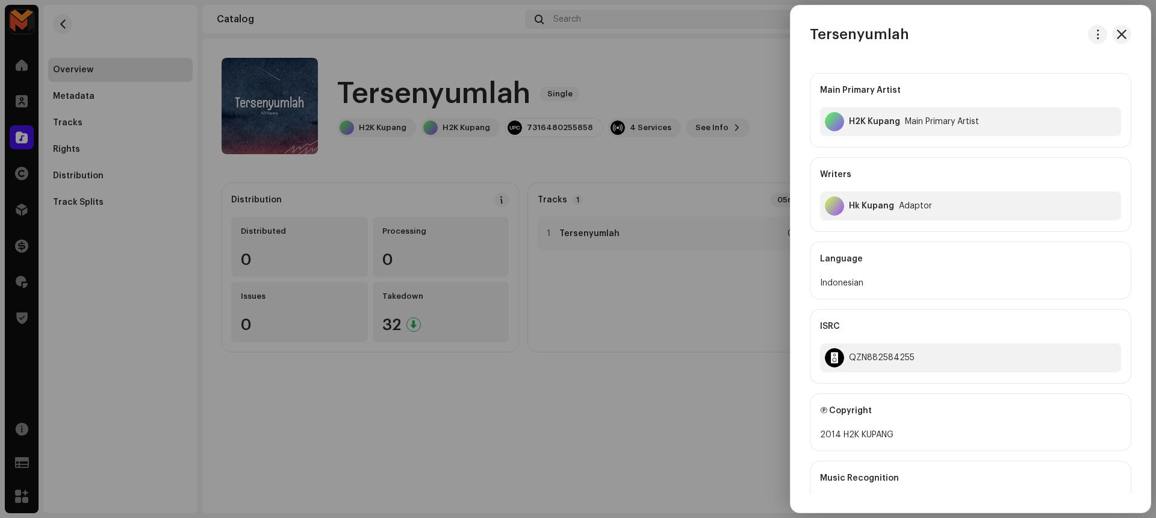
click at [558, 397] on div at bounding box center [578, 259] width 1156 height 518
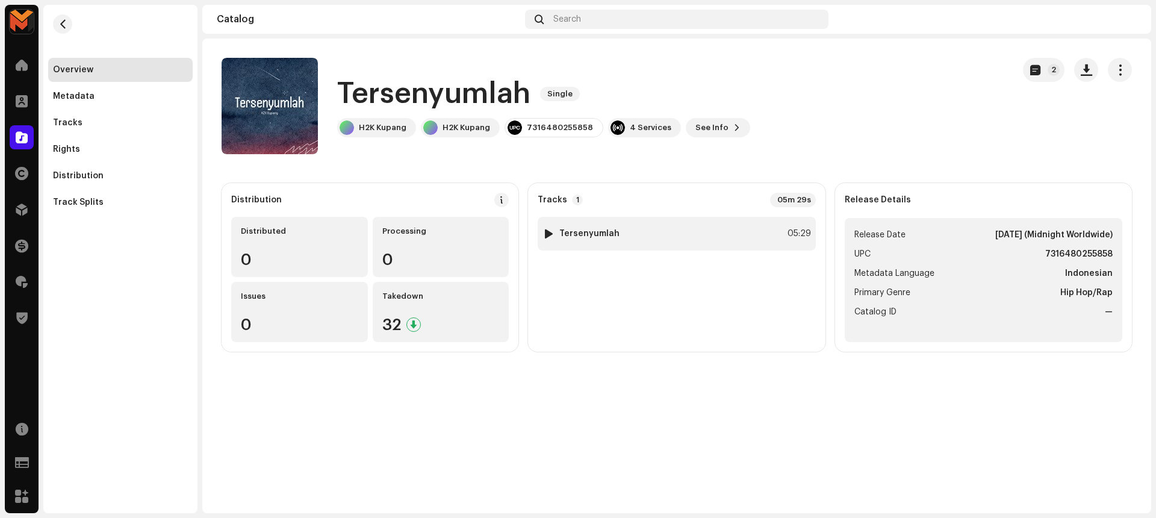
click at [541, 231] on div "1 Tersenyumlah 05:29" at bounding box center [677, 234] width 278 height 34
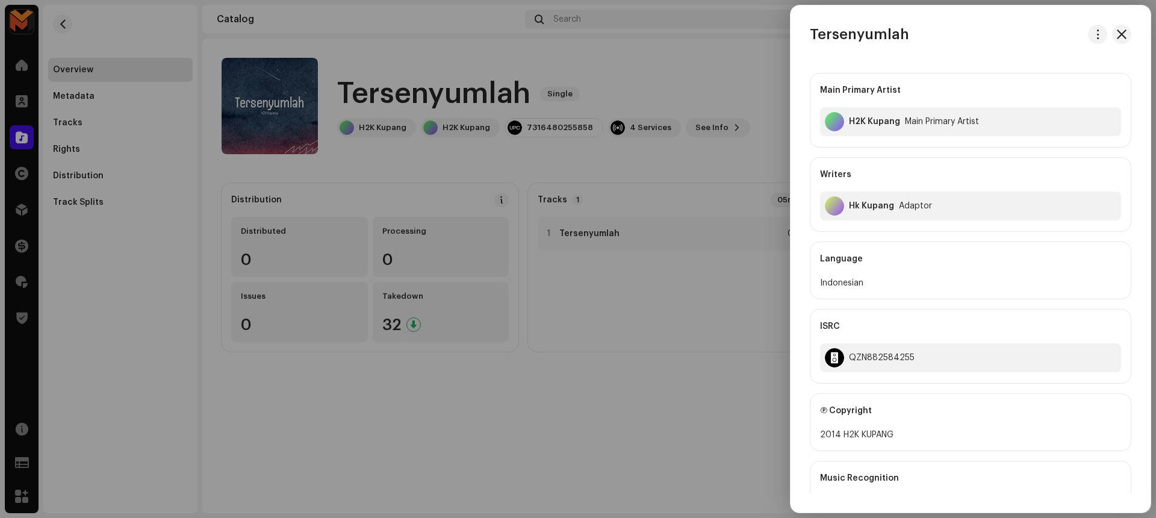
click at [574, 274] on div at bounding box center [578, 259] width 1156 height 518
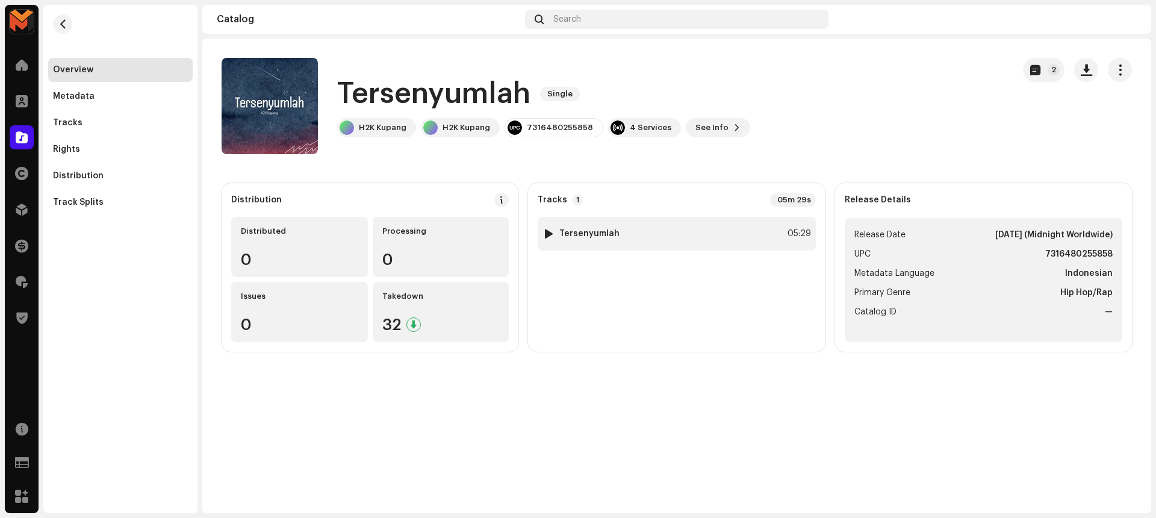
click at [548, 230] on div at bounding box center [548, 234] width 9 height 10
click at [401, 487] on p-slider at bounding box center [716, 488] width 643 height 2
click at [413, 487] on p-slider at bounding box center [716, 488] width 643 height 2
click at [428, 490] on div "00:12 05:29" at bounding box center [716, 489] width 714 height 10
click at [327, 490] on span at bounding box center [330, 489] width 7 height 10
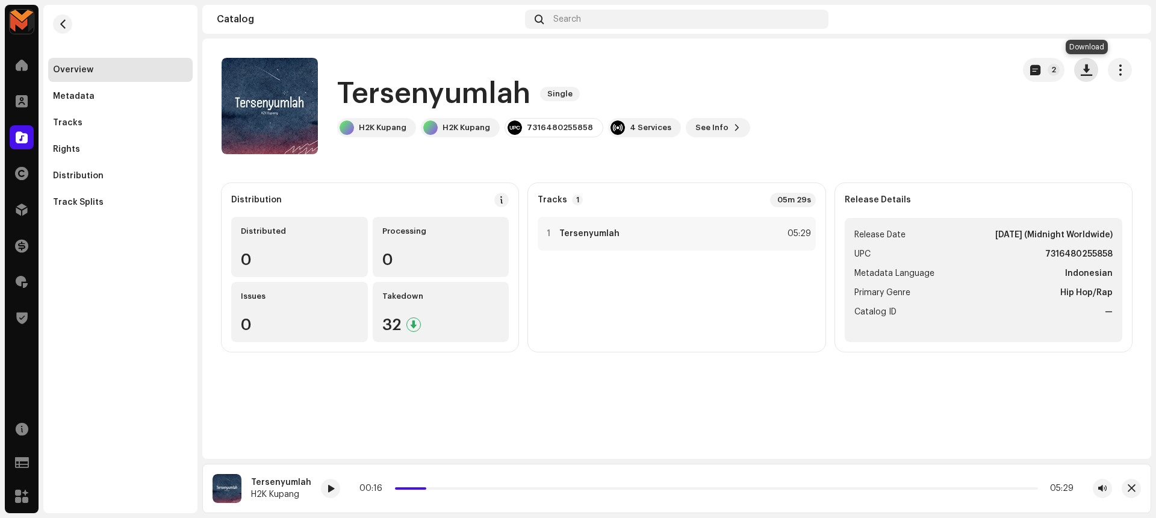
click at [1084, 67] on span "button" at bounding box center [1086, 70] width 11 height 10
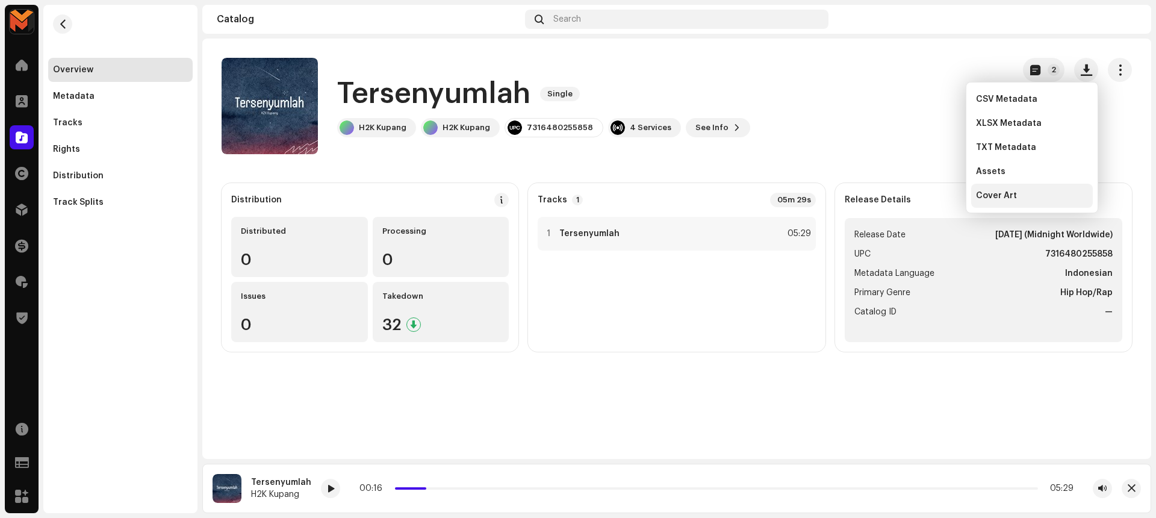
click at [1031, 202] on div "Cover Art" at bounding box center [1032, 196] width 122 height 24
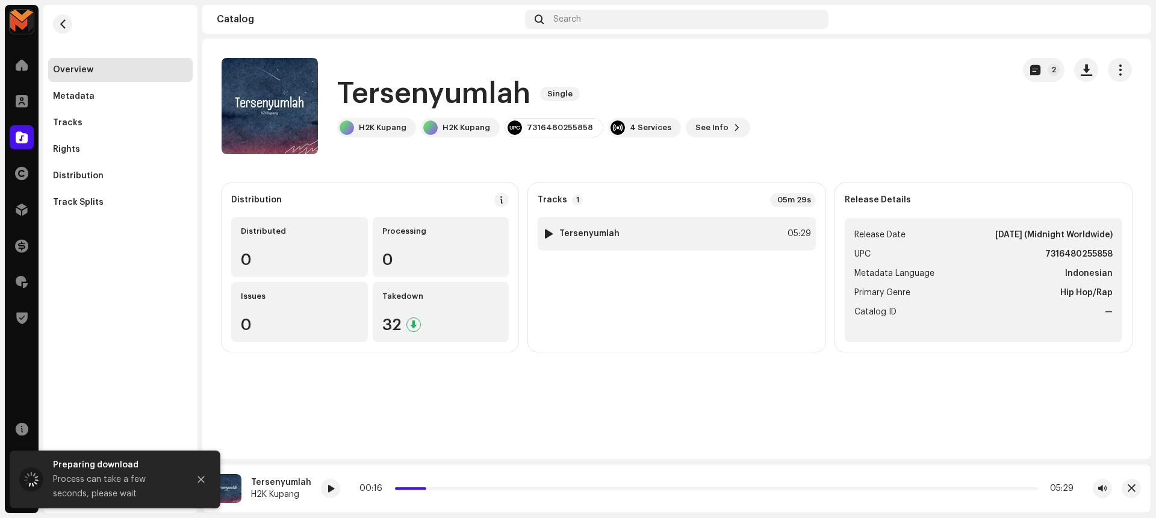
click at [740, 244] on div "1 Tersenyumlah 05:29" at bounding box center [677, 234] width 278 height 34
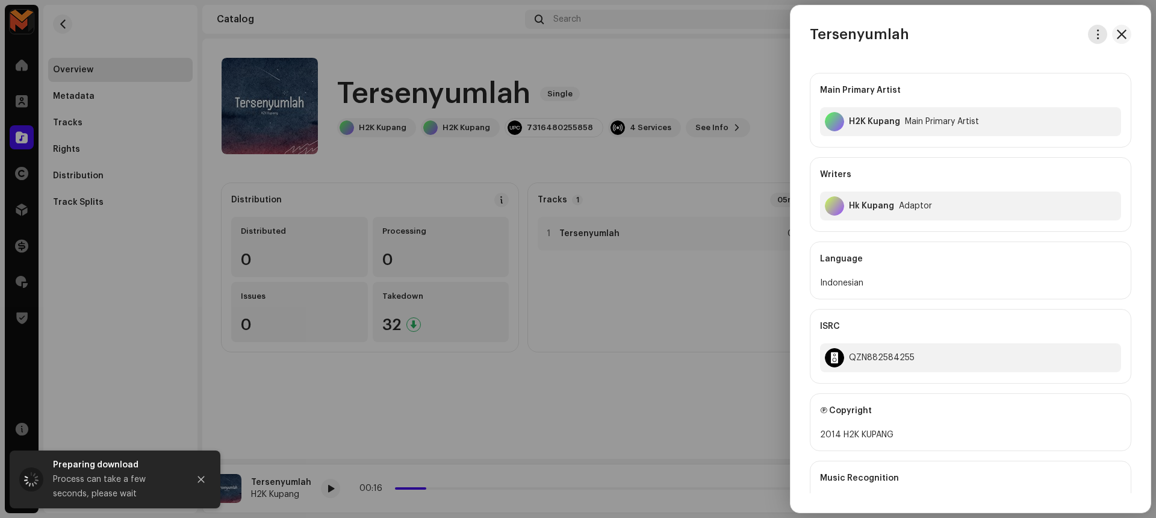
click at [1092, 28] on button "button" at bounding box center [1097, 34] width 19 height 19
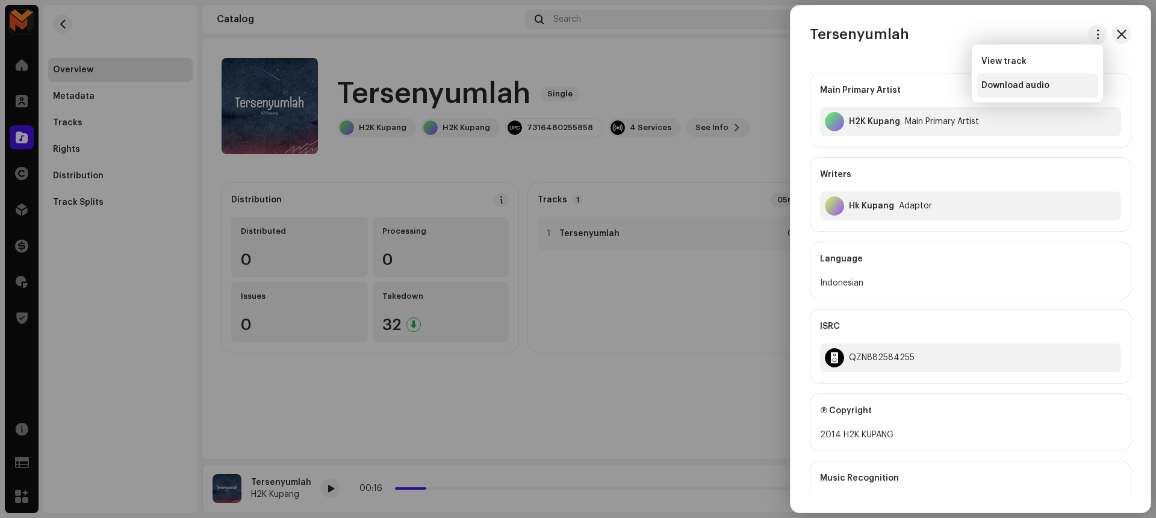
click at [1031, 85] on span "Download audio" at bounding box center [1016, 86] width 68 height 10
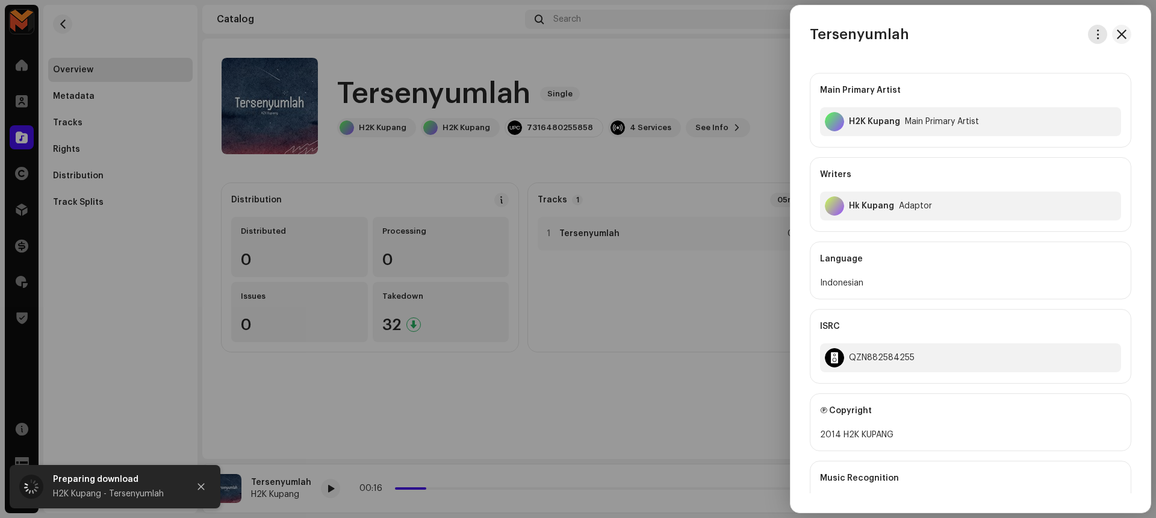
click at [1097, 32] on span "button" at bounding box center [1098, 35] width 9 height 10
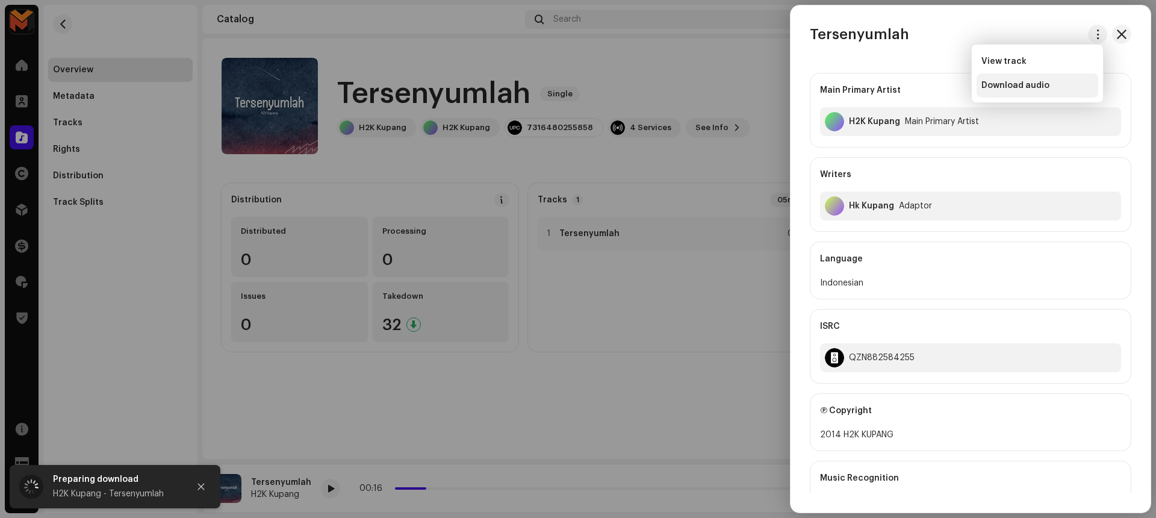
click at [1054, 79] on div "Download audio" at bounding box center [1038, 85] width 122 height 24
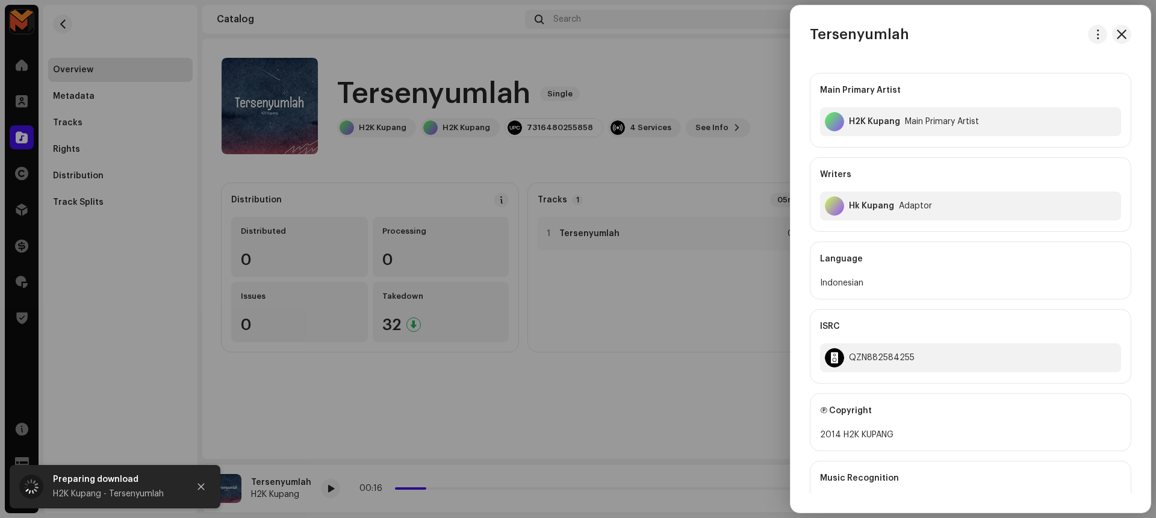
drag, startPoint x: 516, startPoint y: 409, endPoint x: 504, endPoint y: 418, distance: 15.1
click at [516, 409] on div at bounding box center [578, 259] width 1156 height 518
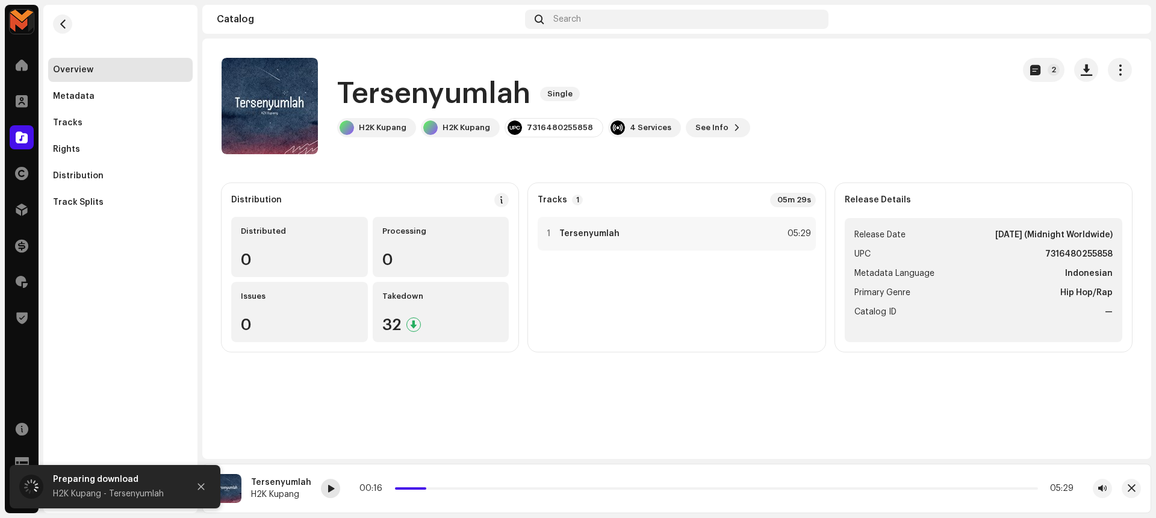
click at [332, 488] on div at bounding box center [330, 488] width 19 height 19
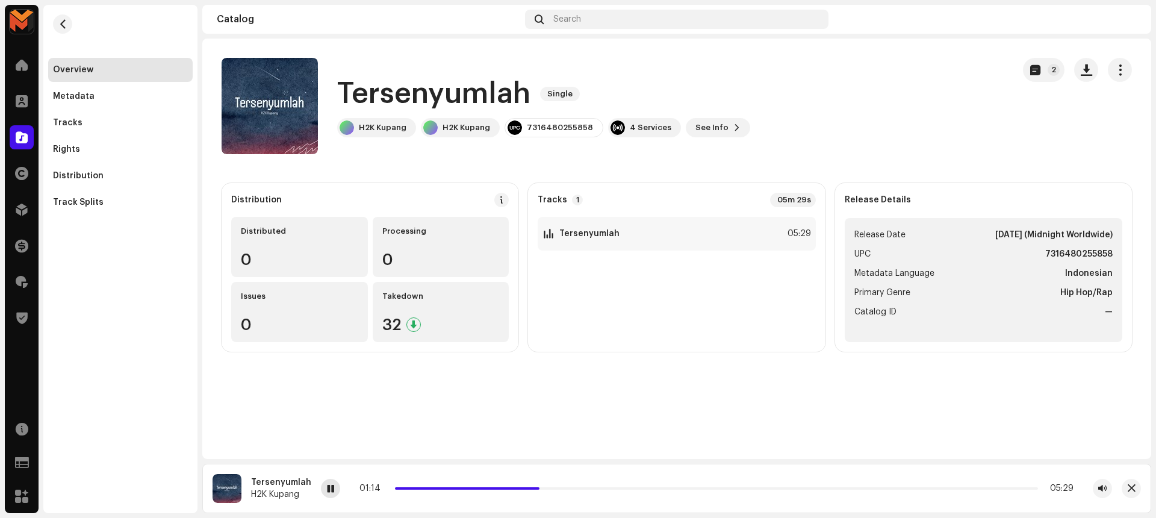
click at [327, 487] on span at bounding box center [330, 489] width 7 height 10
click at [706, 233] on div "1 Tersenyumlah 05:29" at bounding box center [677, 234] width 278 height 34
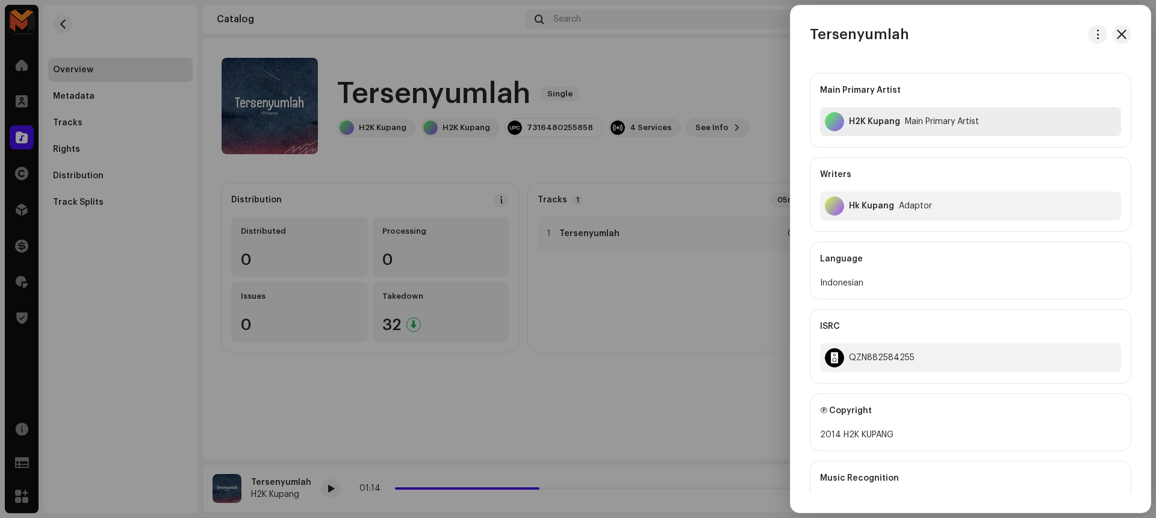
click at [871, 123] on div "H2K Kupang" at bounding box center [874, 122] width 51 height 10
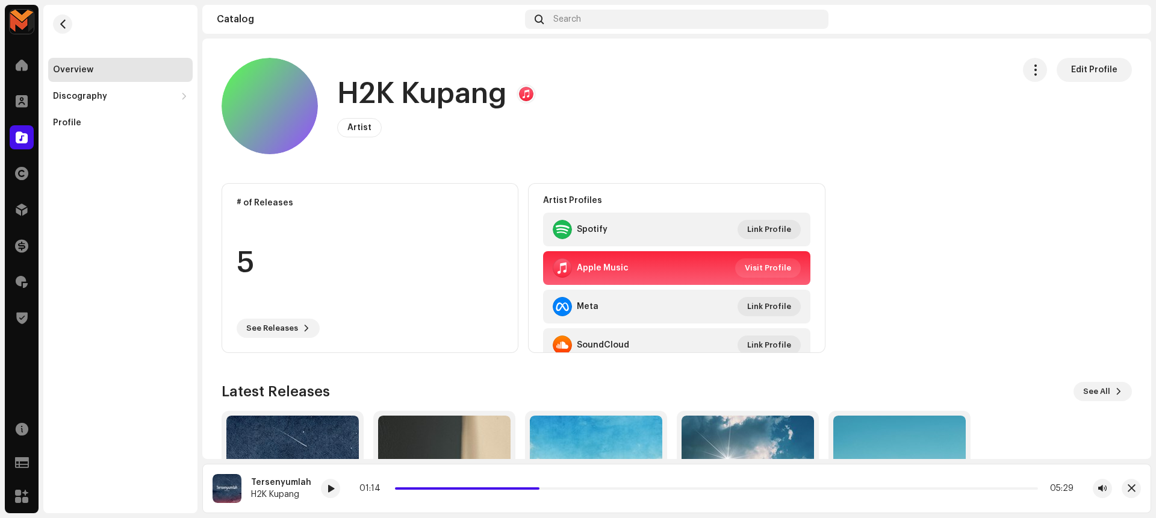
click at [412, 98] on h1 "H2K Kupang" at bounding box center [422, 94] width 170 height 39
copy h1 "H2K Kupang"
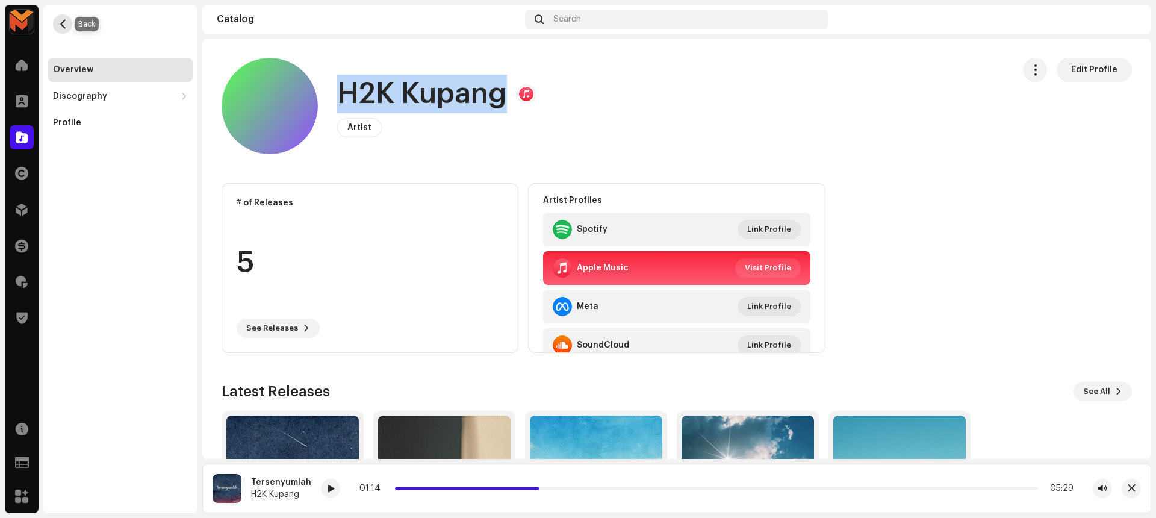
click at [55, 21] on button "button" at bounding box center [62, 23] width 19 height 19
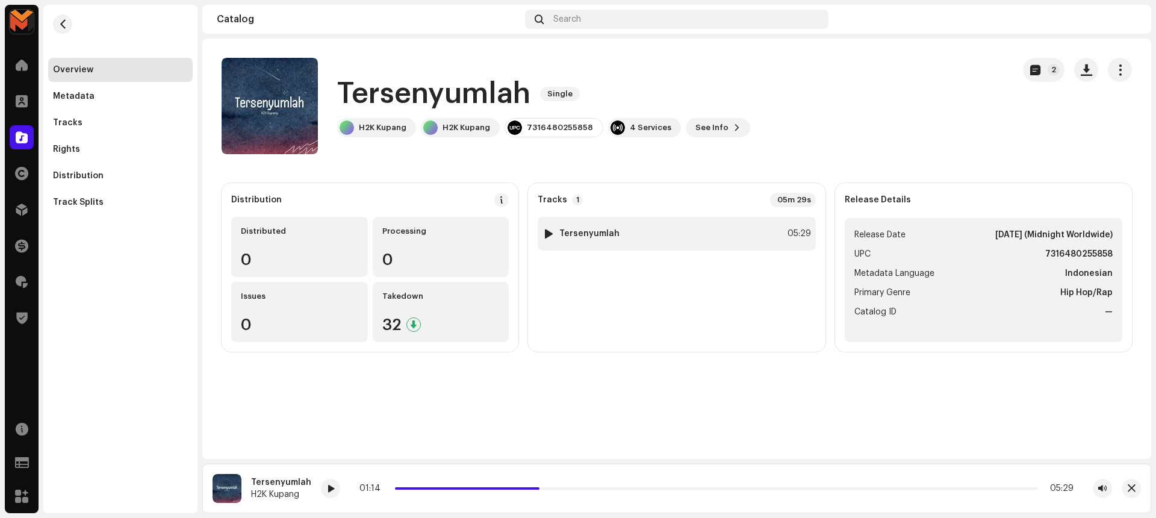
click at [745, 232] on div "1 Tersenyumlah 05:29" at bounding box center [677, 234] width 278 height 34
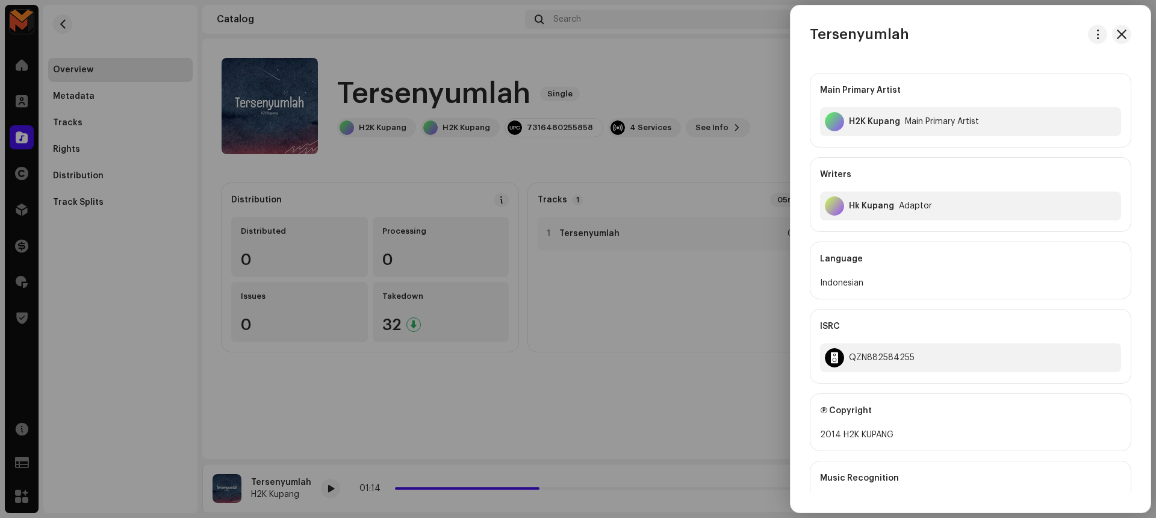
click at [875, 205] on div "Hk Kupang" at bounding box center [871, 206] width 45 height 10
copy div "Hk Kupang"
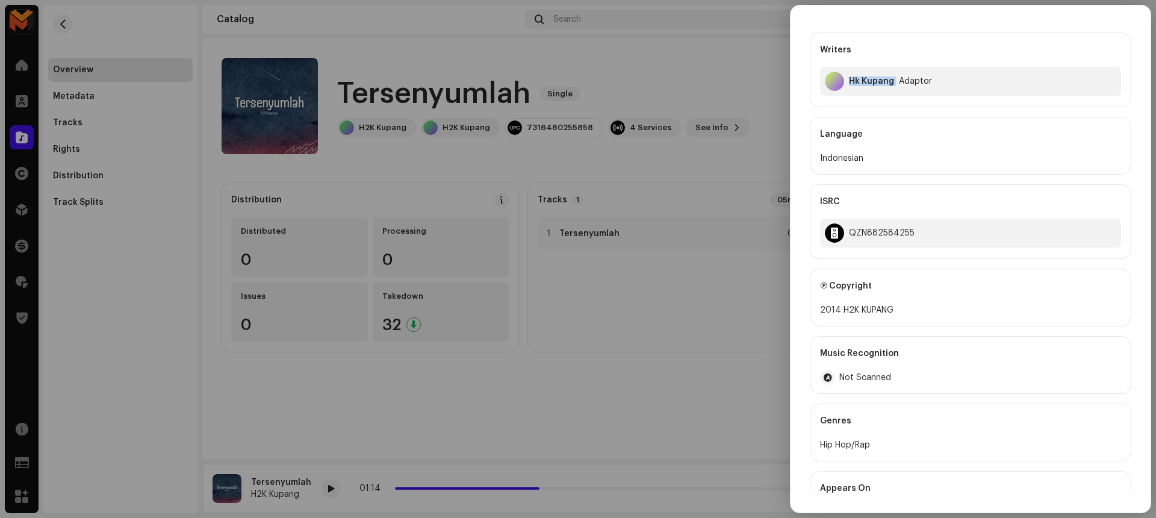
scroll to position [132, 0]
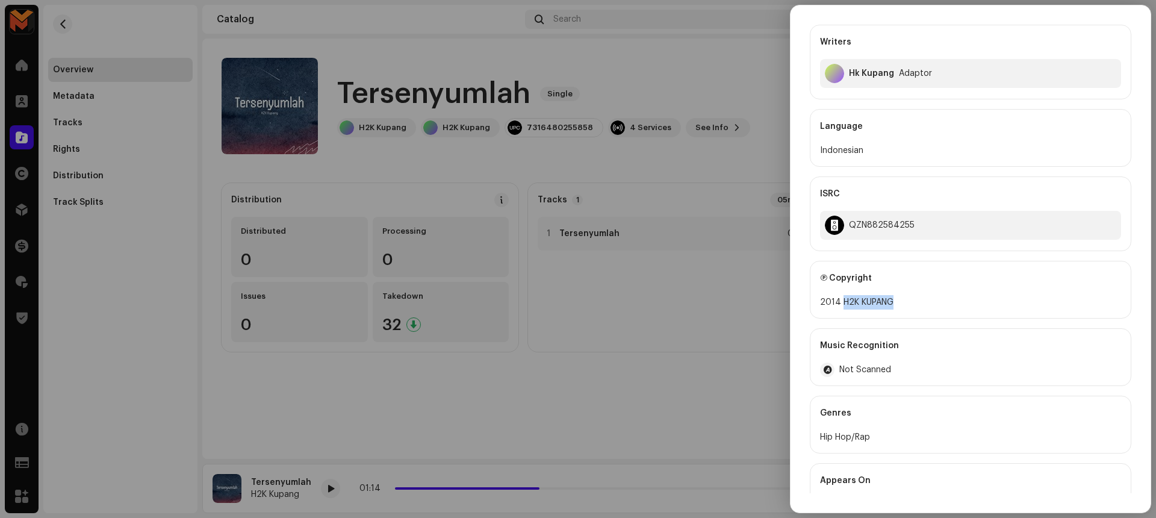
drag, startPoint x: 841, startPoint y: 302, endPoint x: 925, endPoint y: 300, distance: 84.3
click at [925, 300] on div "2014 H2K KUPANG" at bounding box center [970, 302] width 301 height 14
copy div "H2K KUPANG"
click at [883, 223] on div "QZN882584255" at bounding box center [882, 225] width 66 height 10
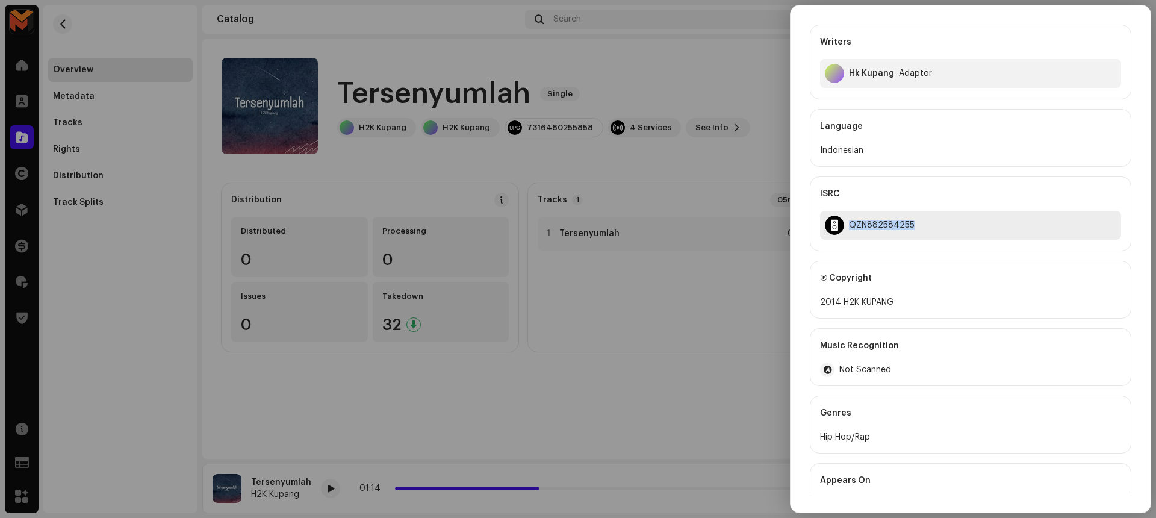
click at [883, 223] on div "QZN882584255" at bounding box center [882, 225] width 66 height 10
copy div "QZN882584255"
click at [695, 155] on div at bounding box center [578, 259] width 1156 height 518
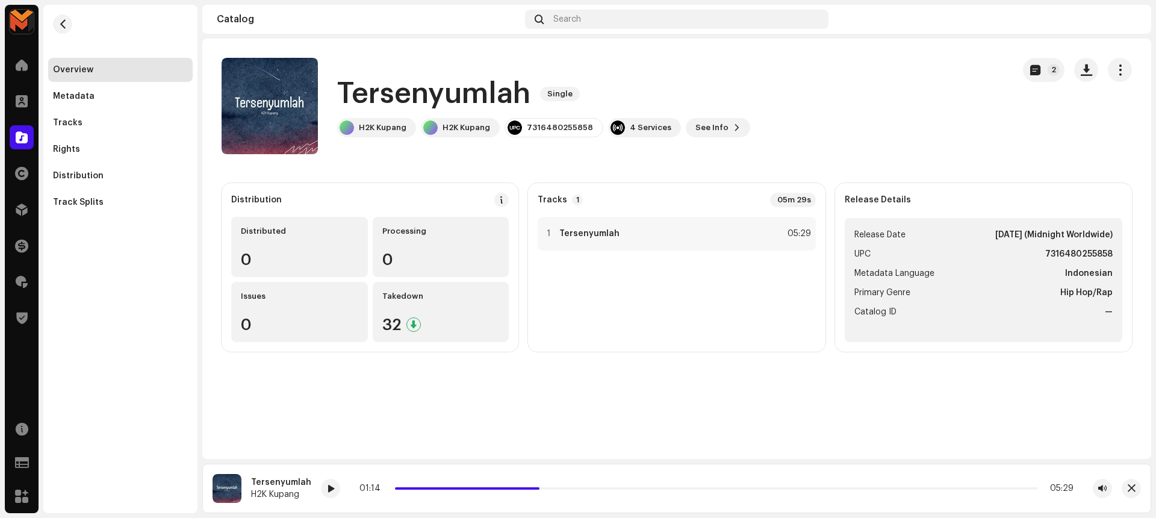
click at [1081, 248] on strong "7316480255858" at bounding box center [1078, 254] width 67 height 14
copy strong "7316480255858"
click at [741, 231] on div "1 Tersenyumlah 05:29" at bounding box center [677, 234] width 278 height 34
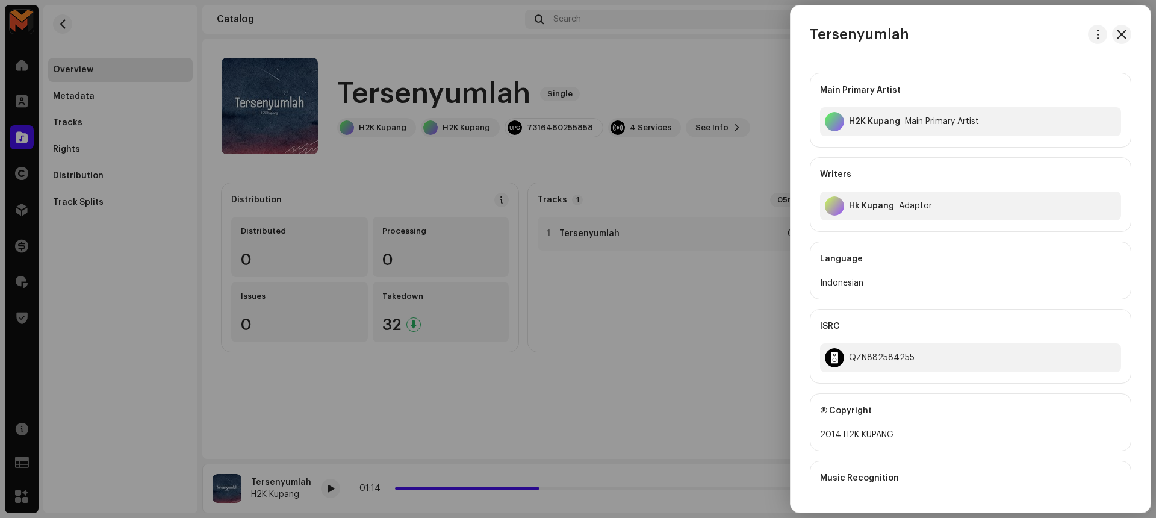
drag, startPoint x: 665, startPoint y: 415, endPoint x: 677, endPoint y: 411, distance: 13.2
click at [677, 411] on div at bounding box center [578, 259] width 1156 height 518
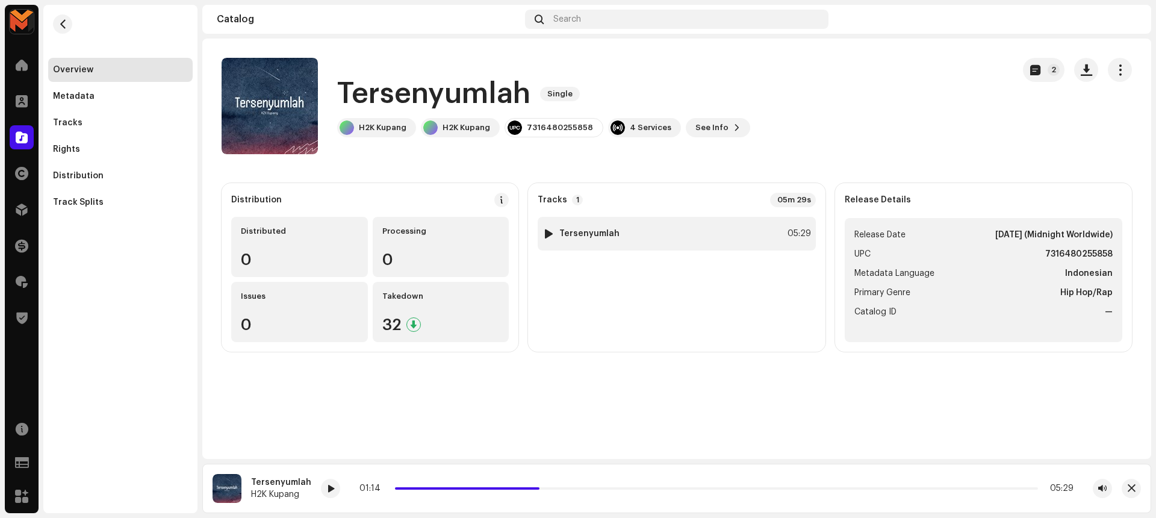
click at [766, 235] on div "1 Tersenyumlah 05:29" at bounding box center [677, 234] width 278 height 34
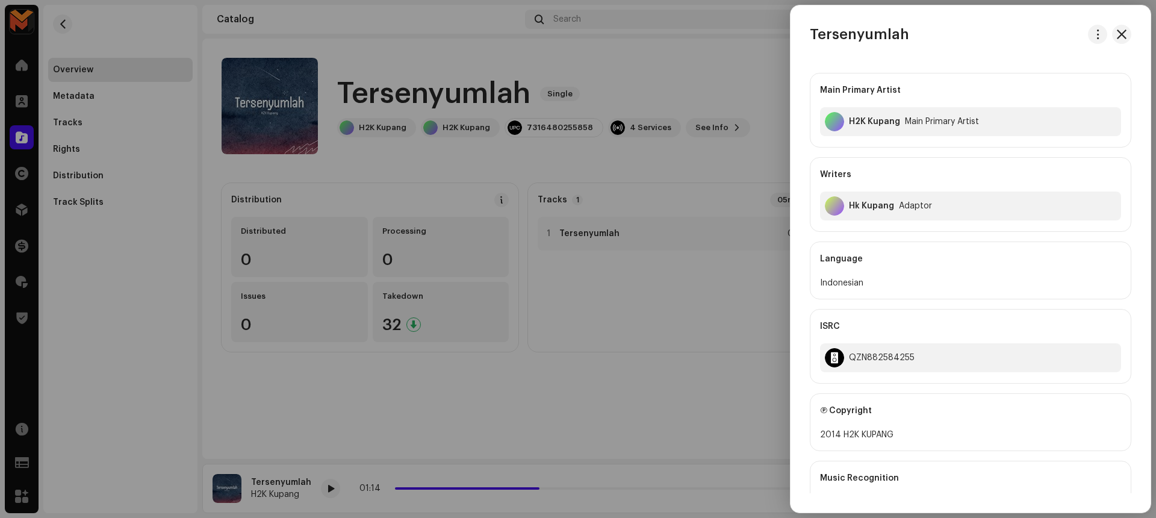
drag, startPoint x: 709, startPoint y: 402, endPoint x: 714, endPoint y: 168, distance: 233.7
click at [708, 401] on div at bounding box center [578, 259] width 1156 height 518
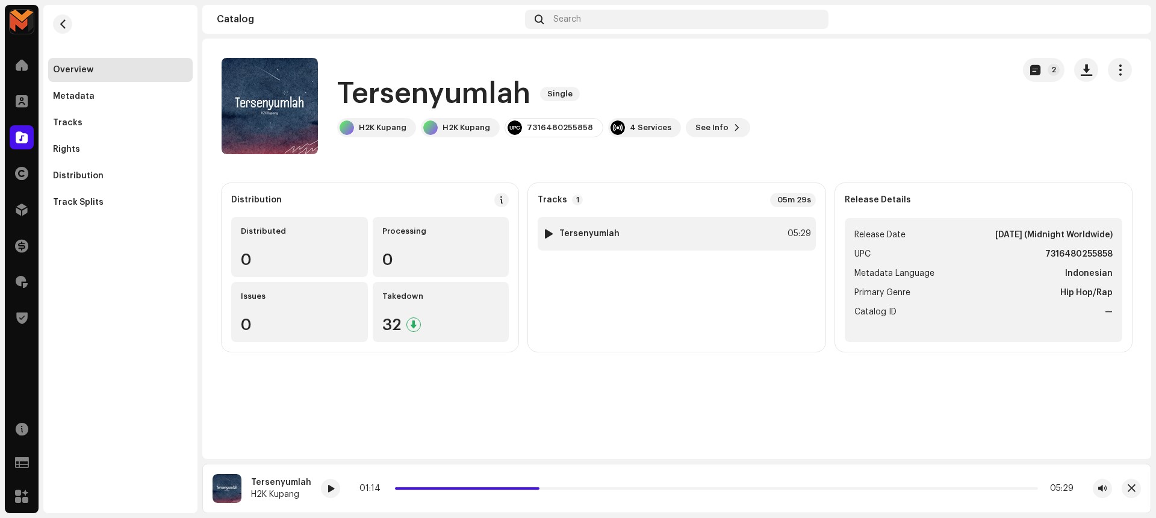
click at [786, 232] on div "05:29" at bounding box center [798, 233] width 26 height 14
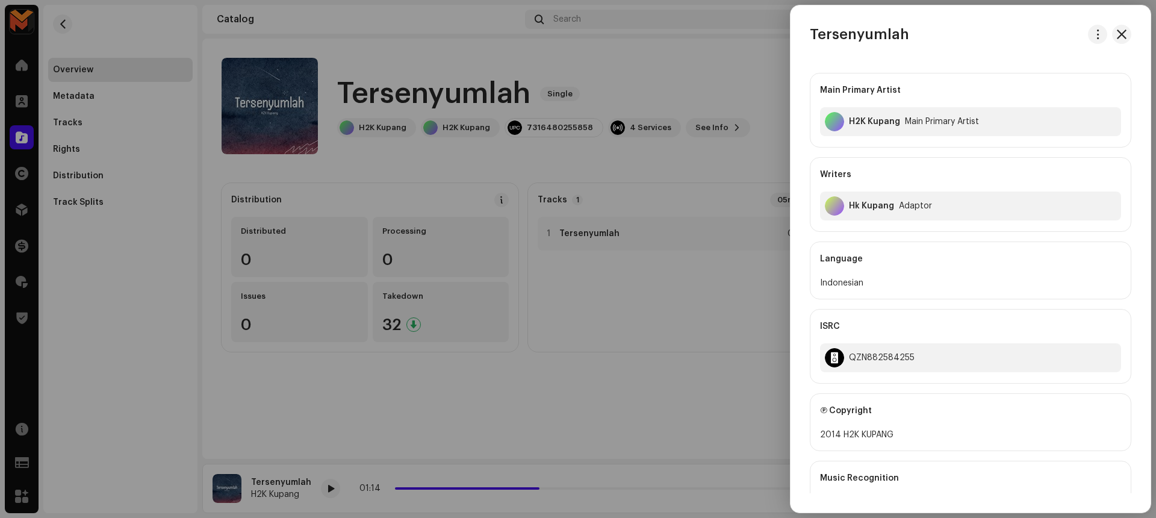
click at [745, 150] on div at bounding box center [578, 259] width 1156 height 518
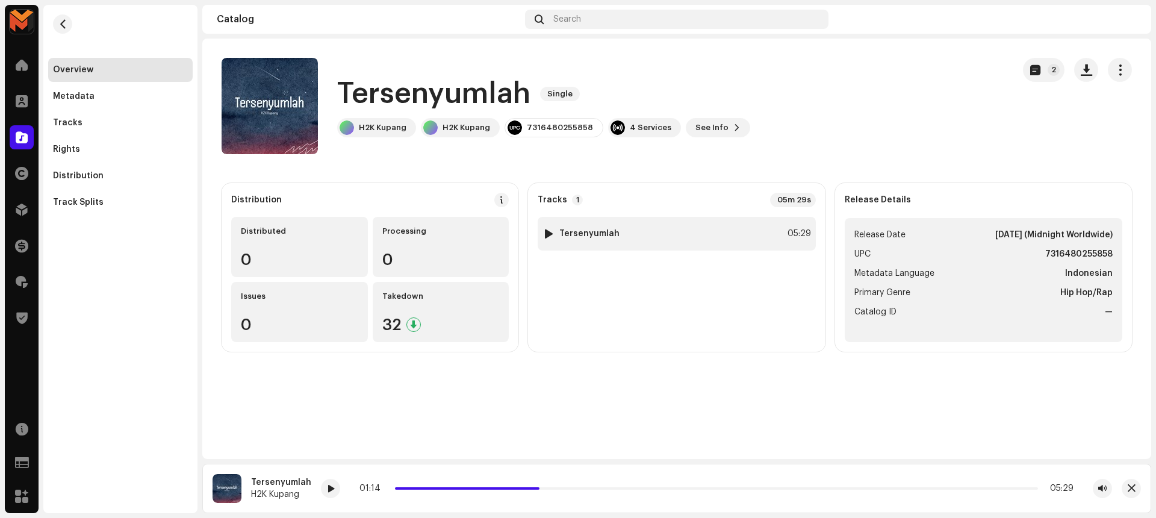
click at [759, 229] on div "1 Tersenyumlah 05:29" at bounding box center [677, 234] width 278 height 34
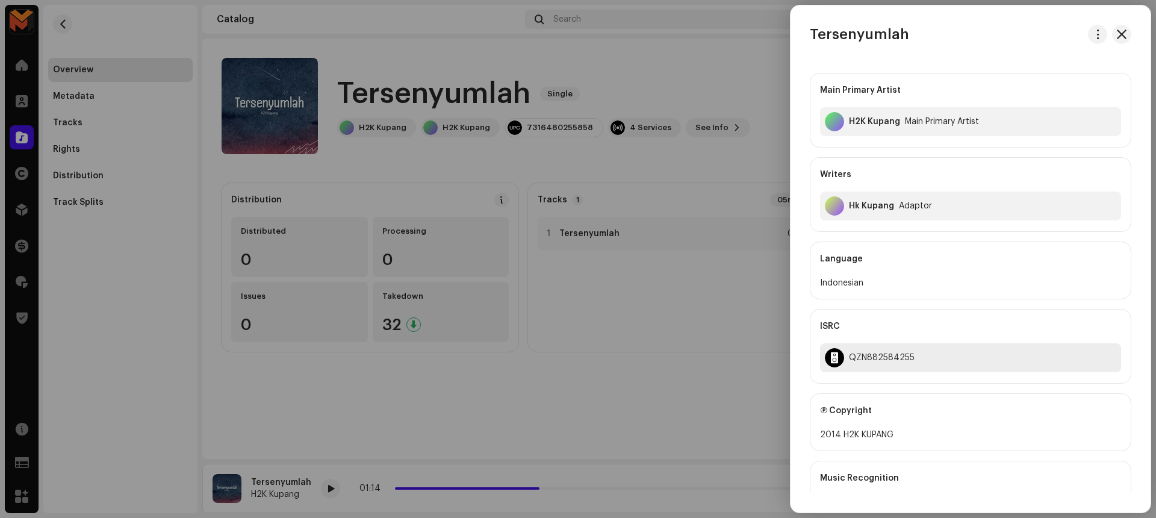
click at [879, 358] on div "QZN882584255" at bounding box center [882, 358] width 66 height 10
copy div "QZN882584255"
click at [909, 242] on div "Language" at bounding box center [970, 259] width 301 height 34
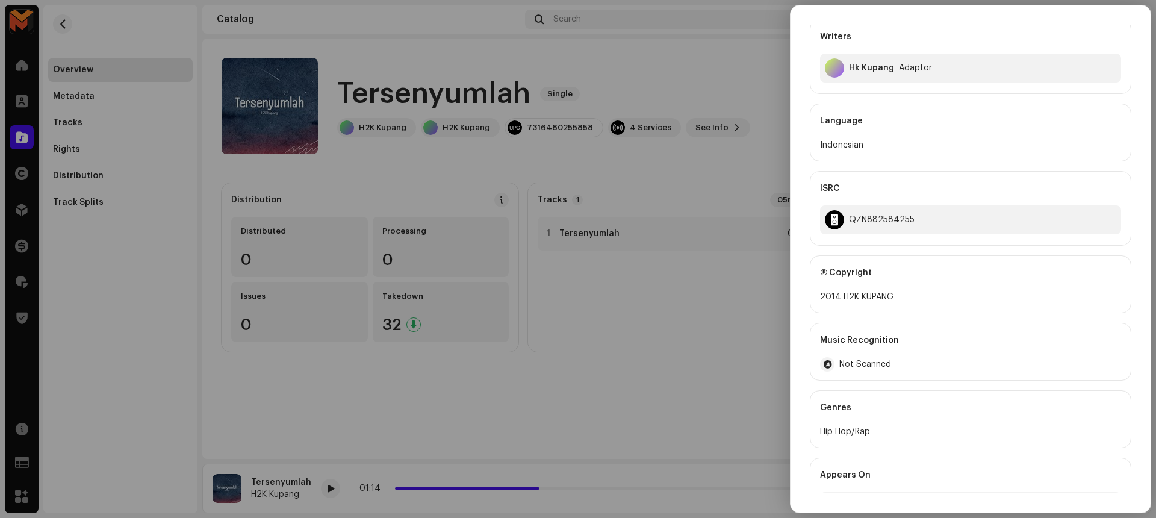
scroll to position [173, 0]
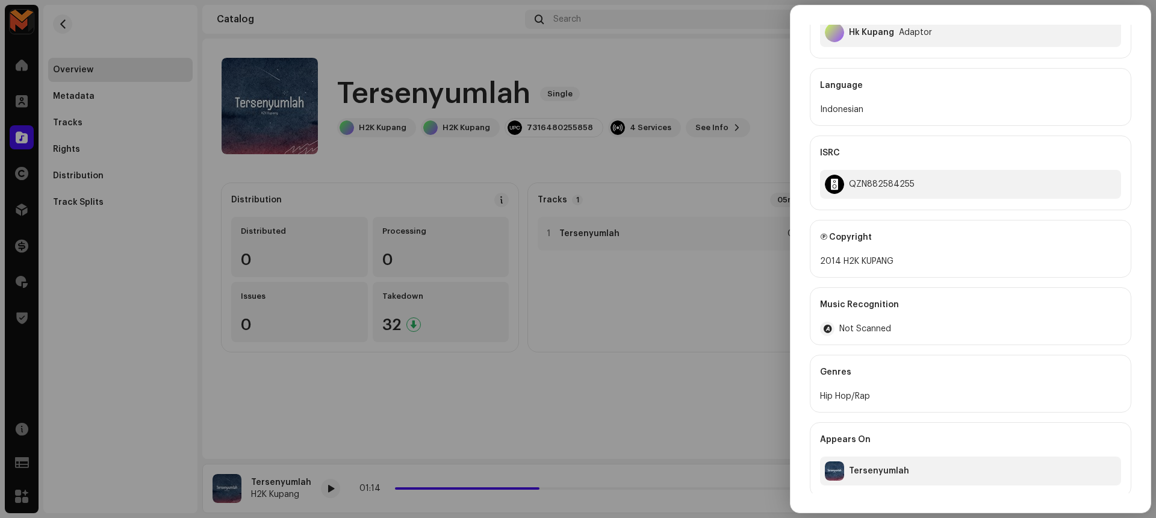
click at [720, 275] on div at bounding box center [578, 259] width 1156 height 518
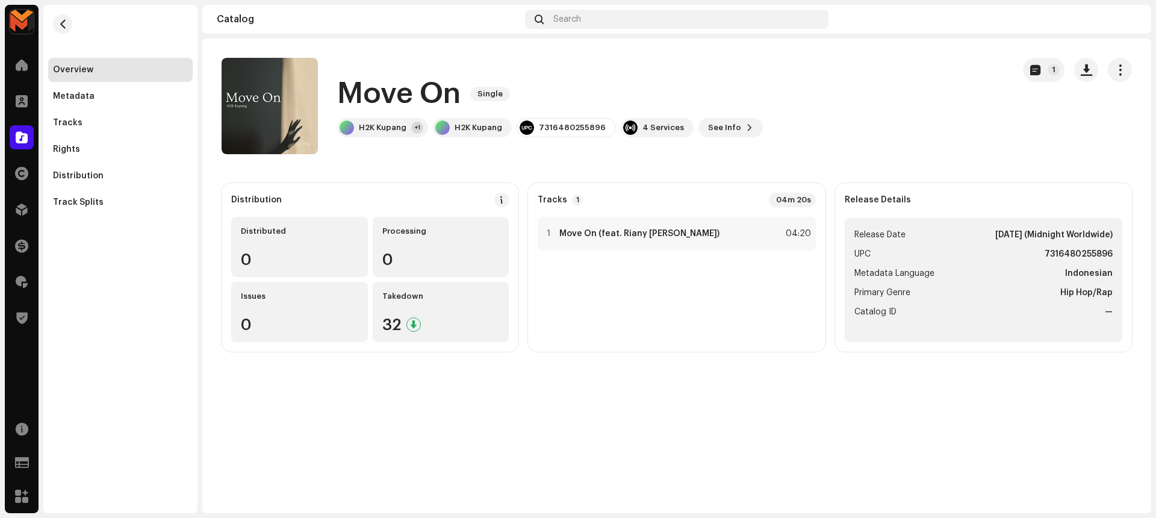
click at [429, 101] on h1 "Move On" at bounding box center [398, 94] width 123 height 39
copy div "Move On Single"
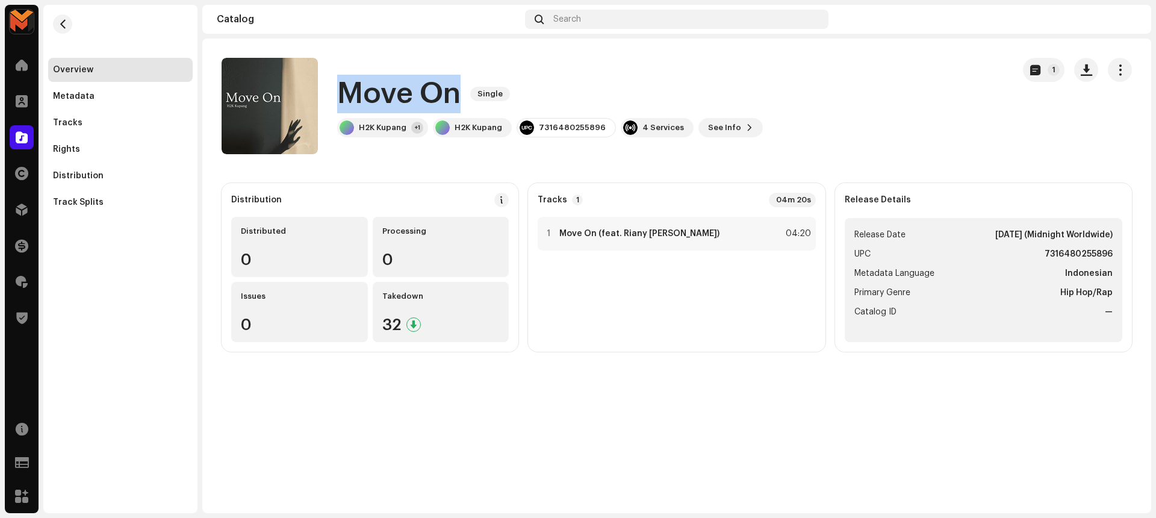
click at [600, 100] on div "Move On Single" at bounding box center [550, 94] width 426 height 39
click at [1081, 72] on span "button" at bounding box center [1086, 70] width 11 height 10
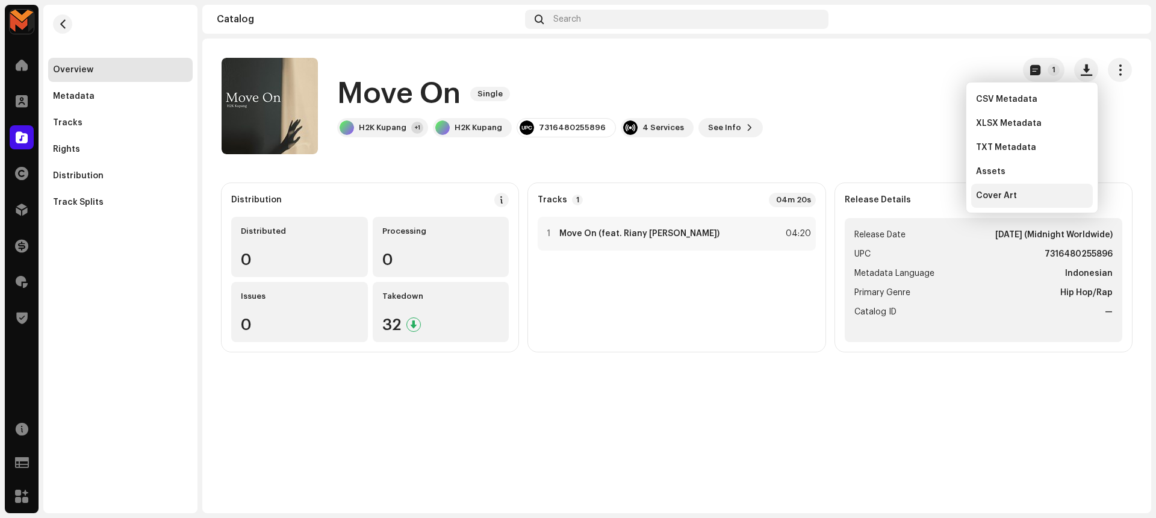
click at [1036, 191] on div "Cover Art" at bounding box center [1032, 196] width 112 height 10
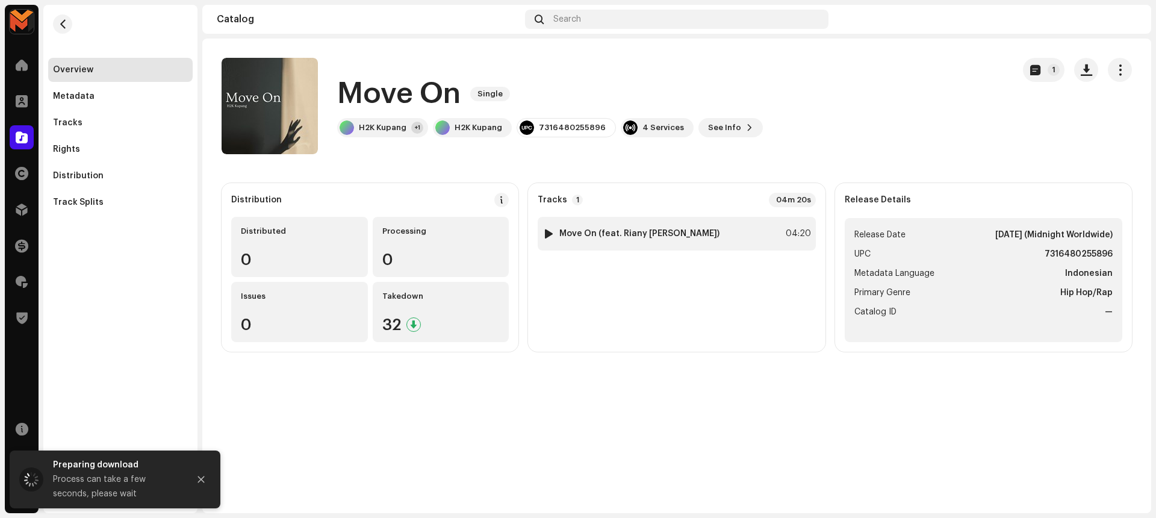
click at [626, 231] on strong "Move On (feat. Riany [PERSON_NAME])" at bounding box center [639, 234] width 160 height 10
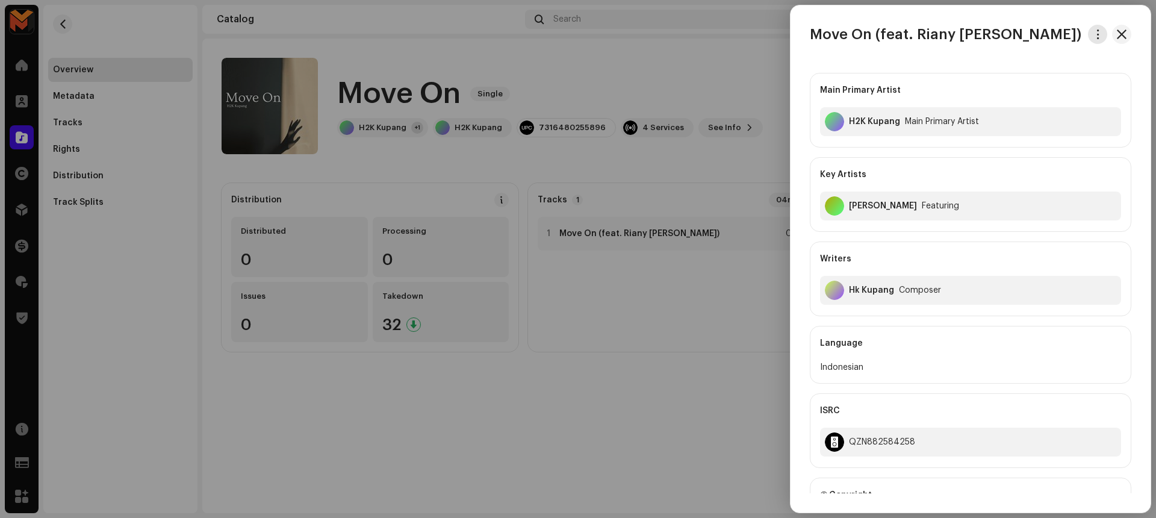
click at [1096, 34] on span "button" at bounding box center [1098, 35] width 9 height 10
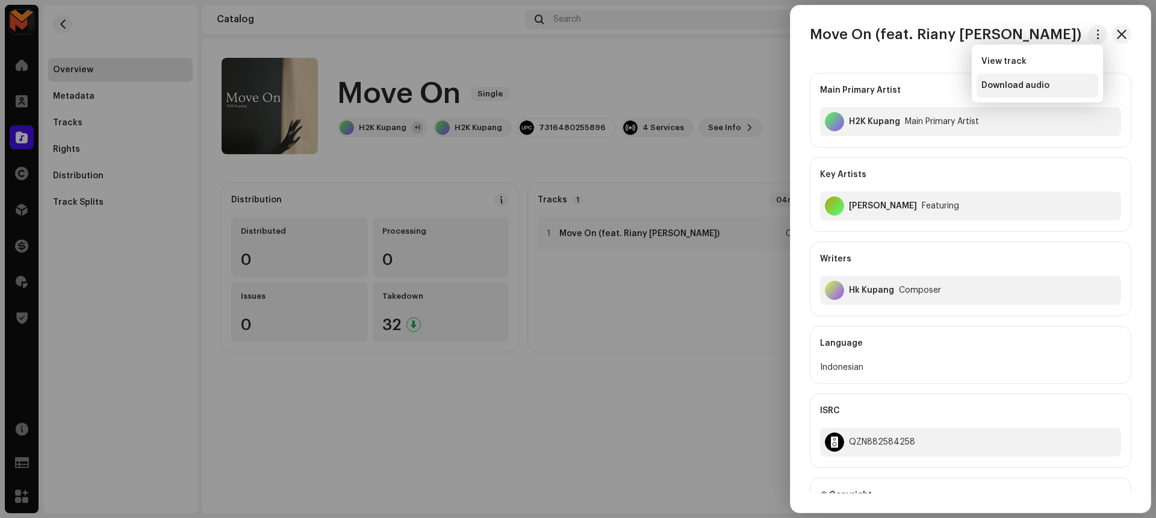
click at [1068, 81] on div "Download audio" at bounding box center [1038, 86] width 112 height 10
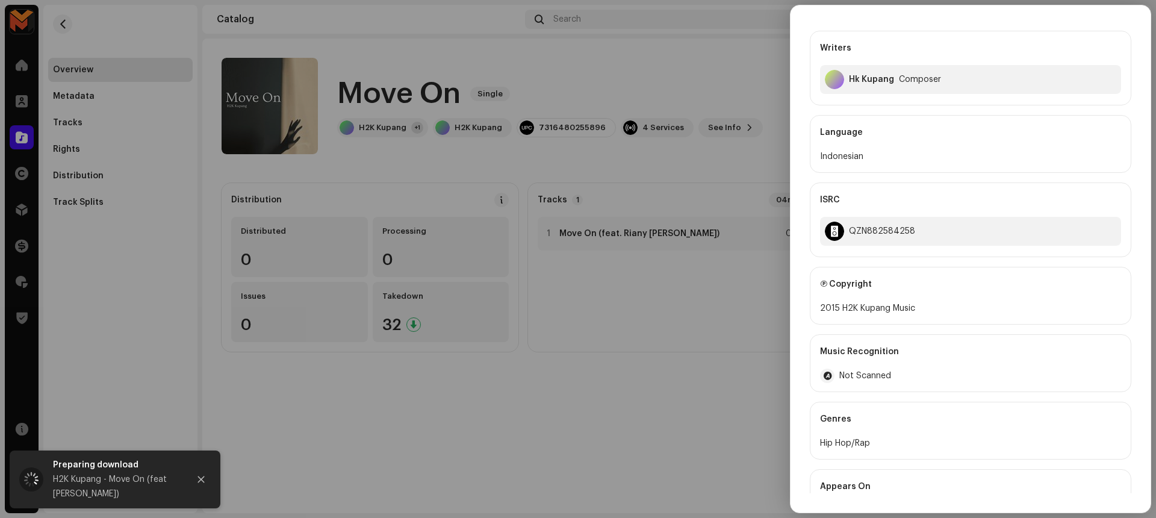
scroll to position [261, 0]
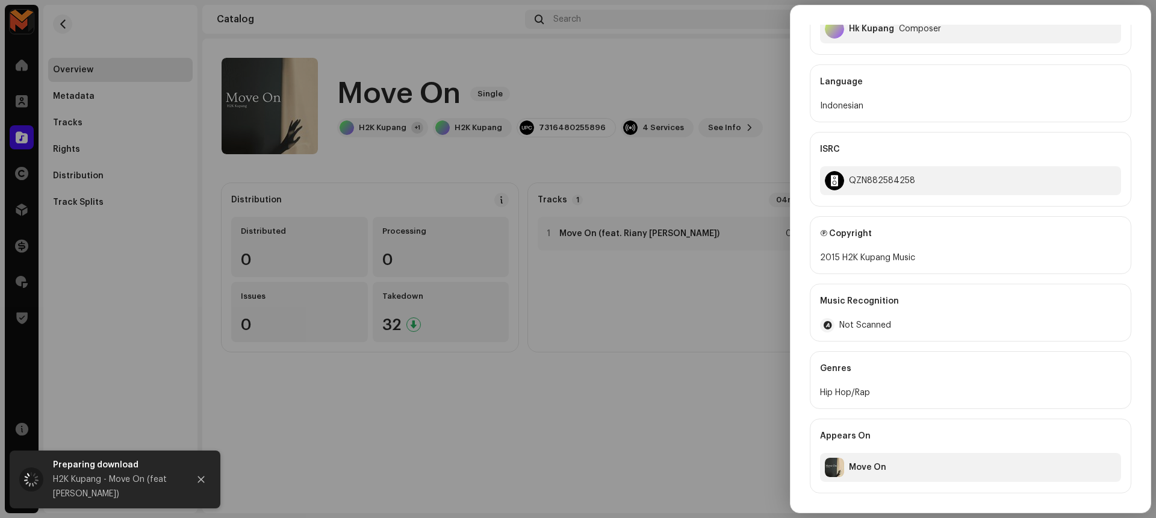
click at [628, 263] on div at bounding box center [578, 259] width 1156 height 518
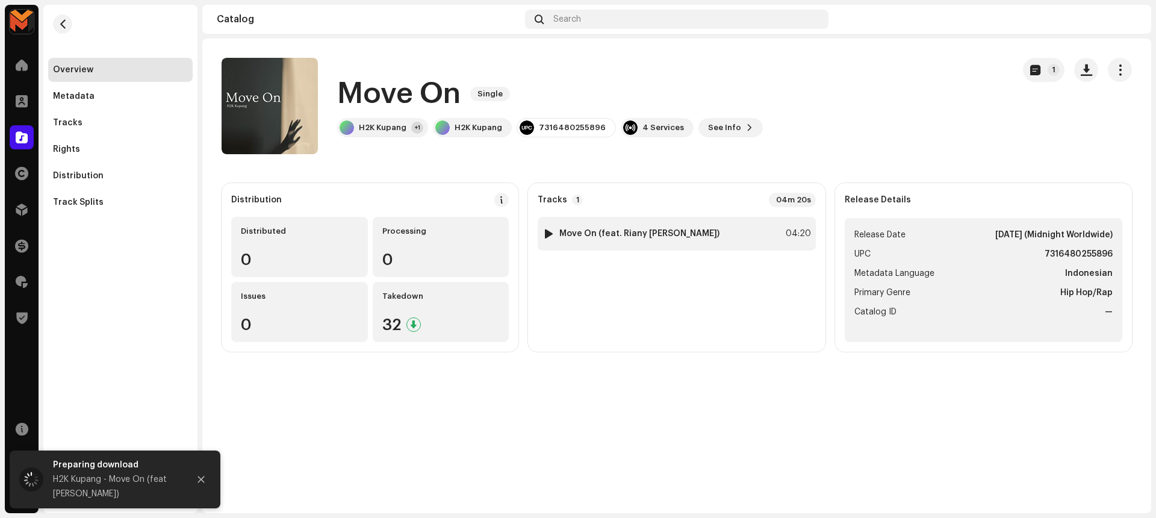
click at [546, 232] on div at bounding box center [548, 234] width 9 height 10
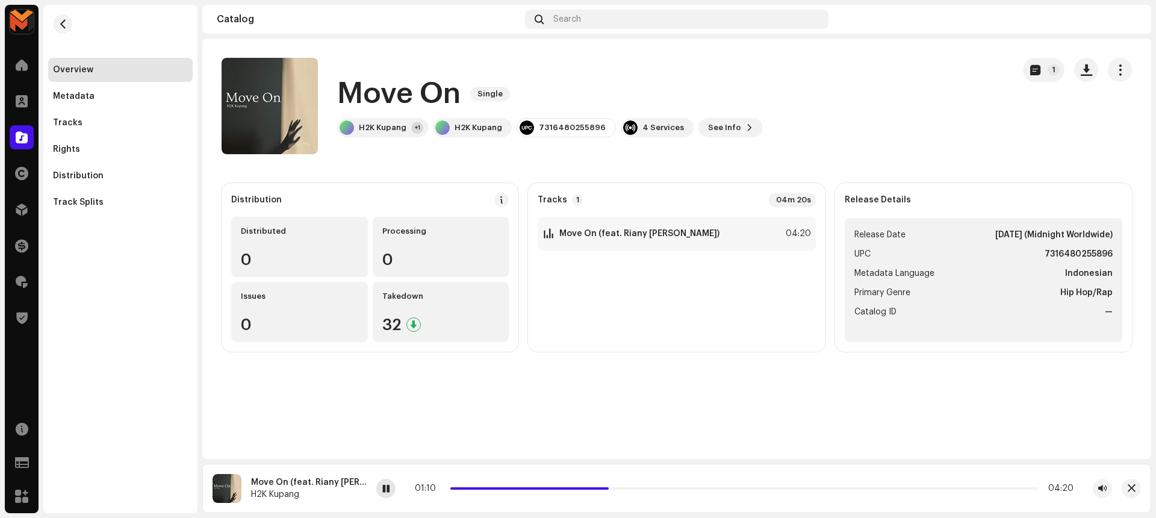
click at [380, 493] on div at bounding box center [385, 488] width 19 height 19
click at [852, 131] on div "Move On Single H2K Kupang +1 H2K Kupang 7316480255896 4 Services See Info 1" at bounding box center [613, 106] width 782 height 96
click at [1084, 263] on ul "Release Date [DATE] (Midnight Worldwide) UPC 7316480255896 Metadata Language In…" at bounding box center [984, 280] width 278 height 124
click at [1086, 254] on strong "7316480255896" at bounding box center [1079, 254] width 68 height 14
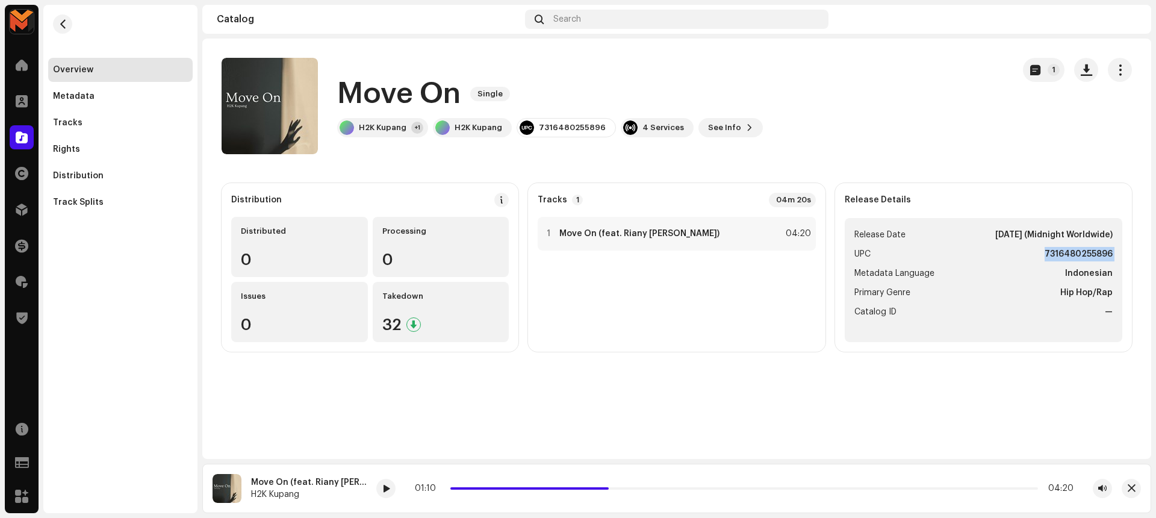
click at [1086, 254] on strong "7316480255896" at bounding box center [1079, 254] width 68 height 14
copy strong "7316480255896"
click at [757, 244] on div "1 Move On (feat. [PERSON_NAME]) 04:20" at bounding box center [677, 234] width 278 height 34
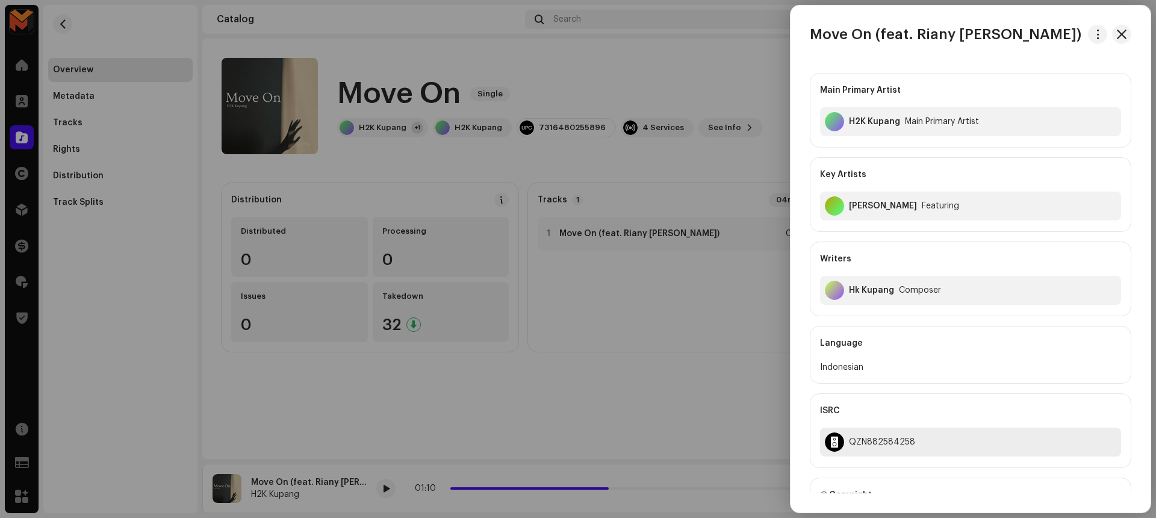
click at [874, 445] on div "QZN882584258" at bounding box center [882, 442] width 66 height 10
copy div "QZN882584258"
click at [706, 394] on div at bounding box center [578, 259] width 1156 height 518
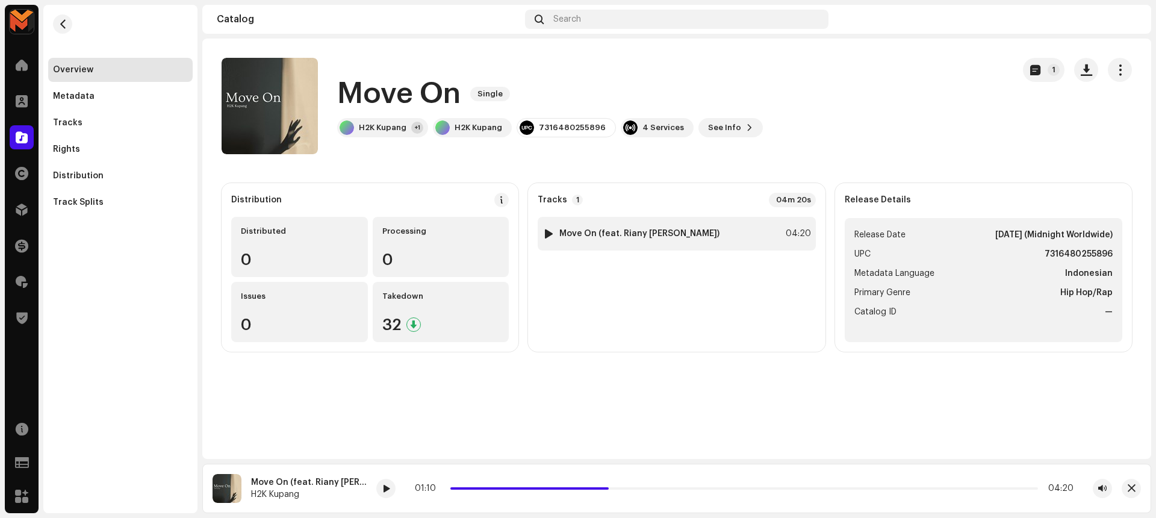
click at [768, 229] on div "1 Move On (feat. [PERSON_NAME]) 04:20" at bounding box center [677, 234] width 278 height 34
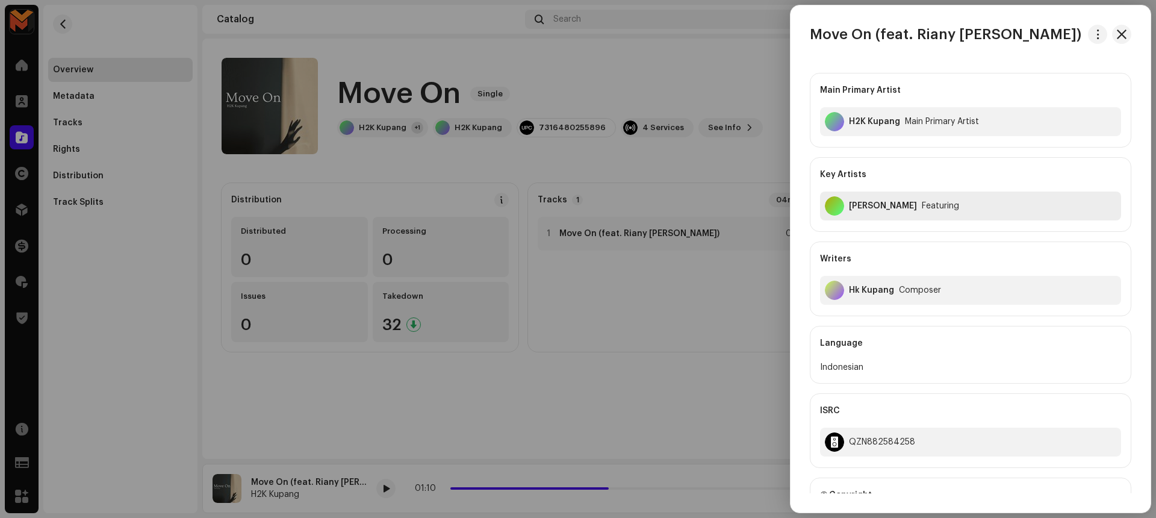
click at [897, 204] on div "[PERSON_NAME]" at bounding box center [883, 206] width 68 height 10
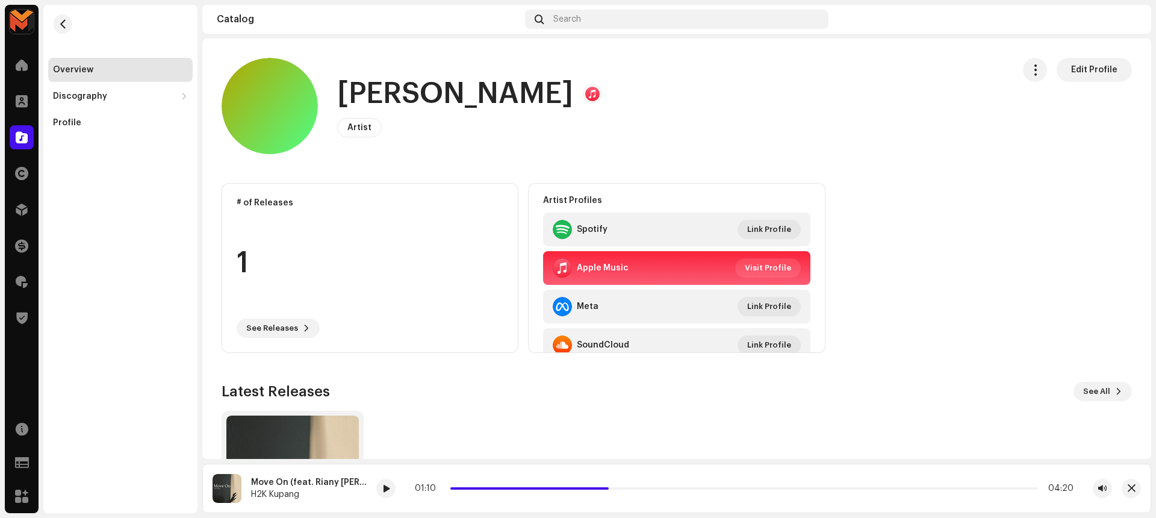
click at [470, 102] on h1 "[PERSON_NAME]" at bounding box center [455, 94] width 236 height 39
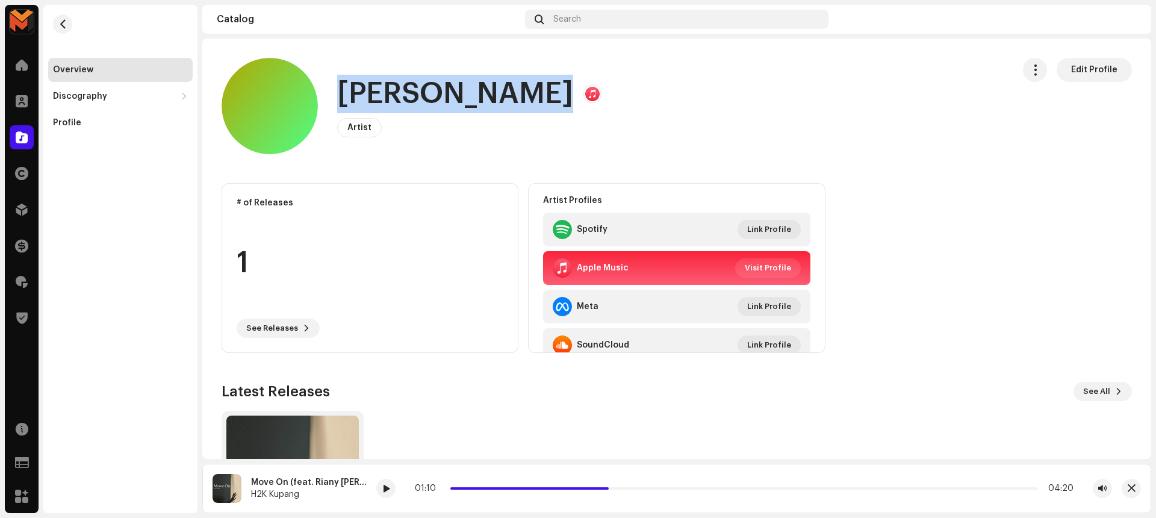
click at [470, 102] on h1 "[PERSON_NAME]" at bounding box center [455, 94] width 236 height 39
copy h1 "[PERSON_NAME]"
click at [64, 22] on span "button" at bounding box center [62, 24] width 9 height 10
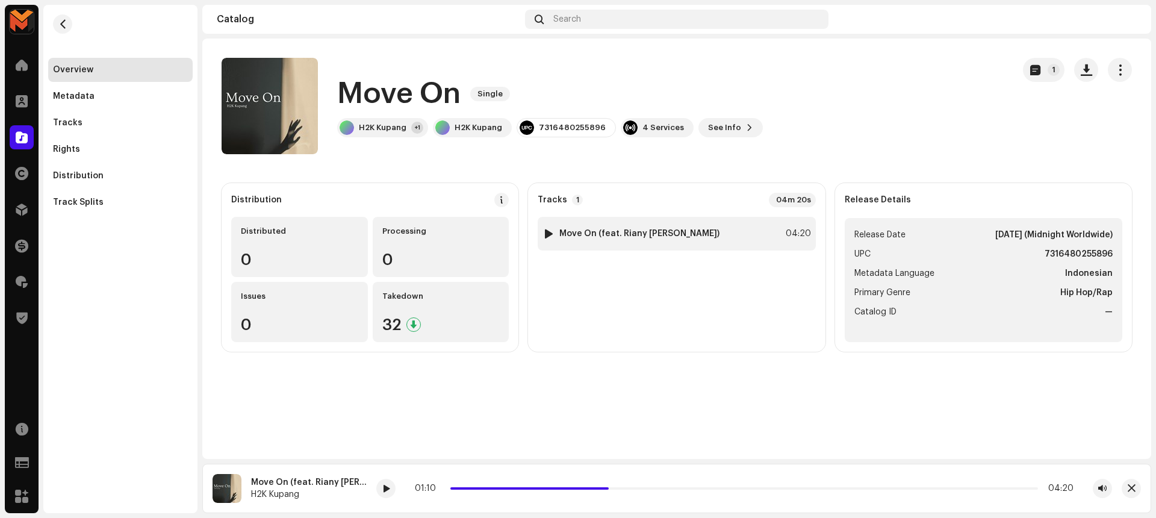
click at [753, 217] on div "1 Move On (feat. [PERSON_NAME]) 04:20" at bounding box center [677, 234] width 278 height 34
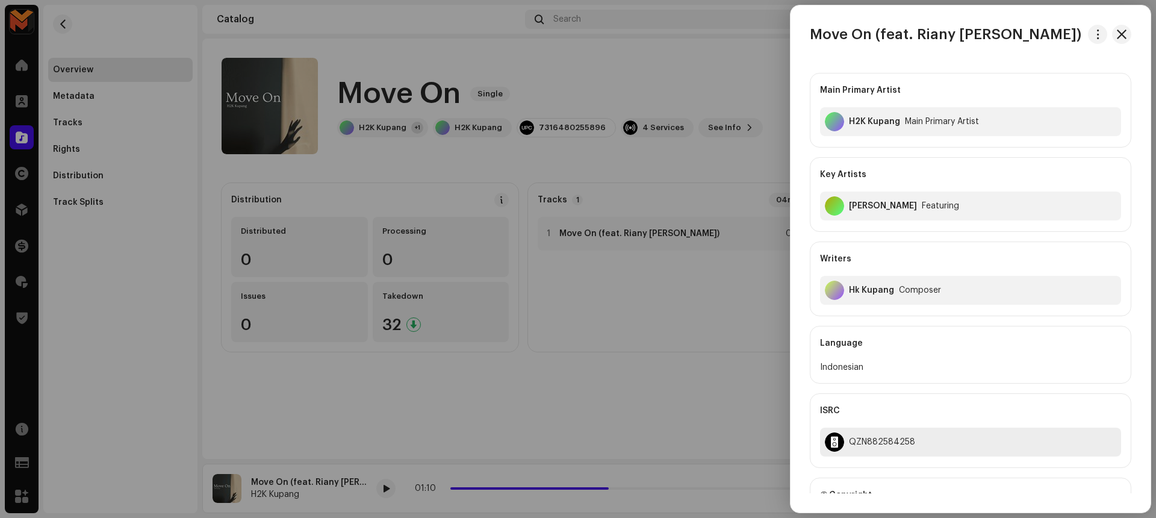
click at [867, 441] on div "QZN882584258" at bounding box center [882, 442] width 66 height 10
copy div "QZN882584258"
click at [710, 381] on div at bounding box center [578, 259] width 1156 height 518
